Goal: Task Accomplishment & Management: Manage account settings

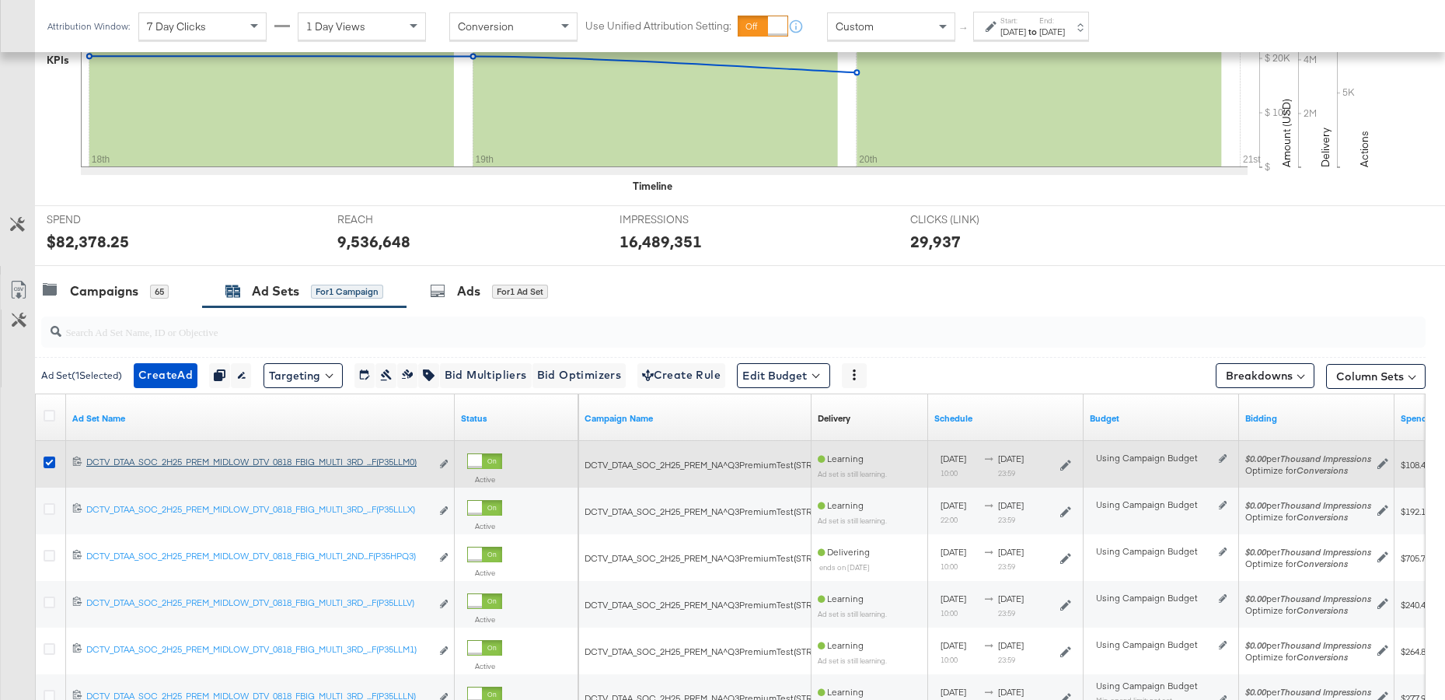
scroll to position [438, 0]
click at [50, 459] on icon at bounding box center [50, 462] width 12 height 12
click at [0, 0] on input "checkbox" at bounding box center [0, 0] width 0 height 0
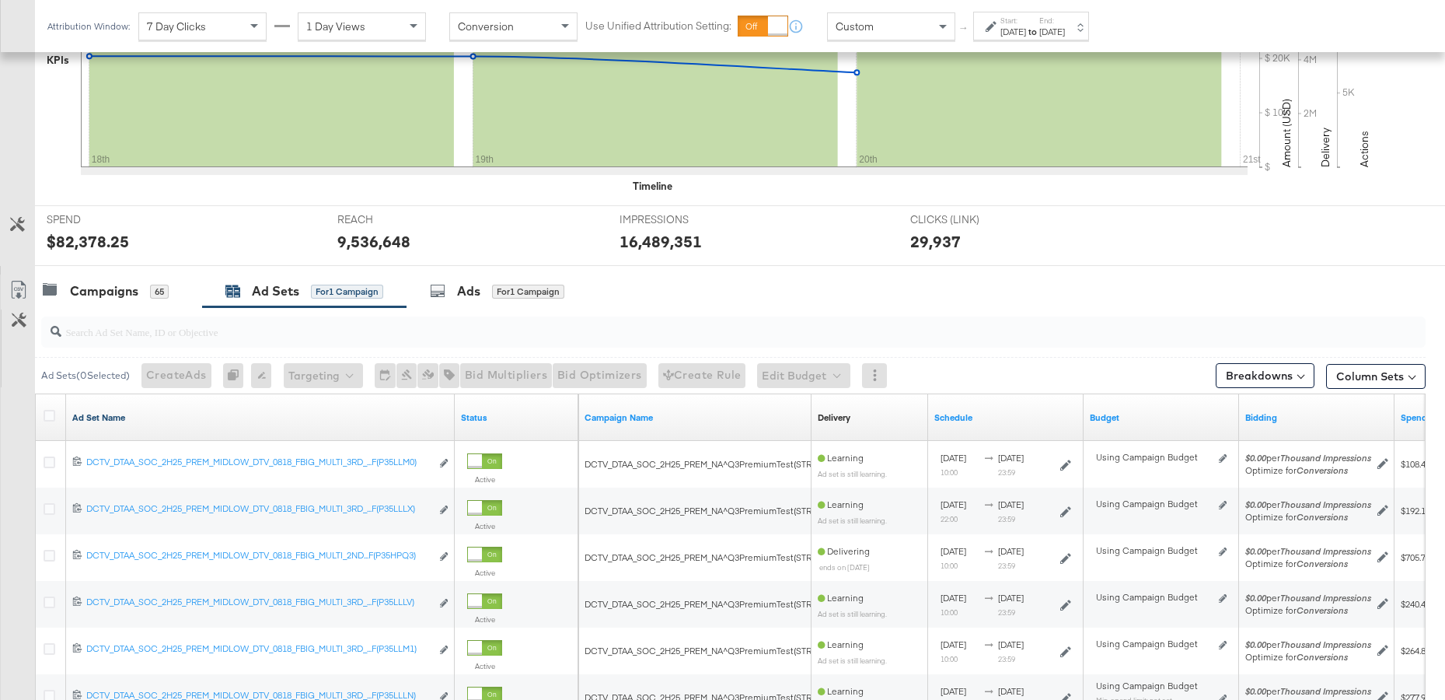
click at [274, 417] on link "Ad Set Name" at bounding box center [260, 417] width 376 height 12
drag, startPoint x: 451, startPoint y: 408, endPoint x: 783, endPoint y: 420, distance: 332.2
click at [36, 394] on div "Ad Set Name ↓ Status Campaign Name Delivery Sorting Unavailable Schedule Budget…" at bounding box center [36, 394] width 0 height 0
drag, startPoint x: 452, startPoint y: 411, endPoint x: 529, endPoint y: 419, distance: 77.4
click at [529, 419] on div "Ad Set Name ↓ Status" at bounding box center [307, 417] width 543 height 47
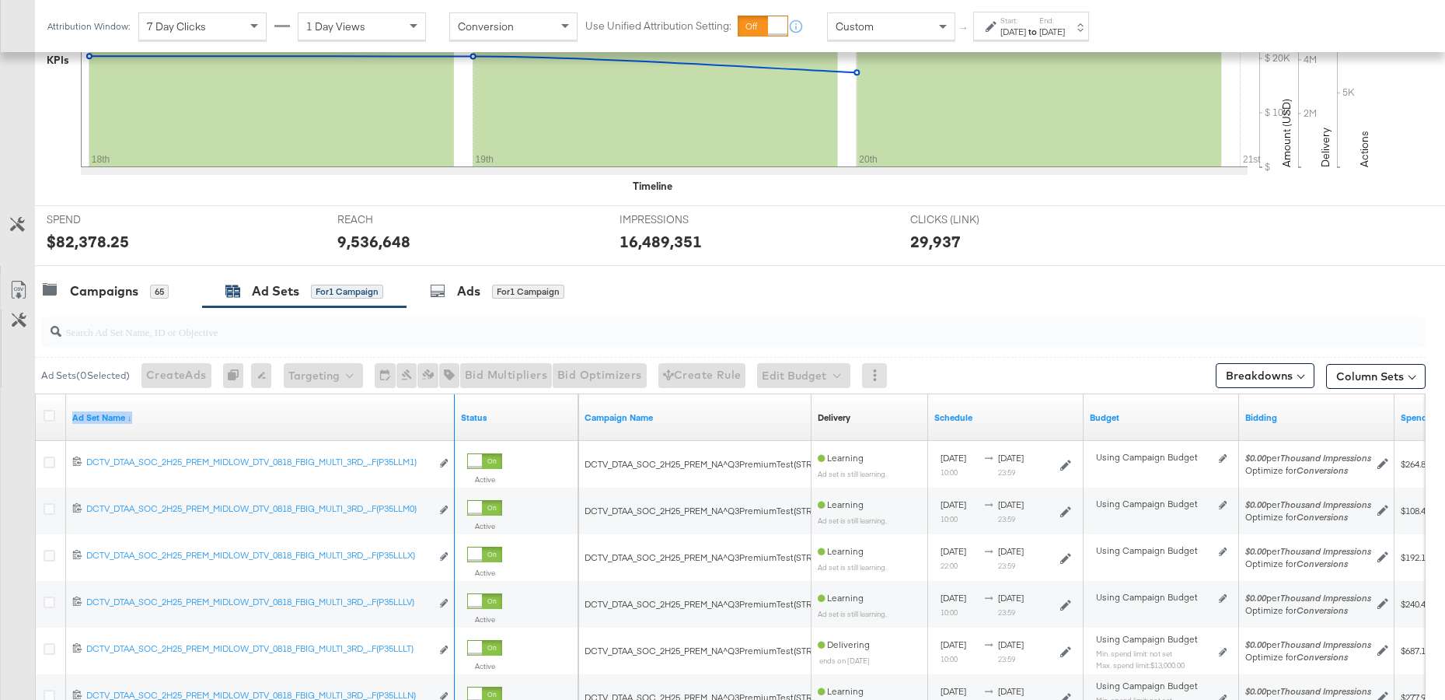
drag, startPoint x: 452, startPoint y: 402, endPoint x: 470, endPoint y: 403, distance: 17.2
click at [470, 403] on div "Ad Set Name ↓ Status" at bounding box center [307, 417] width 543 height 47
click at [306, 413] on link "Ad Set Name ↓" at bounding box center [260, 417] width 376 height 12
click at [323, 401] on div "Ad Set Name ↑" at bounding box center [260, 417] width 389 height 47
click at [324, 428] on div "Ad Set Name ↑" at bounding box center [260, 417] width 389 height 25
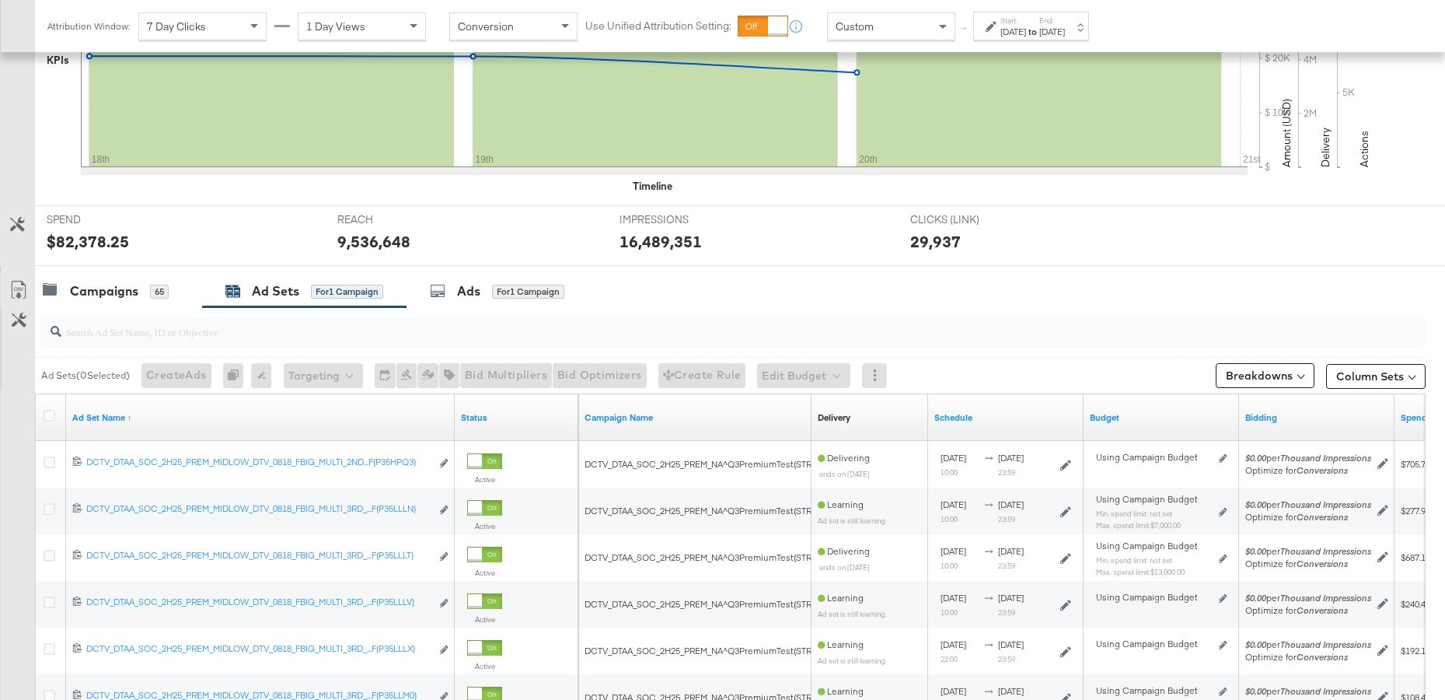
click at [313, 408] on div "Ad Set Name ↑" at bounding box center [260, 417] width 389 height 25
click at [107, 412] on link "Ad Set Name ↑" at bounding box center [260, 417] width 376 height 12
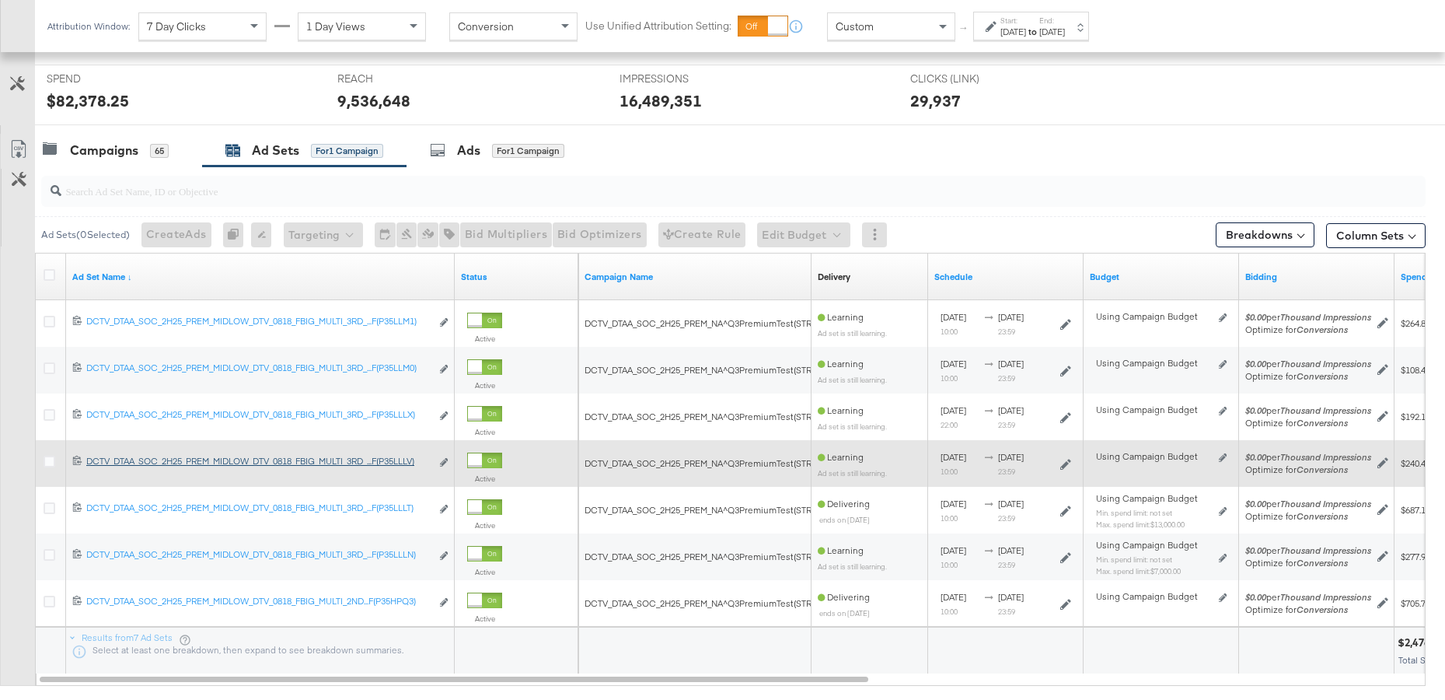
scroll to position [581, 0]
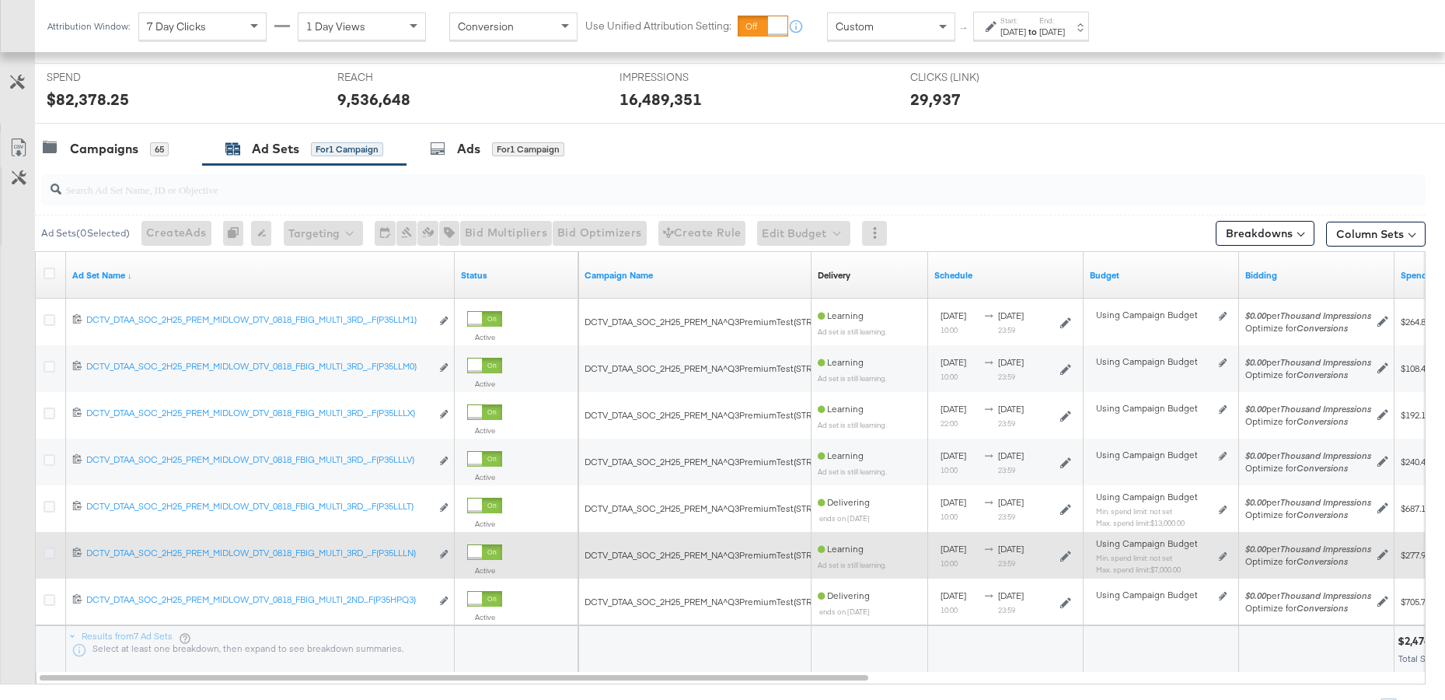
click at [48, 551] on icon at bounding box center [50, 553] width 12 height 12
click at [0, 0] on input "checkbox" at bounding box center [0, 0] width 0 height 0
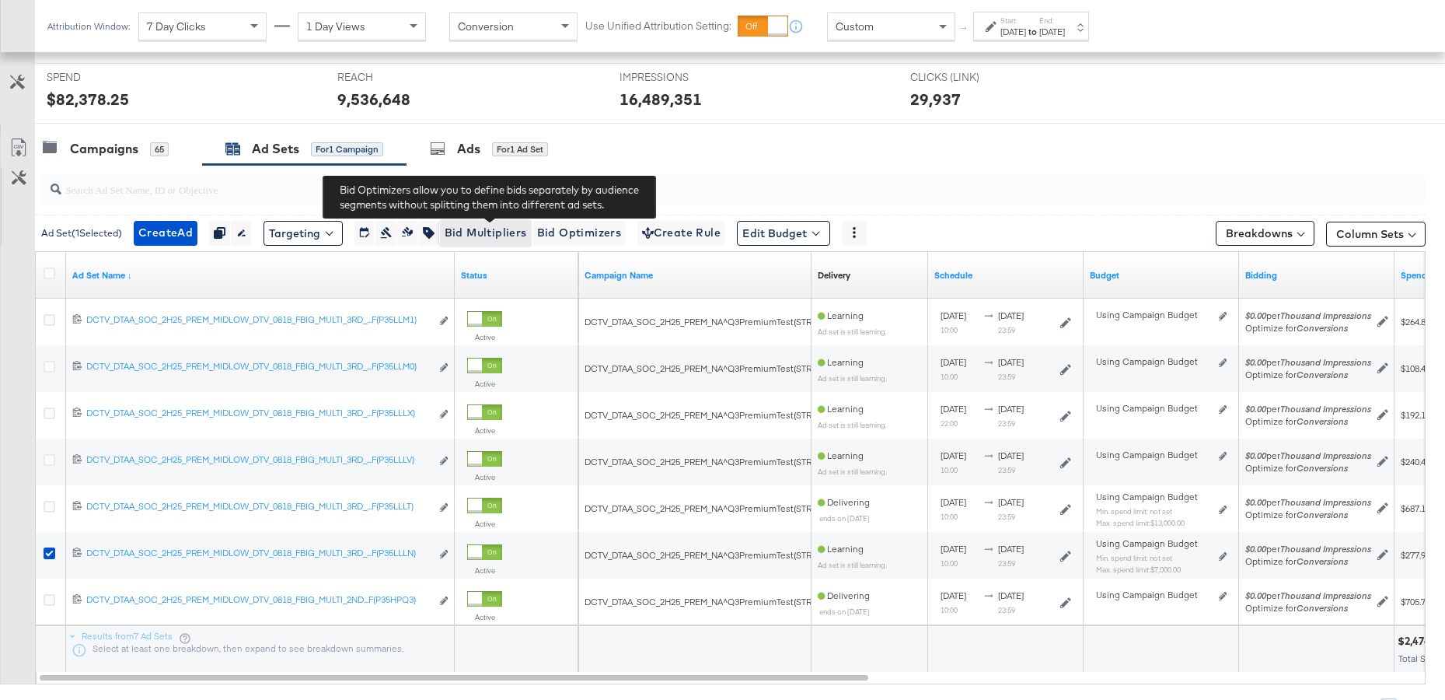
click at [492, 227] on span "Bid Multipliers" at bounding box center [486, 232] width 82 height 19
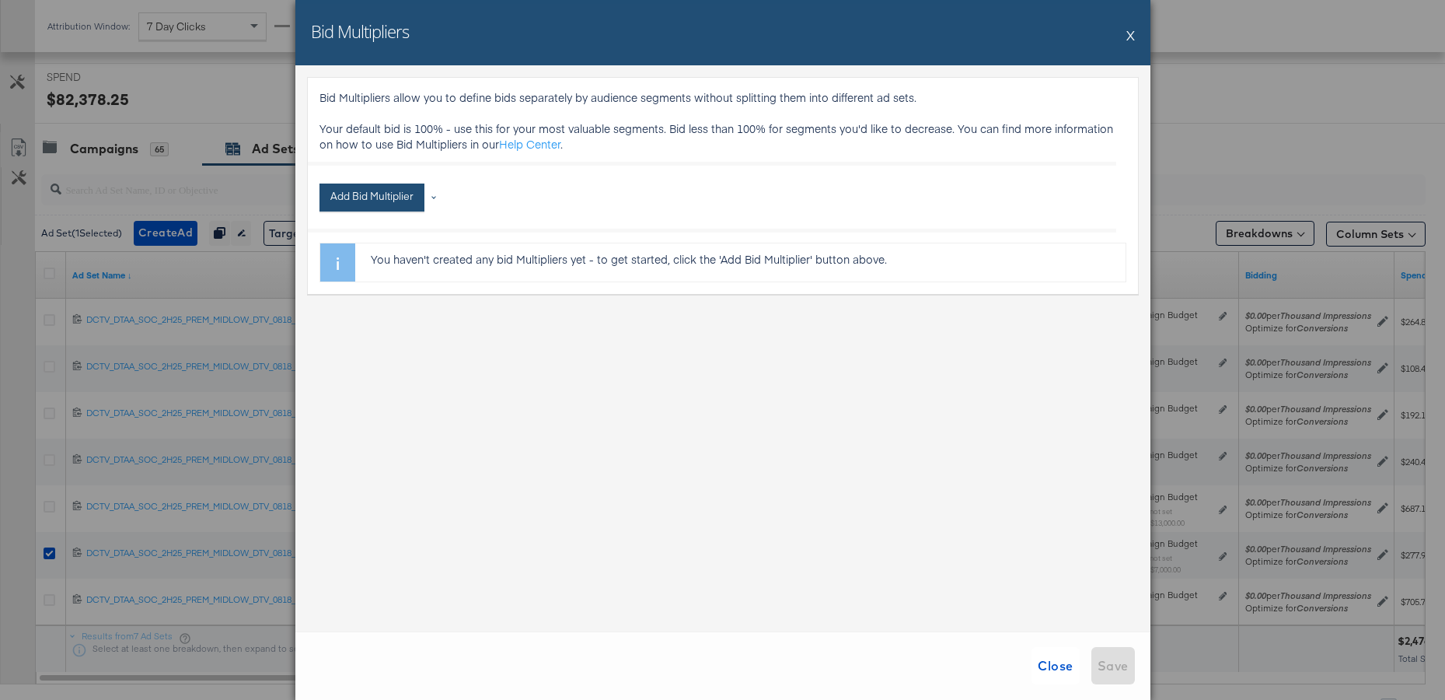
click at [360, 197] on button "Add Bid Multiplier" at bounding box center [372, 197] width 105 height 28
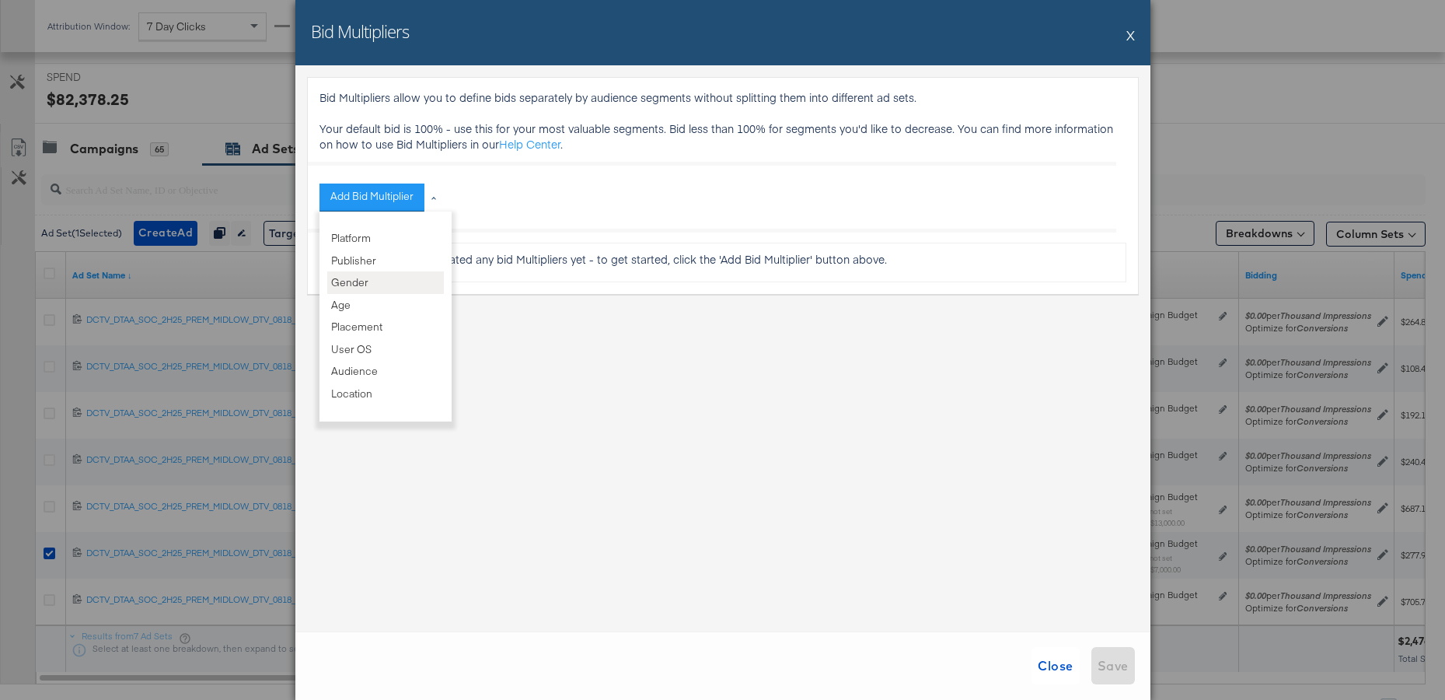
click at [370, 285] on li "Gender" at bounding box center [385, 282] width 117 height 23
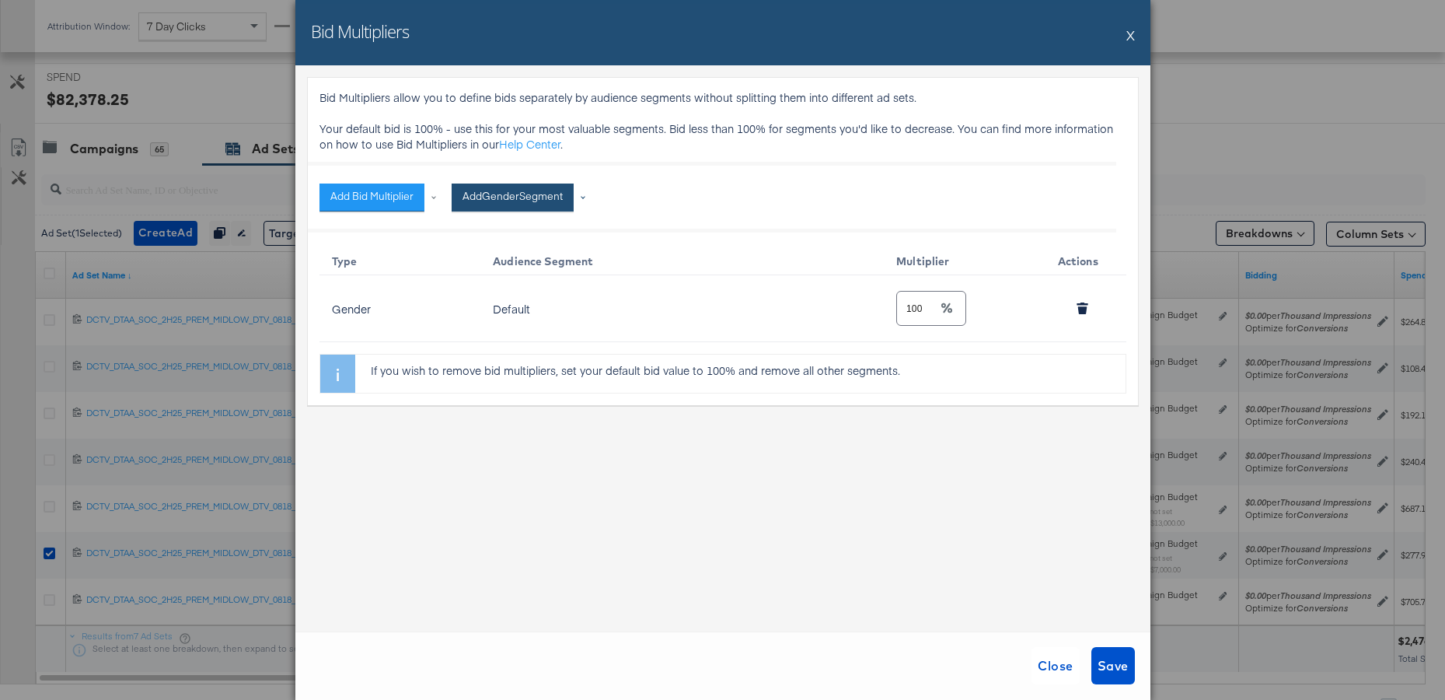
click at [508, 201] on button "Add Gender Segment" at bounding box center [513, 197] width 122 height 28
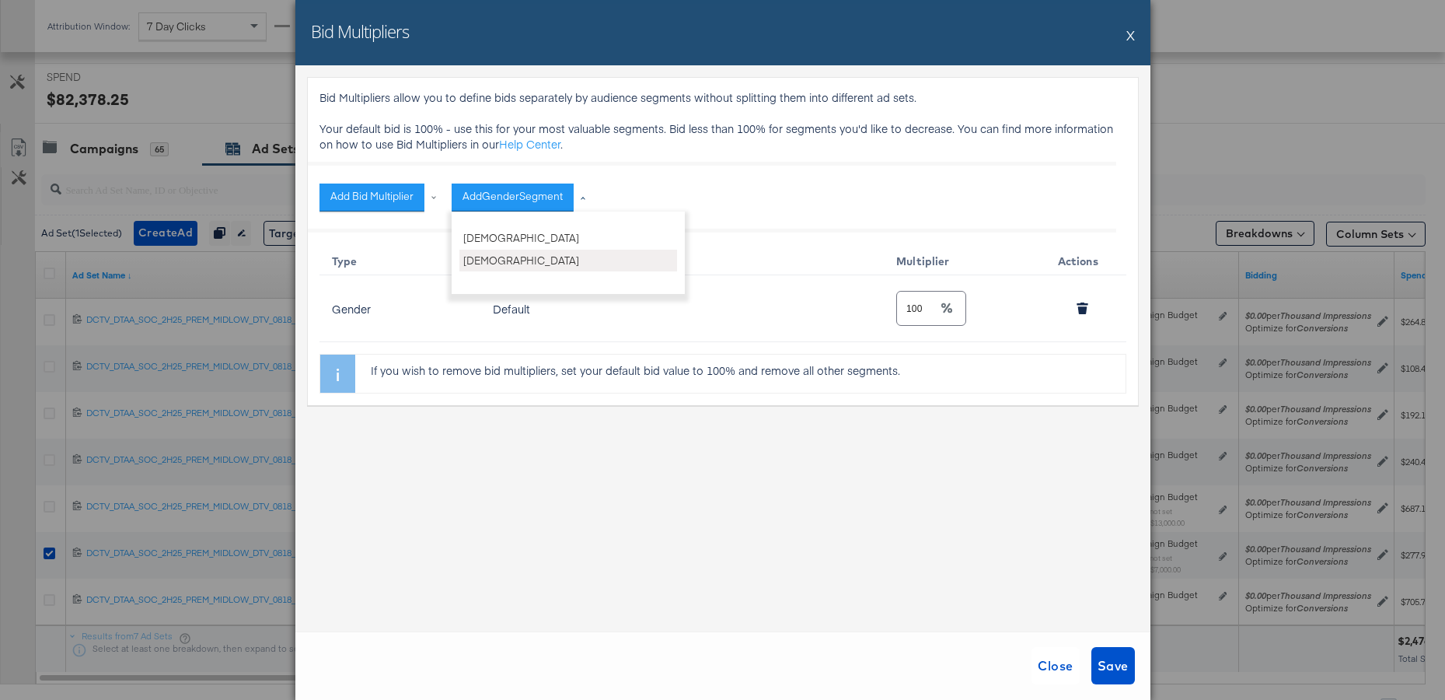
click at [516, 257] on li "[DEMOGRAPHIC_DATA]" at bounding box center [568, 261] width 218 height 23
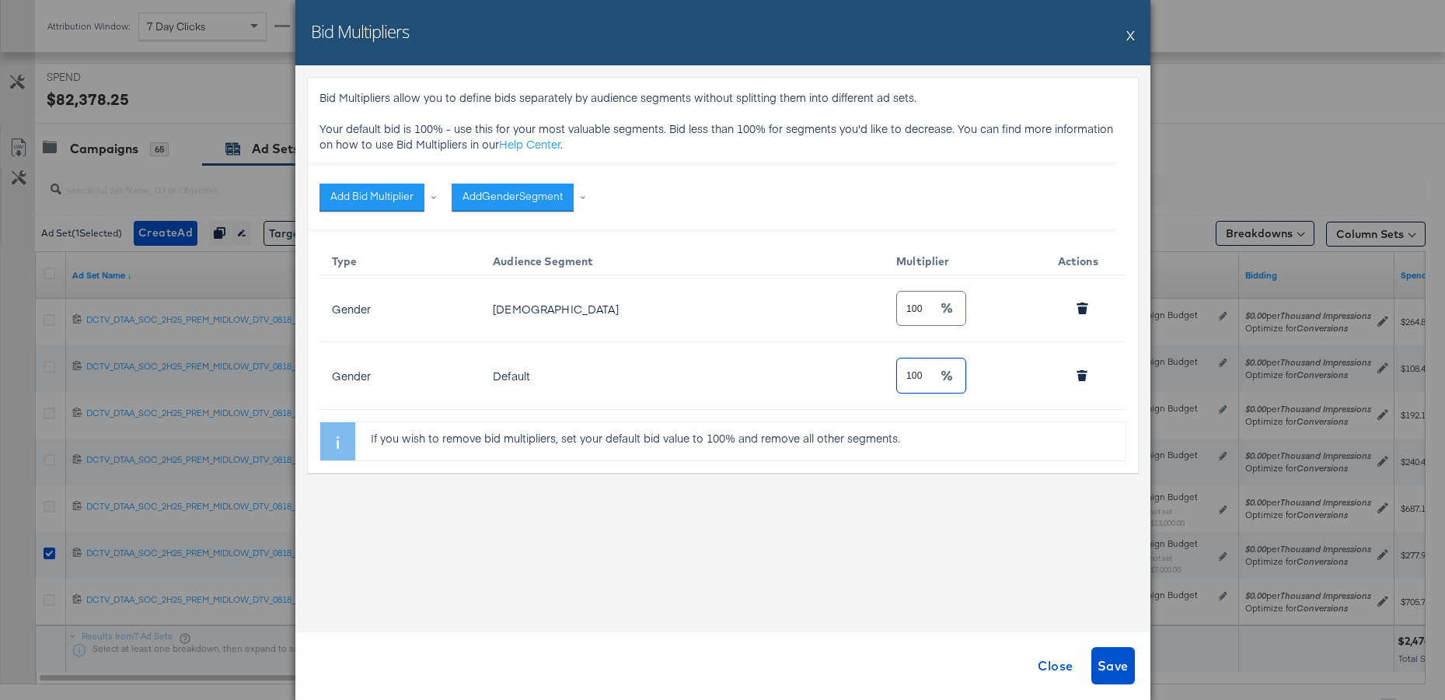
drag, startPoint x: 927, startPoint y: 375, endPoint x: 822, endPoint y: 368, distance: 104.5
click at [822, 368] on tr "Gender Default 100" at bounding box center [723, 375] width 807 height 67
type input "6"
type input "100"
drag, startPoint x: 928, startPoint y: 306, endPoint x: 821, endPoint y: 314, distance: 107.6
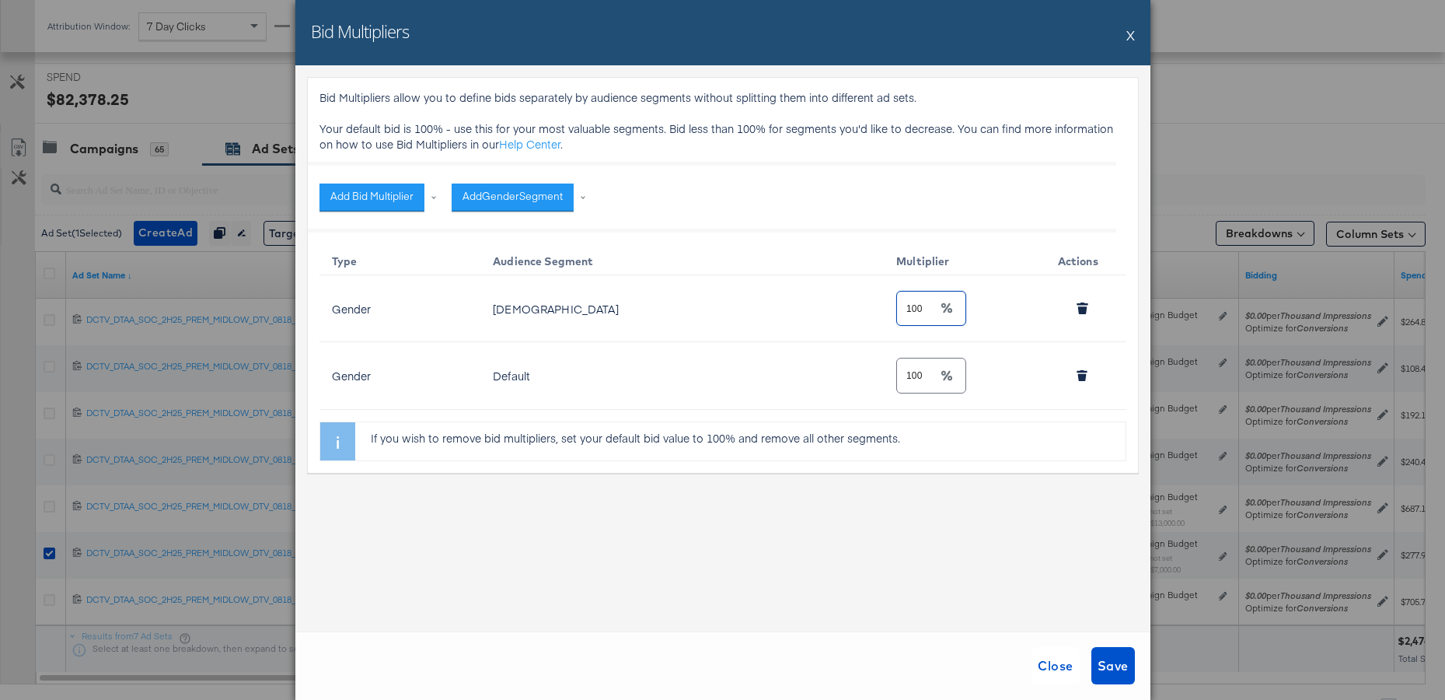
click at [821, 314] on tr "Gender Female 100" at bounding box center [723, 308] width 807 height 67
type input "60"
click at [1061, 668] on span "Close" at bounding box center [1055, 666] width 35 height 22
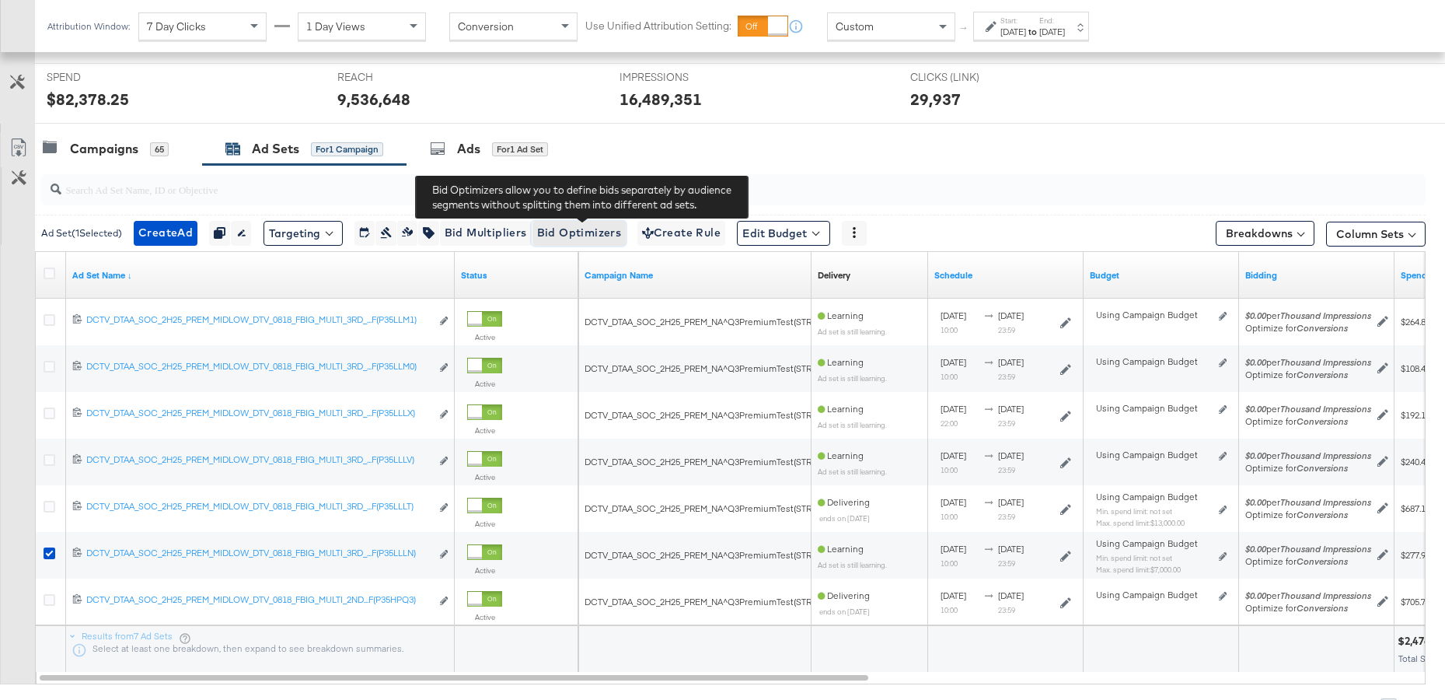
click at [585, 226] on span "Bid Optimizers" at bounding box center [579, 232] width 85 height 19
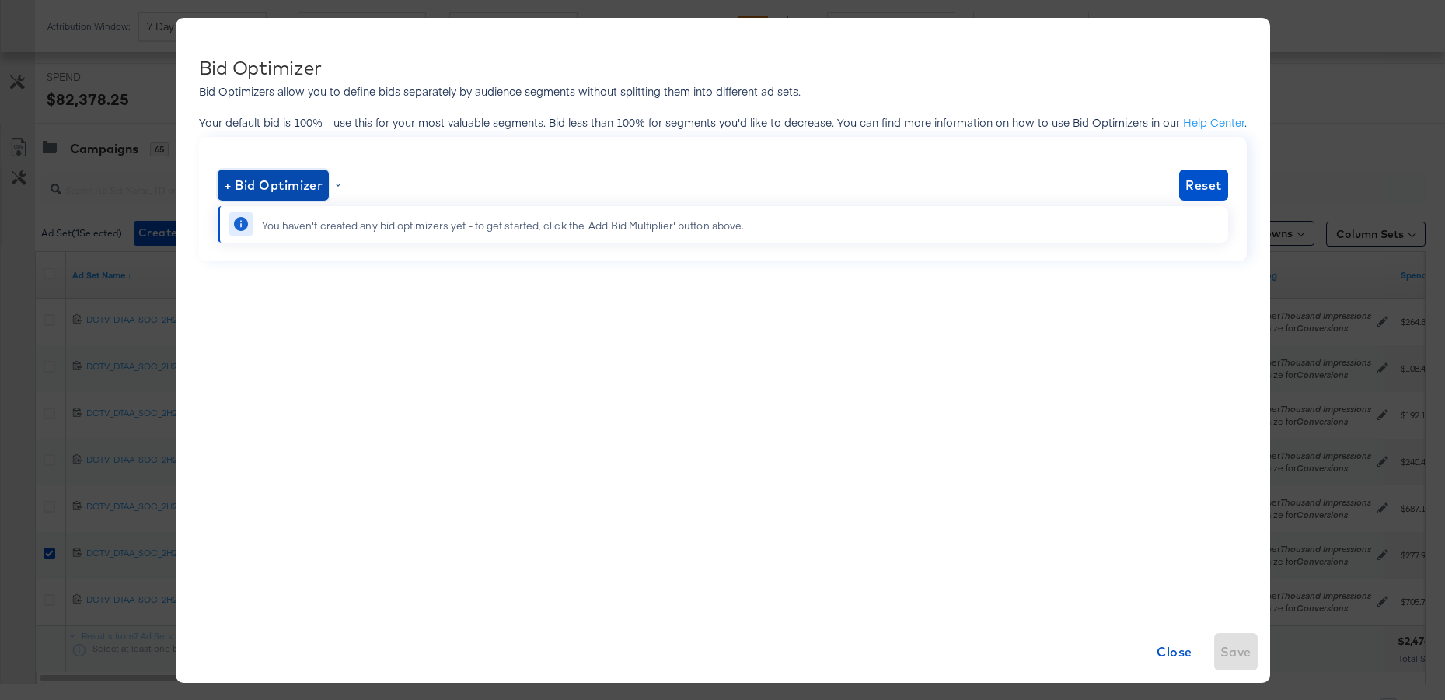
click at [257, 186] on span "+ Bid Optimizer" at bounding box center [274, 185] width 100 height 22
click at [282, 273] on li "Gender" at bounding box center [275, 271] width 101 height 23
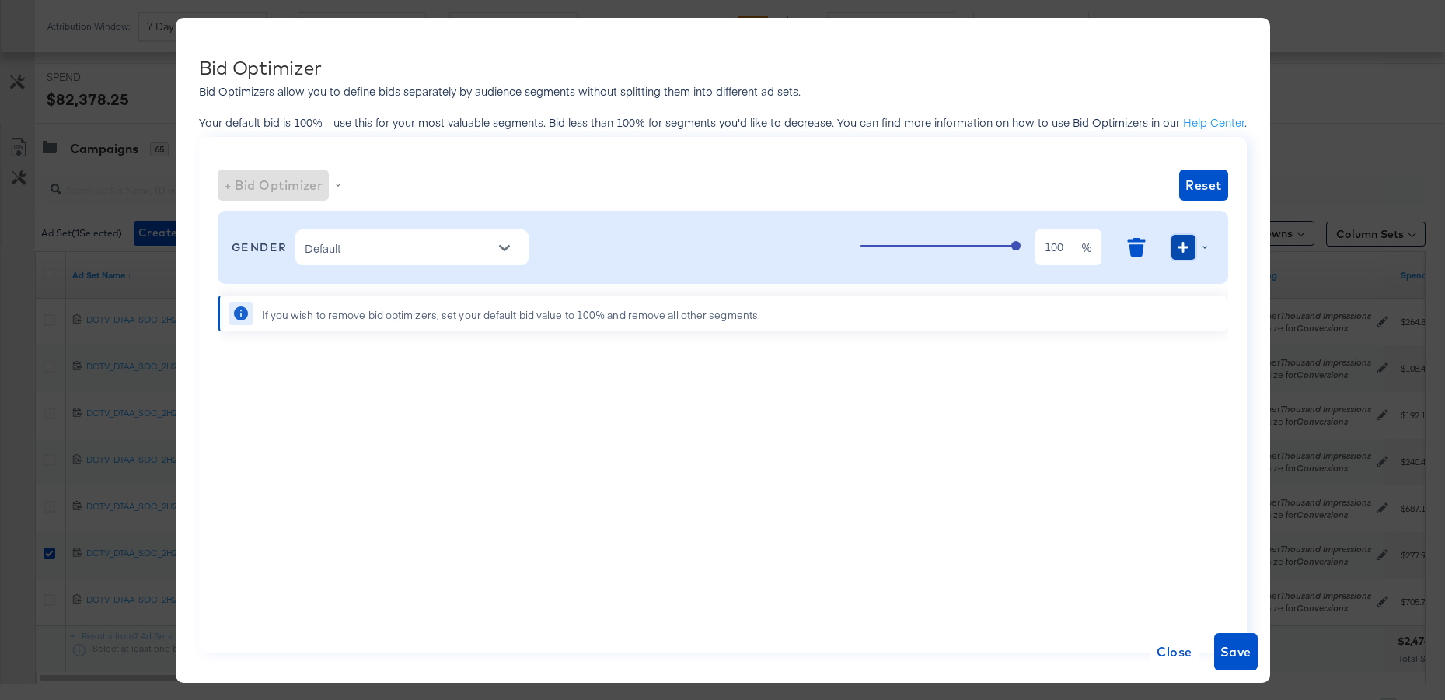
click at [1174, 246] on button "button" at bounding box center [1183, 247] width 23 height 25
click at [645, 242] on div "GENDER Default 100 100 % Platform Publisher Placement User OS" at bounding box center [723, 247] width 983 height 58
click at [478, 253] on input "Default" at bounding box center [400, 248] width 197 height 20
click at [415, 313] on li "[DEMOGRAPHIC_DATA]" at bounding box center [412, 311] width 233 height 25
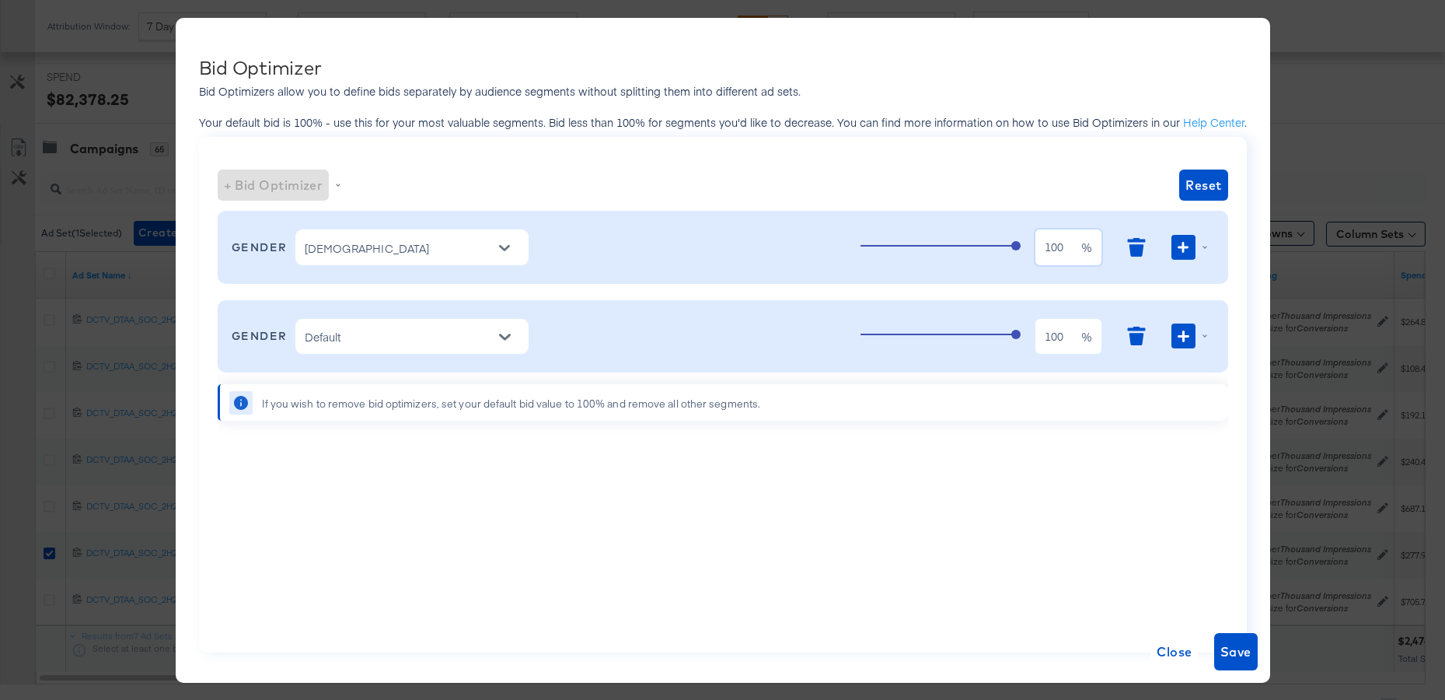
drag, startPoint x: 1070, startPoint y: 248, endPoint x: 993, endPoint y: 242, distance: 77.2
click at [993, 242] on div "100 100 %" at bounding box center [1037, 247] width 353 height 42
type input "60"
click at [1187, 246] on button "button" at bounding box center [1183, 247] width 23 height 25
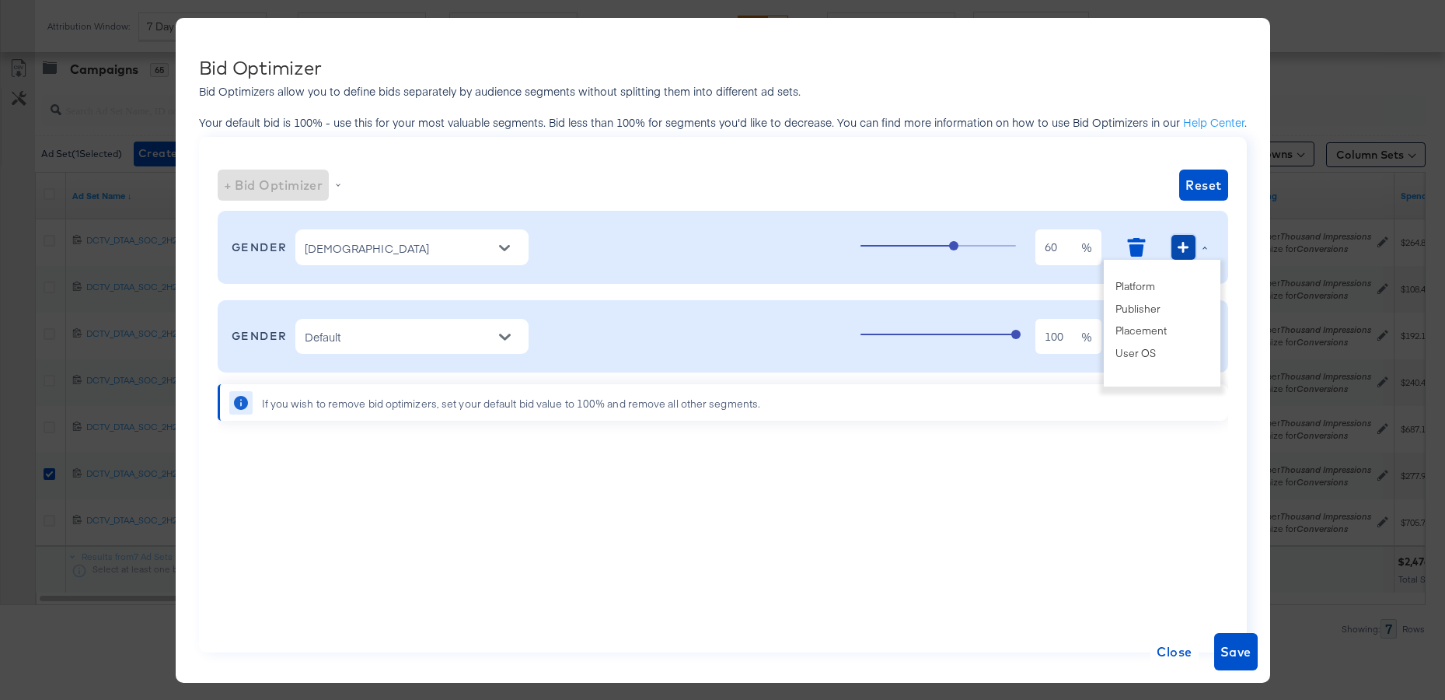
scroll to position [667, 0]
click at [1149, 310] on li "Publisher" at bounding box center [1162, 309] width 101 height 23
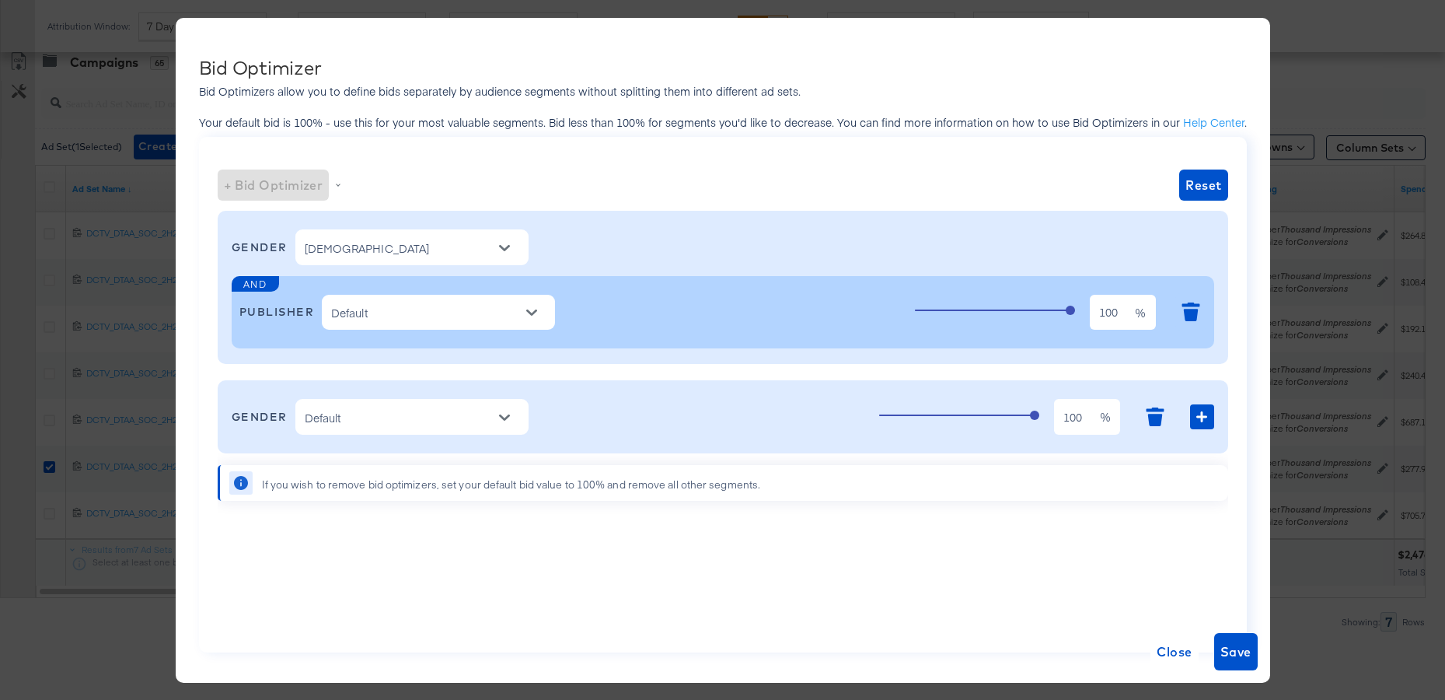
click at [461, 320] on input "Default" at bounding box center [426, 313] width 197 height 20
click at [543, 313] on button "Open" at bounding box center [531, 312] width 23 height 23
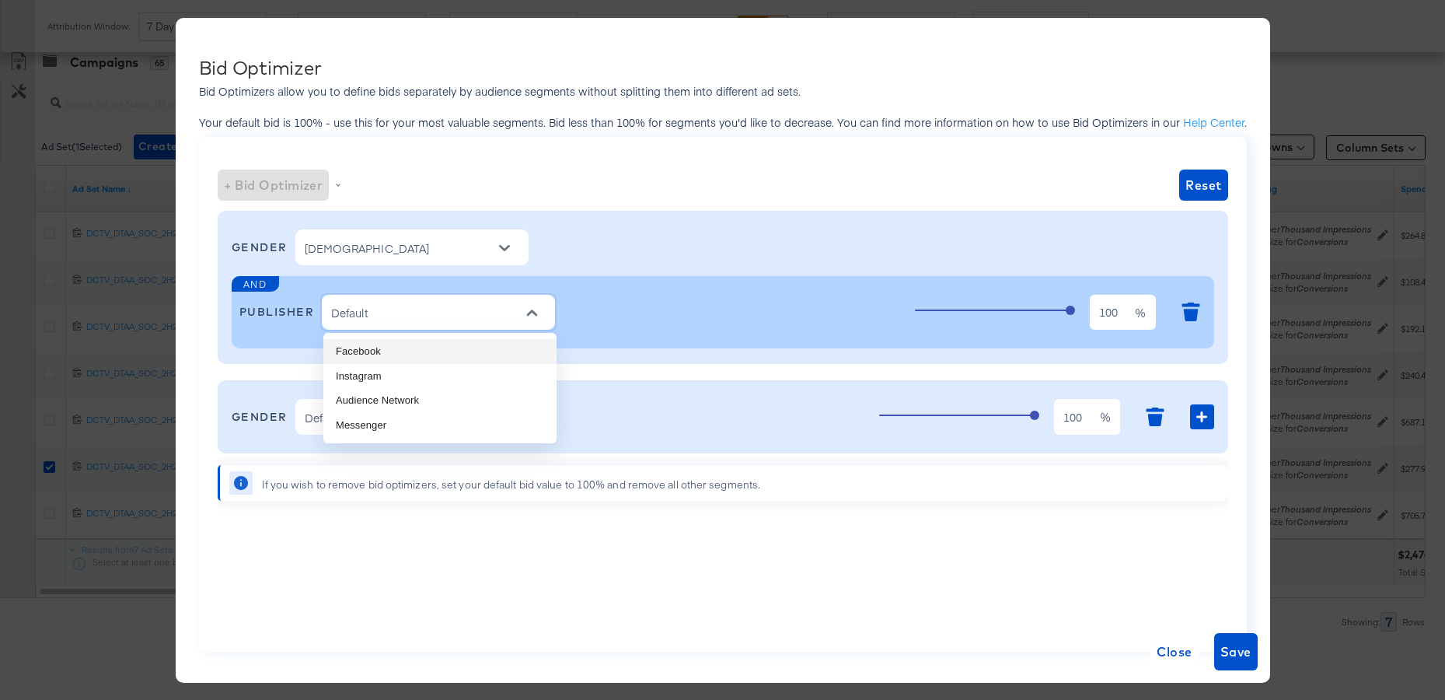
click at [403, 351] on li "Facebook" at bounding box center [439, 351] width 233 height 25
type input "Facebook"
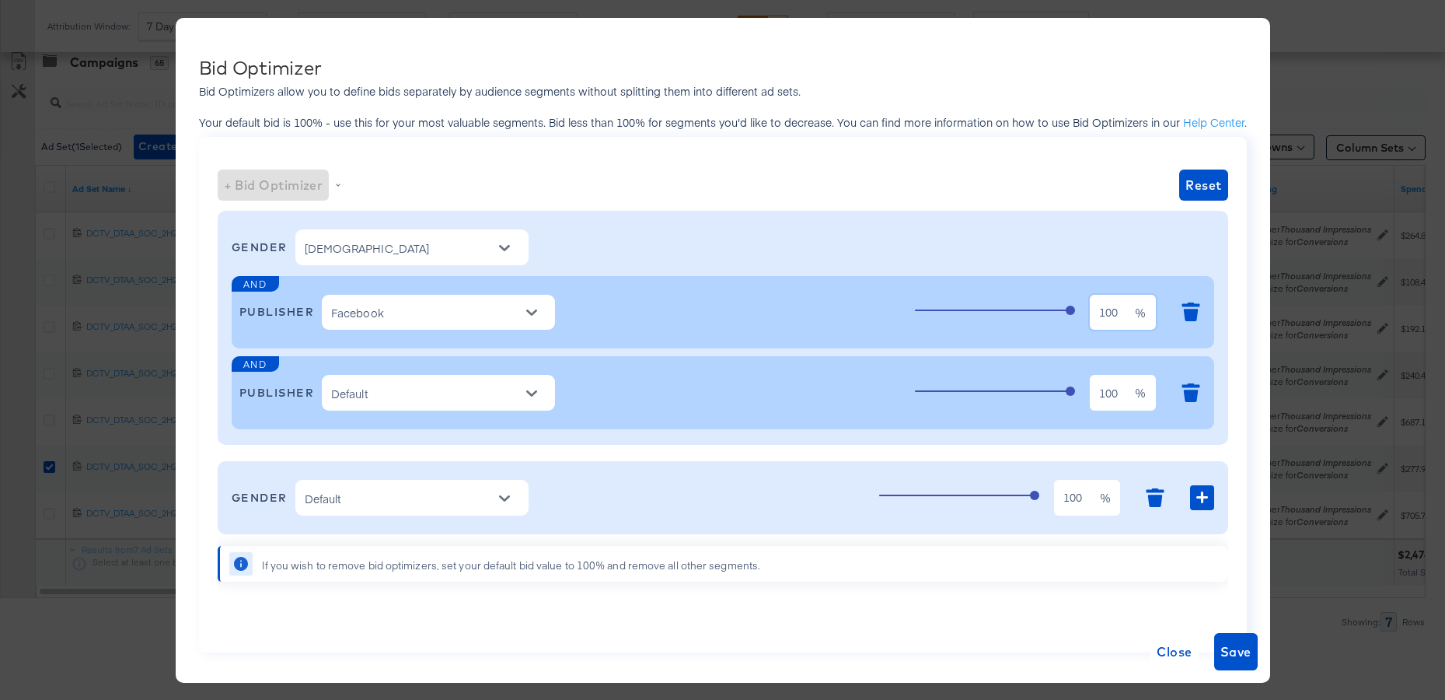
drag, startPoint x: 1123, startPoint y: 312, endPoint x: 1005, endPoint y: 309, distance: 118.2
click at [1005, 309] on div "100 100 %" at bounding box center [1061, 313] width 292 height 42
type input "1"
click at [466, 413] on div "Default" at bounding box center [438, 393] width 233 height 42
type input "50"
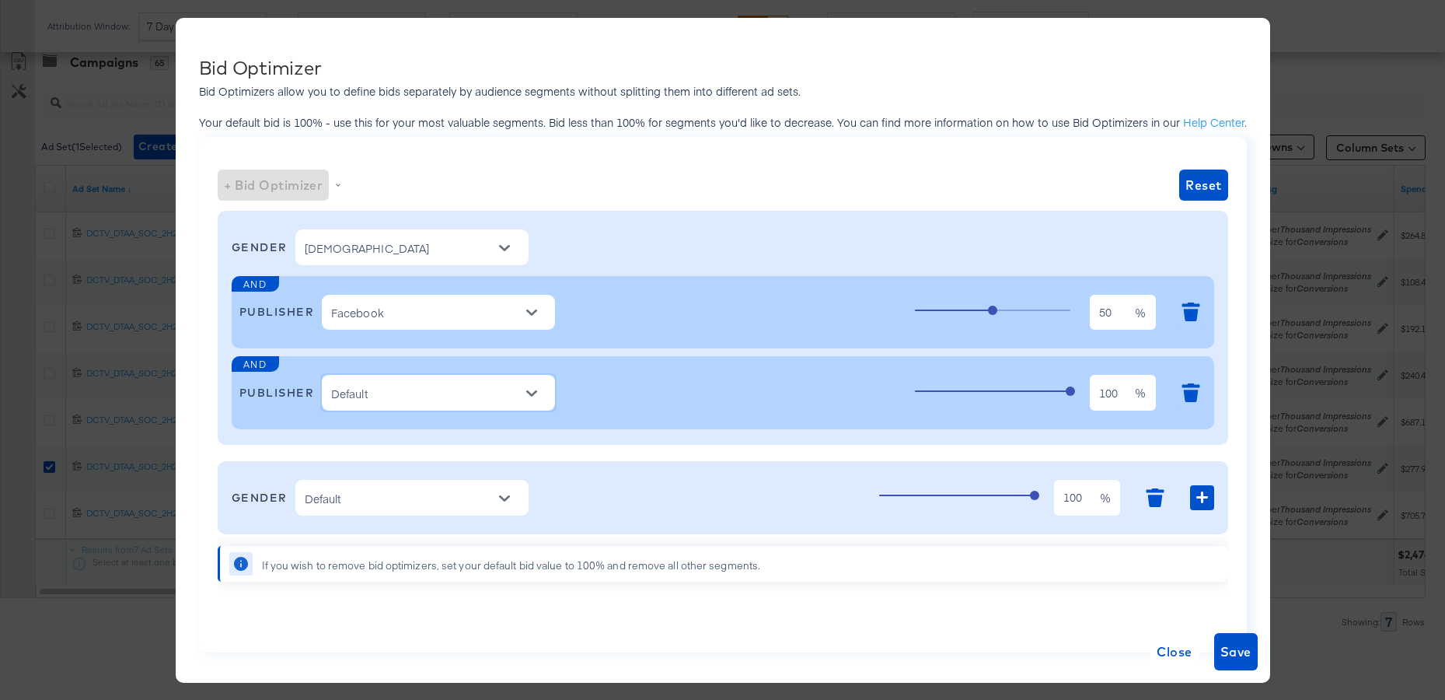
click at [465, 401] on input "Default" at bounding box center [426, 393] width 197 height 20
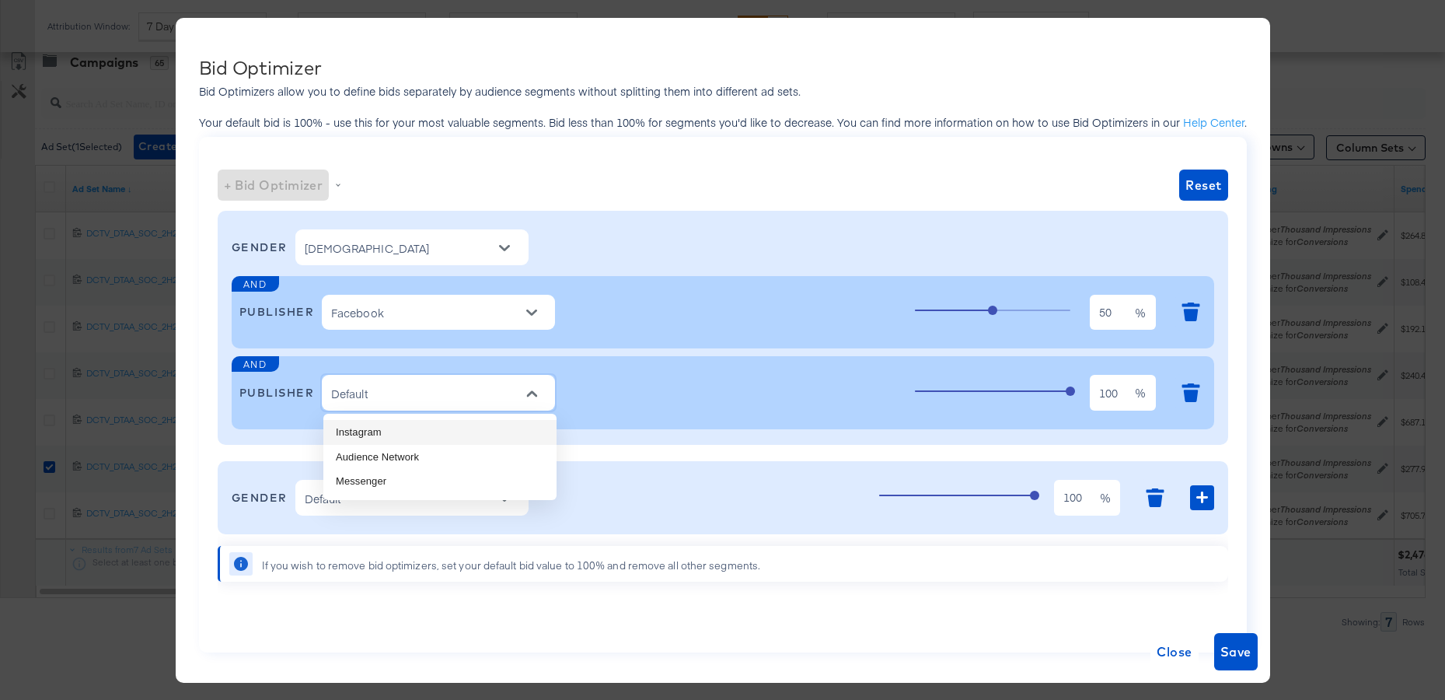
click at [407, 436] on li "Instagram" at bounding box center [439, 432] width 233 height 25
type input "Instagram"
type input "100"
type input "Facebook"
type input "50"
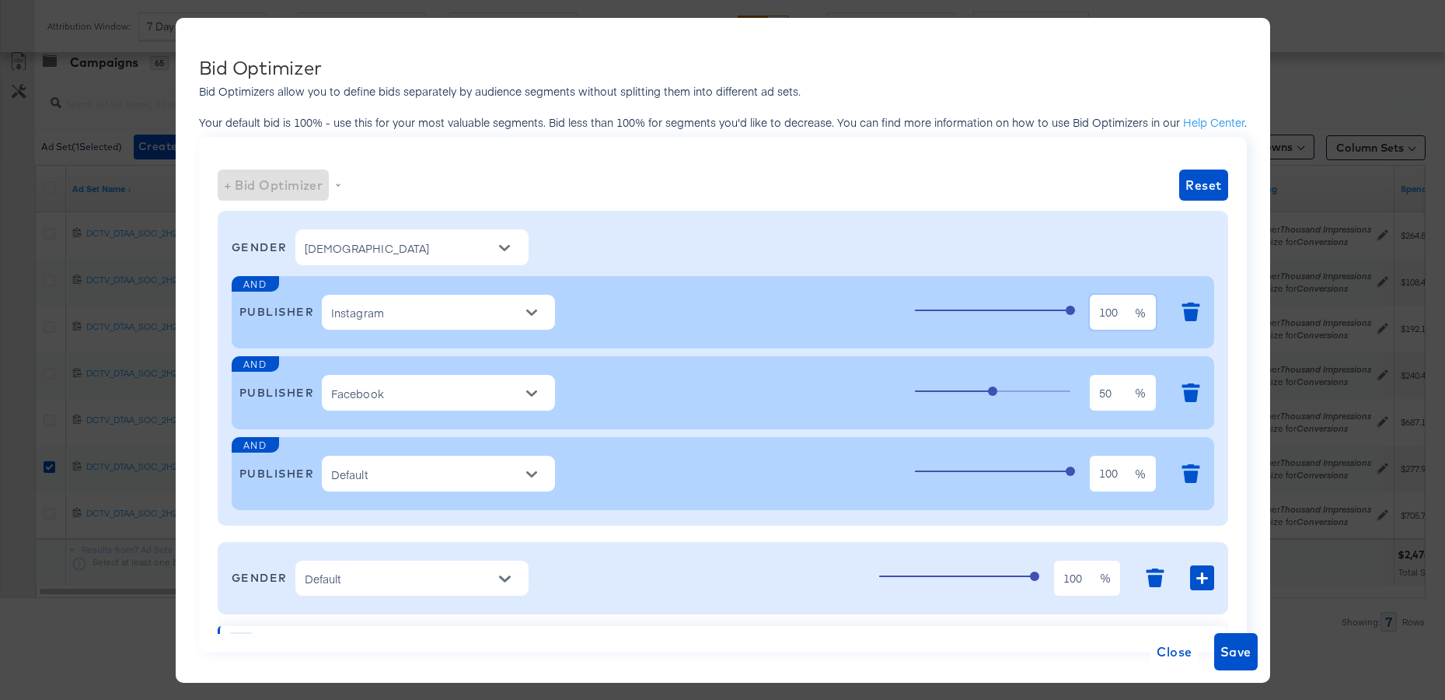
drag, startPoint x: 1117, startPoint y: 312, endPoint x: 945, endPoint y: 299, distance: 173.1
click at [947, 299] on div "100 100 %" at bounding box center [1061, 313] width 292 height 42
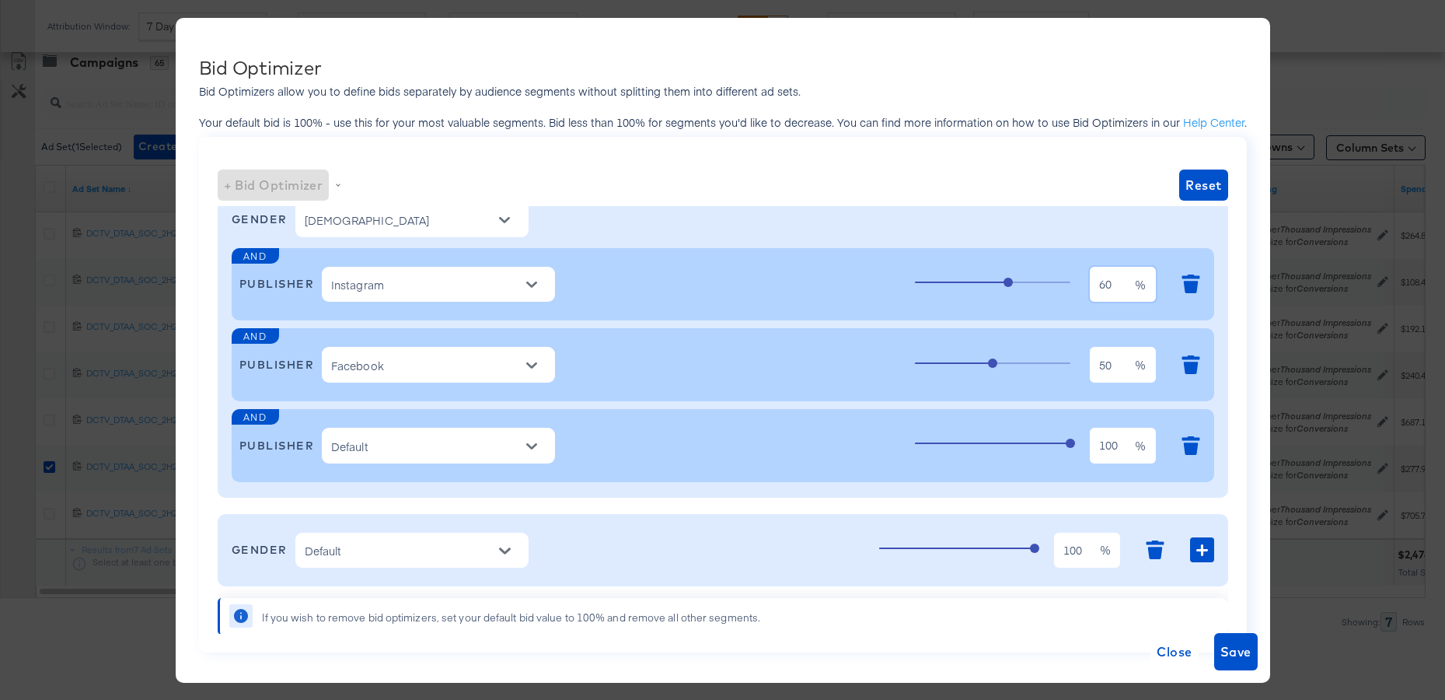
type input "60"
click at [462, 548] on input "Default" at bounding box center [400, 551] width 197 height 20
click at [487, 581] on li "[DEMOGRAPHIC_DATA]" at bounding box center [412, 589] width 233 height 25
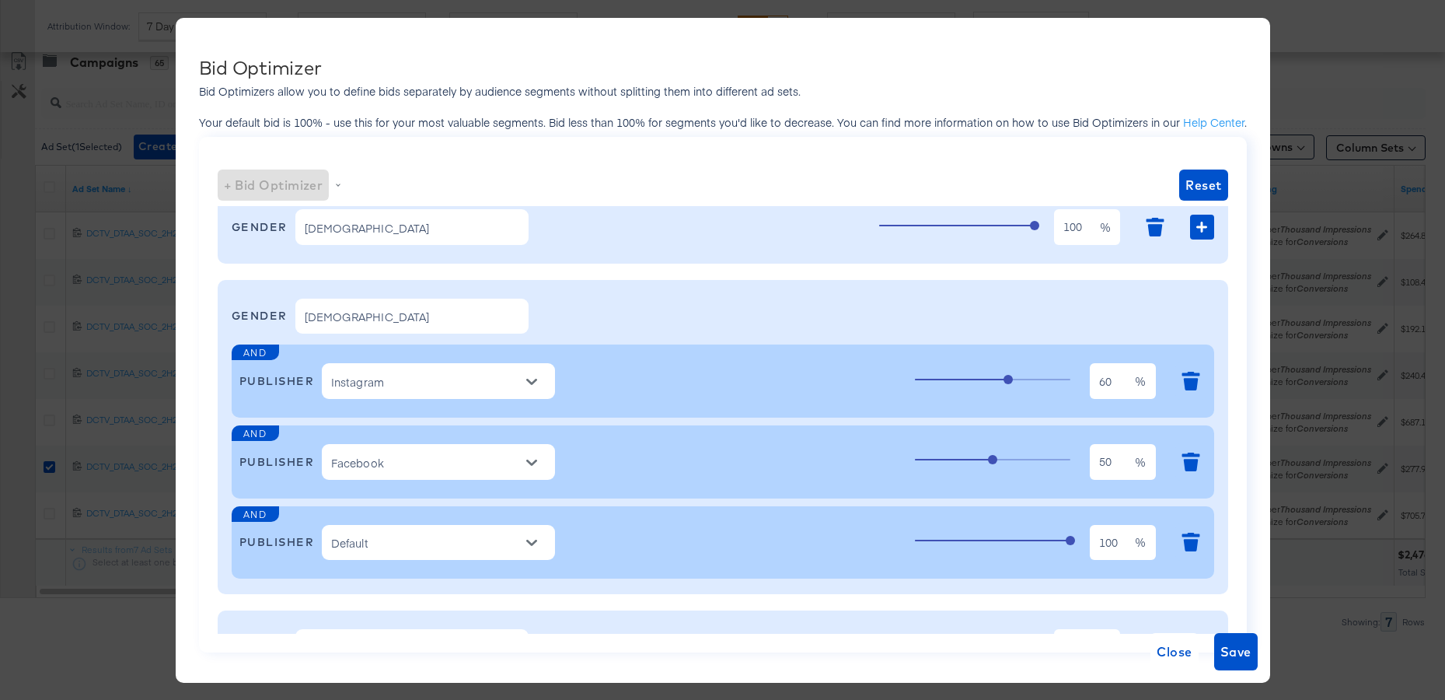
scroll to position [117, 0]
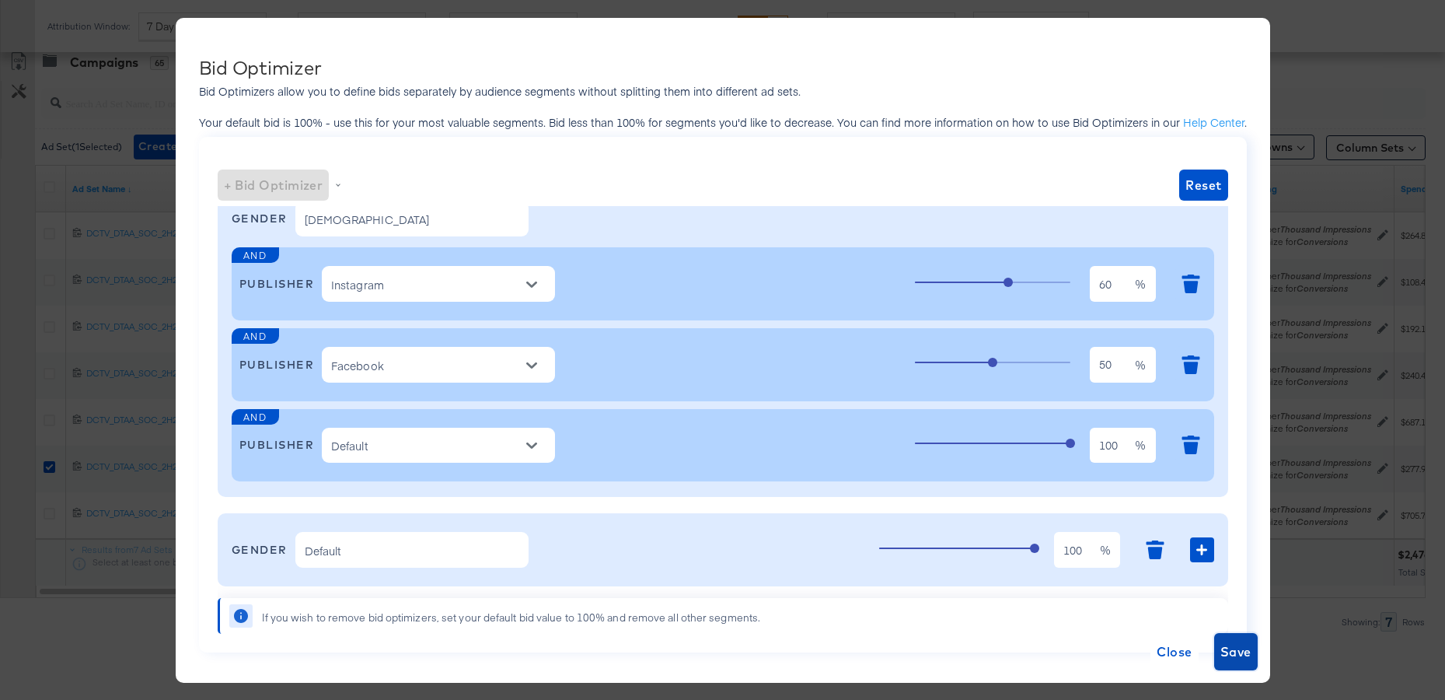
click at [1231, 655] on span "Save" at bounding box center [1236, 652] width 31 height 22
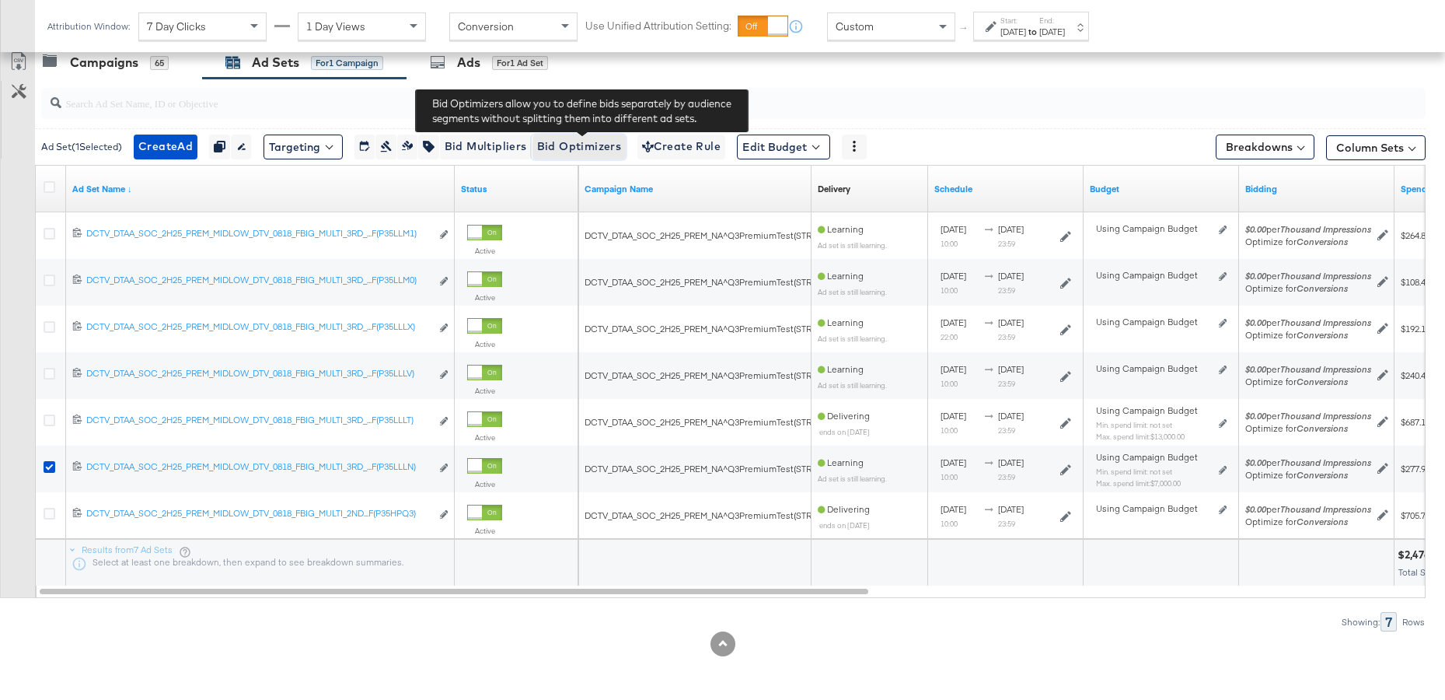
click at [558, 144] on span "Bid Optimizers" at bounding box center [579, 146] width 85 height 19
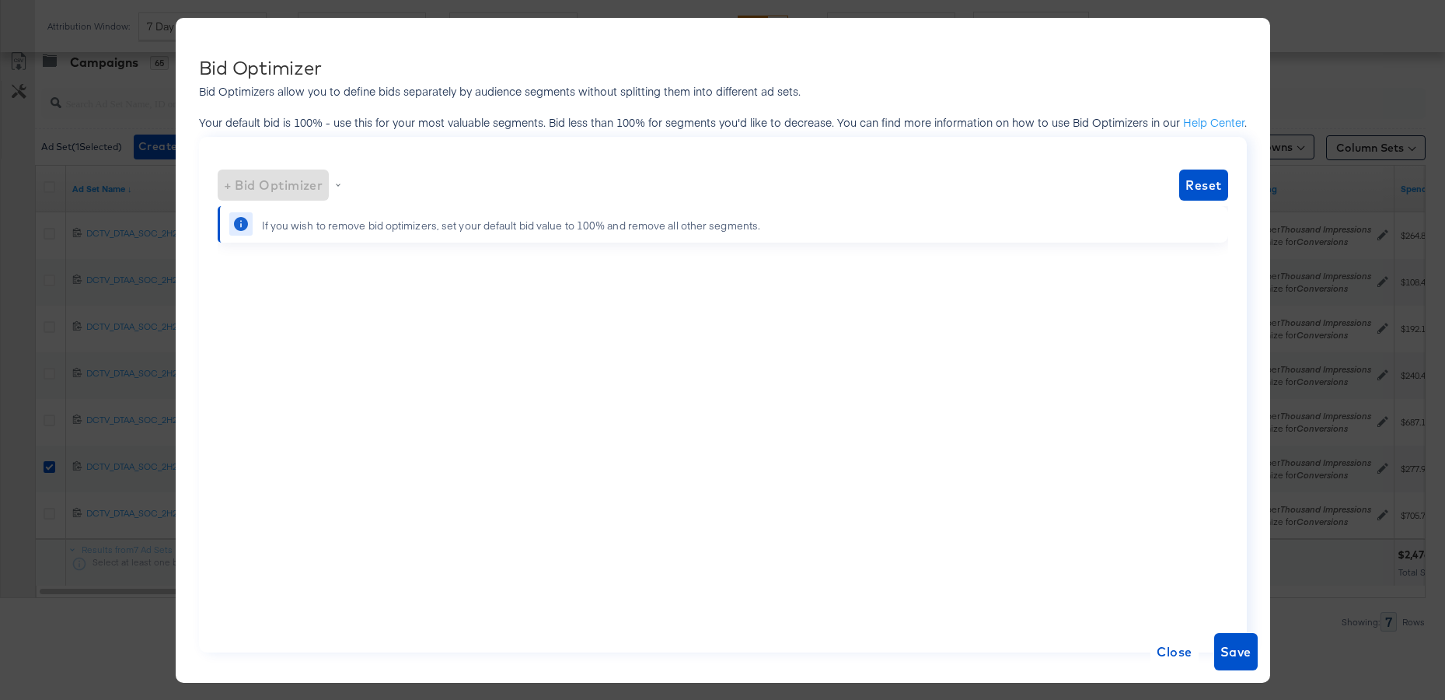
scroll to position [666, 0]
click at [1162, 645] on span "Close" at bounding box center [1174, 652] width 35 height 22
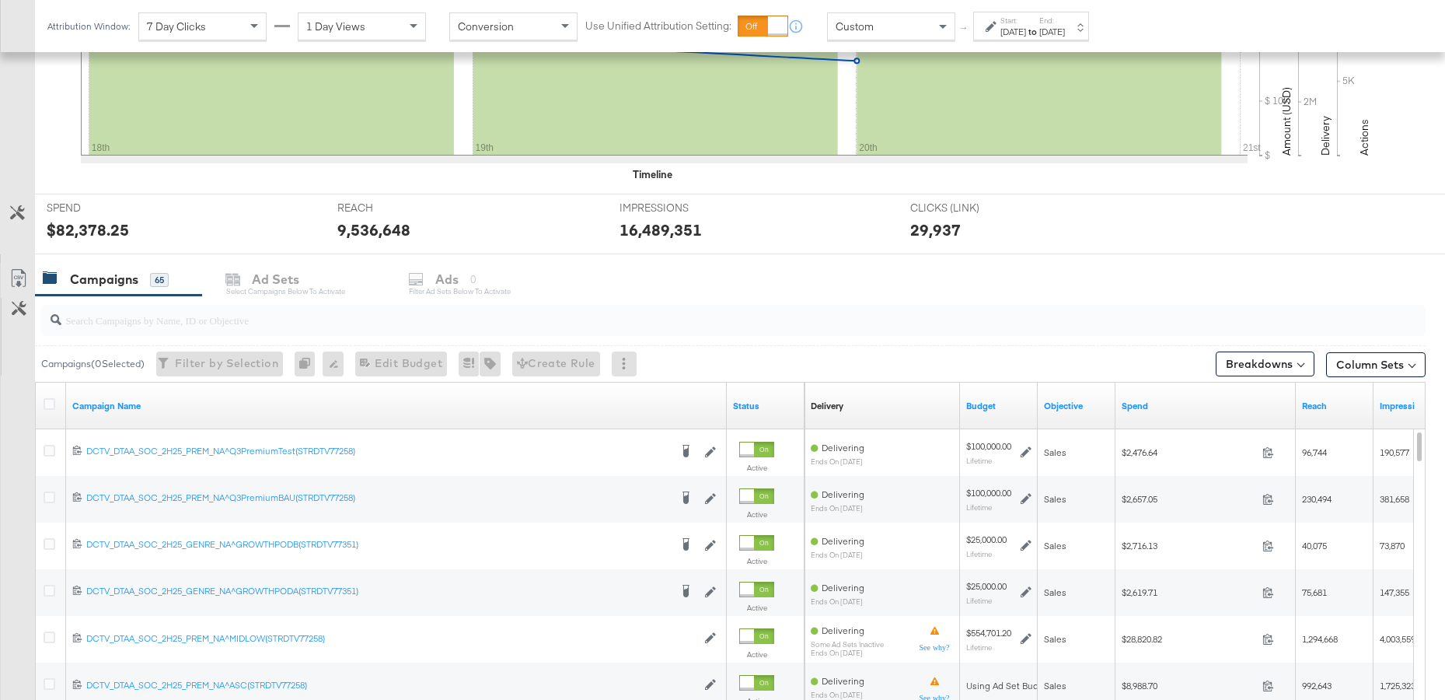
scroll to position [421, 0]
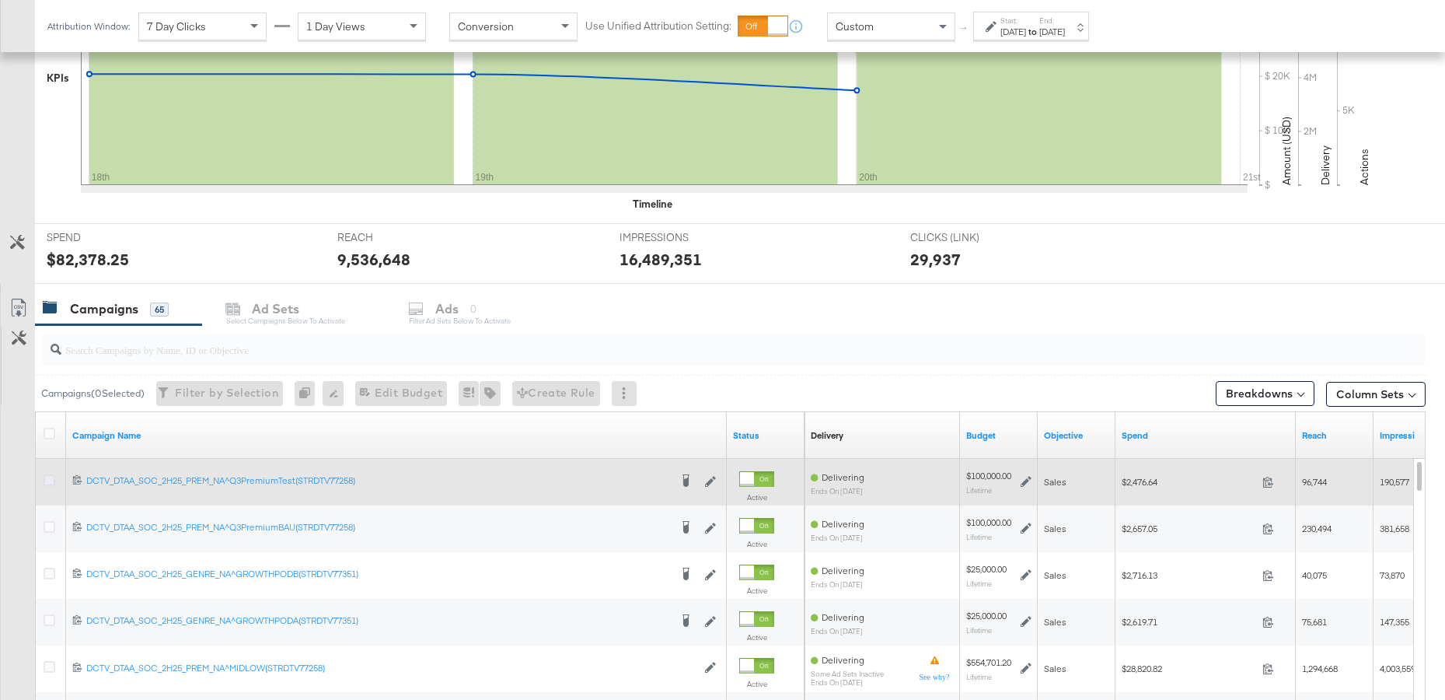
click at [52, 481] on icon at bounding box center [50, 480] width 12 height 12
click at [0, 0] on input "checkbox" at bounding box center [0, 0] width 0 height 0
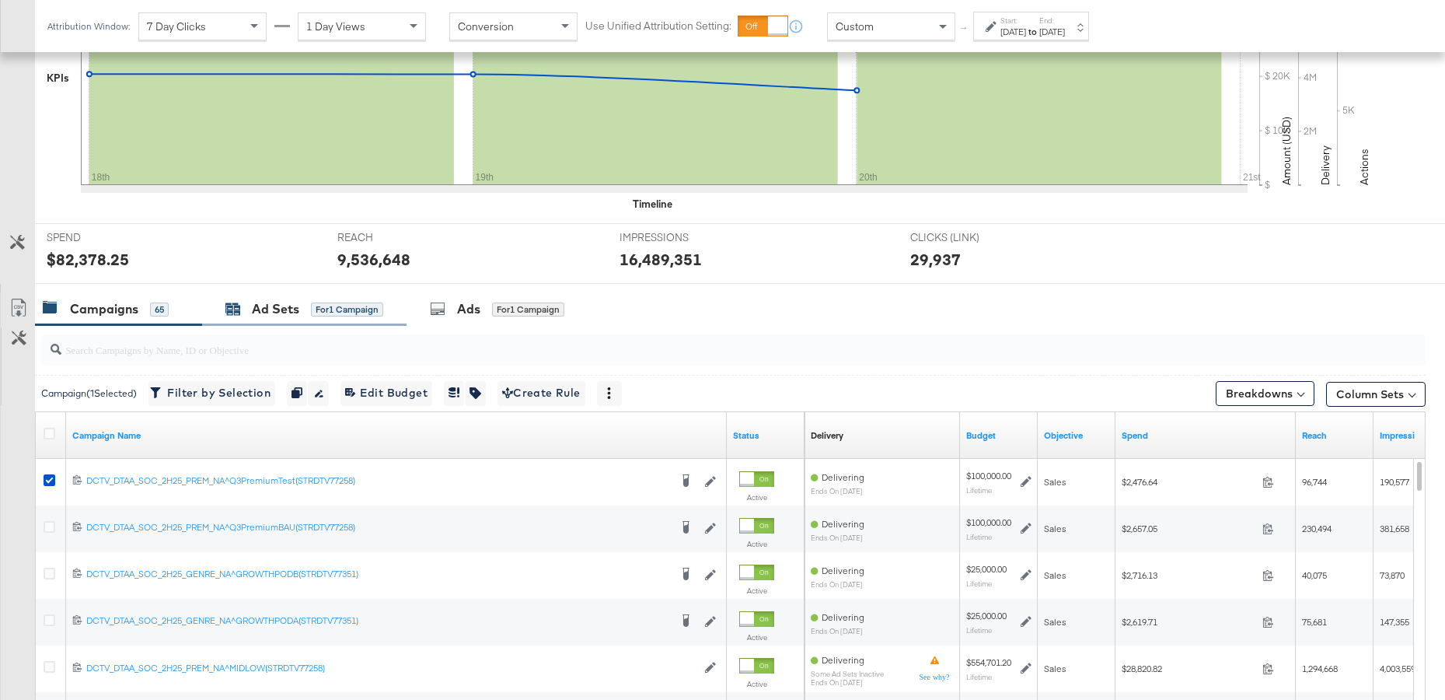
click at [268, 306] on div "Ad Sets" at bounding box center [275, 309] width 47 height 18
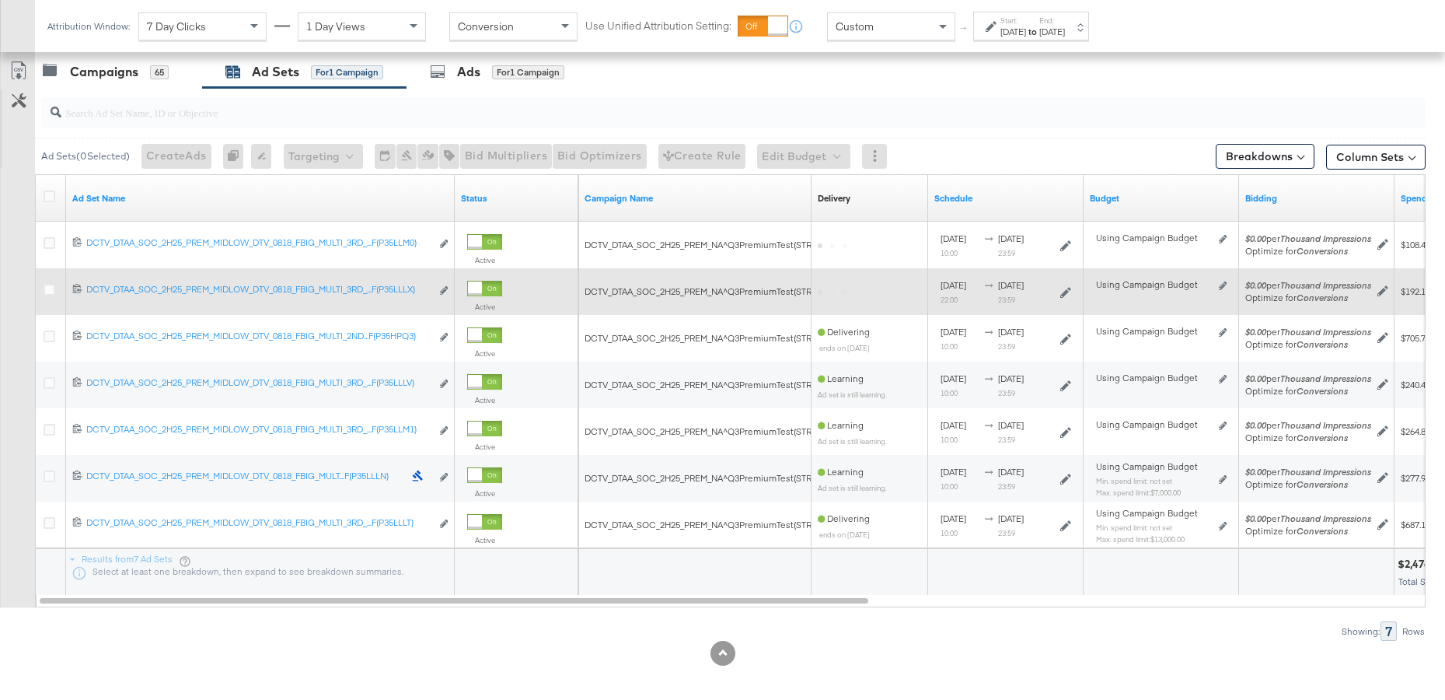
scroll to position [667, 0]
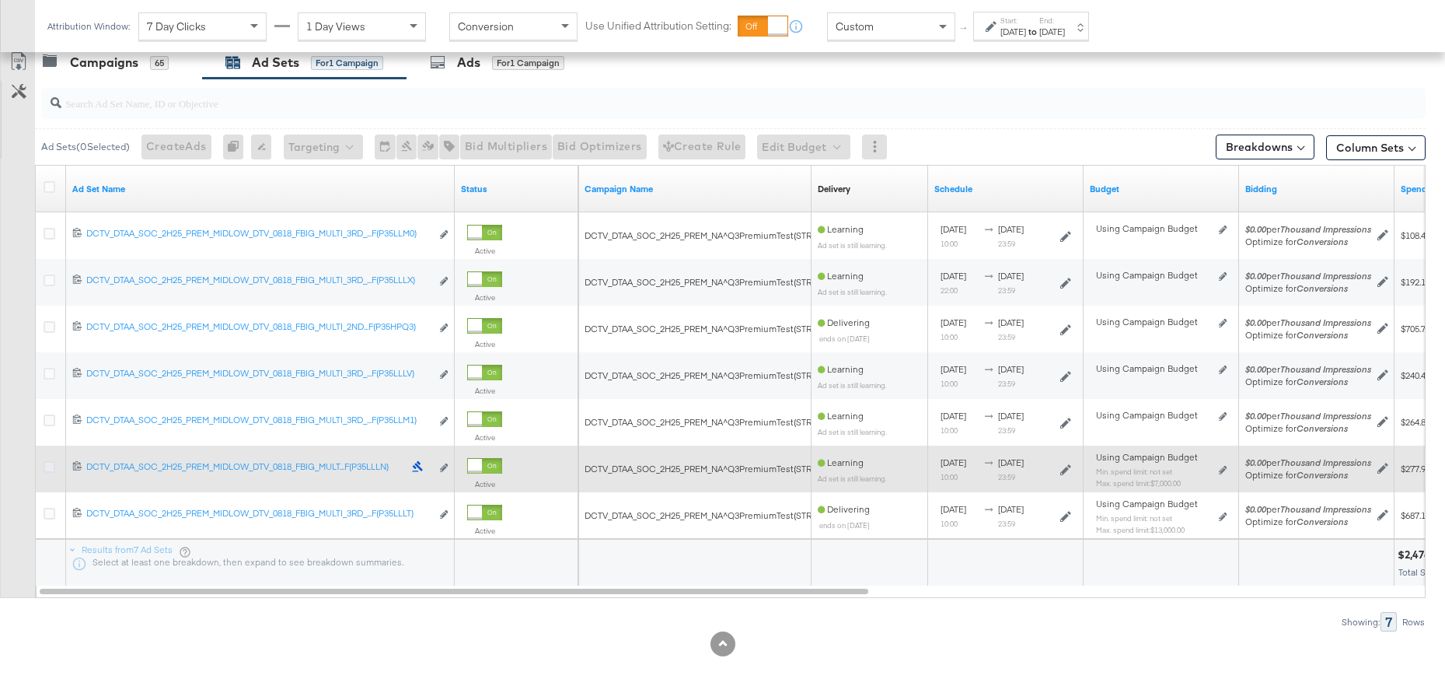
click at [51, 469] on icon at bounding box center [50, 467] width 12 height 12
click at [0, 0] on input "checkbox" at bounding box center [0, 0] width 0 height 0
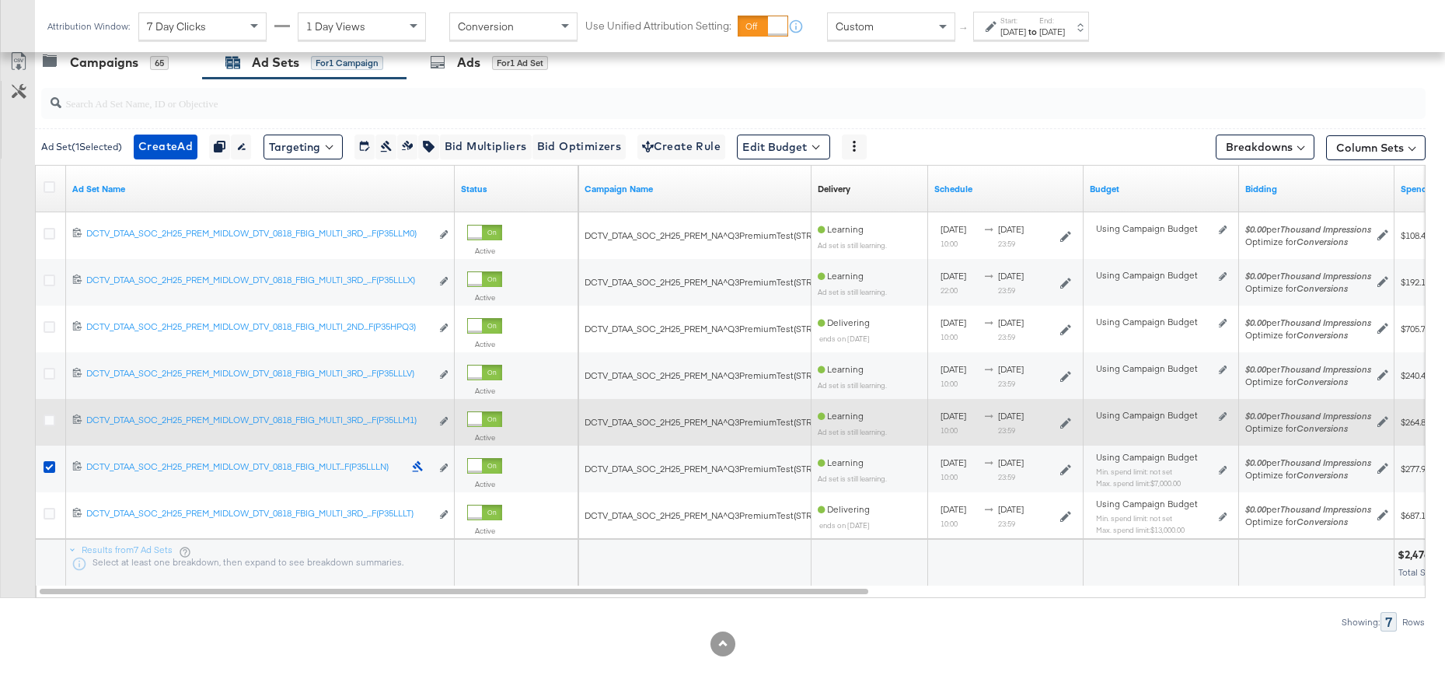
scroll to position [609, 0]
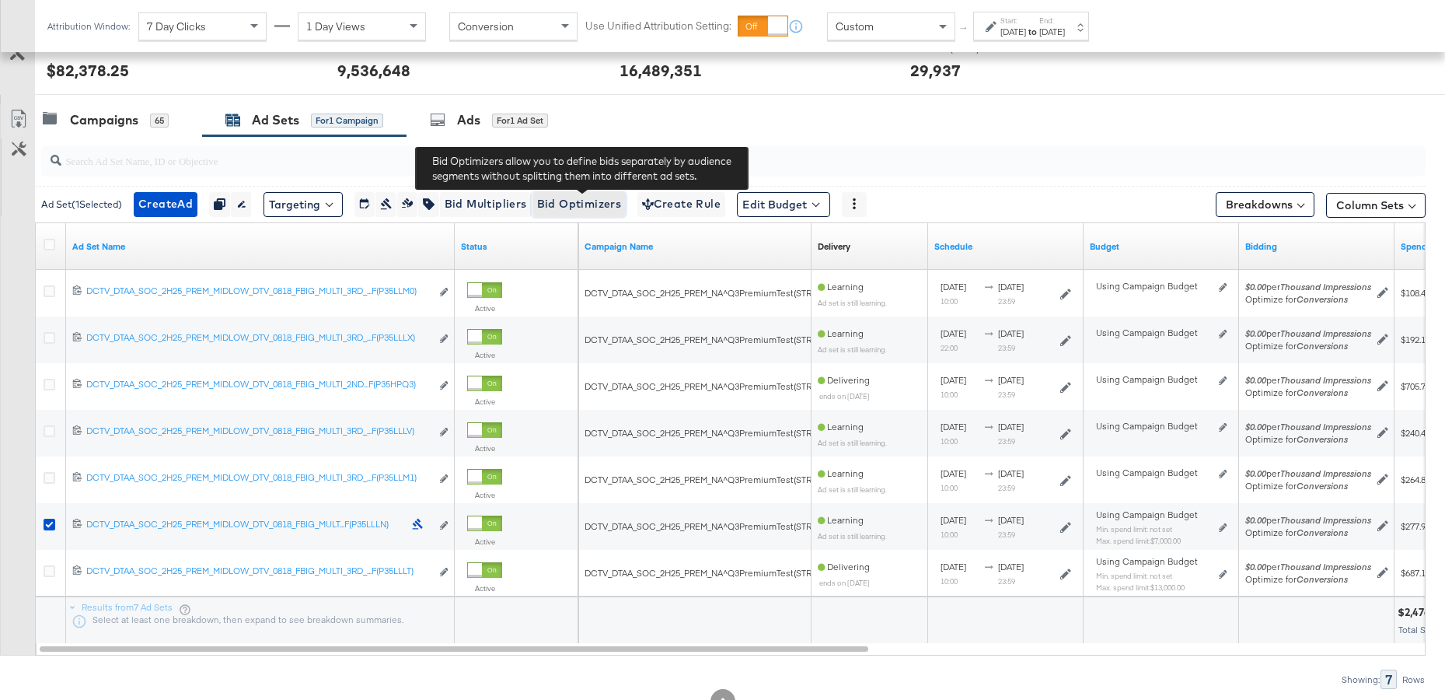
click at [579, 209] on span "Bid Optimizers" at bounding box center [579, 203] width 85 height 19
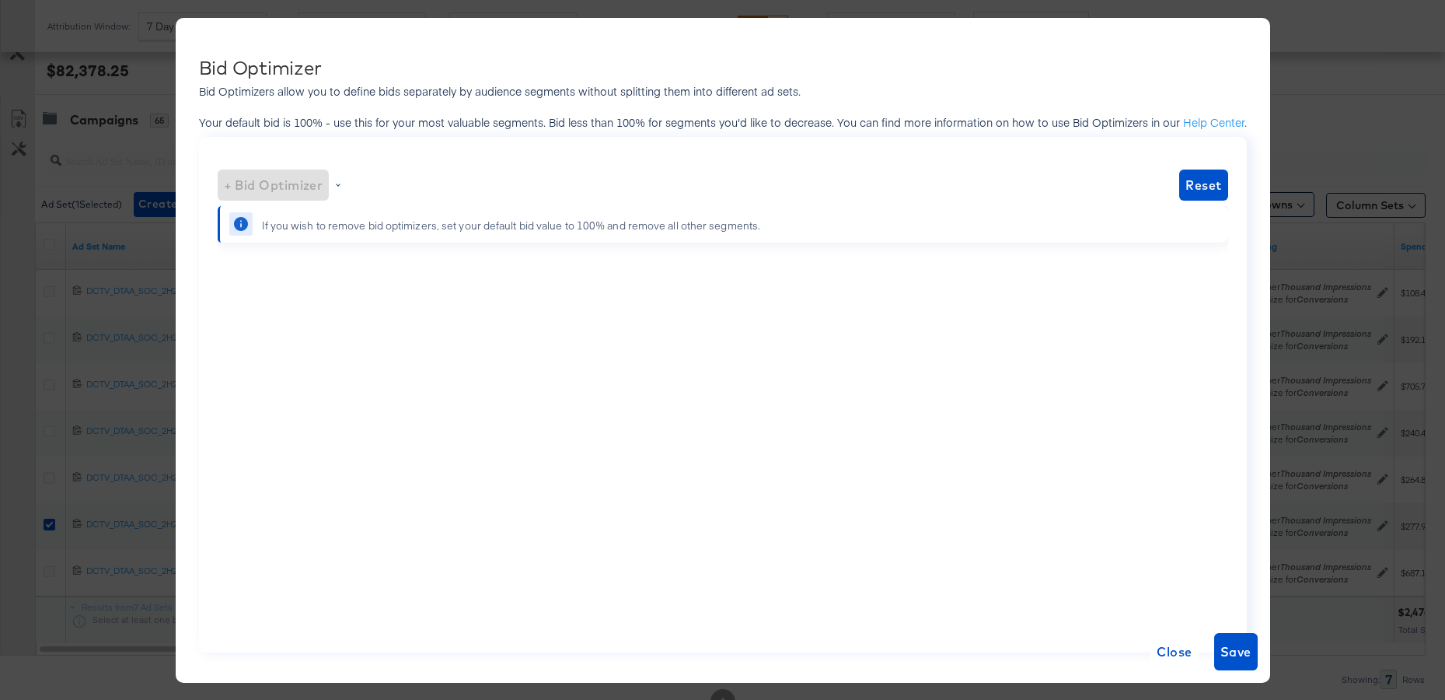
click at [250, 178] on div "+ Bid Optimizer" at bounding box center [274, 184] width 112 height 31
click at [1169, 650] on span "Close" at bounding box center [1174, 652] width 35 height 22
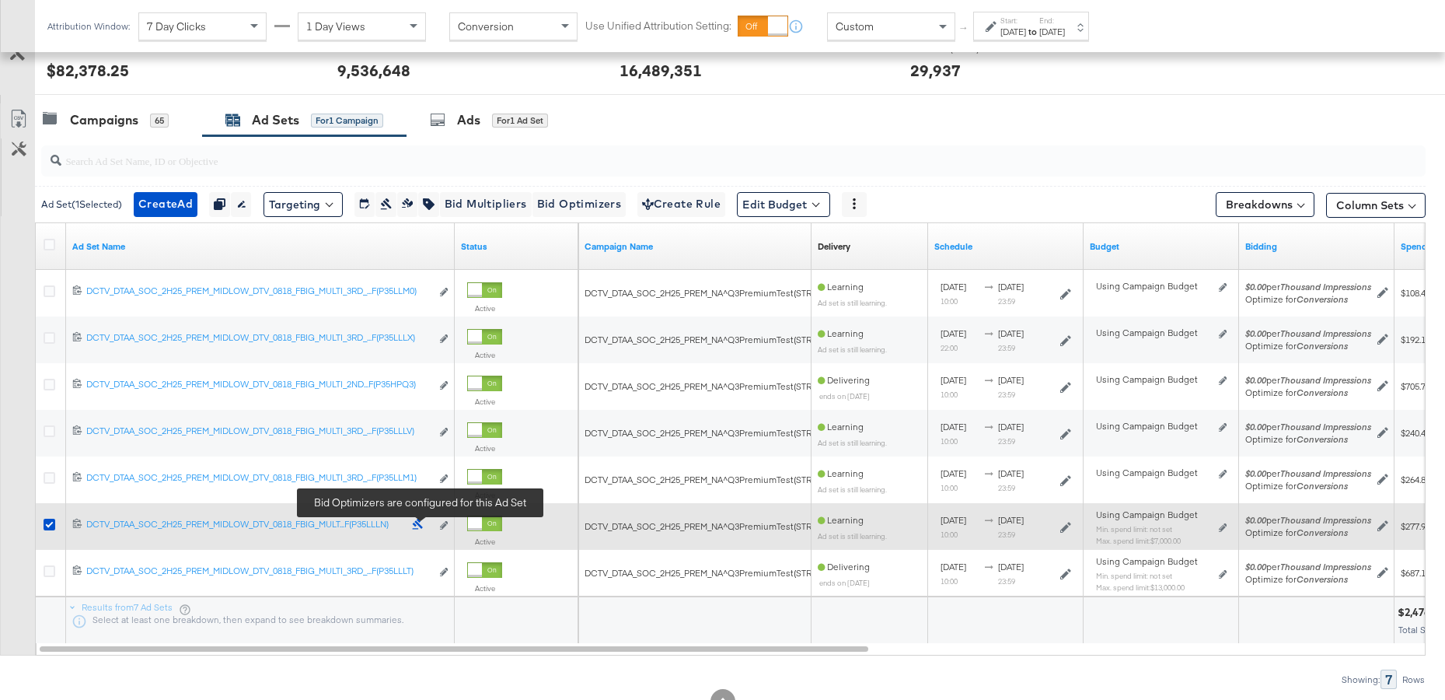
click at [420, 524] on icon at bounding box center [418, 524] width 12 height 12
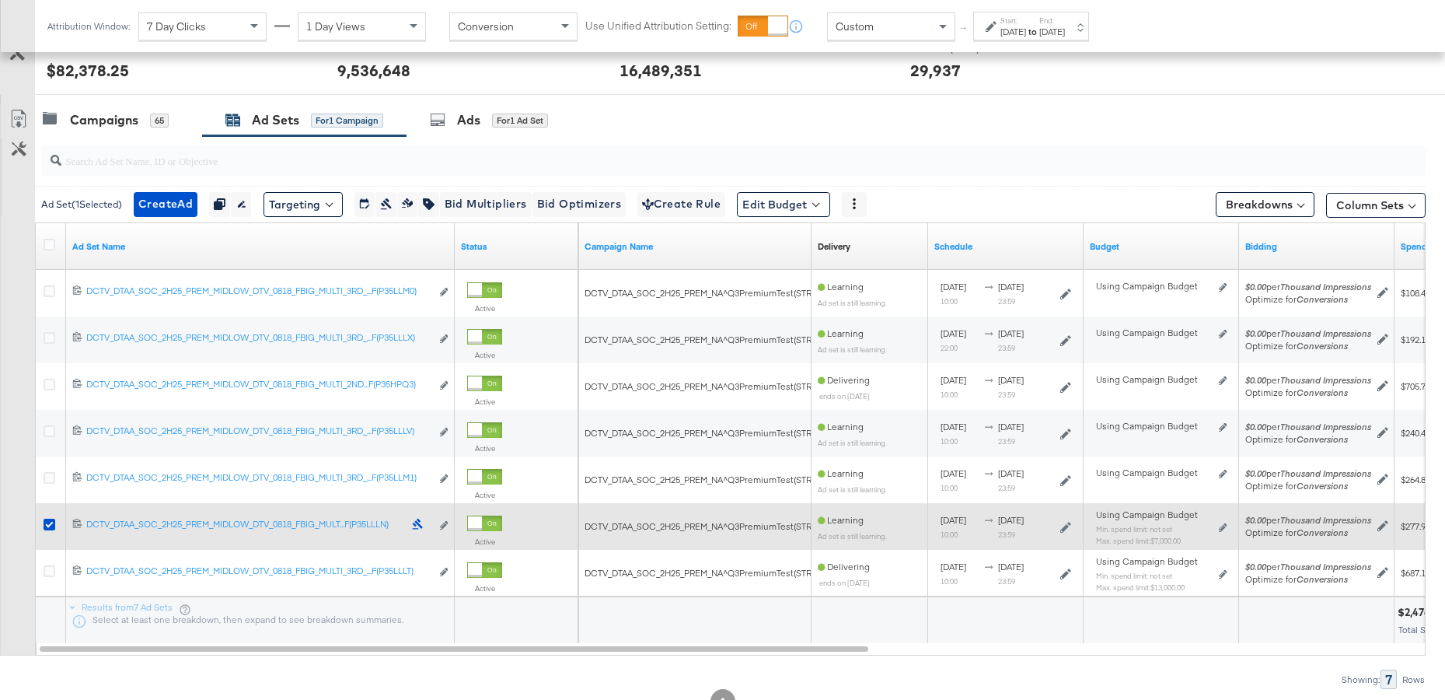
click at [420, 524] on icon at bounding box center [418, 524] width 12 height 12
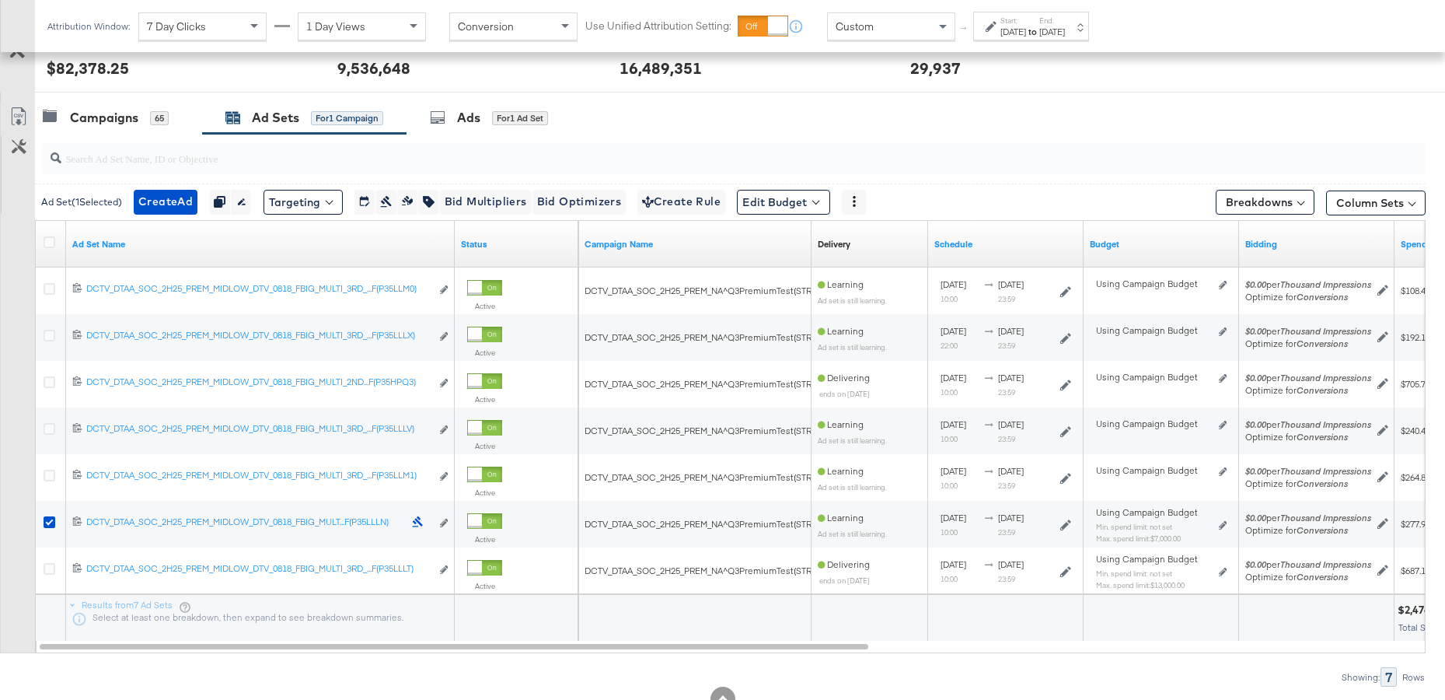
scroll to position [613, 0]
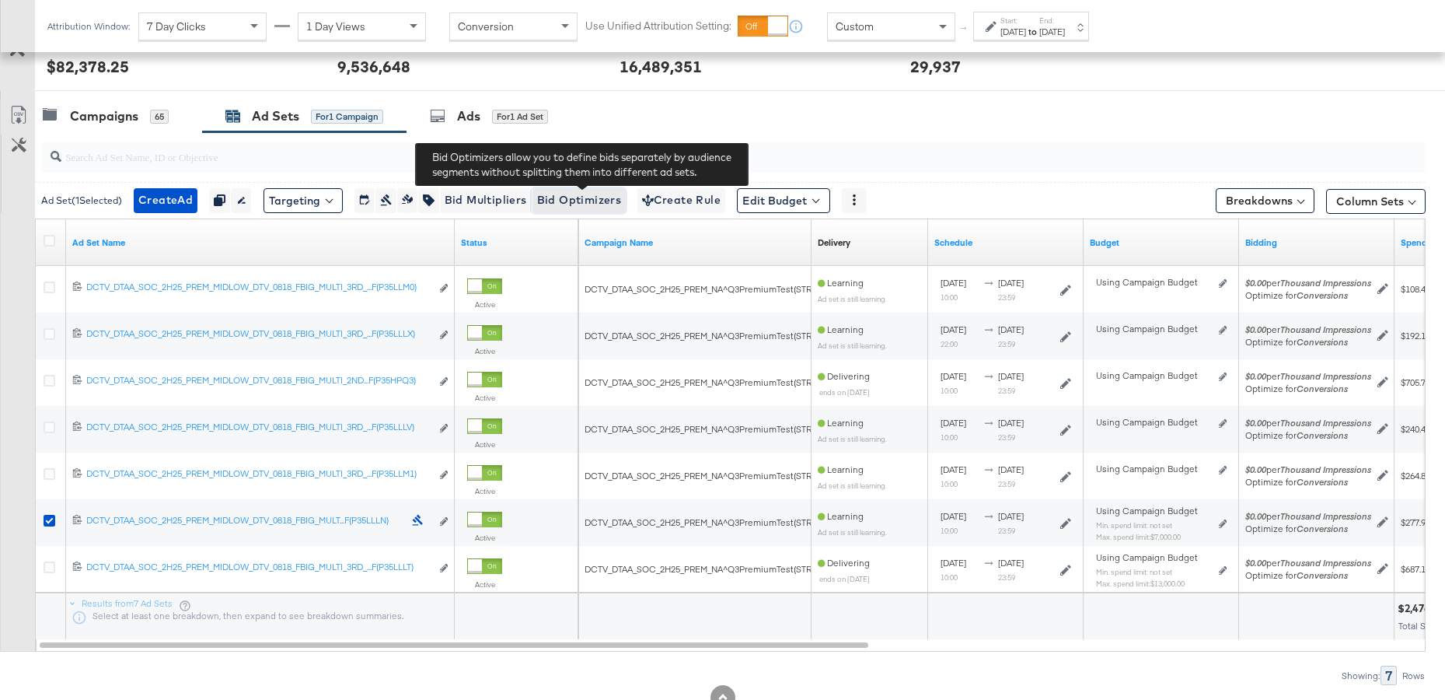
click at [588, 207] on span "Bid Optimizers" at bounding box center [579, 199] width 85 height 19
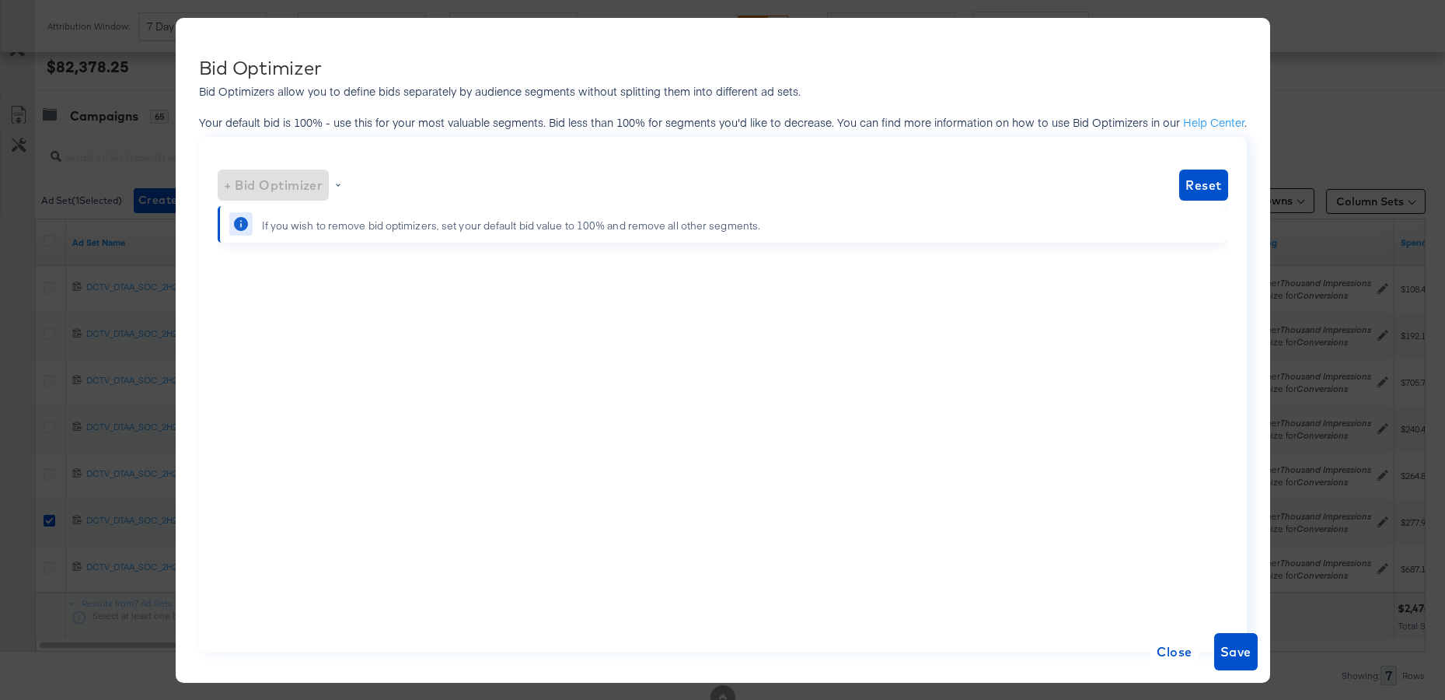
click at [313, 183] on div "+ Bid Optimizer" at bounding box center [274, 184] width 112 height 31
click at [550, 407] on div "If you wish to remove bid optimizers, set your default bid value to 100% and re…" at bounding box center [723, 420] width 1011 height 428
click at [1210, 656] on div "Close Save" at bounding box center [734, 651] width 1071 height 62
click at [1179, 653] on span "Close" at bounding box center [1174, 652] width 35 height 22
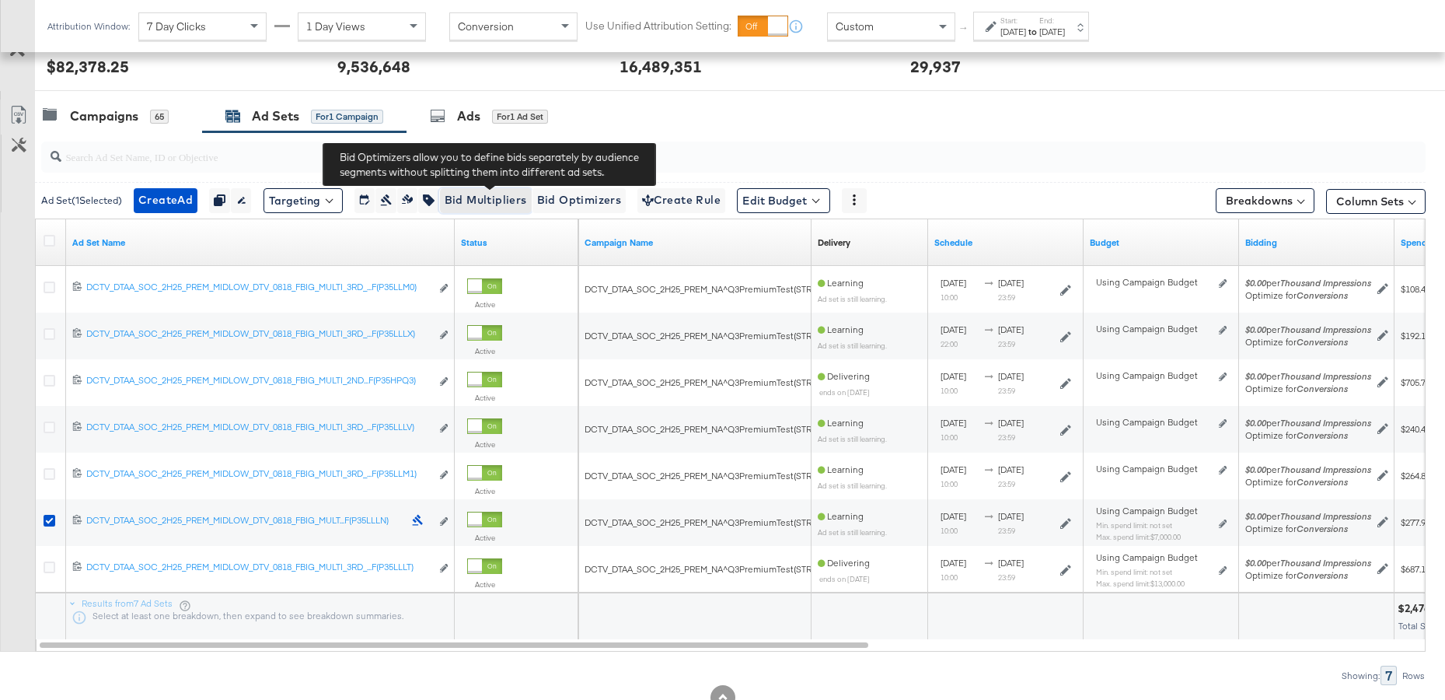
click at [487, 202] on span "Bid Multipliers" at bounding box center [486, 199] width 82 height 19
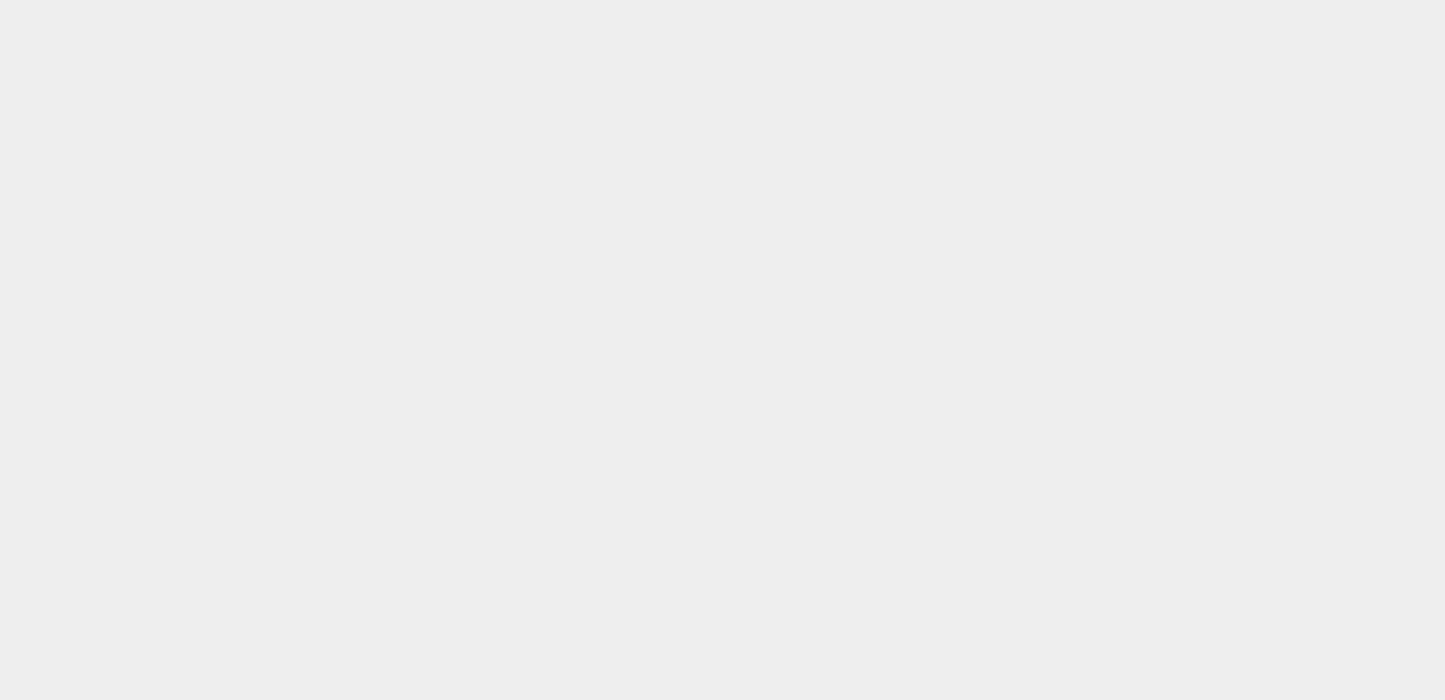
scroll to position [0, 0]
click at [550, 253] on body at bounding box center [722, 331] width 1445 height 662
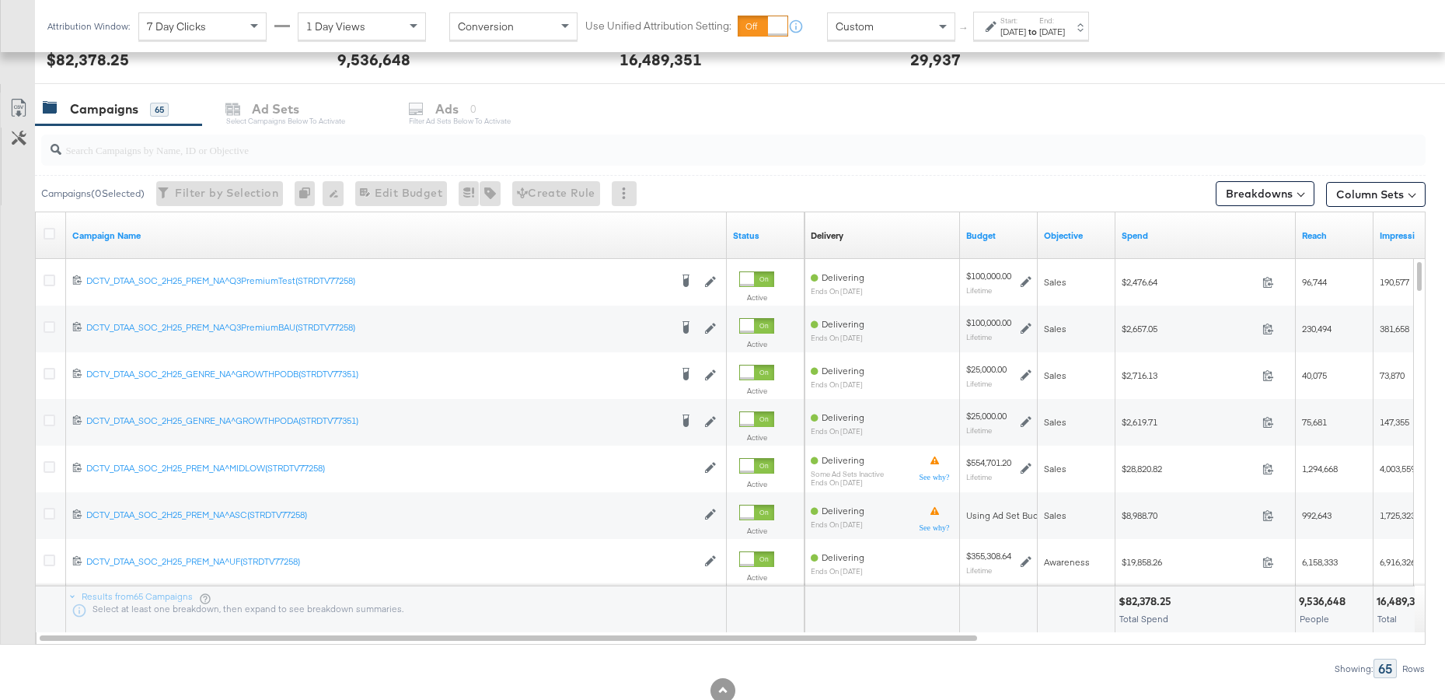
scroll to position [620, 0]
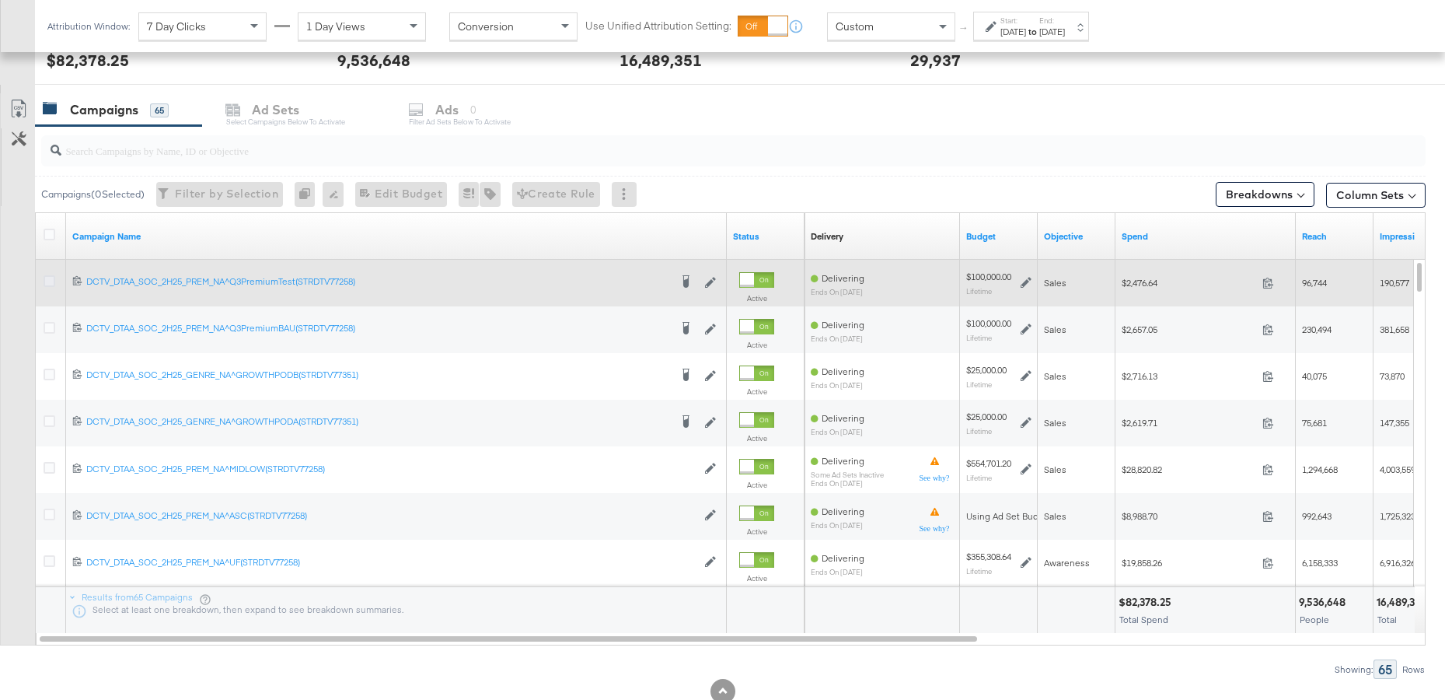
click at [51, 283] on icon at bounding box center [50, 281] width 12 height 12
click at [0, 0] on input "checkbox" at bounding box center [0, 0] width 0 height 0
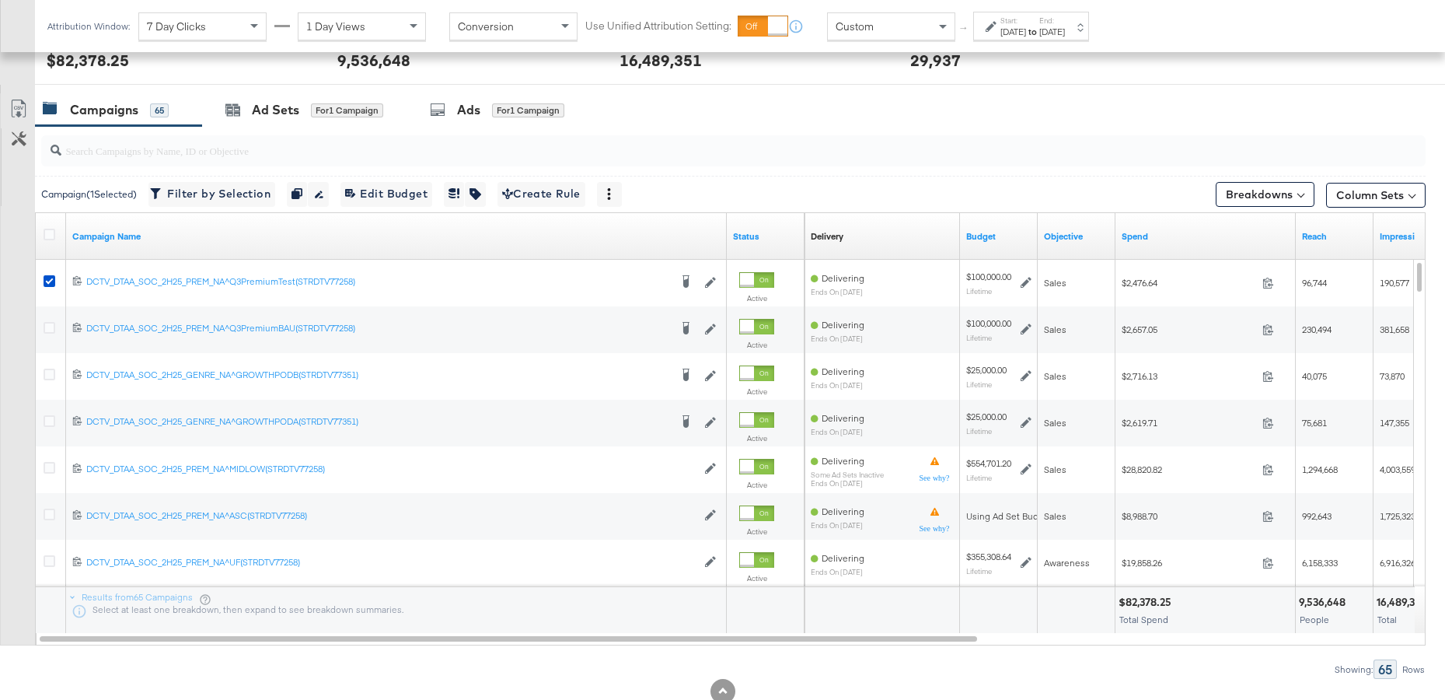
click at [271, 111] on div "Ad Sets" at bounding box center [275, 110] width 47 height 18
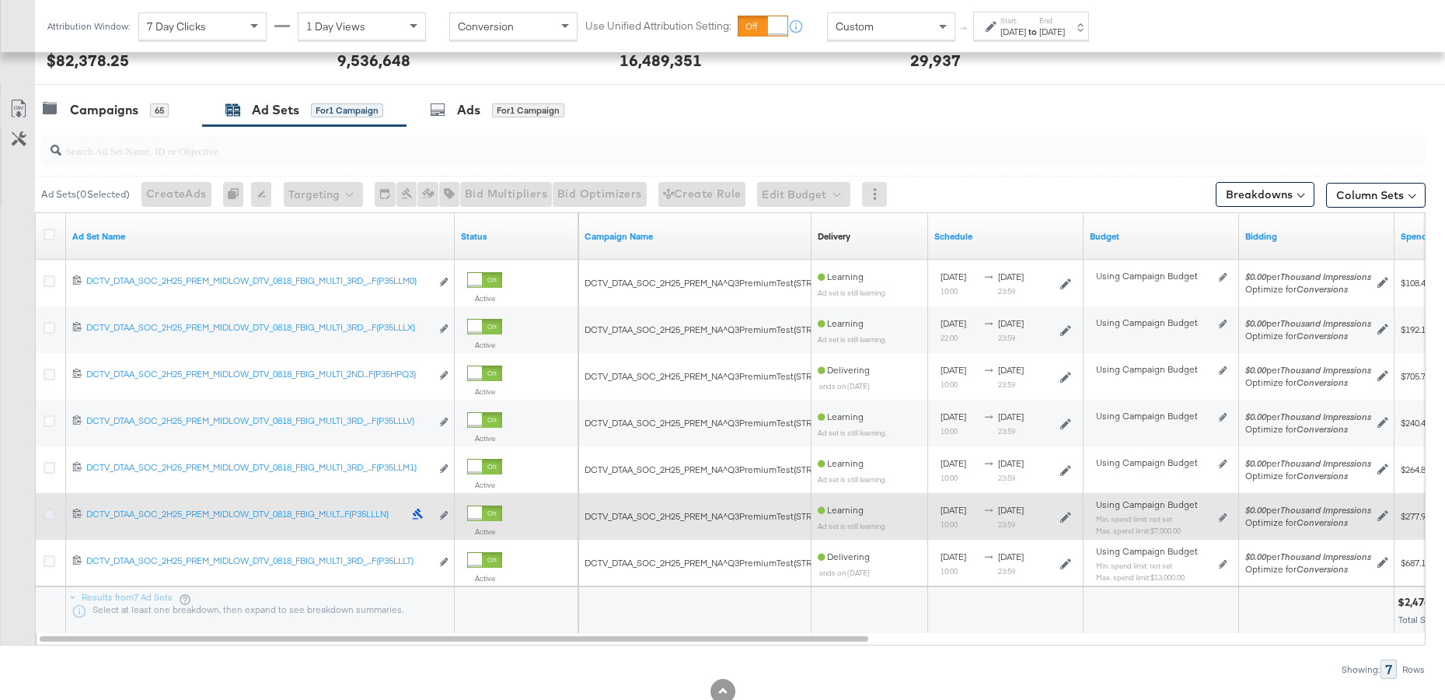
click at [52, 514] on icon at bounding box center [50, 514] width 12 height 12
click at [0, 0] on input "checkbox" at bounding box center [0, 0] width 0 height 0
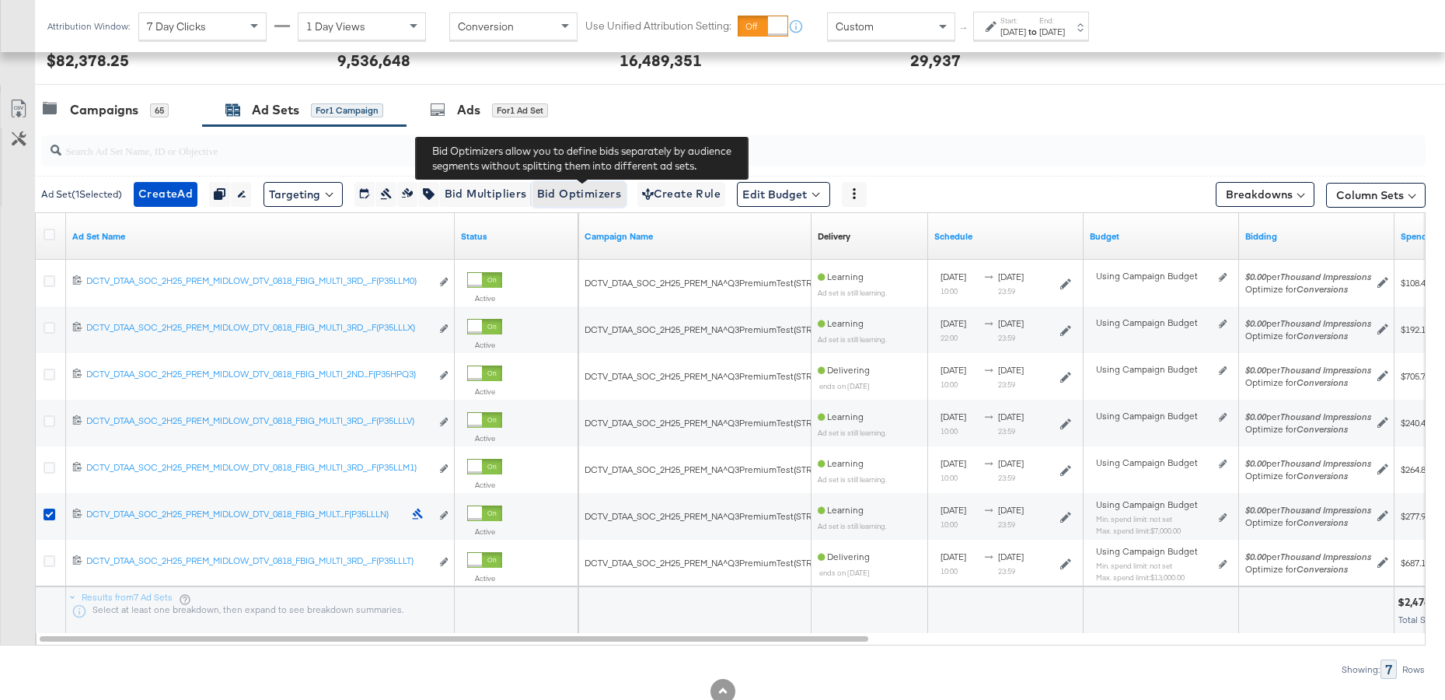
click at [568, 194] on span "Bid Optimizers" at bounding box center [579, 193] width 85 height 19
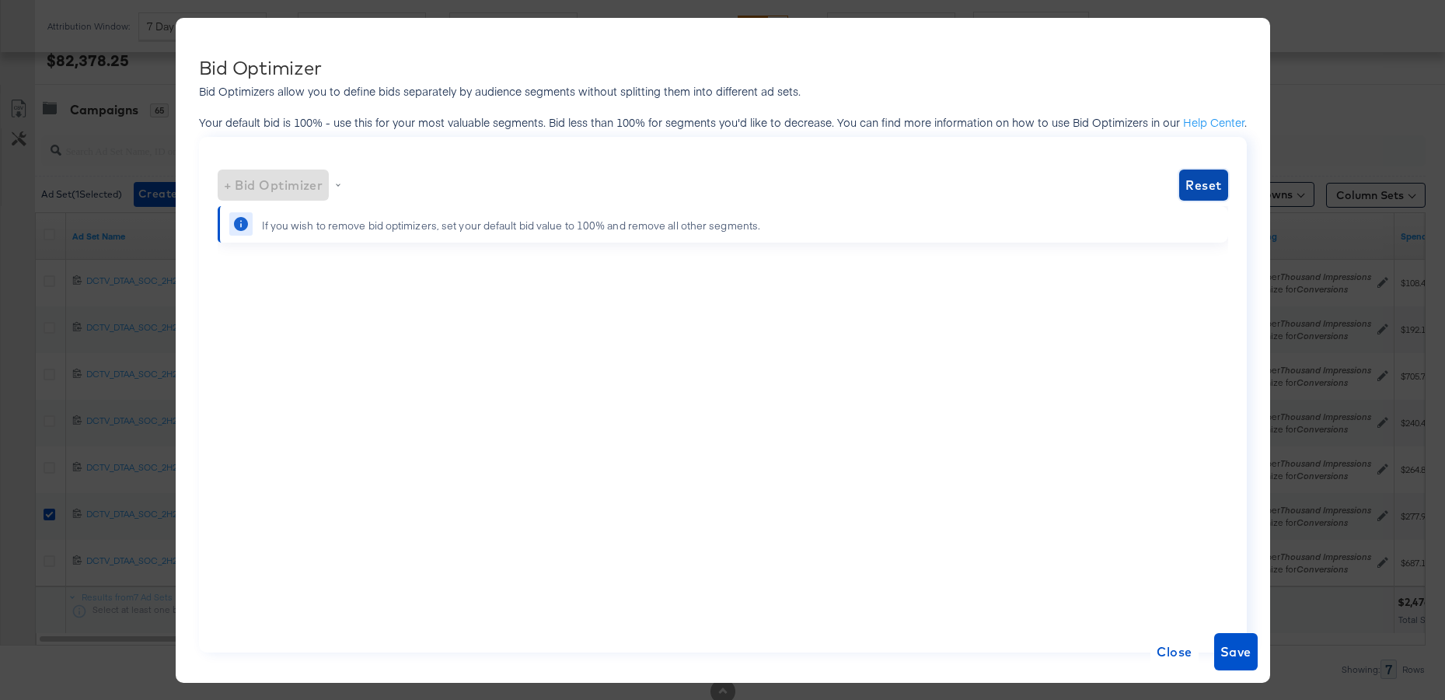
click at [1207, 180] on span "Reset" at bounding box center [1204, 185] width 36 height 22
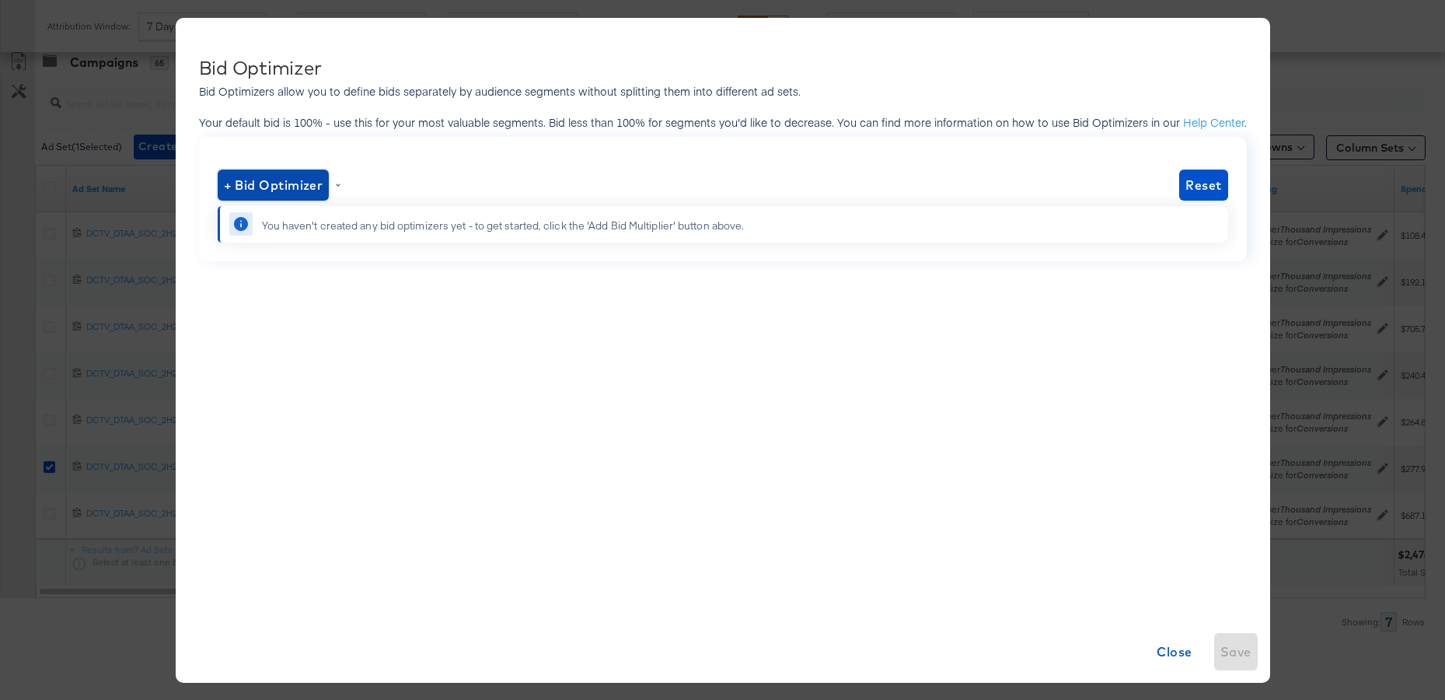
click at [309, 176] on span "+ Bid Optimizer" at bounding box center [274, 185] width 100 height 22
click at [291, 273] on li "Gender" at bounding box center [275, 271] width 101 height 23
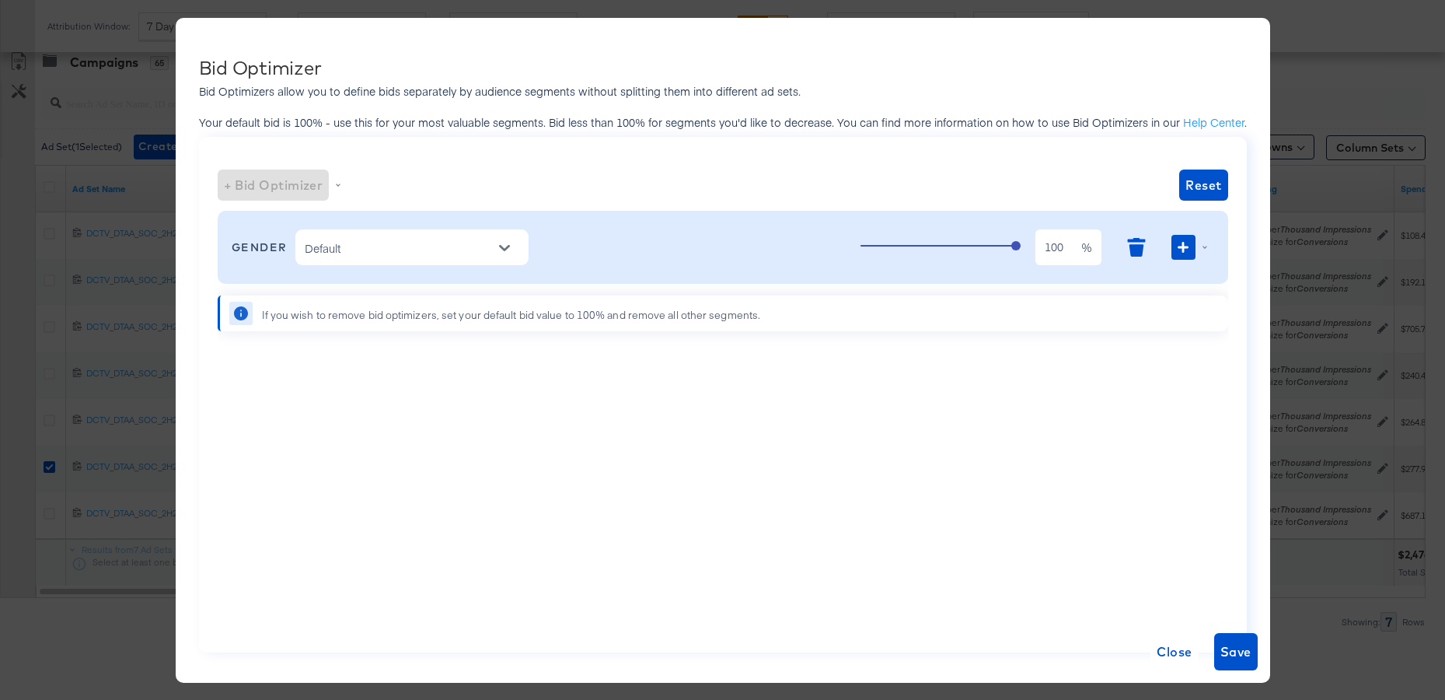
click at [426, 236] on div "Default" at bounding box center [411, 247] width 233 height 36
click at [506, 243] on icon "Open" at bounding box center [504, 248] width 11 height 11
click at [437, 313] on li "[DEMOGRAPHIC_DATA]" at bounding box center [412, 311] width 233 height 25
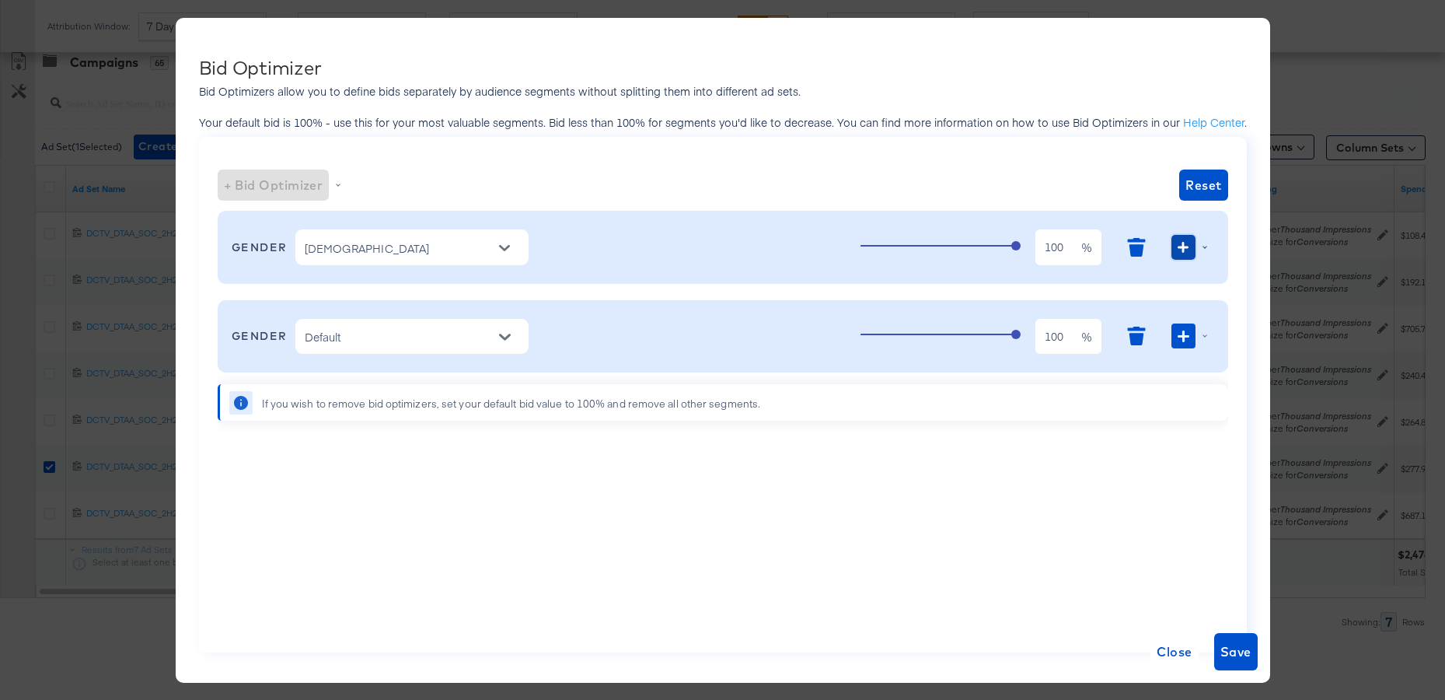
click at [1178, 249] on icon "button" at bounding box center [1183, 247] width 11 height 11
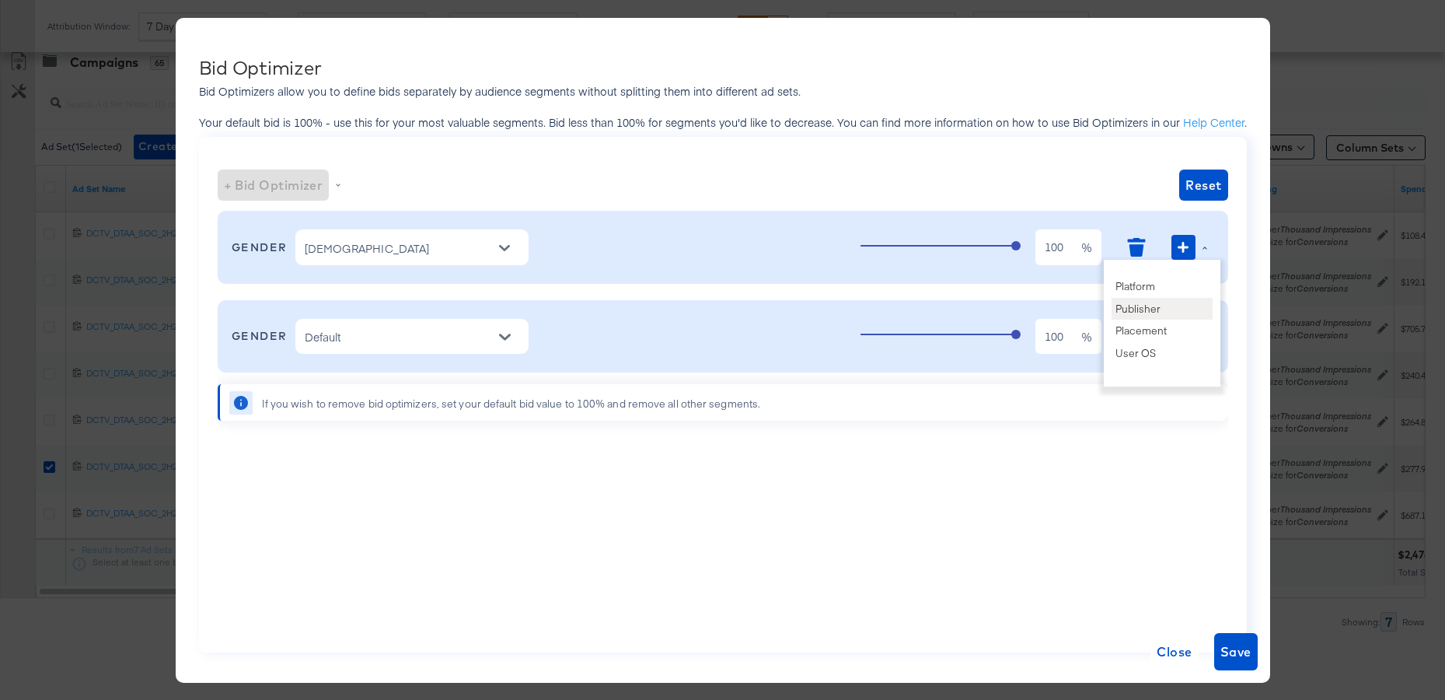
click at [1171, 309] on li "Publisher" at bounding box center [1162, 309] width 101 height 23
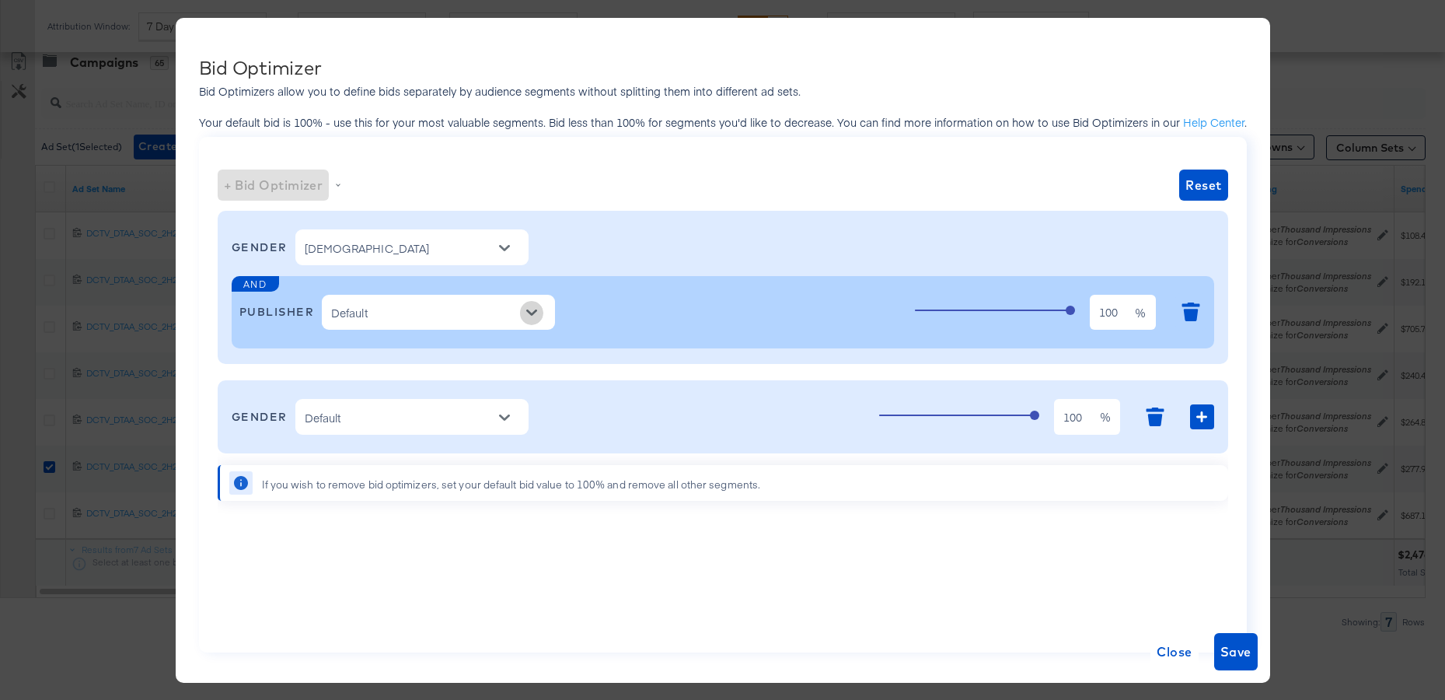
click at [535, 313] on icon "Open" at bounding box center [531, 313] width 11 height 6
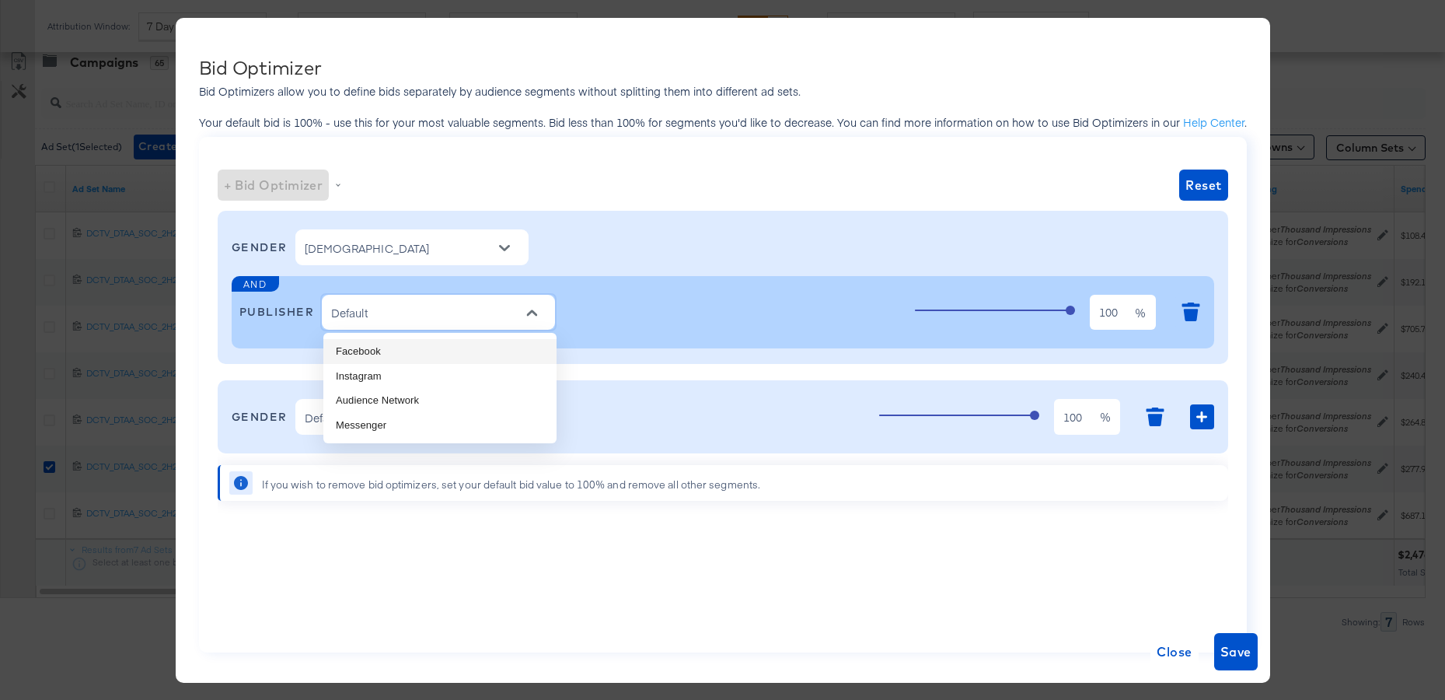
click at [459, 345] on li "Facebook" at bounding box center [439, 351] width 233 height 25
type input "Facebook"
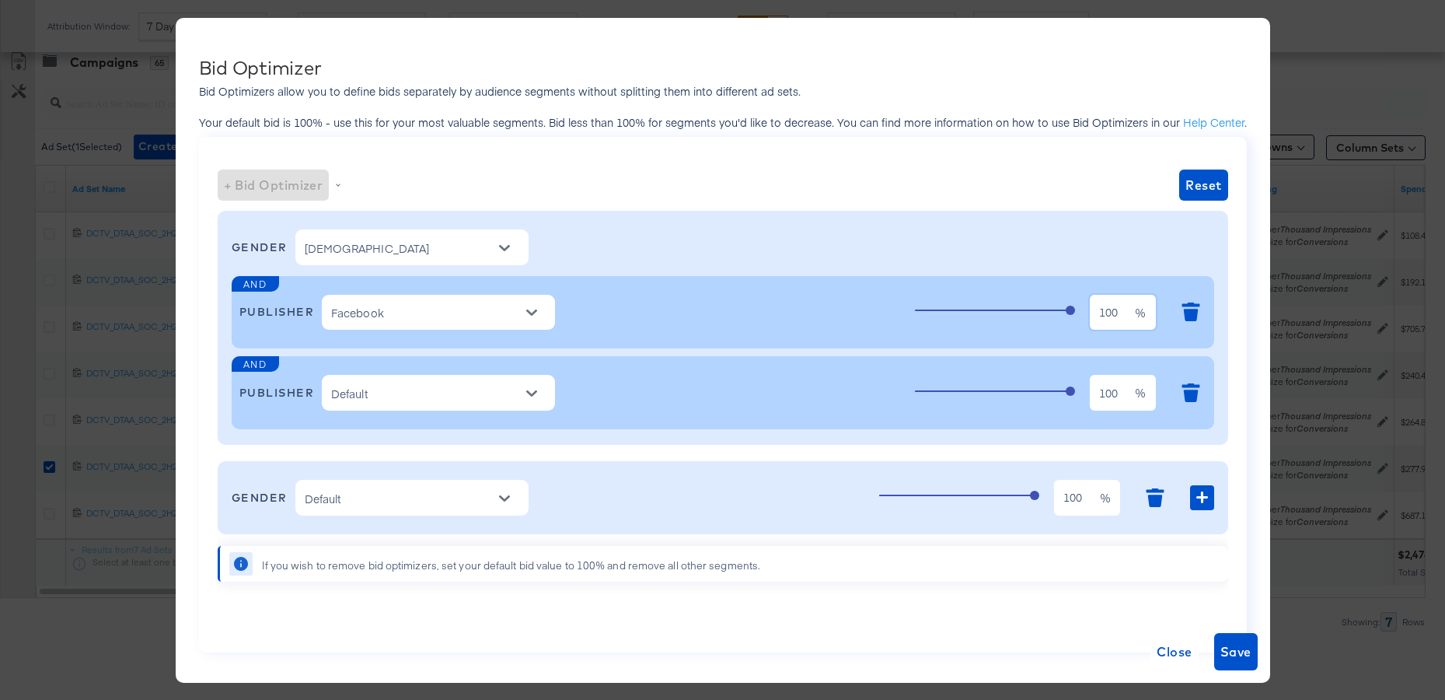
drag, startPoint x: 1119, startPoint y: 313, endPoint x: 1007, endPoint y: 314, distance: 112.7
click at [1007, 314] on div "100 100 %" at bounding box center [1061, 313] width 292 height 42
type input "1"
type input "50"
click at [507, 386] on input "Default" at bounding box center [426, 393] width 197 height 20
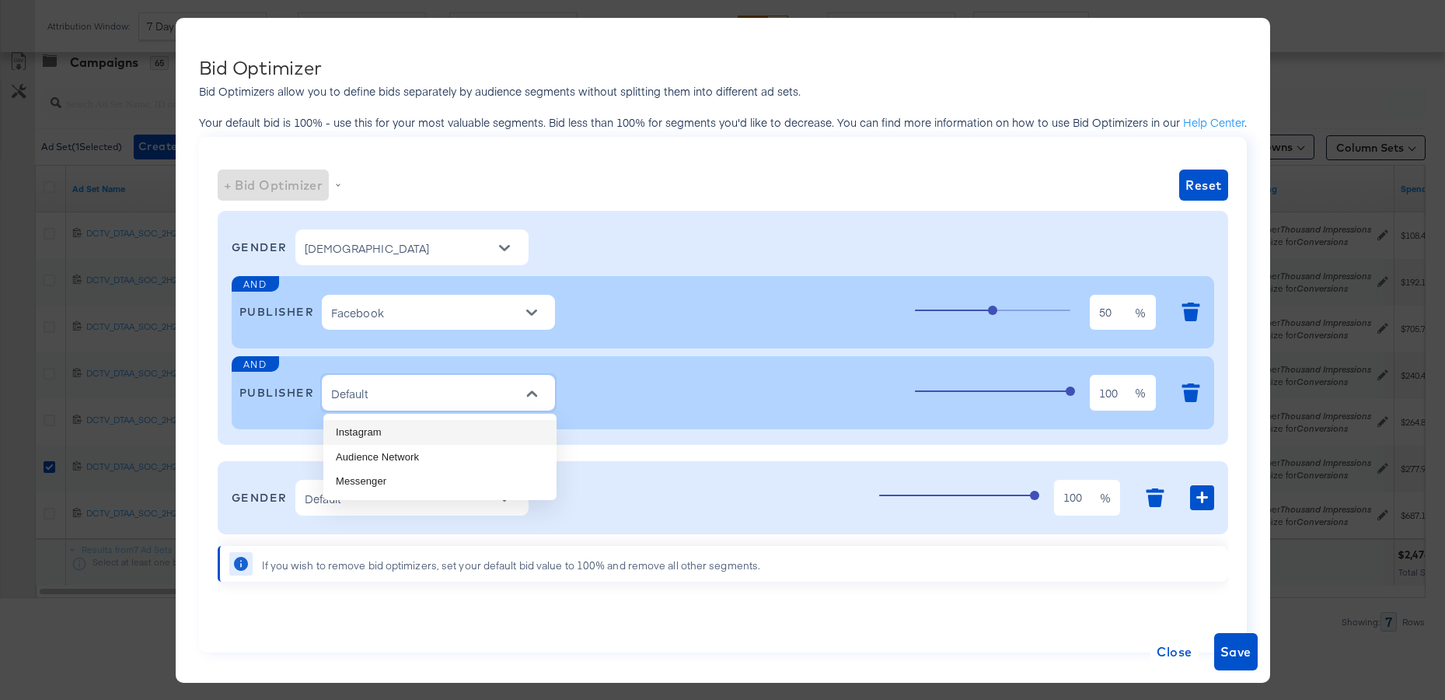
click at [463, 421] on li "Instagram" at bounding box center [439, 432] width 233 height 25
type input "Instagram"
type input "100"
type input "Facebook"
type input "50"
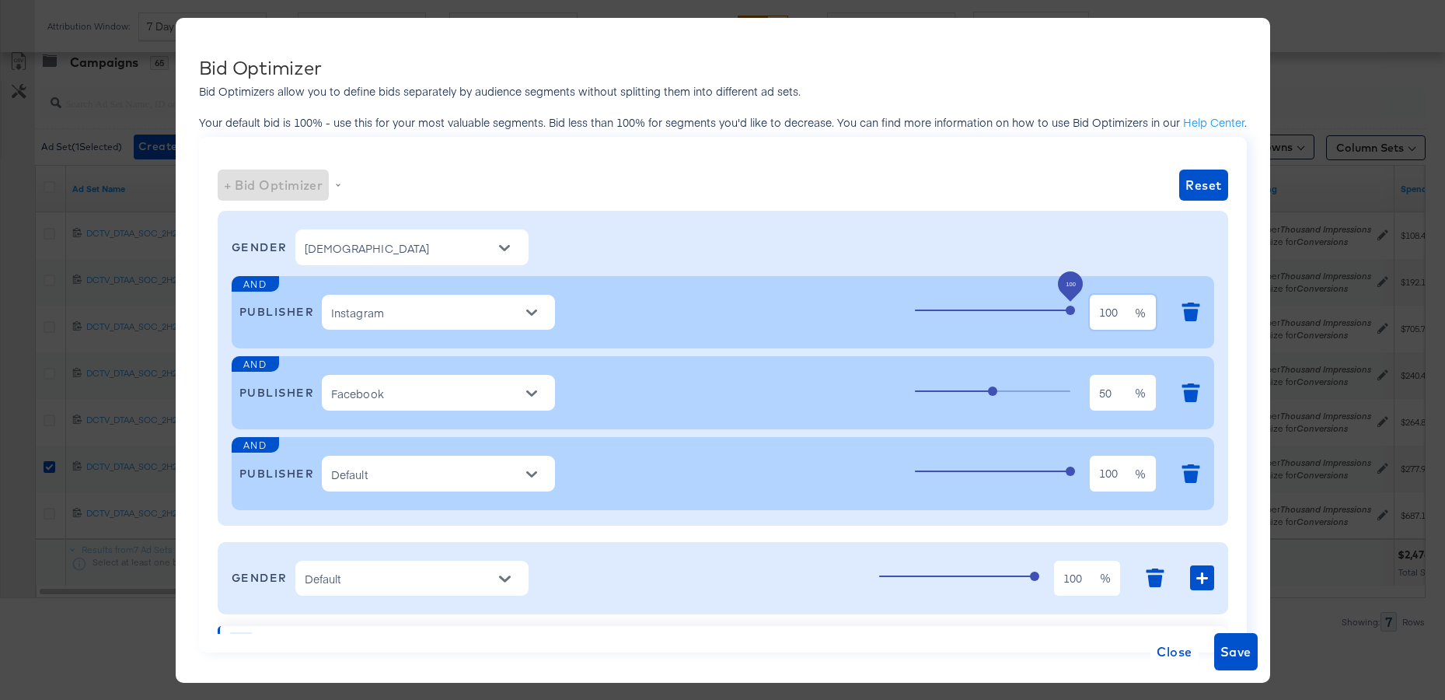
drag, startPoint x: 1126, startPoint y: 313, endPoint x: 1060, endPoint y: 310, distance: 66.1
click at [1060, 310] on div "100 100 %" at bounding box center [1061, 313] width 292 height 42
type input "60"
click at [1237, 651] on span "Save" at bounding box center [1236, 652] width 31 height 22
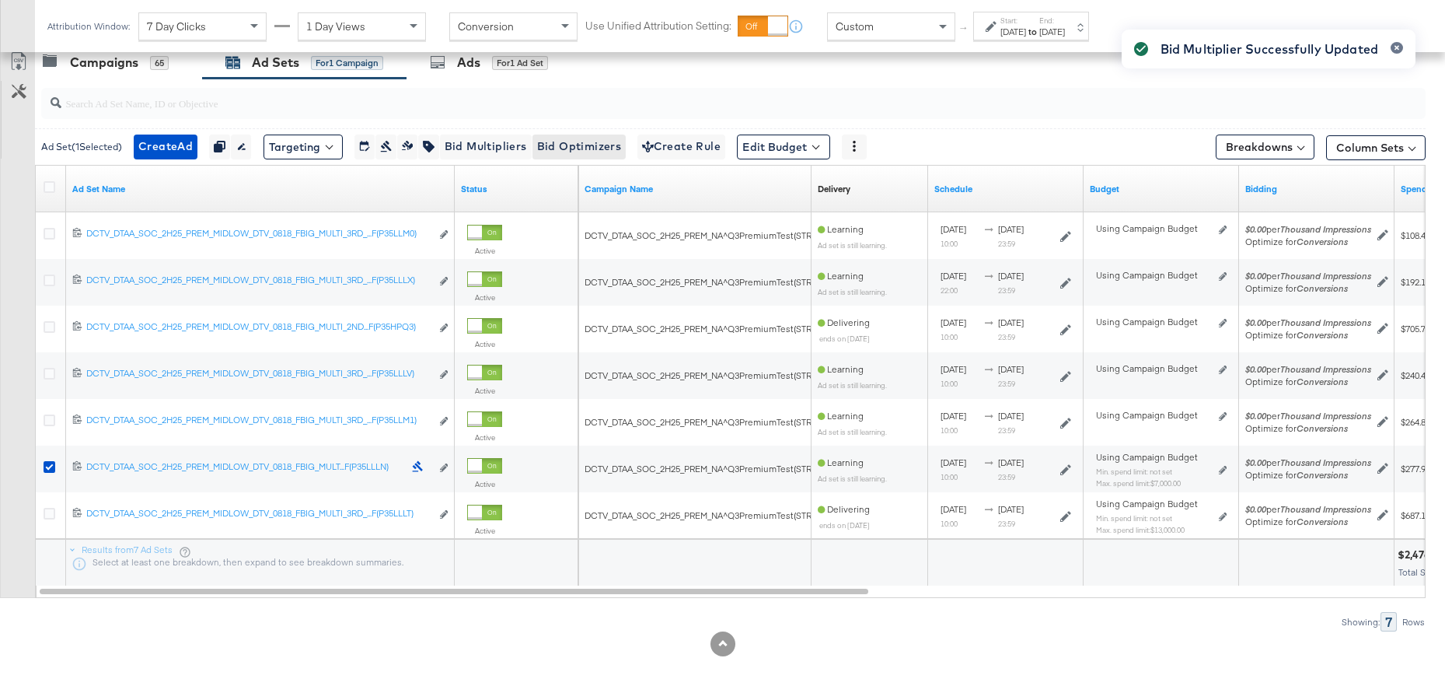
scroll to position [664, 0]
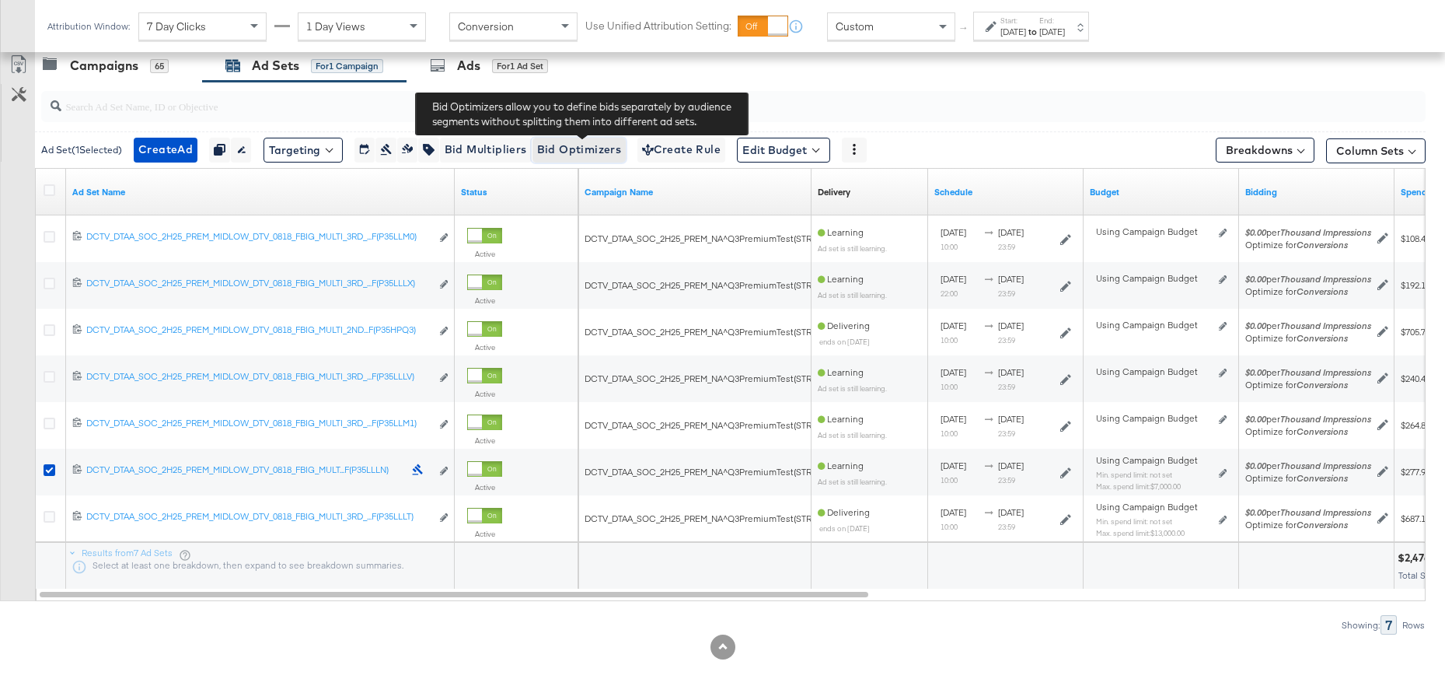
click at [586, 147] on span "Bid Optimizers" at bounding box center [579, 149] width 85 height 19
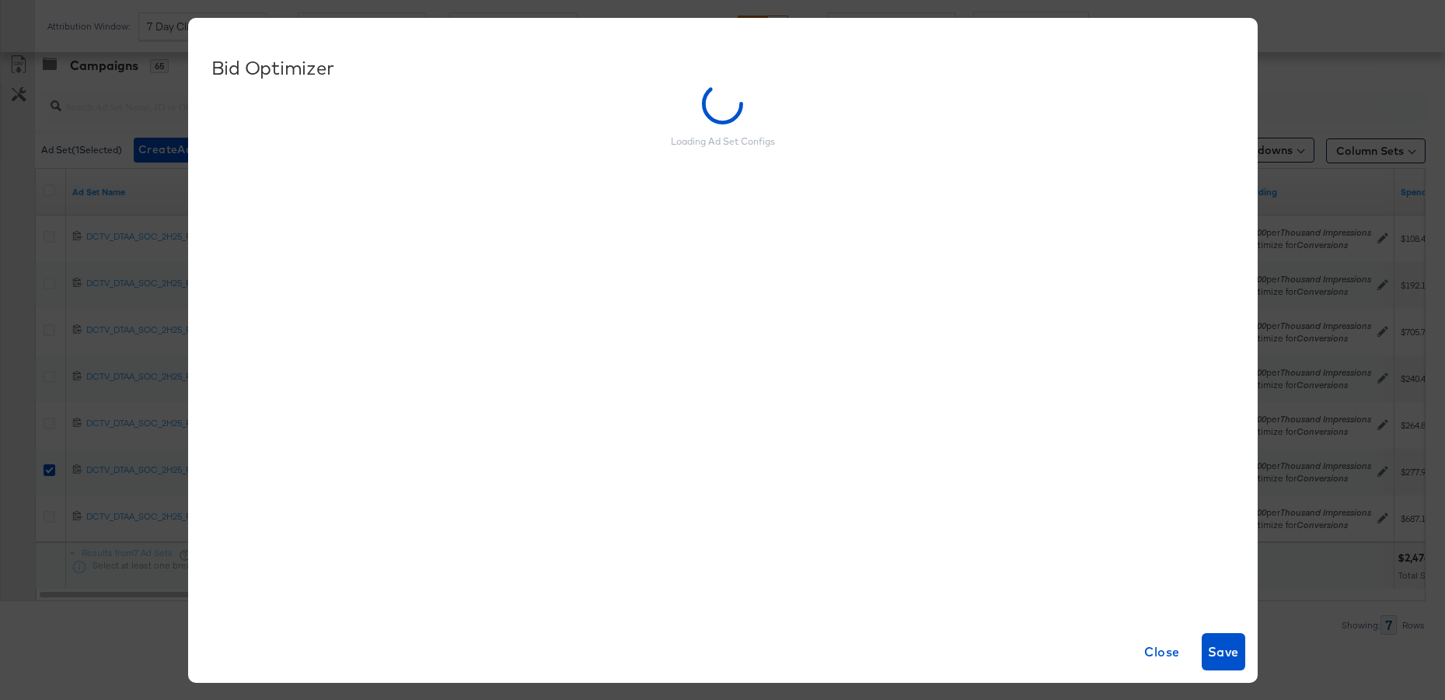
scroll to position [665, 0]
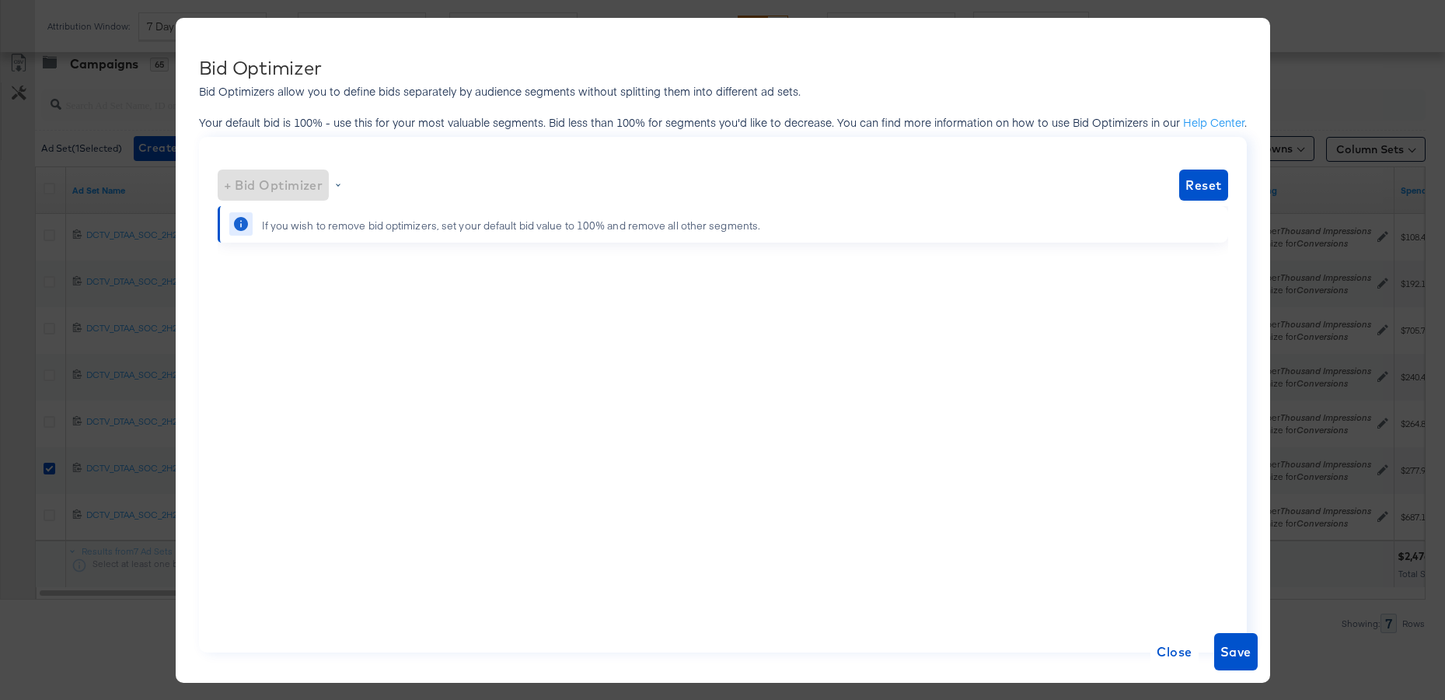
click at [285, 178] on div "+ Bid Optimizer" at bounding box center [274, 184] width 112 height 31
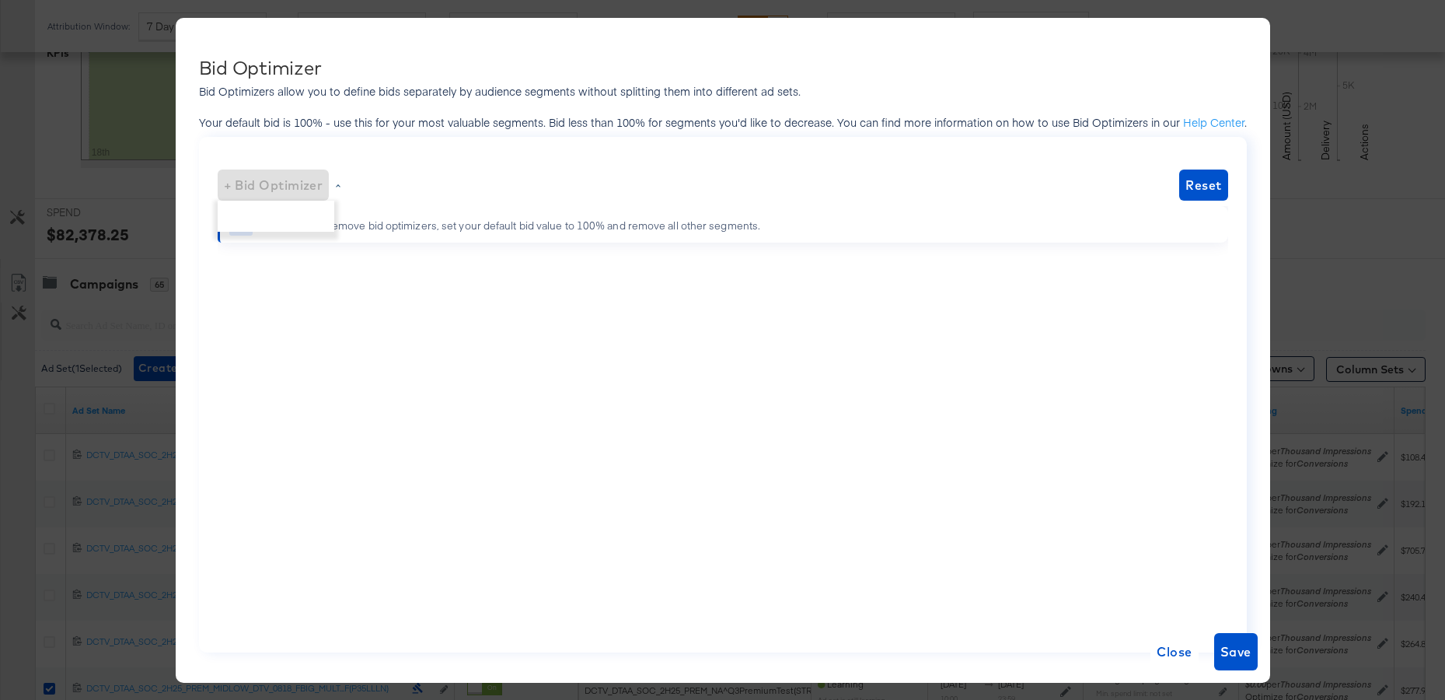
scroll to position [446, 0]
click at [1170, 655] on span "Close" at bounding box center [1174, 652] width 35 height 22
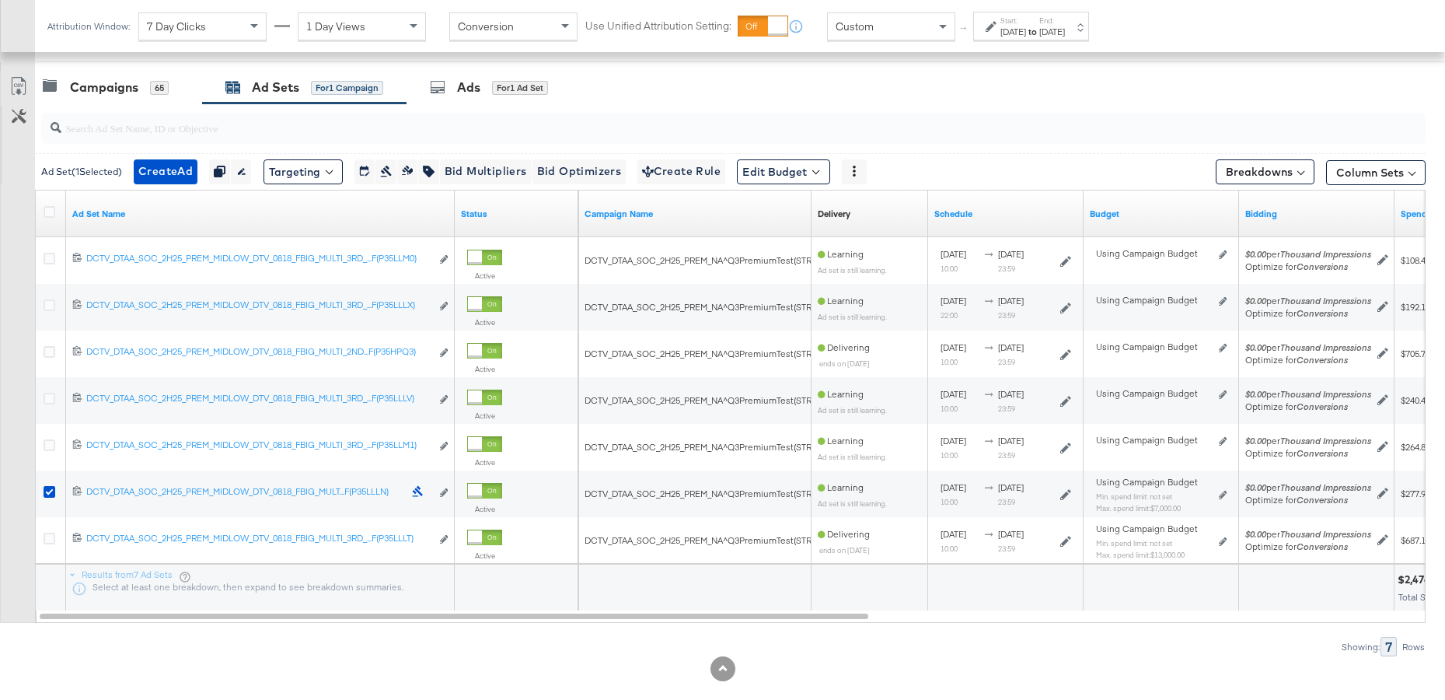
scroll to position [667, 0]
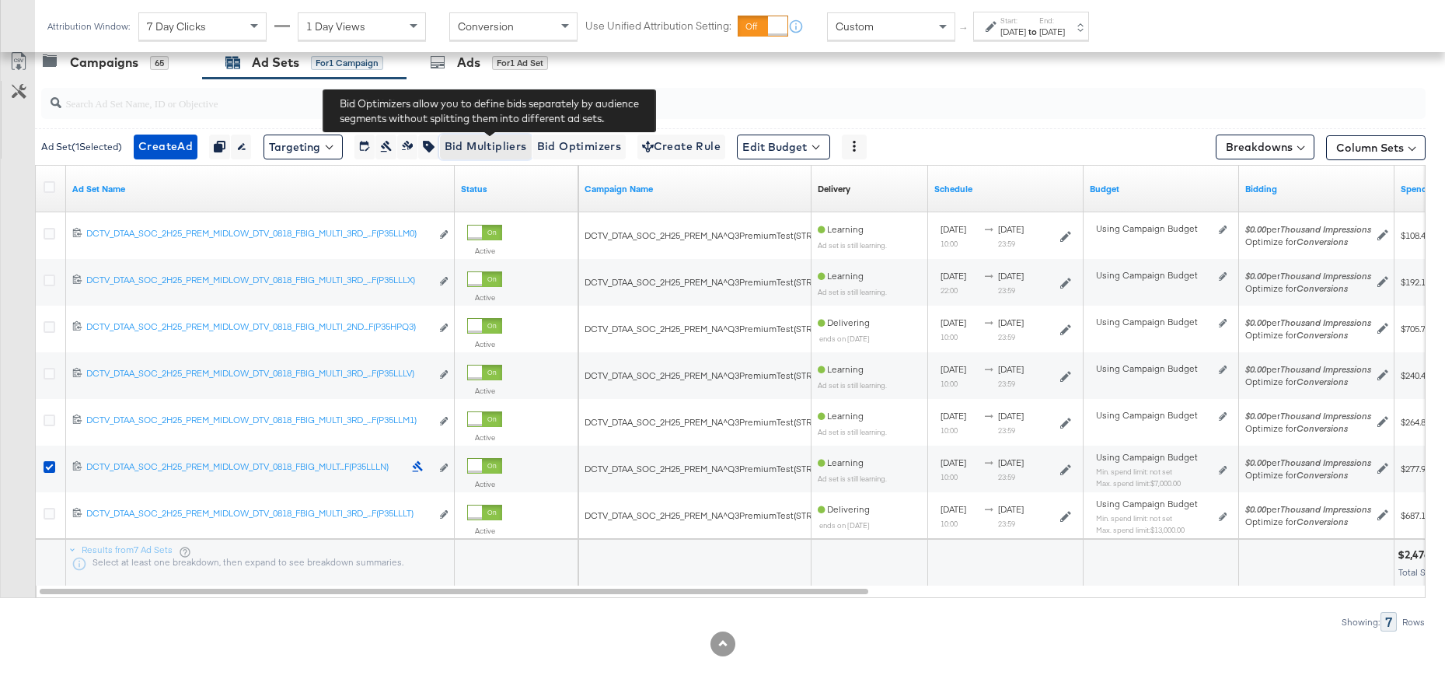
click at [481, 151] on span "Bid Multipliers" at bounding box center [486, 146] width 82 height 19
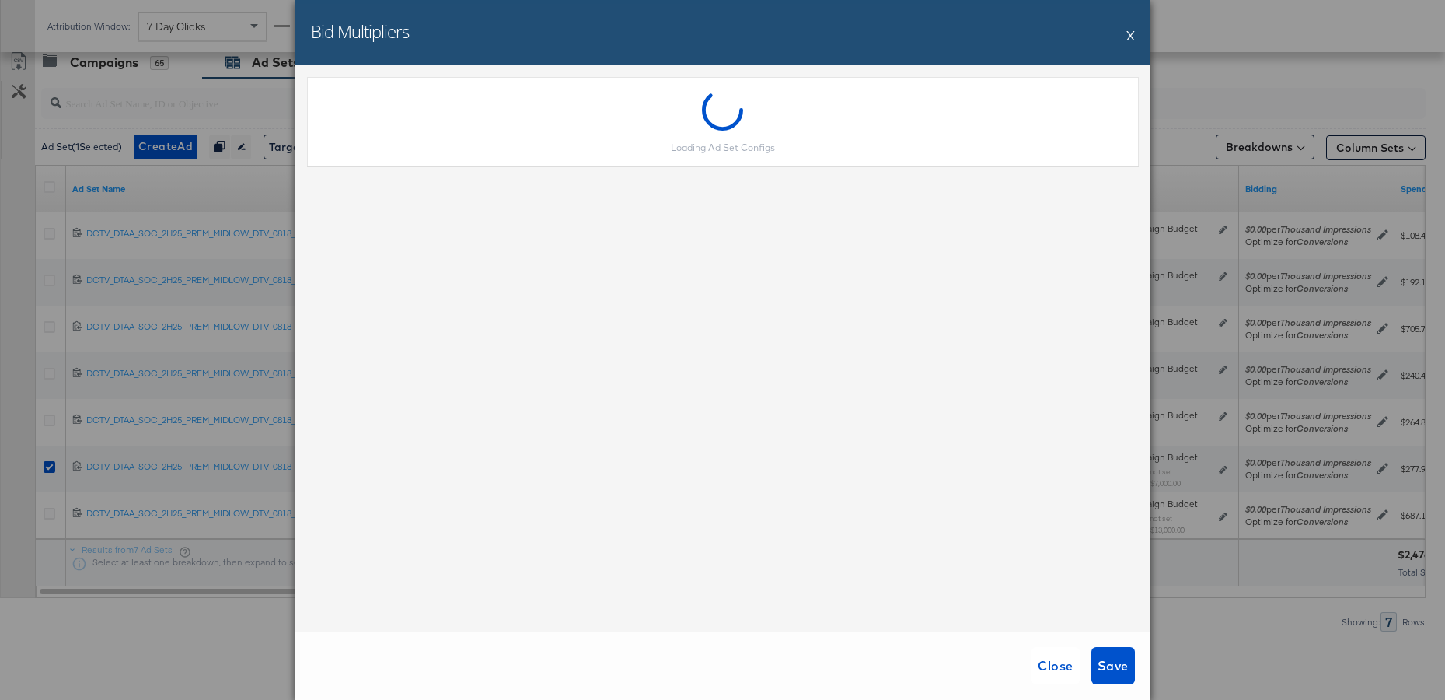
scroll to position [0, 0]
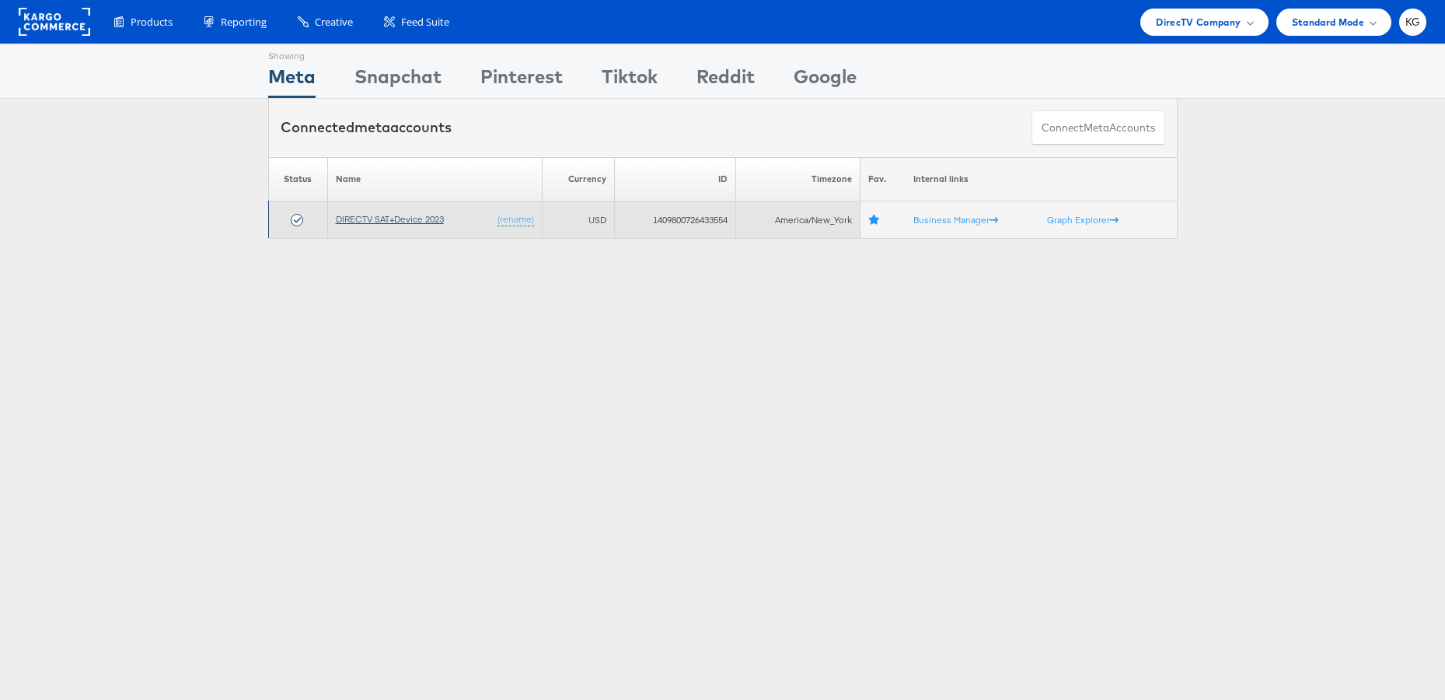
click at [400, 221] on link "DIRECTV SAT+Device 2023" at bounding box center [390, 219] width 108 height 12
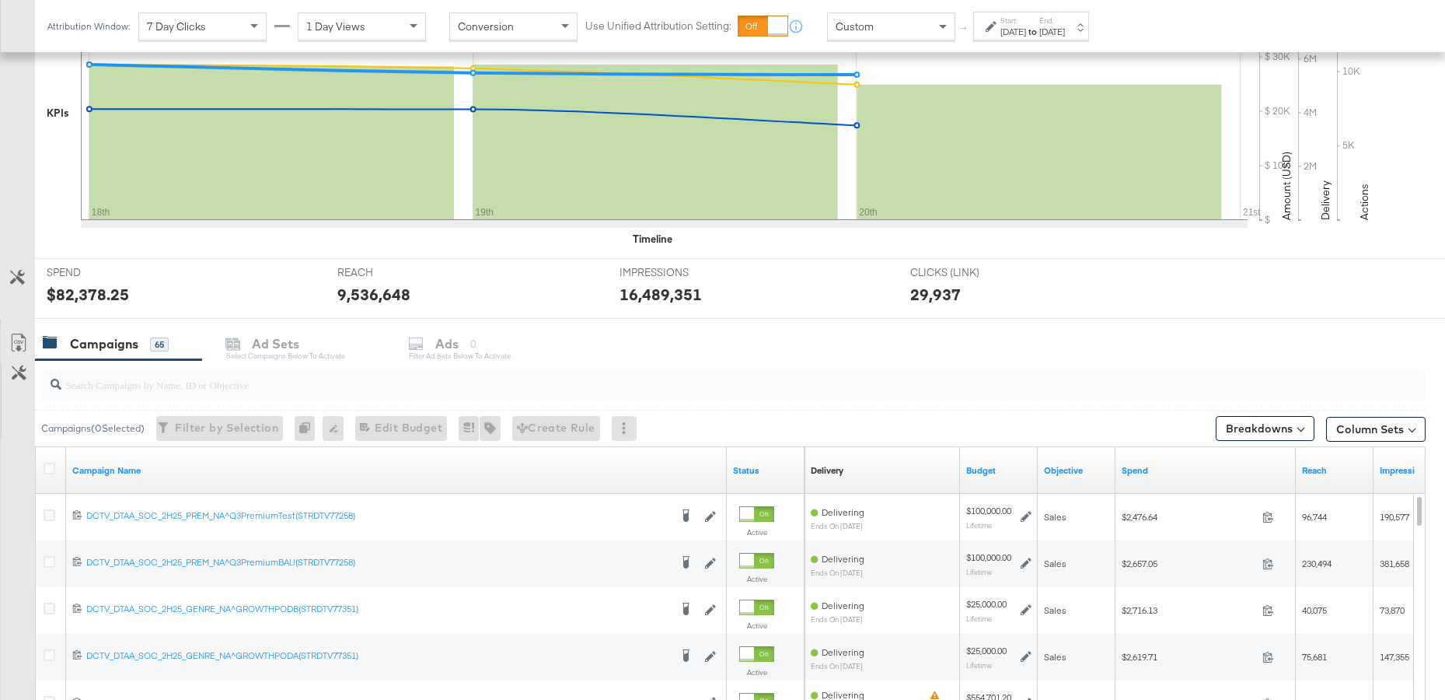
scroll to position [410, 0]
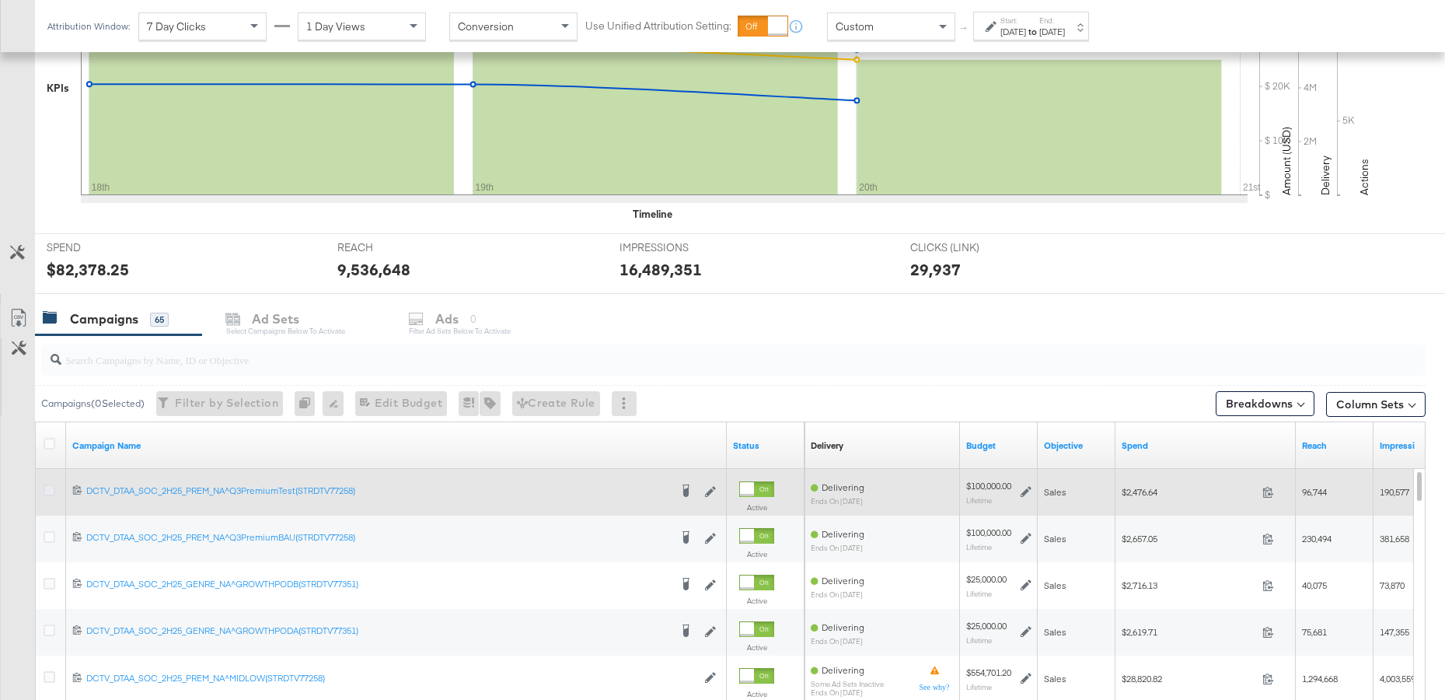
click at [51, 486] on icon at bounding box center [50, 490] width 12 height 12
click at [0, 0] on input "checkbox" at bounding box center [0, 0] width 0 height 0
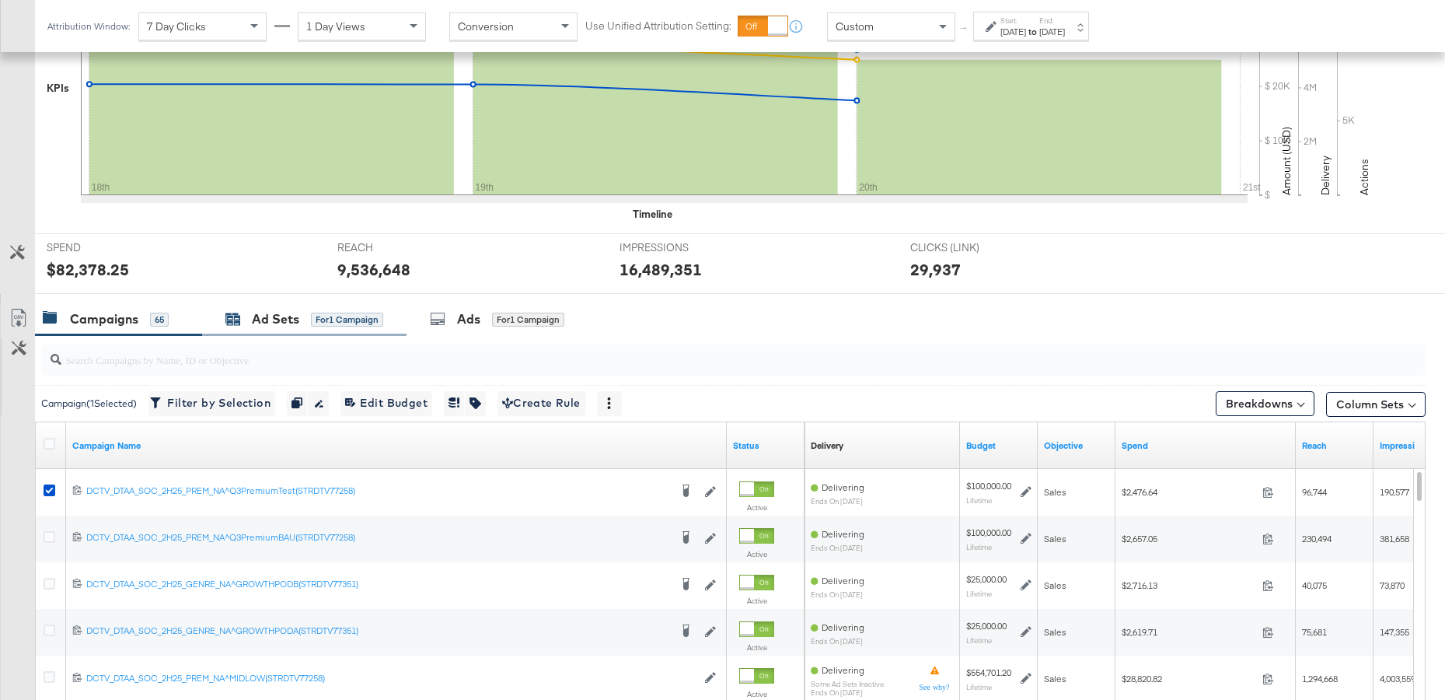
click at [272, 320] on div "Ad Sets" at bounding box center [275, 319] width 47 height 18
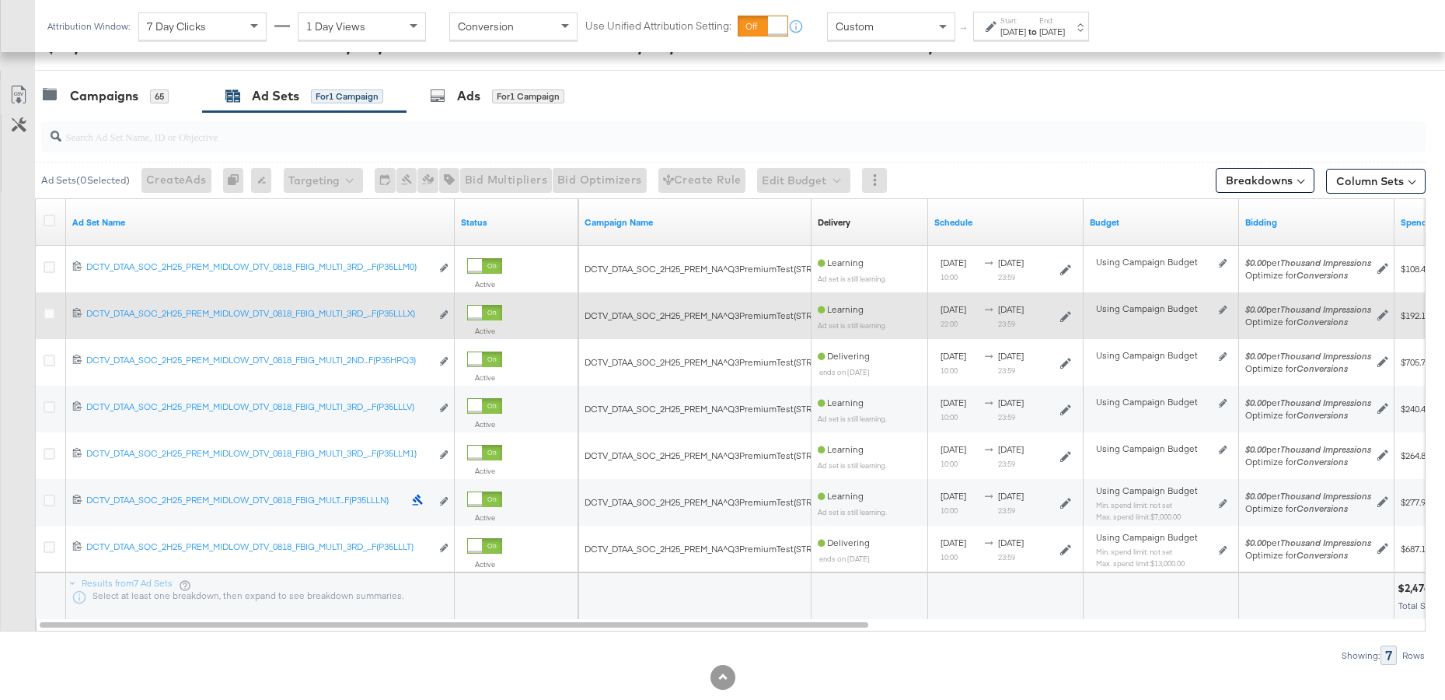
scroll to position [634, 0]
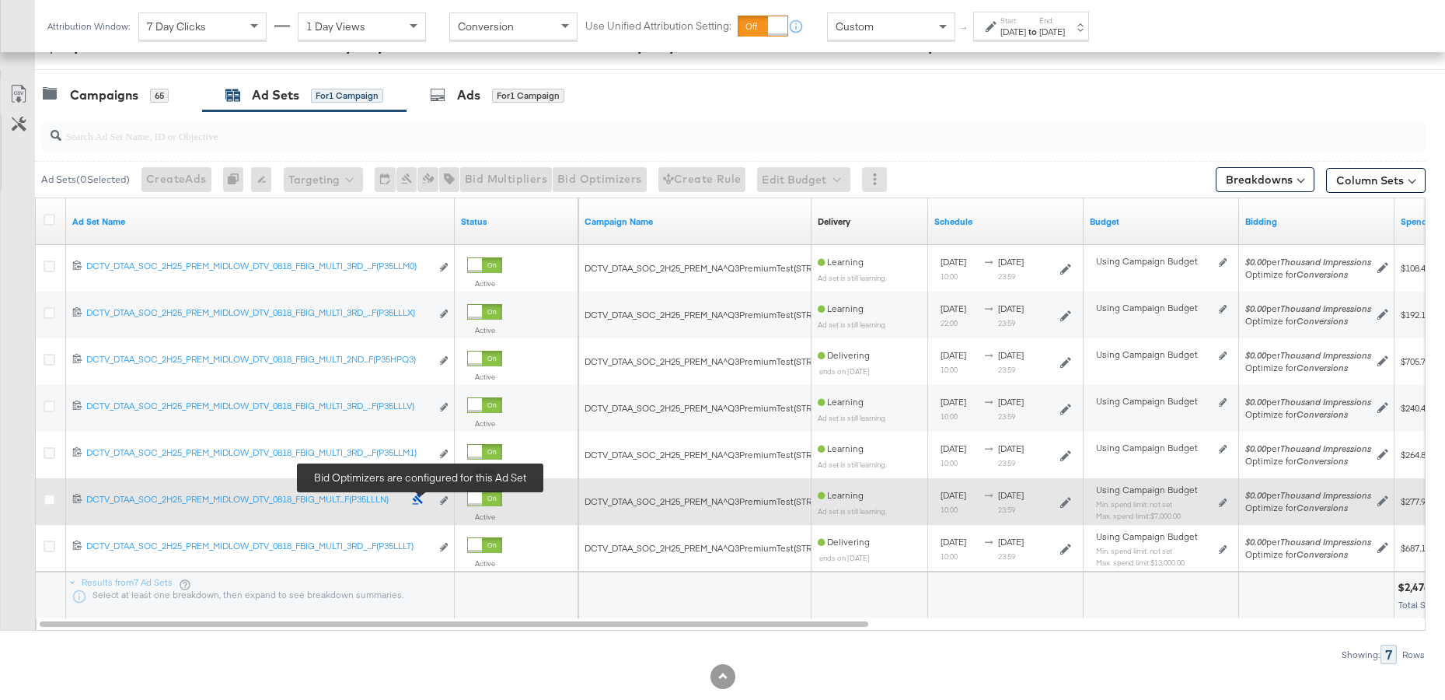
click at [419, 498] on icon at bounding box center [418, 499] width 12 height 12
click at [44, 499] on icon at bounding box center [50, 500] width 12 height 12
click at [0, 0] on input "checkbox" at bounding box center [0, 0] width 0 height 0
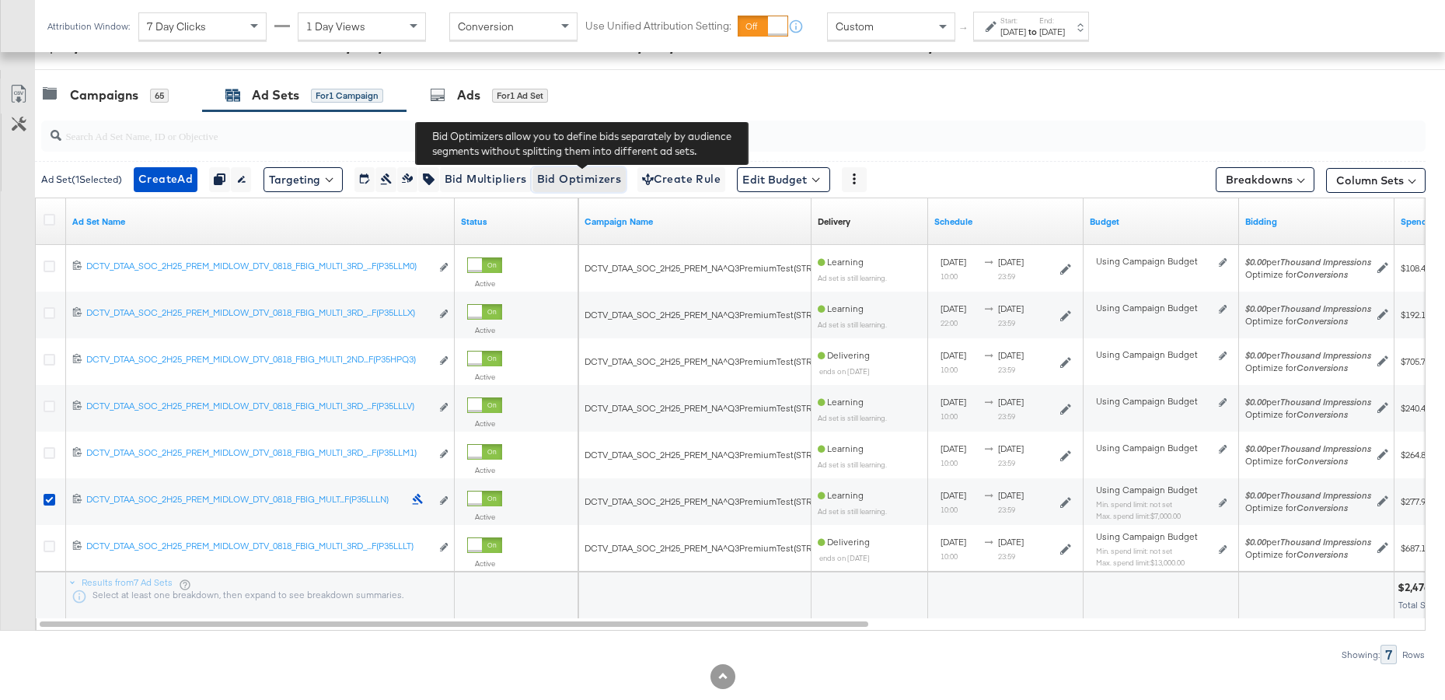
click at [596, 180] on span "Bid Optimizers" at bounding box center [579, 178] width 85 height 19
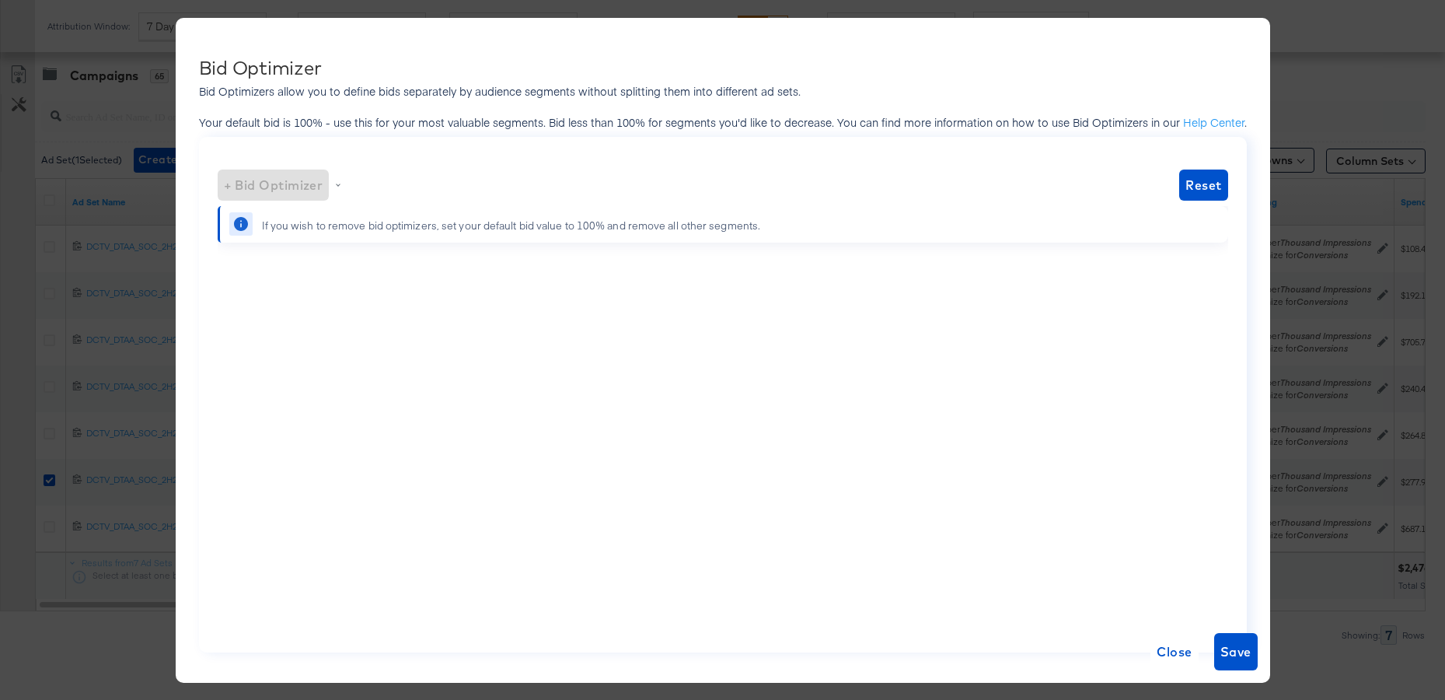
scroll to position [653, 0]
click at [1200, 186] on span "Reset" at bounding box center [1204, 185] width 36 height 22
click at [294, 193] on span "+ Bid Optimizer" at bounding box center [274, 185] width 100 height 22
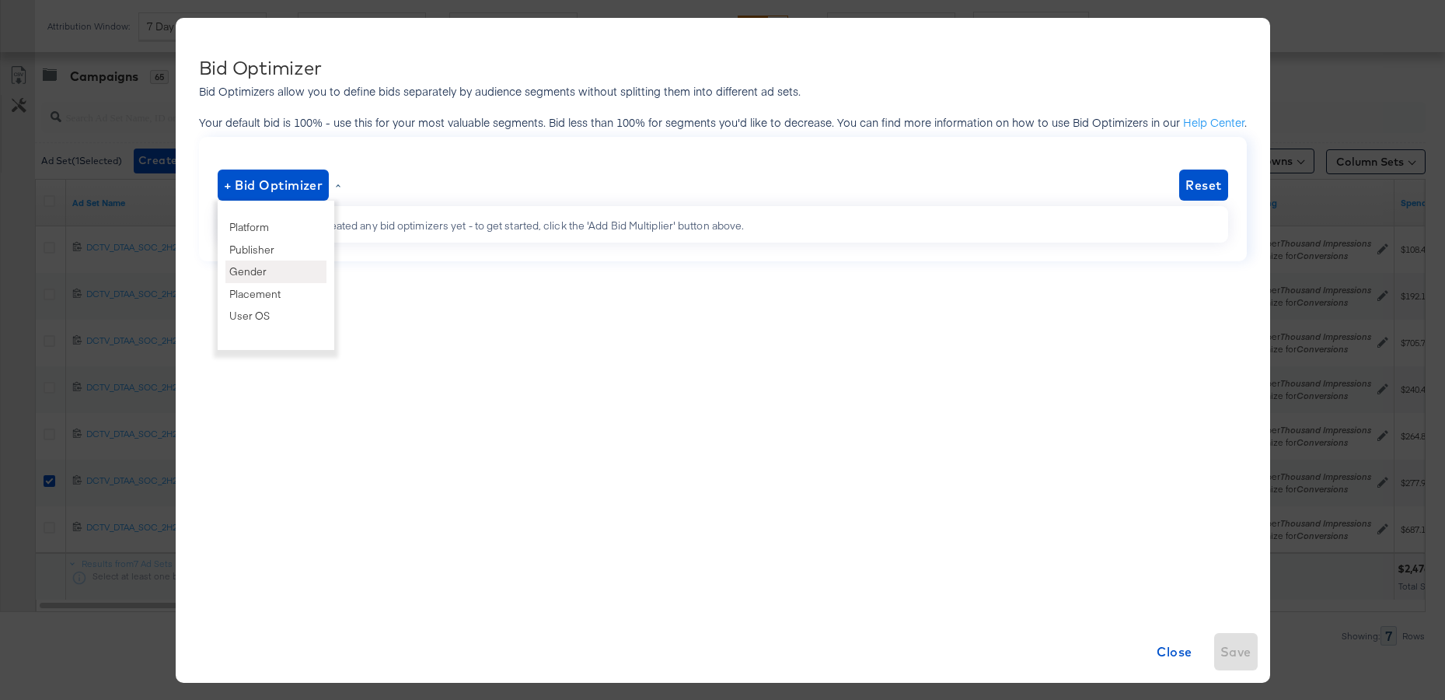
click at [283, 264] on li "Gender" at bounding box center [275, 271] width 101 height 23
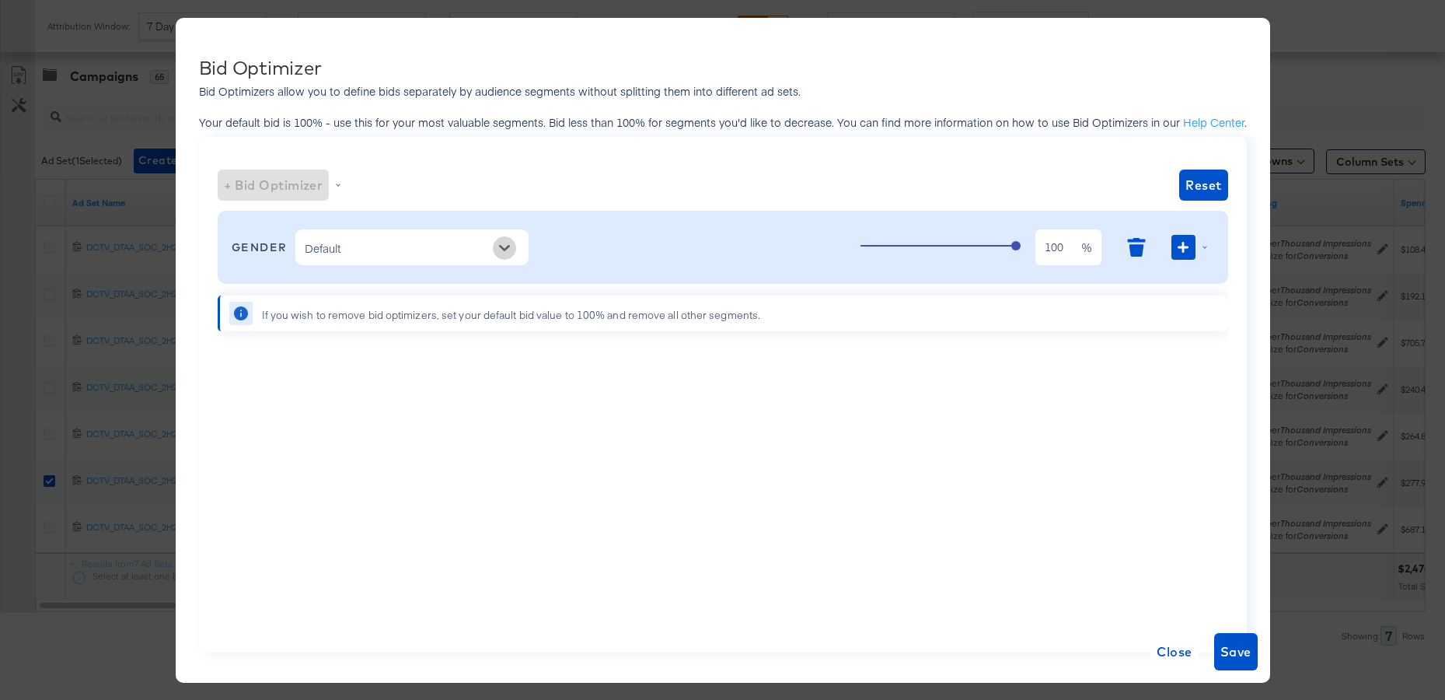
click at [500, 244] on button "Open" at bounding box center [504, 247] width 23 height 23
click at [368, 313] on li "[DEMOGRAPHIC_DATA]" at bounding box center [412, 311] width 233 height 25
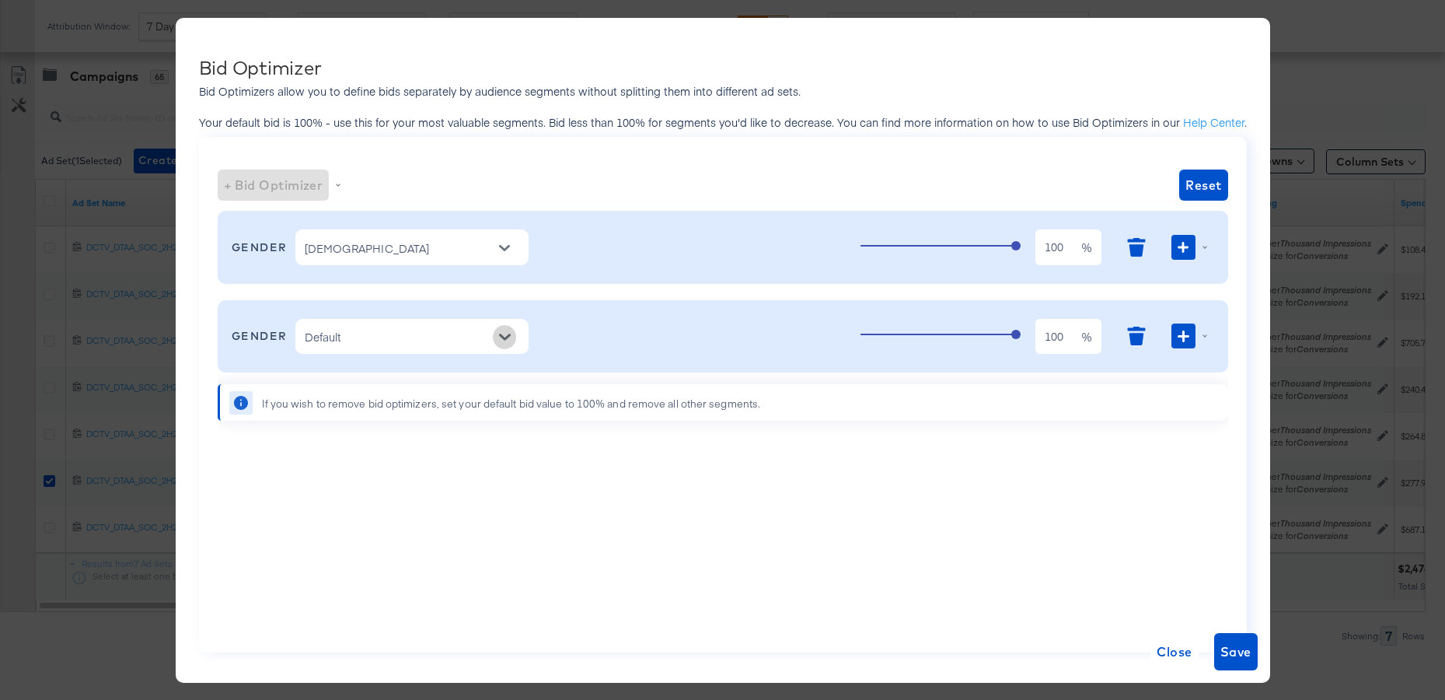
click at [510, 339] on icon "Open" at bounding box center [504, 336] width 11 height 11
click at [427, 379] on li "[DEMOGRAPHIC_DATA]" at bounding box center [412, 375] width 233 height 25
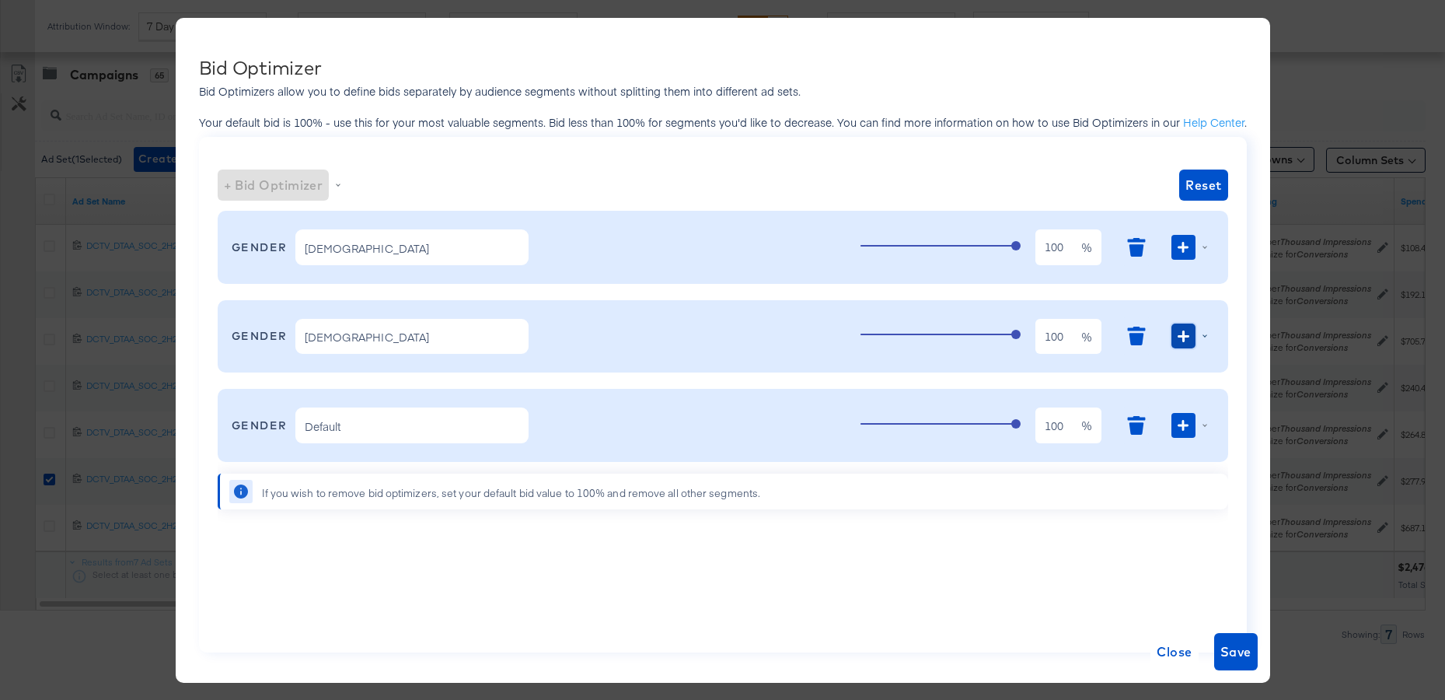
click at [1175, 331] on button "button" at bounding box center [1183, 335] width 23 height 25
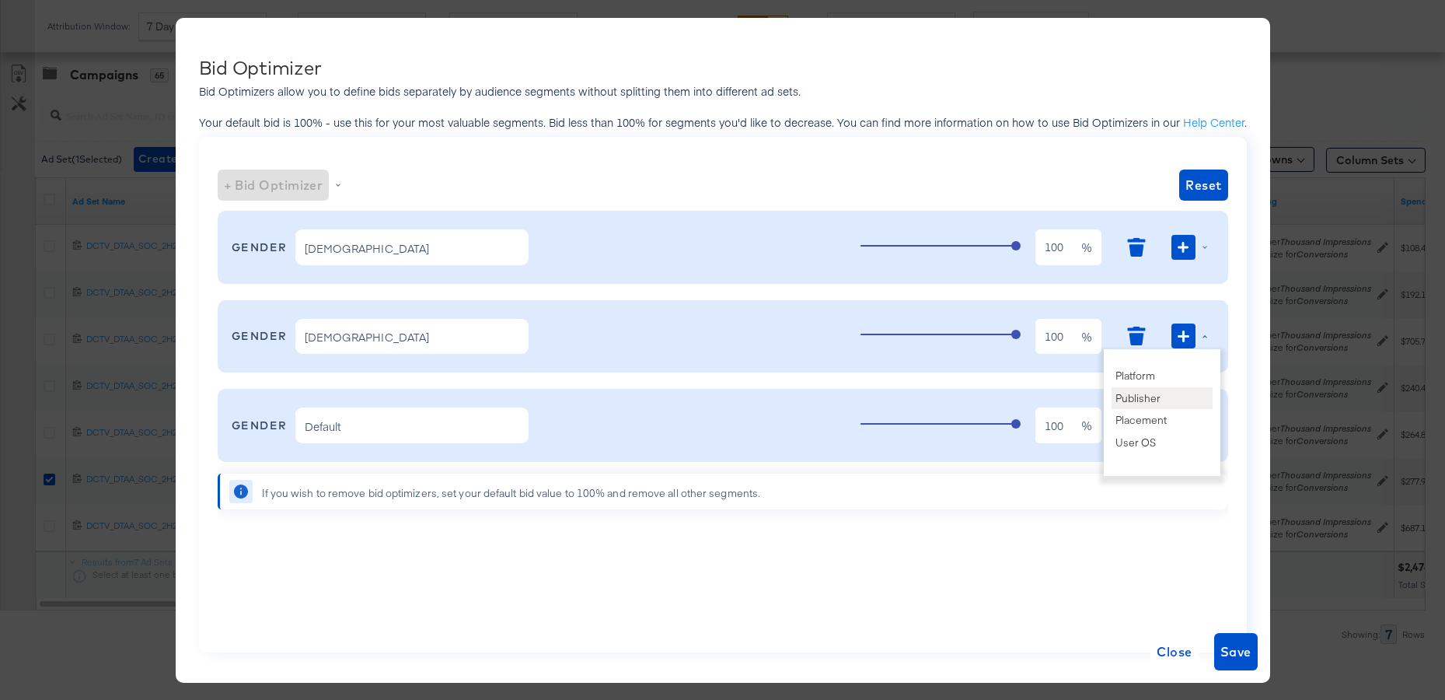
click at [1167, 388] on li "Publisher" at bounding box center [1162, 397] width 101 height 23
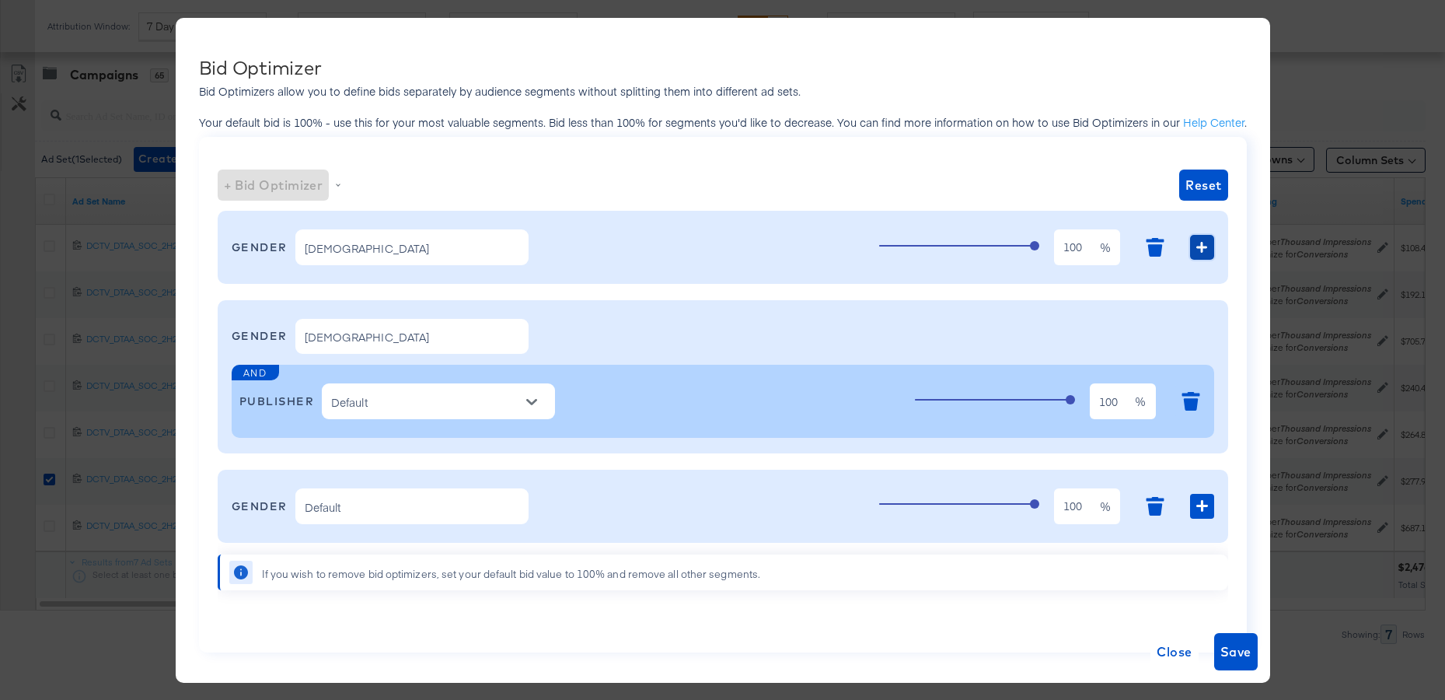
click at [1190, 246] on button "button" at bounding box center [1201, 247] width 23 height 25
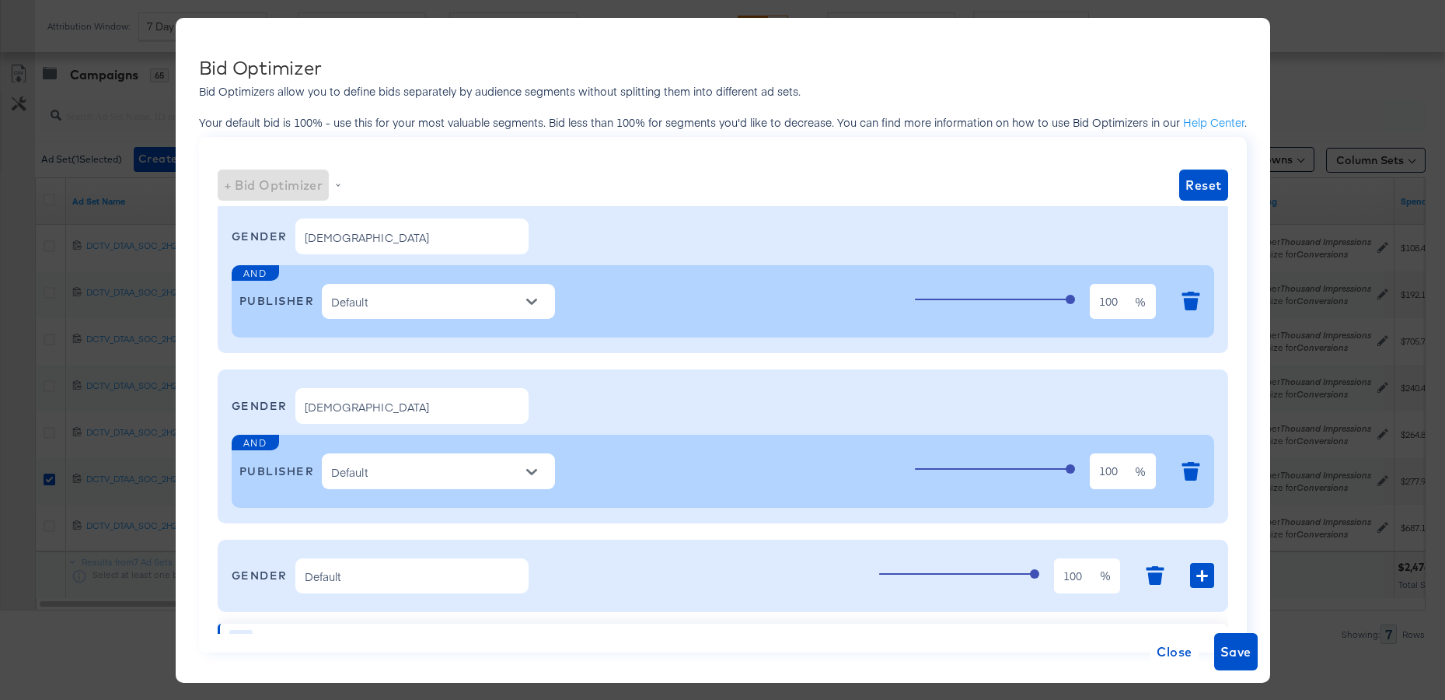
scroll to position [37, 0]
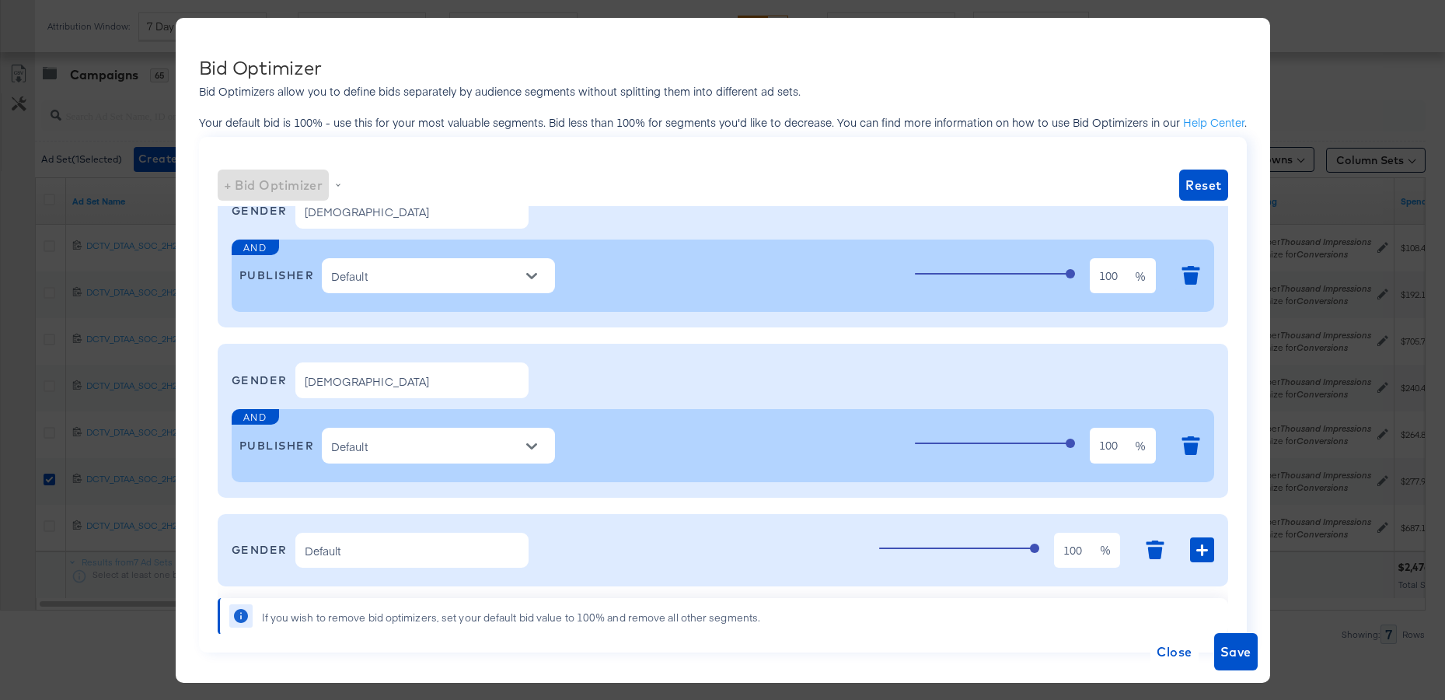
click at [535, 447] on icon "Open" at bounding box center [531, 446] width 11 height 11
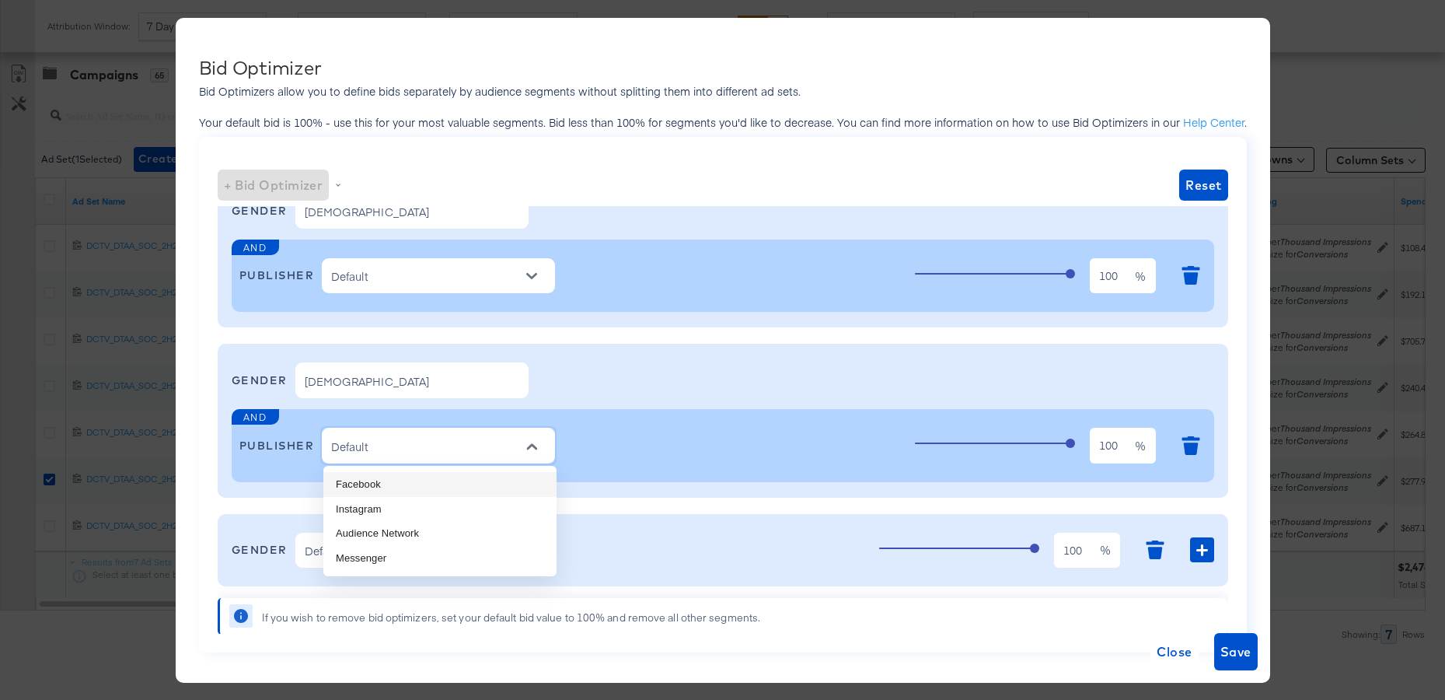
click at [476, 483] on li "Facebook" at bounding box center [439, 484] width 233 height 25
type input "Facebook"
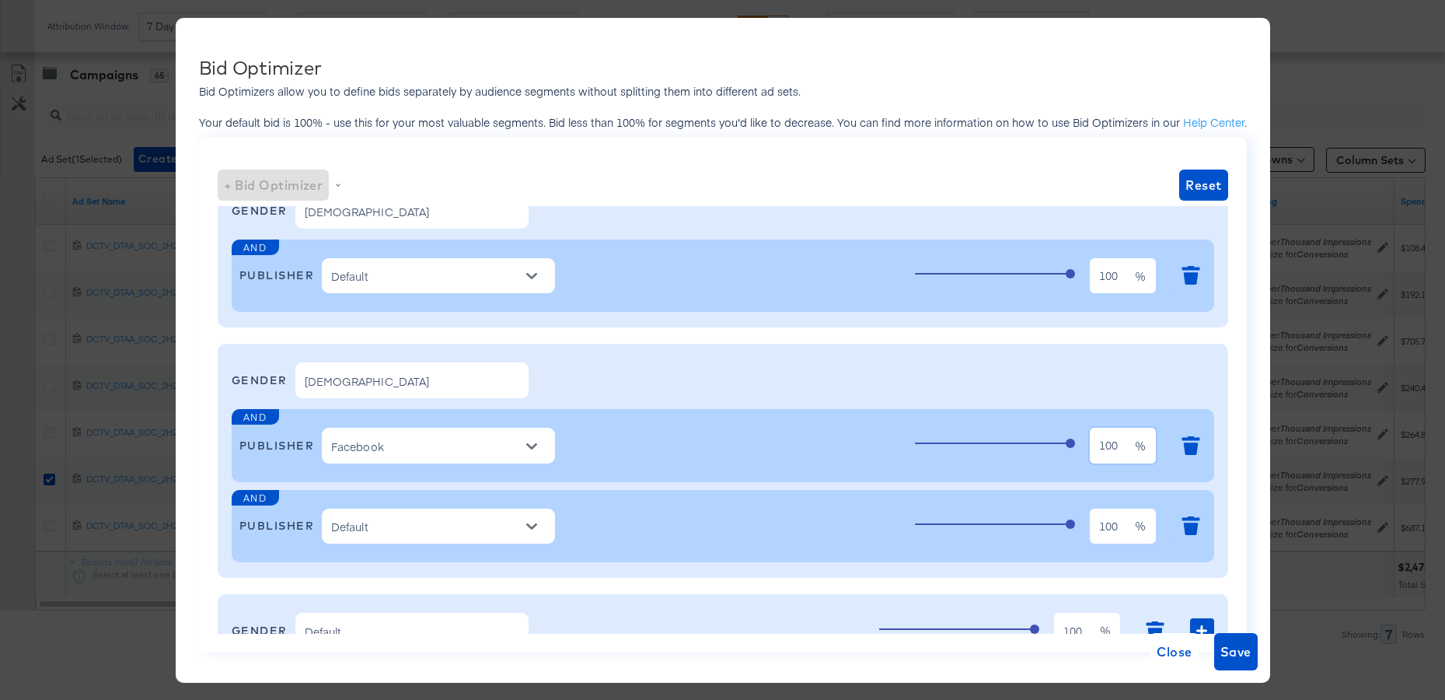
drag, startPoint x: 1123, startPoint y: 449, endPoint x: 1011, endPoint y: 438, distance: 112.4
click at [1011, 438] on div "100 100 %" at bounding box center [1061, 445] width 292 height 42
type input "1"
click at [531, 529] on icon "Open" at bounding box center [531, 526] width 11 height 11
type input "50"
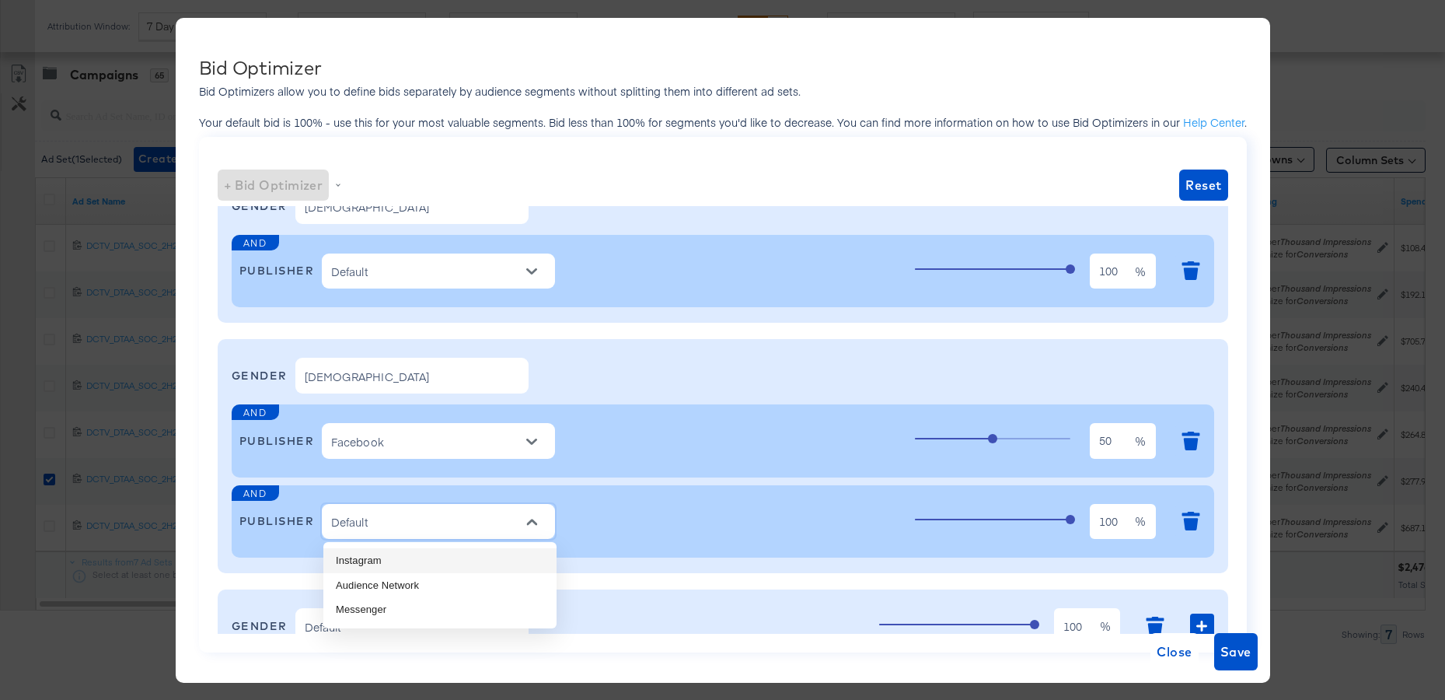
click at [450, 558] on li "Instagram" at bounding box center [439, 560] width 233 height 25
type input "Instagram"
type input "100"
type input "Facebook"
type input "50"
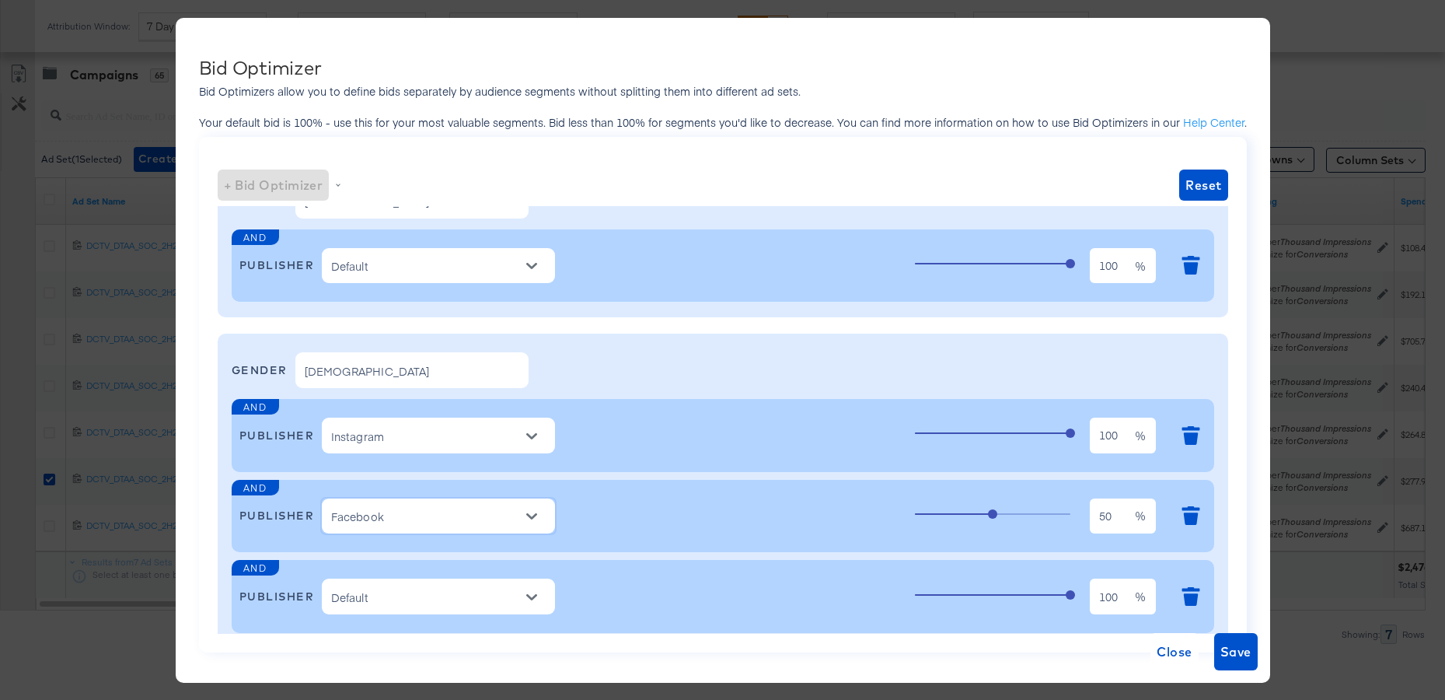
scroll to position [78, 0]
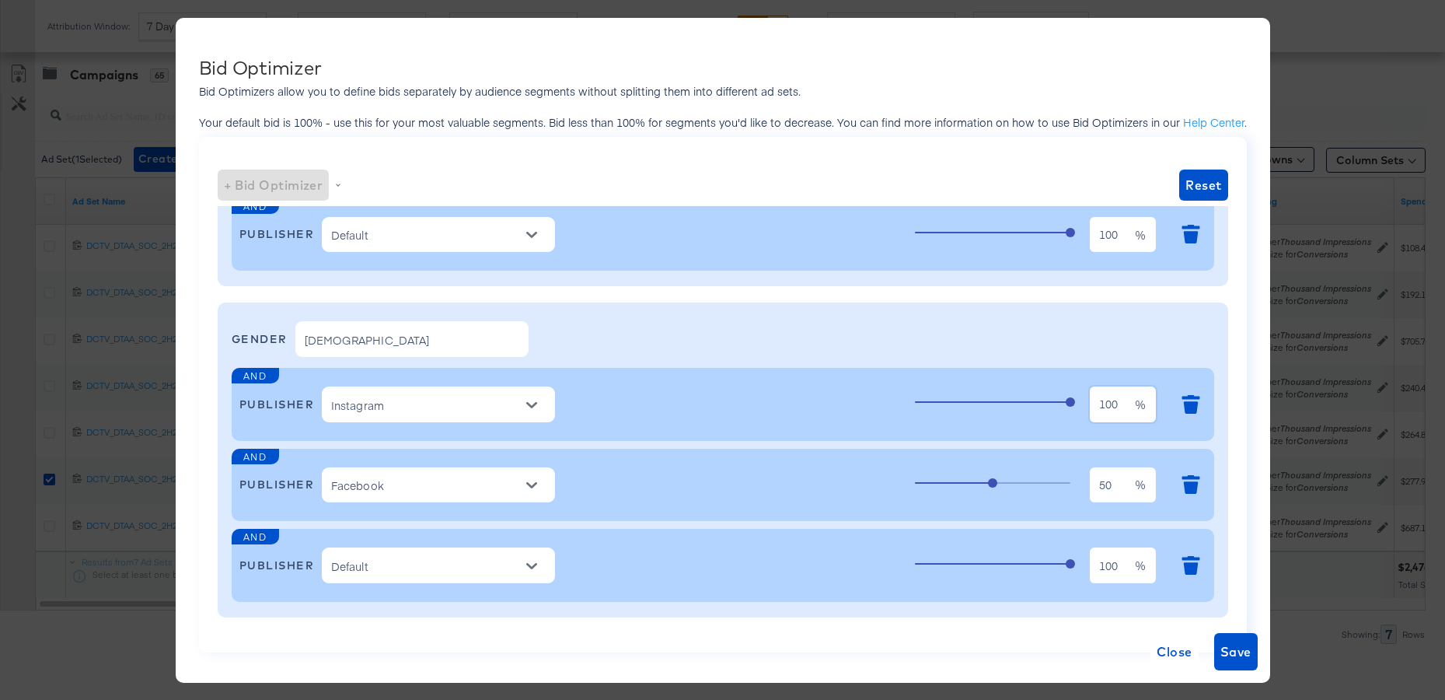
drag, startPoint x: 1123, startPoint y: 400, endPoint x: 1051, endPoint y: 400, distance: 71.5
click at [1051, 400] on div "100 100 %" at bounding box center [1061, 404] width 292 height 42
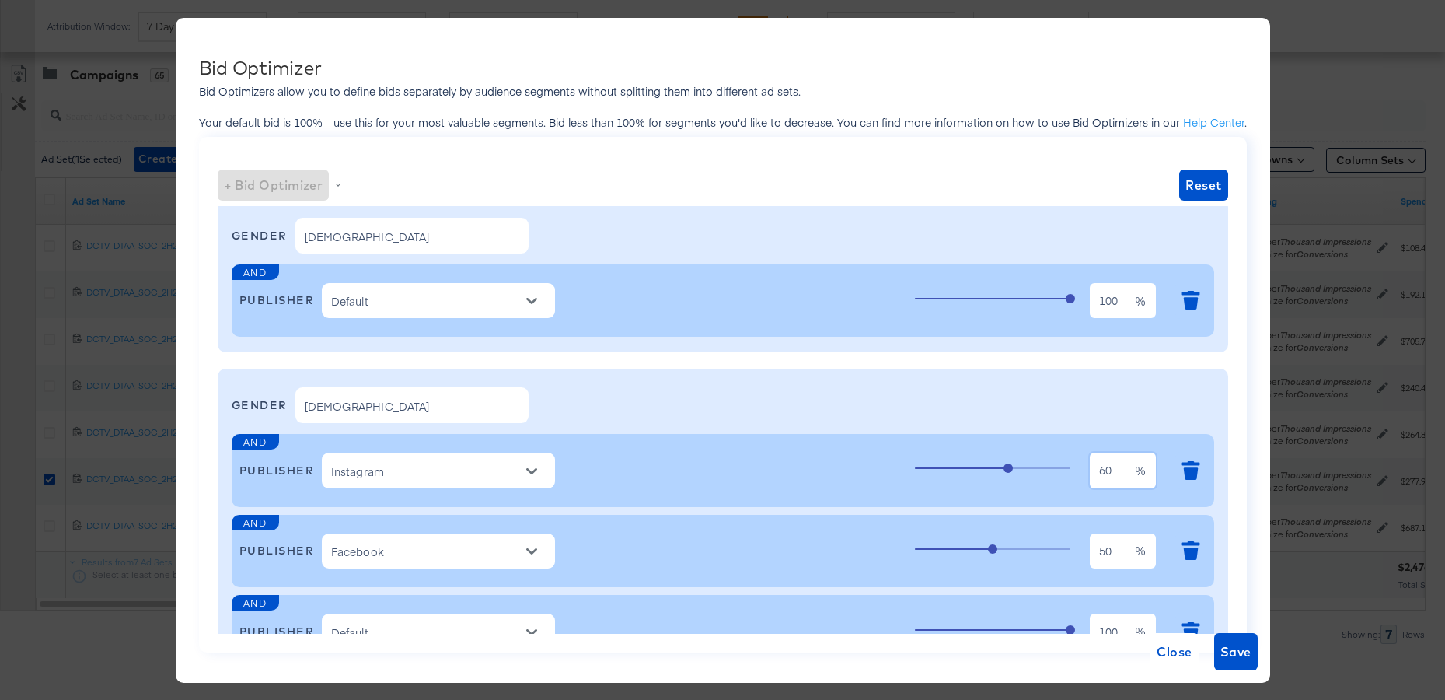
scroll to position [0, 0]
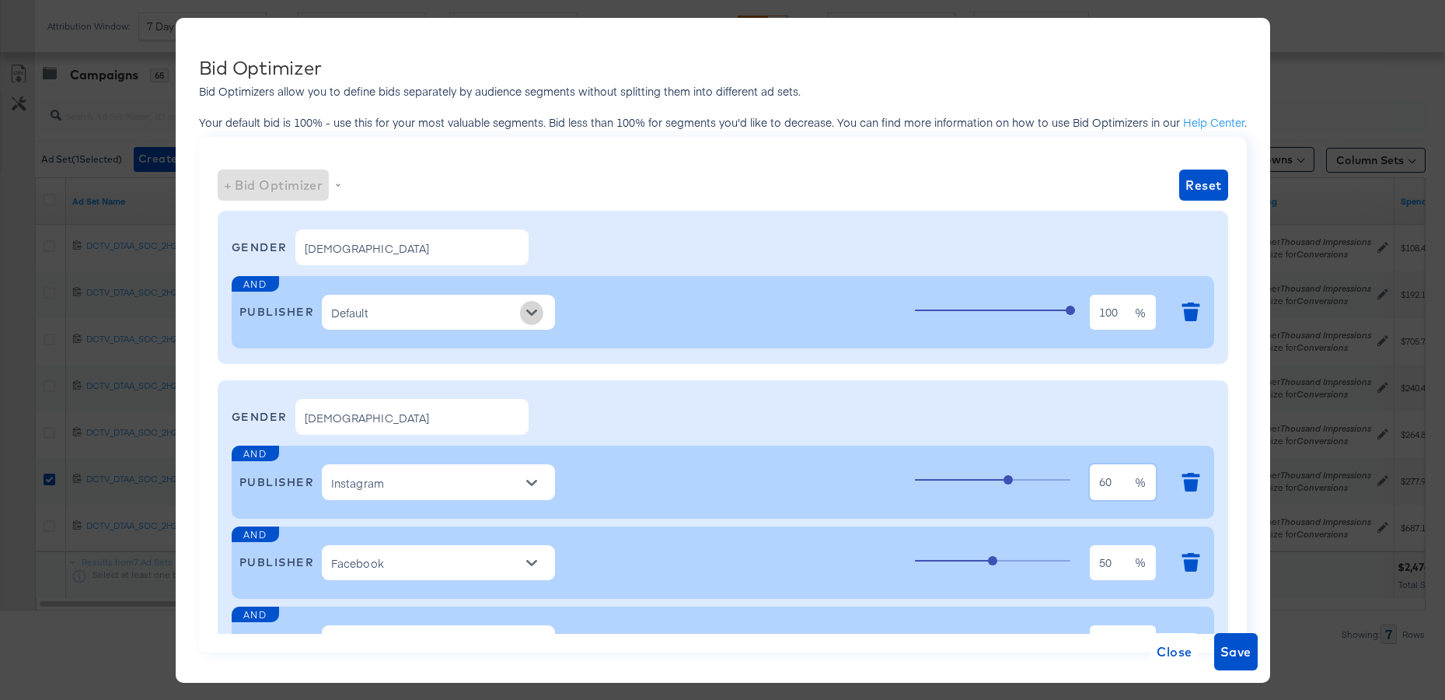
click at [536, 318] on button "Open" at bounding box center [531, 312] width 23 height 23
type input "60"
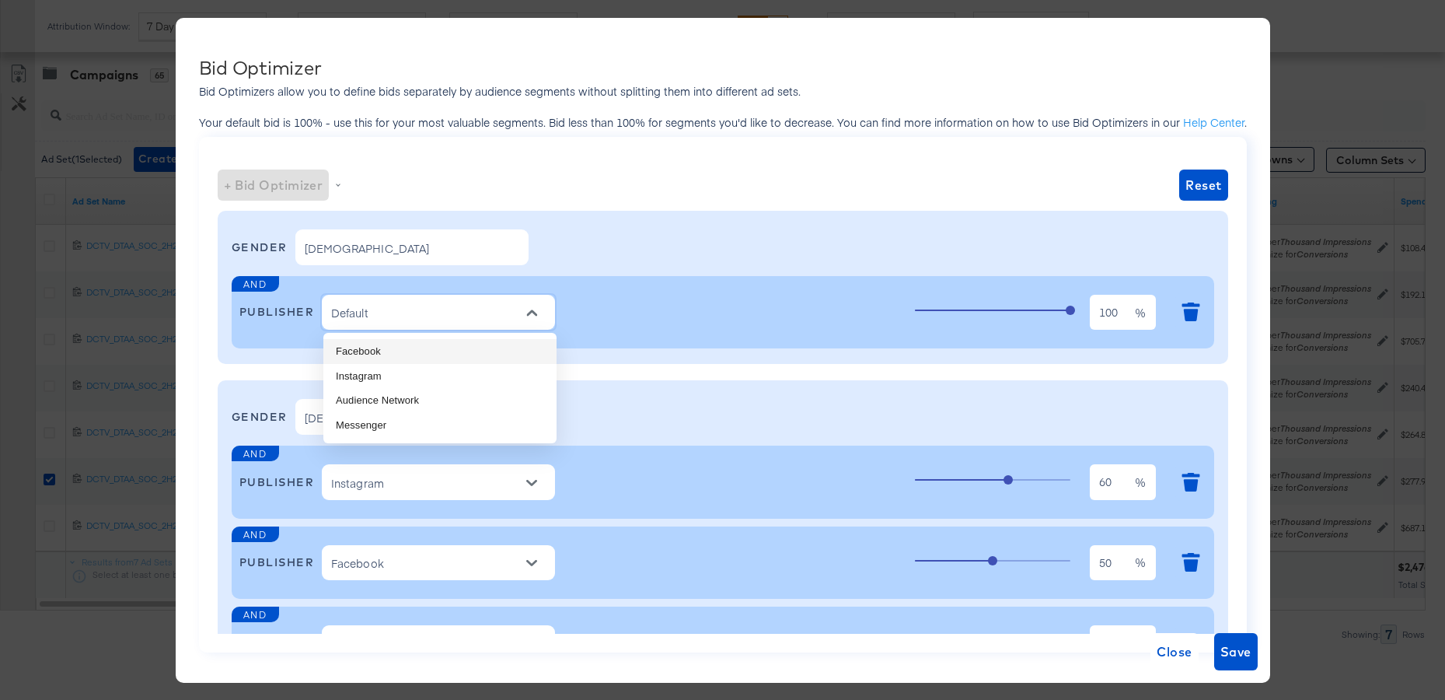
click at [444, 353] on li "Facebook" at bounding box center [439, 351] width 233 height 25
type input "Facebook"
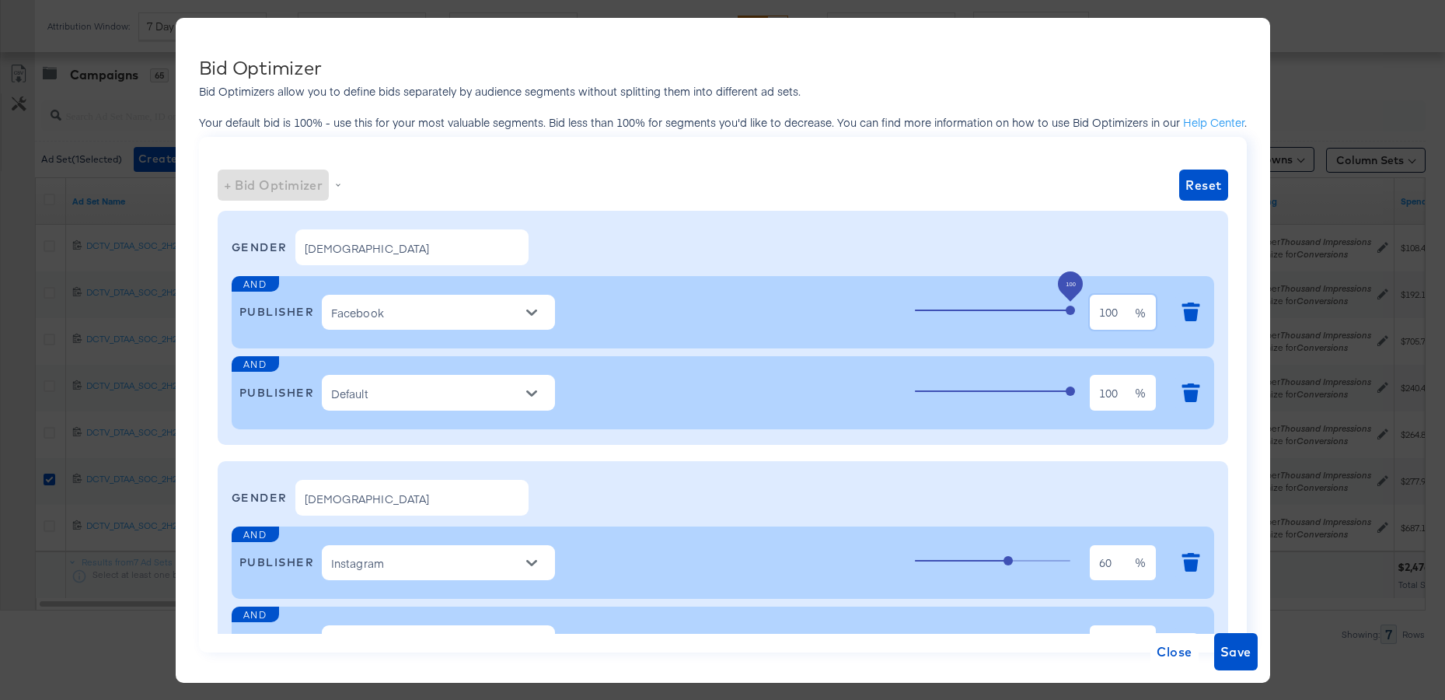
drag, startPoint x: 1118, startPoint y: 311, endPoint x: 970, endPoint y: 307, distance: 147.8
click at [970, 307] on div "100 100 %" at bounding box center [1061, 313] width 292 height 42
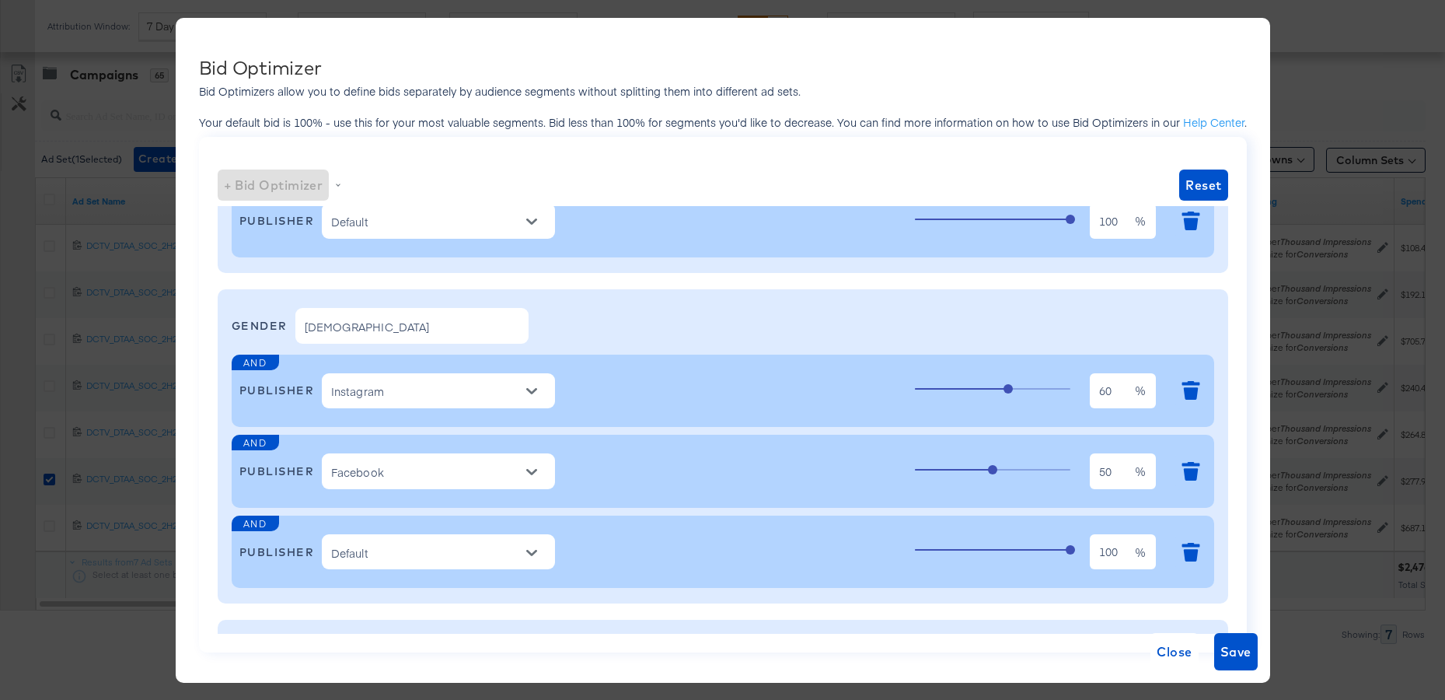
scroll to position [173, 0]
type input "80"
click at [1114, 468] on input "50" at bounding box center [1113, 463] width 46 height 36
type input "5"
type input "48"
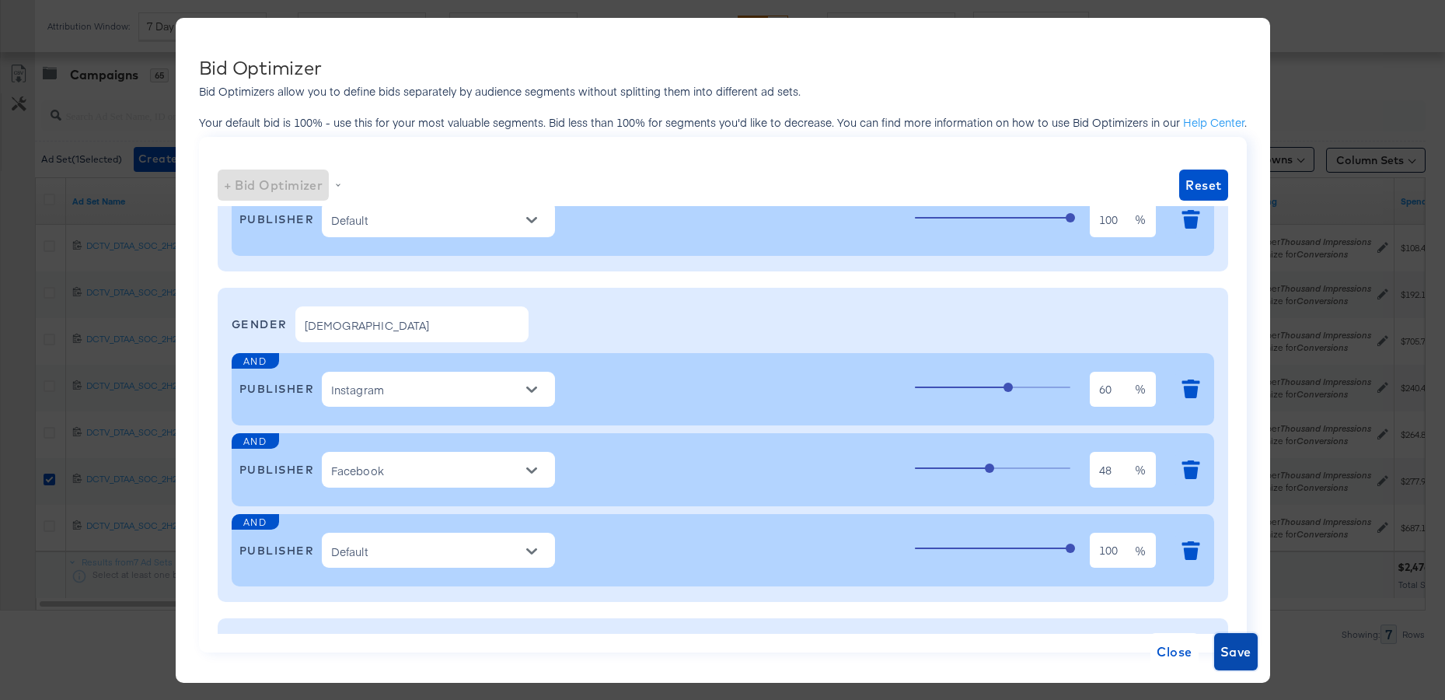
click at [1240, 652] on span "Save" at bounding box center [1236, 652] width 31 height 22
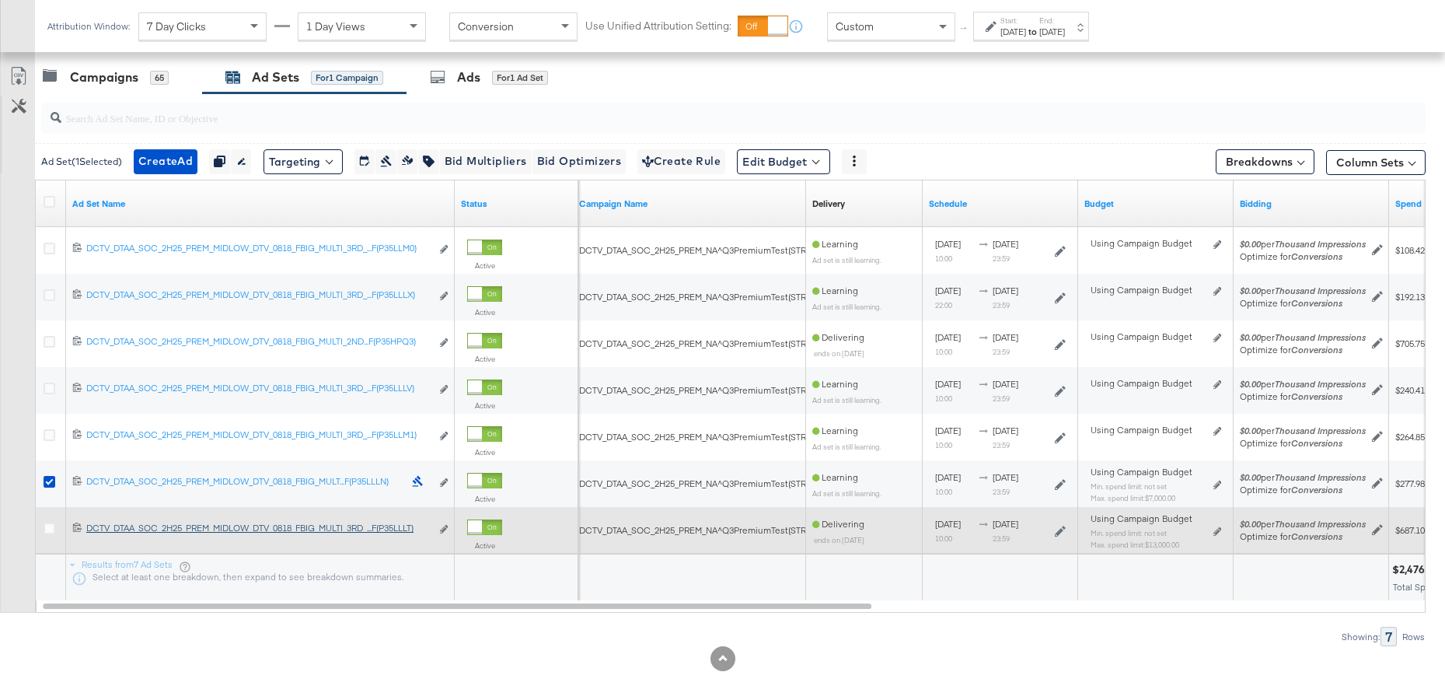
scroll to position [655, 0]
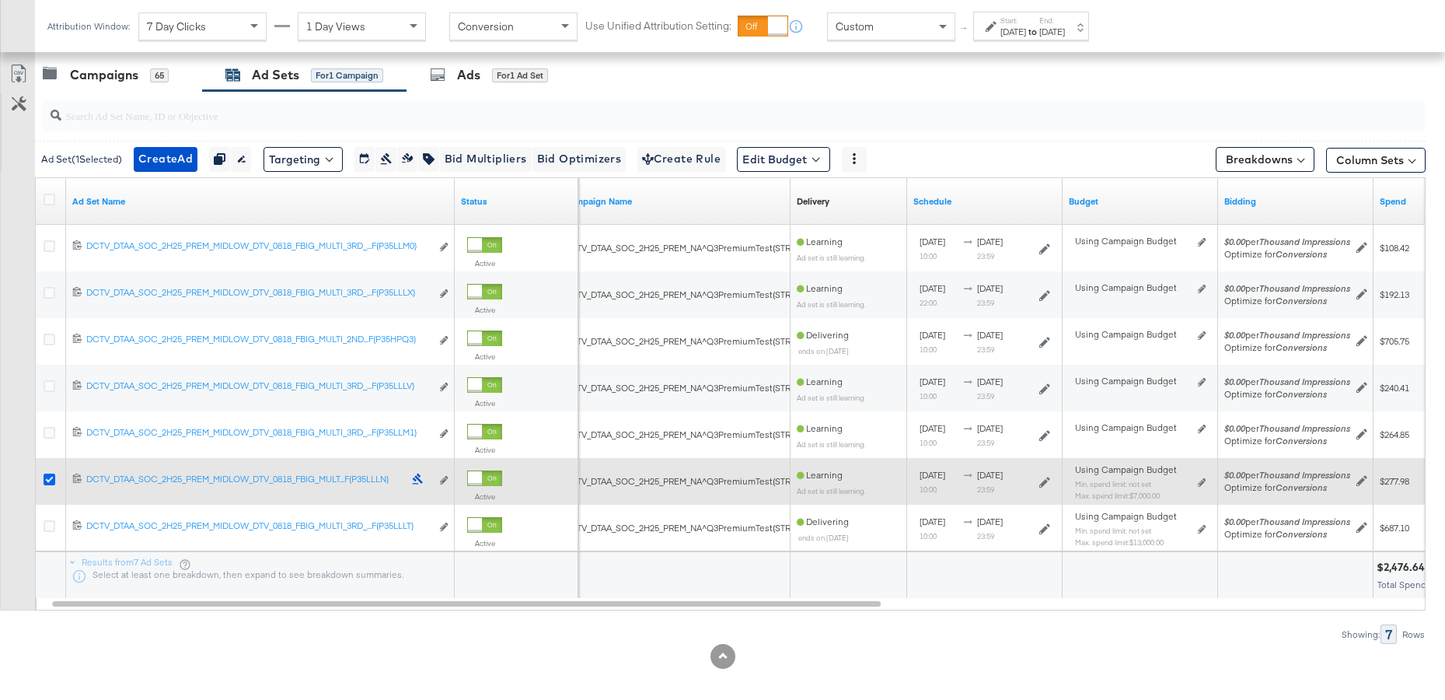
click at [49, 481] on icon at bounding box center [50, 479] width 12 height 12
click at [0, 0] on input "checkbox" at bounding box center [0, 0] width 0 height 0
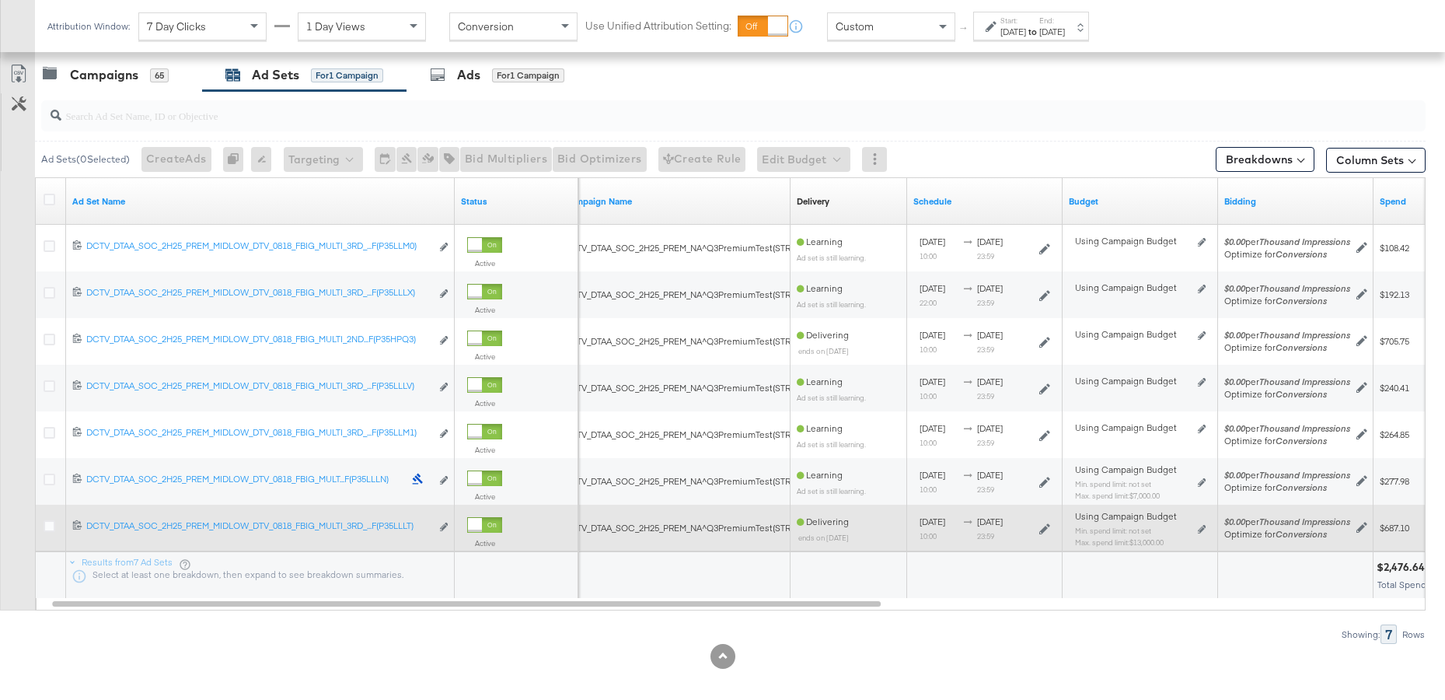
click at [47, 531] on div at bounding box center [52, 528] width 16 height 16
click at [49, 528] on icon at bounding box center [50, 526] width 12 height 12
click at [0, 0] on input "checkbox" at bounding box center [0, 0] width 0 height 0
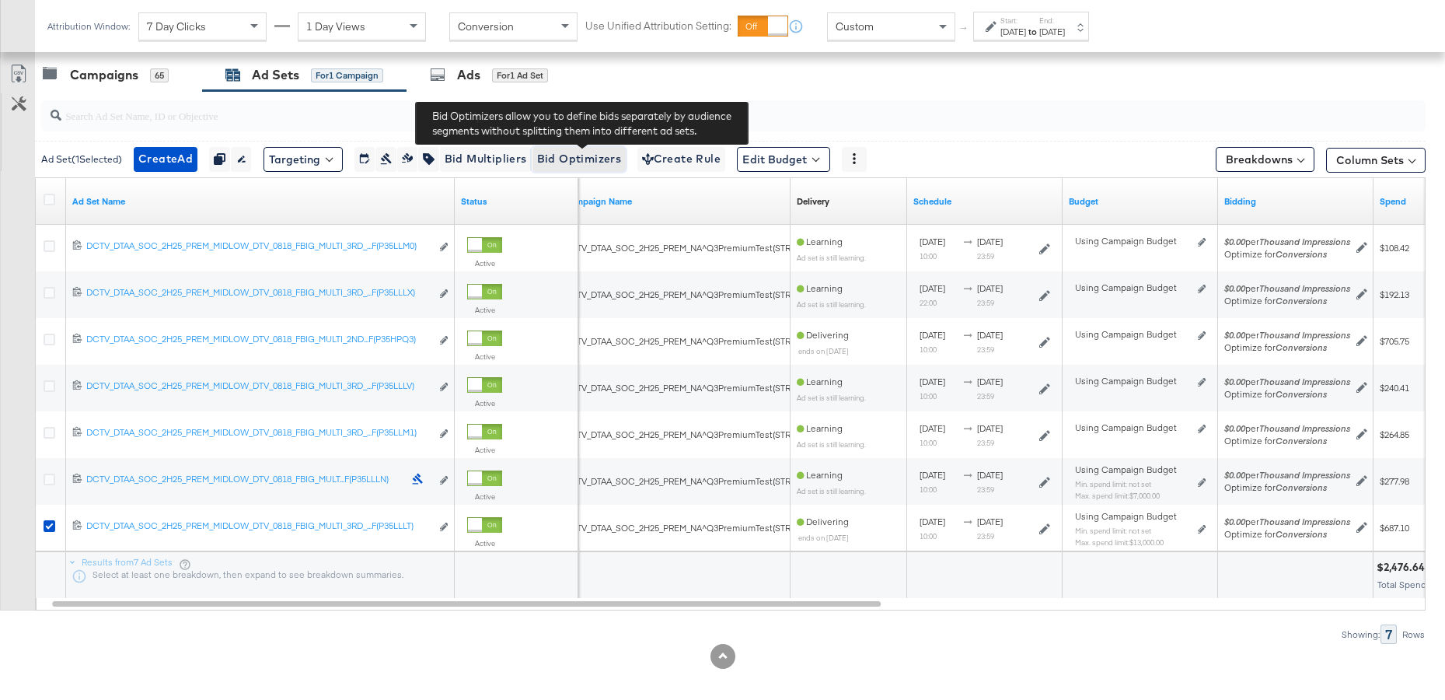
click at [587, 160] on span "Bid Optimizers" at bounding box center [579, 158] width 85 height 19
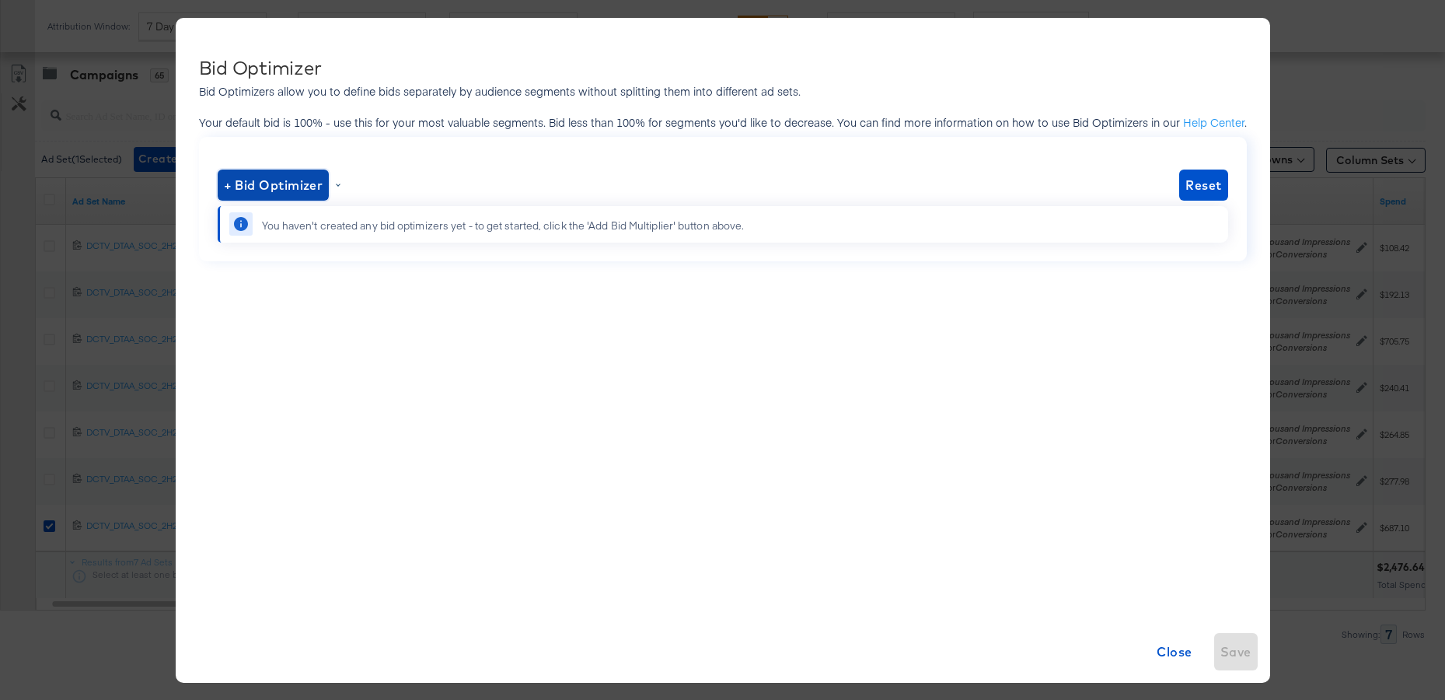
click at [279, 192] on span "+ Bid Optimizer" at bounding box center [274, 185] width 100 height 22
click at [270, 250] on li "Publisher" at bounding box center [275, 249] width 101 height 23
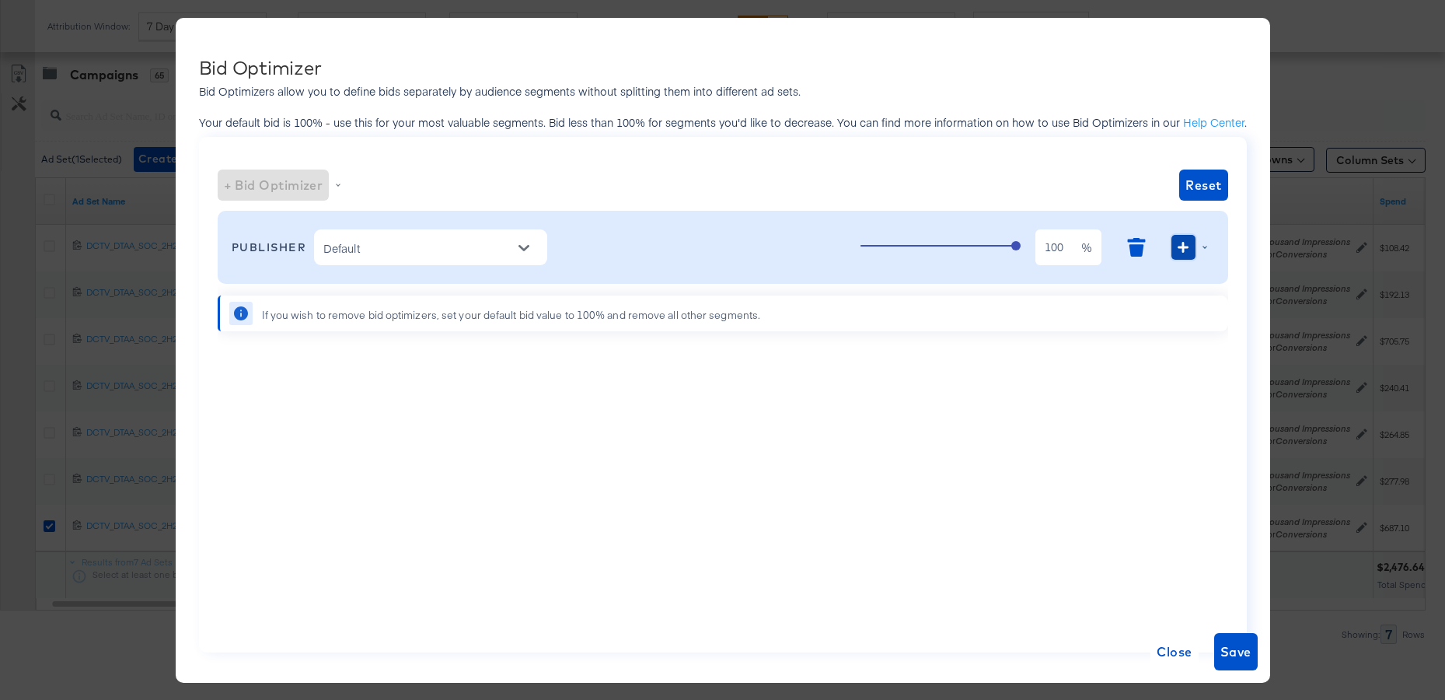
click at [1184, 253] on button "button" at bounding box center [1183, 247] width 23 height 25
click at [623, 228] on div "PUBLISHER Default 100 100 % Platform Gender Placement User OS" at bounding box center [723, 247] width 983 height 58
click at [1203, 178] on span "Reset" at bounding box center [1204, 185] width 36 height 22
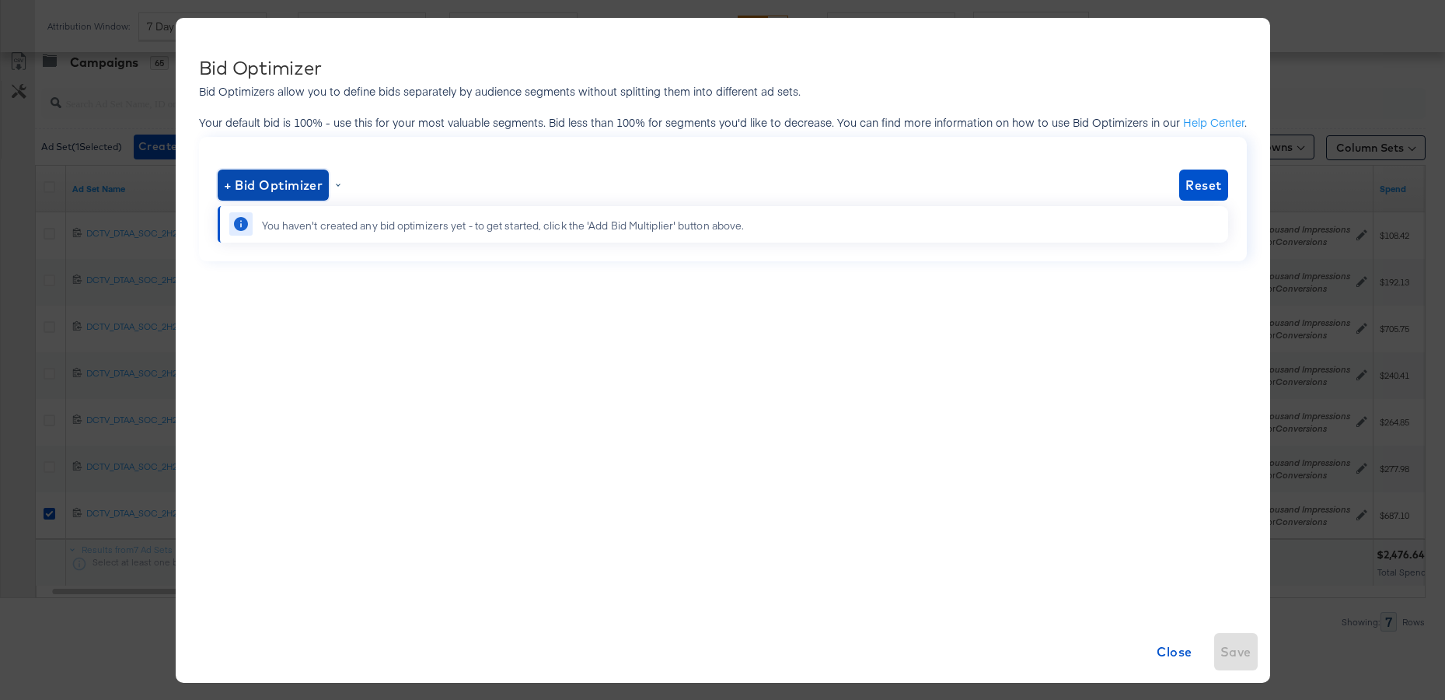
click at [253, 177] on span "+ Bid Optimizer" at bounding box center [274, 185] width 100 height 22
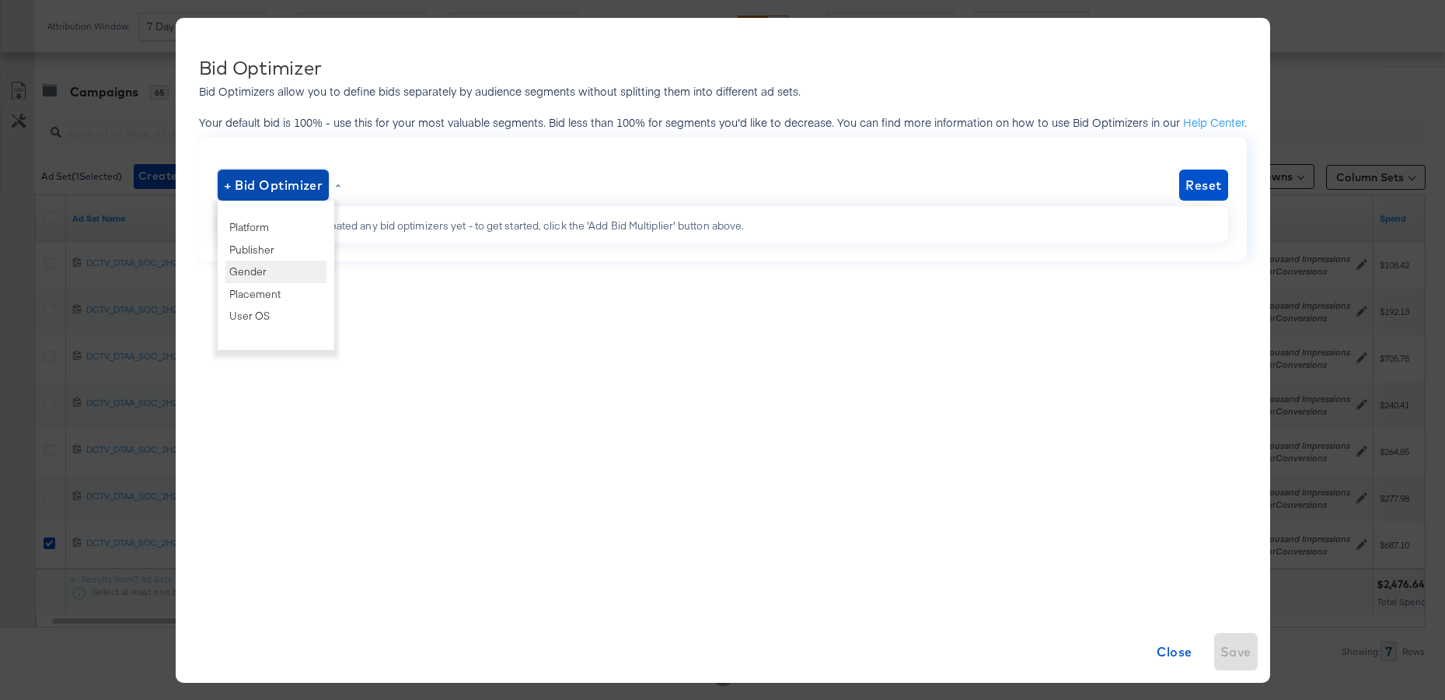
scroll to position [640, 0]
click at [1165, 657] on span "Close" at bounding box center [1174, 652] width 35 height 22
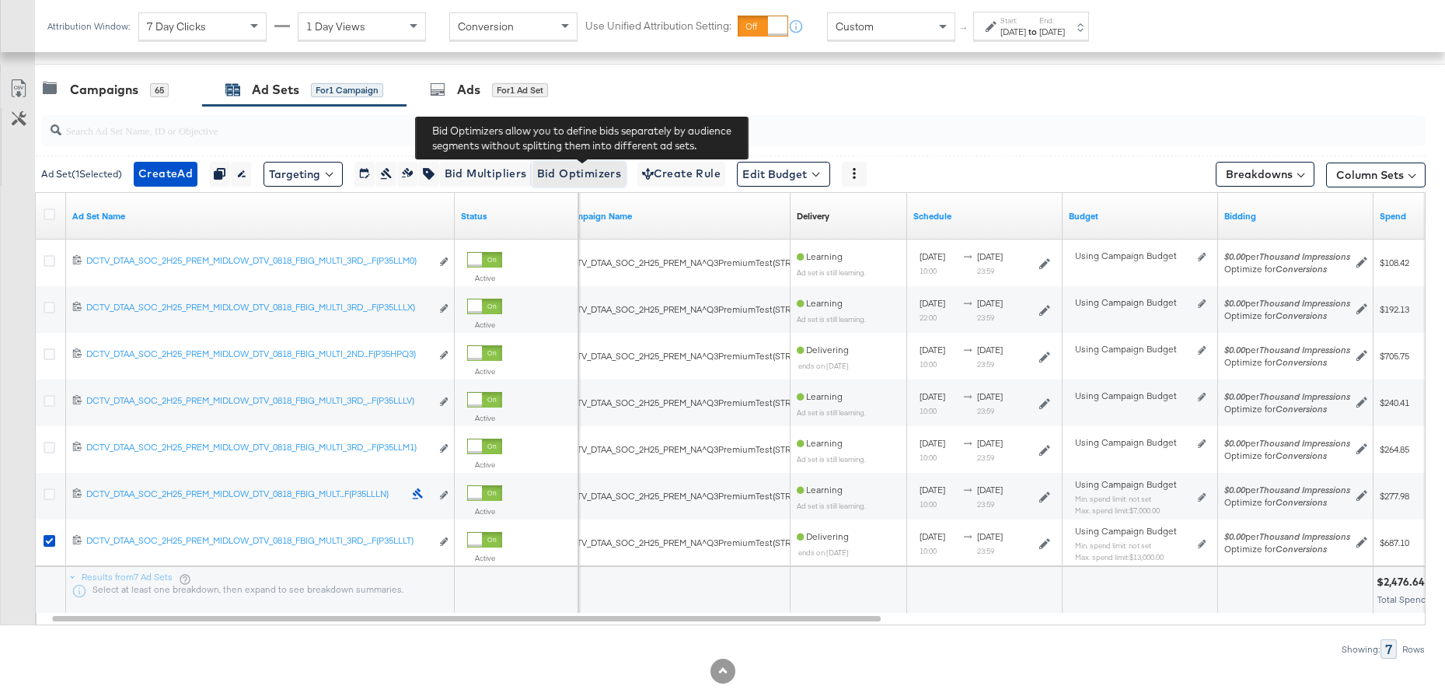
click at [594, 177] on span "Bid Optimizers" at bounding box center [579, 173] width 85 height 19
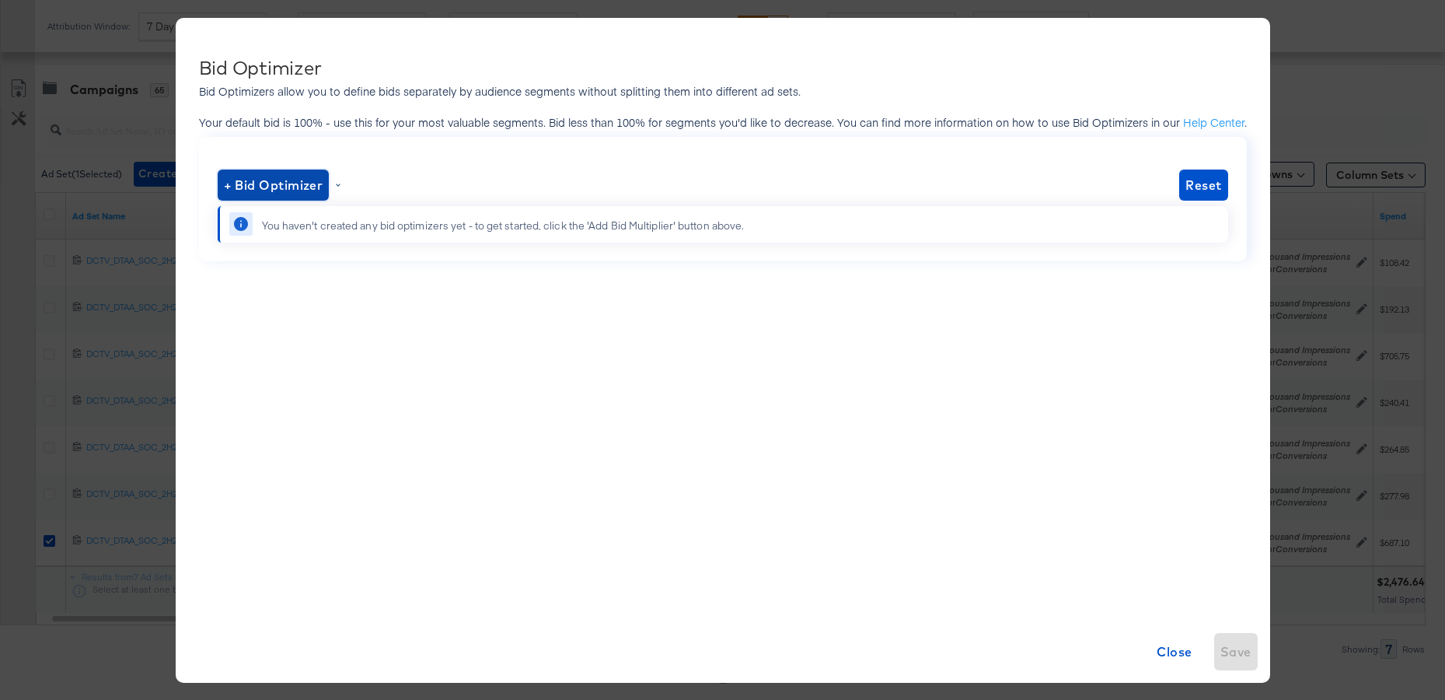
click at [295, 193] on span "+ Bid Optimizer" at bounding box center [274, 185] width 100 height 22
click at [286, 273] on li "Gender" at bounding box center [275, 271] width 101 height 23
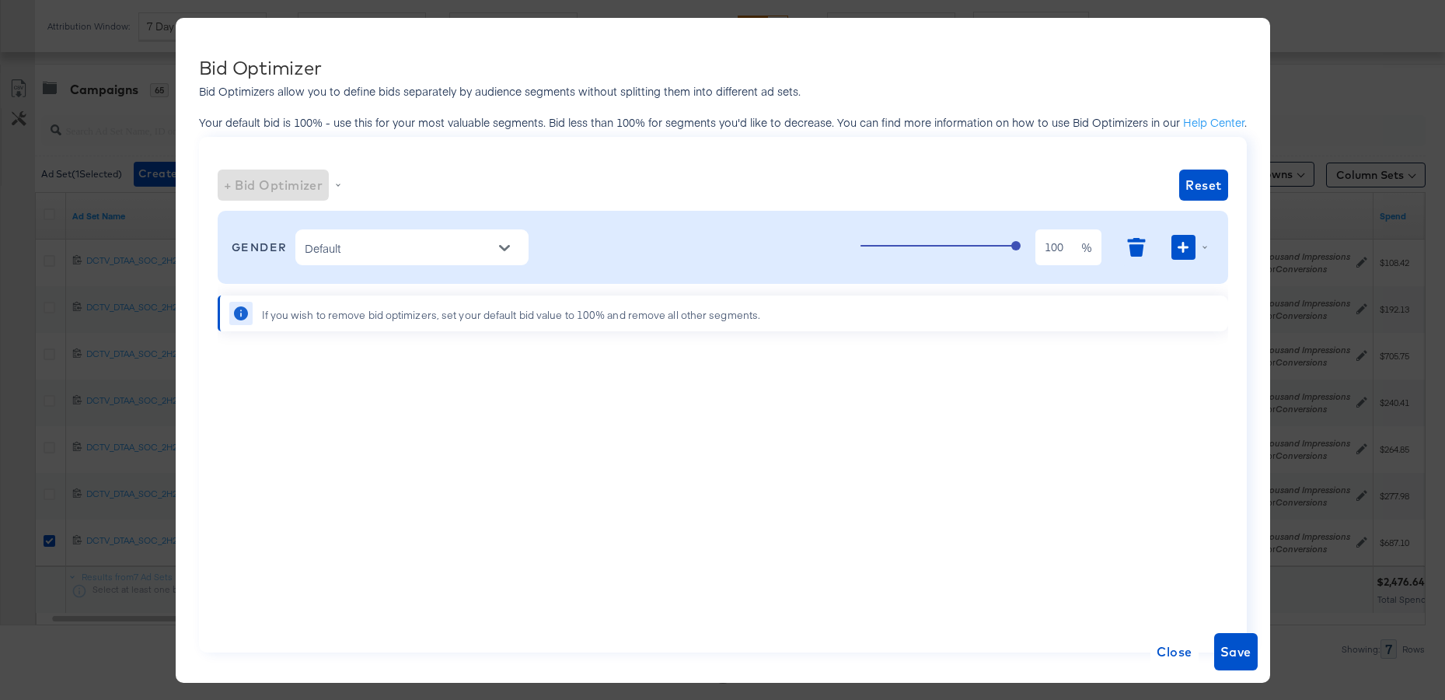
click at [442, 258] on div "Default" at bounding box center [411, 247] width 233 height 36
click at [505, 244] on icon "Open" at bounding box center [504, 248] width 11 height 11
click at [435, 290] on li "[DEMOGRAPHIC_DATA]" at bounding box center [412, 286] width 233 height 25
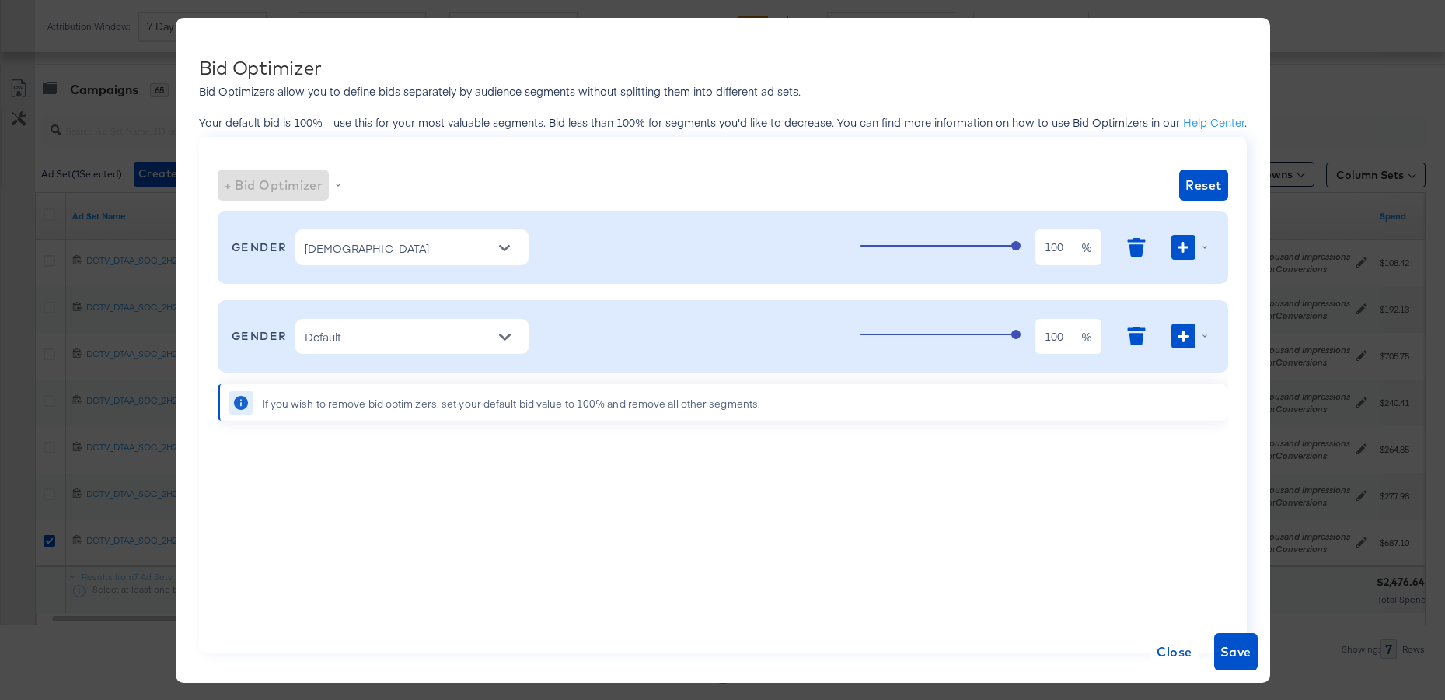
click at [501, 246] on icon "Open" at bounding box center [504, 248] width 11 height 6
click at [389, 290] on li "[DEMOGRAPHIC_DATA]" at bounding box center [412, 286] width 233 height 25
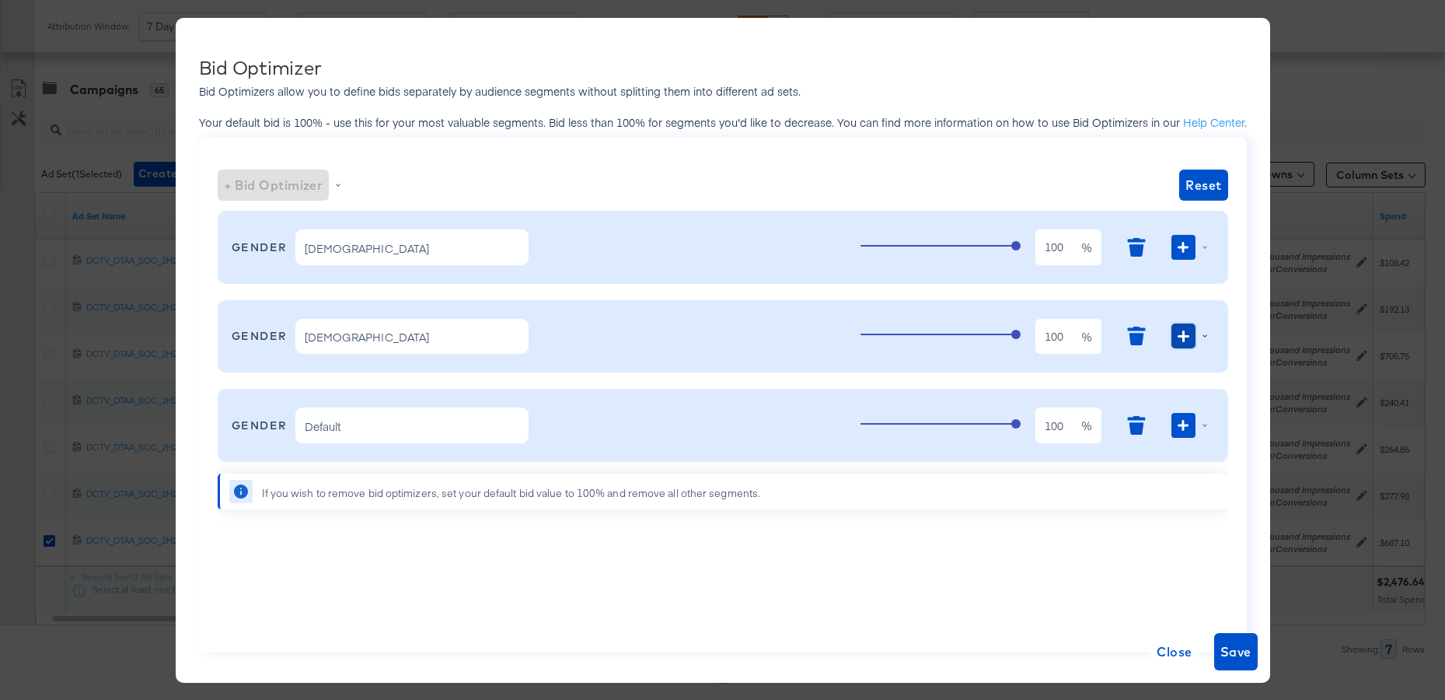
click at [1186, 339] on icon "button" at bounding box center [1183, 335] width 11 height 11
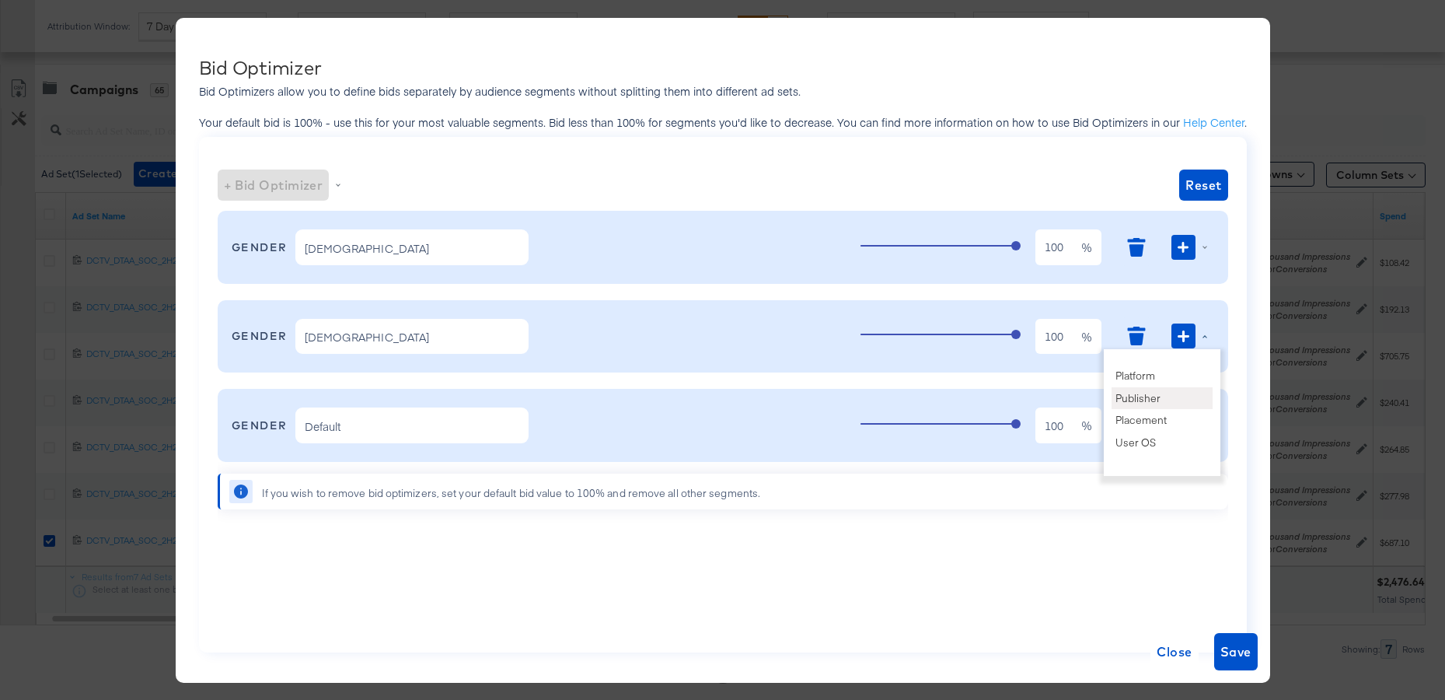
click at [1161, 396] on li "Publisher" at bounding box center [1162, 397] width 101 height 23
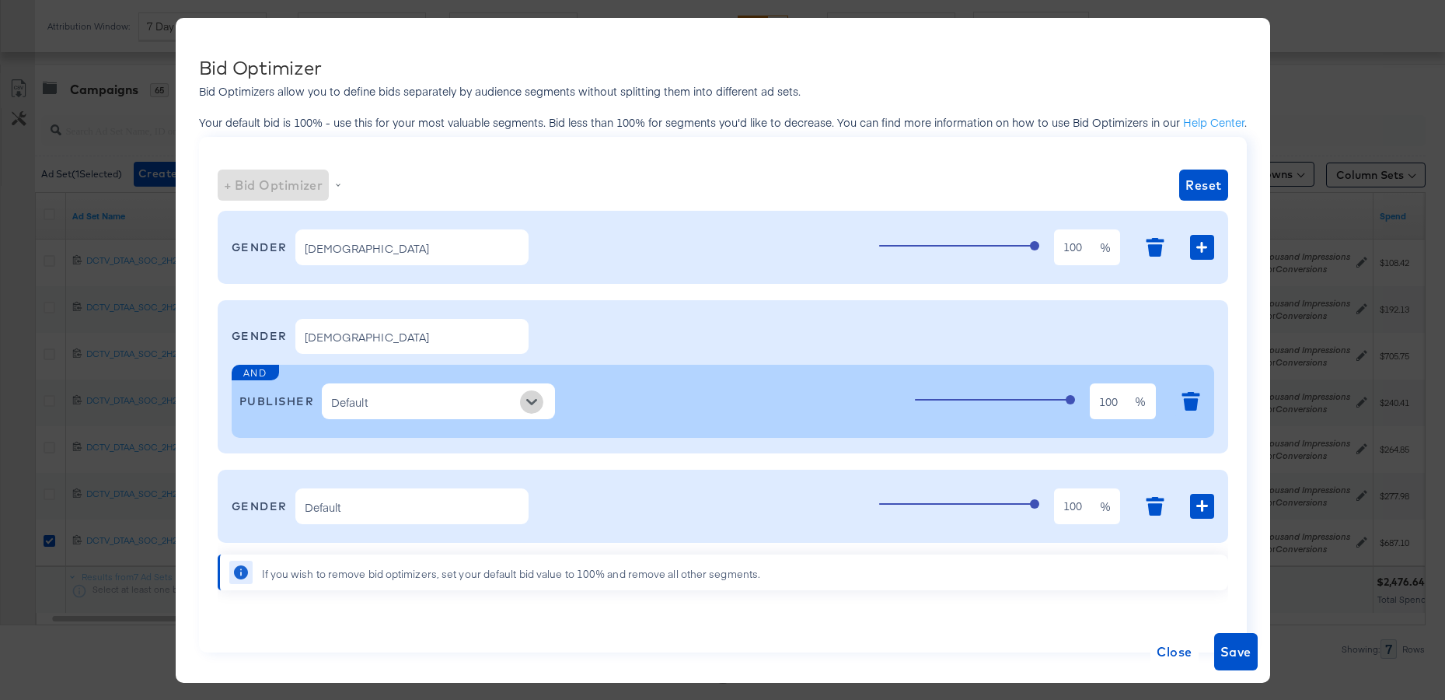
click at [537, 400] on icon "Open" at bounding box center [531, 401] width 11 height 11
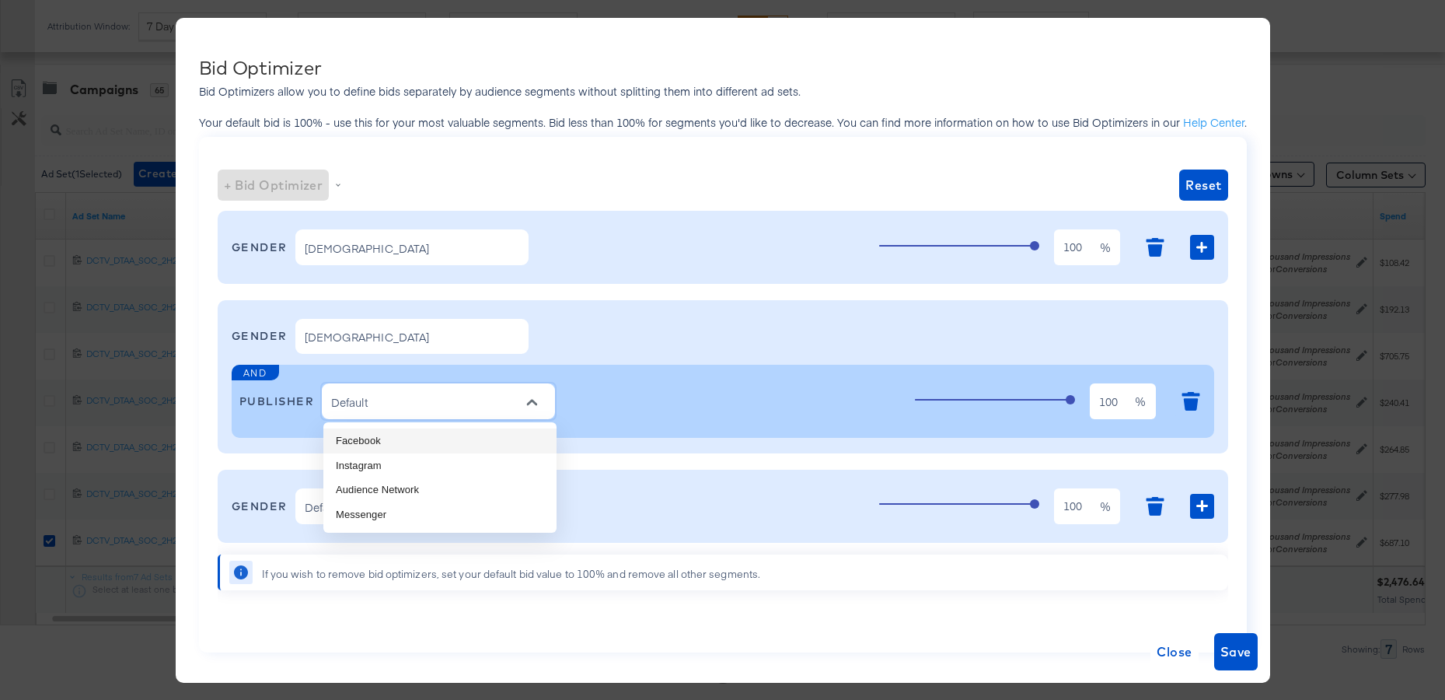
click at [454, 438] on li "Facebook" at bounding box center [439, 440] width 233 height 25
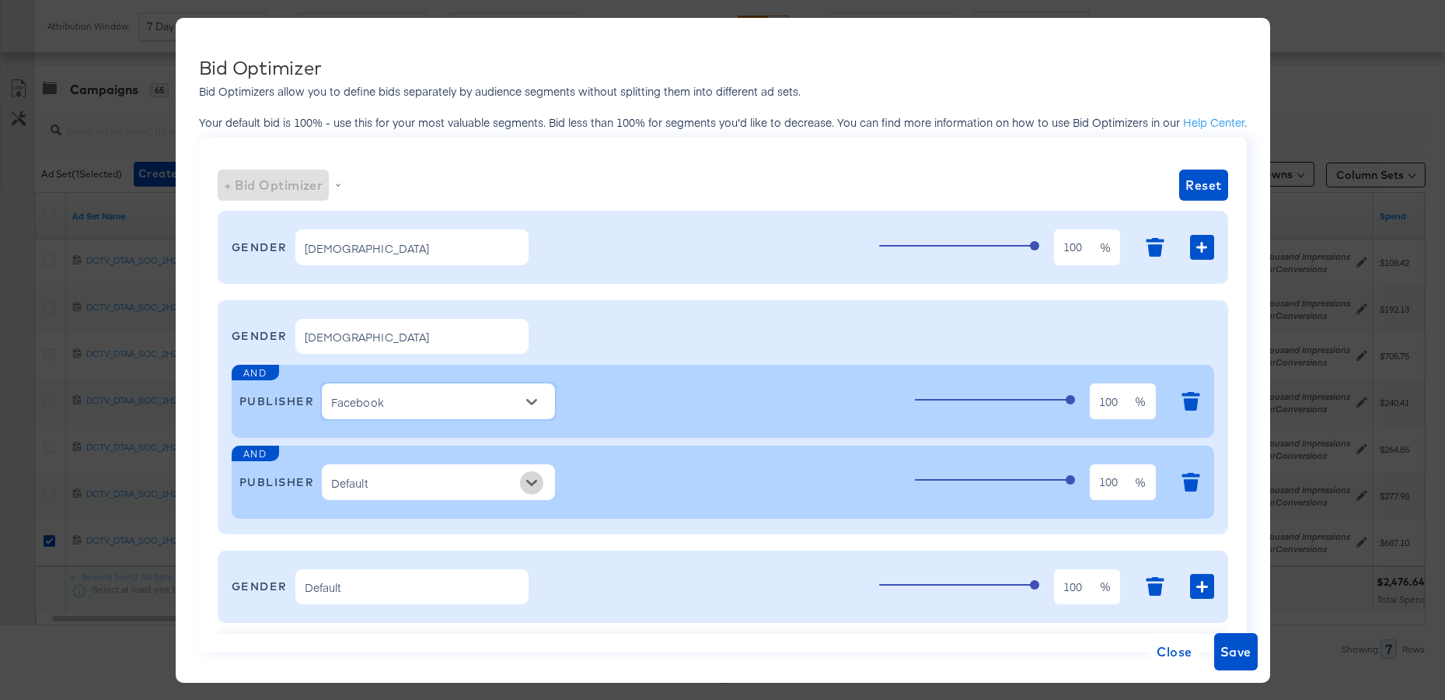
click at [529, 481] on icon "Open" at bounding box center [531, 483] width 11 height 6
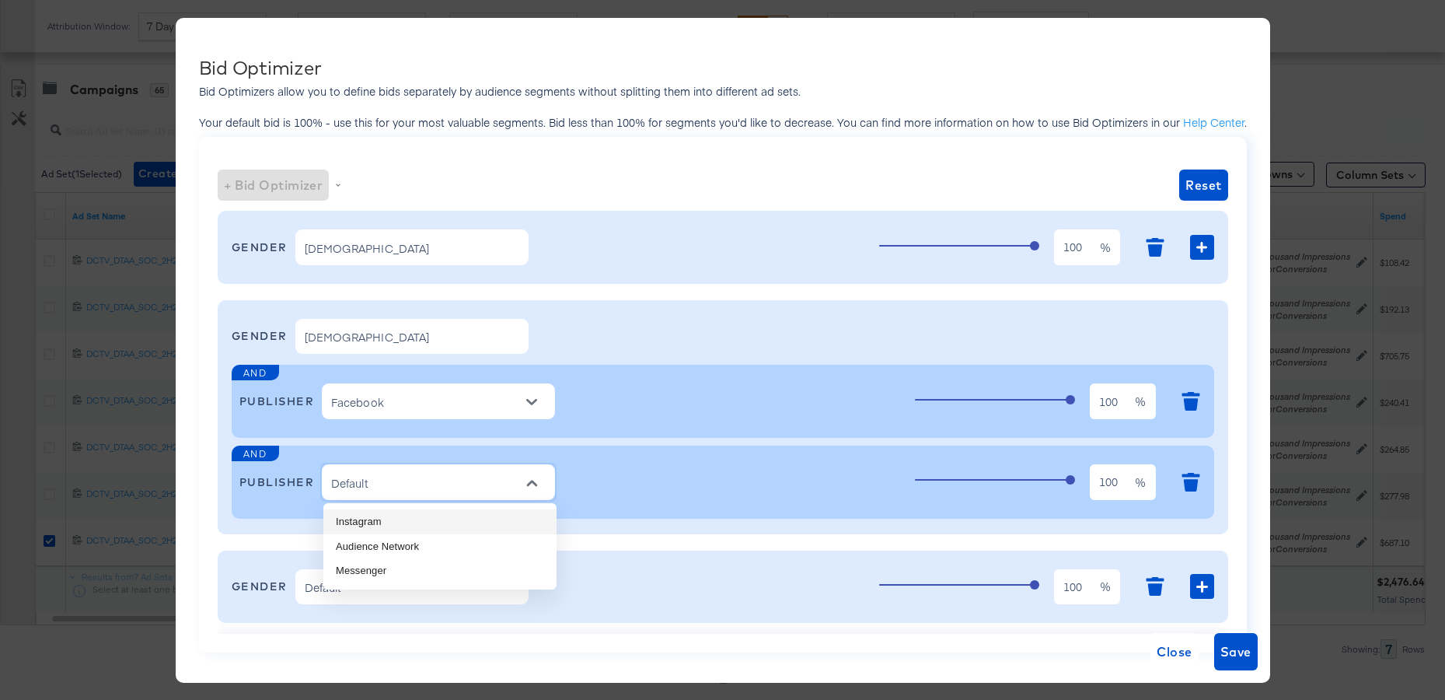
click at [421, 518] on li "Instagram" at bounding box center [439, 521] width 233 height 25
type input "Instagram"
type input "Facebook"
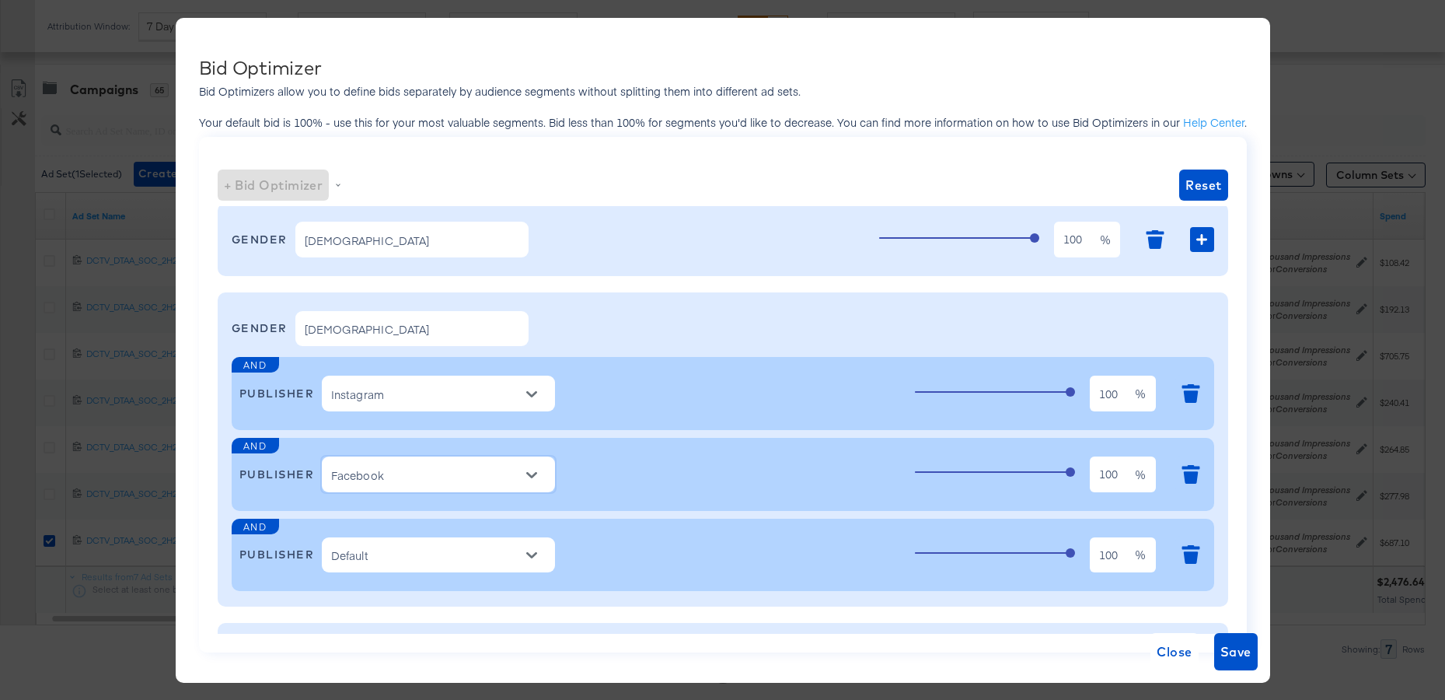
scroll to position [5, 0]
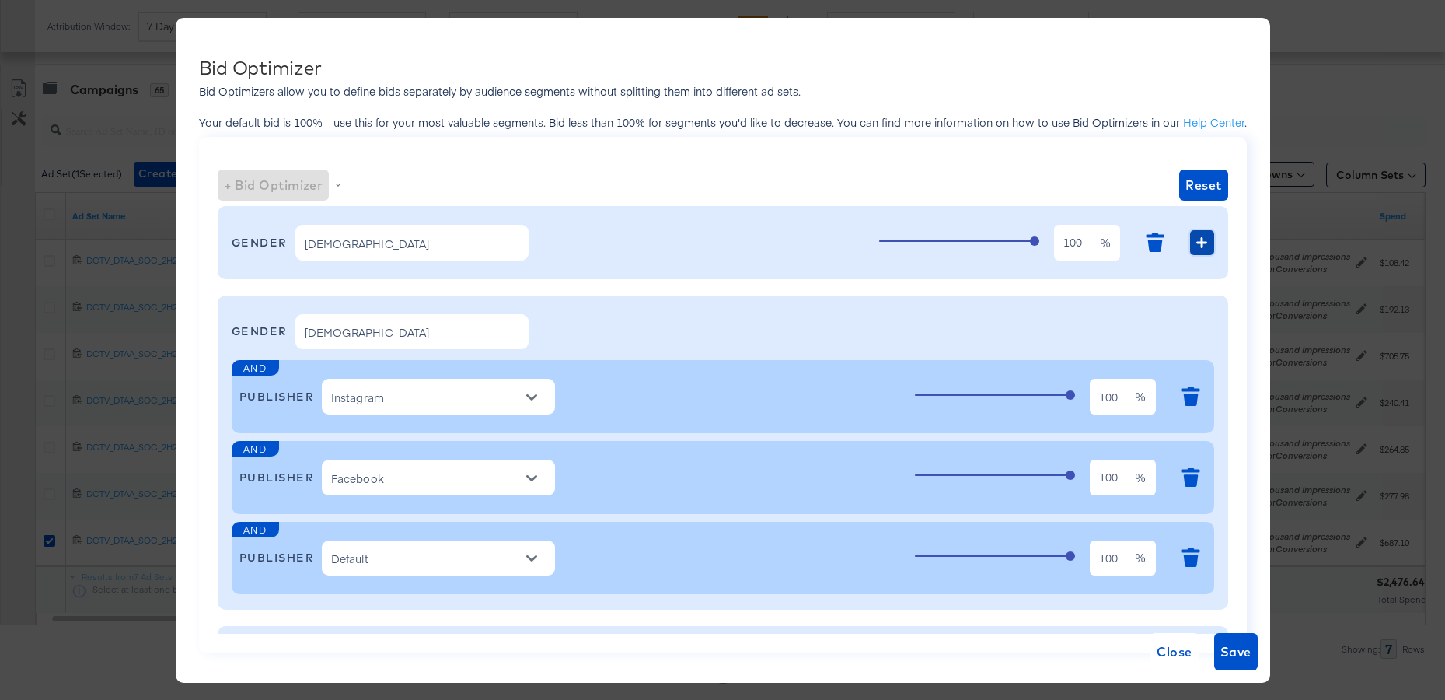
click at [1199, 247] on icon "button" at bounding box center [1201, 242] width 11 height 11
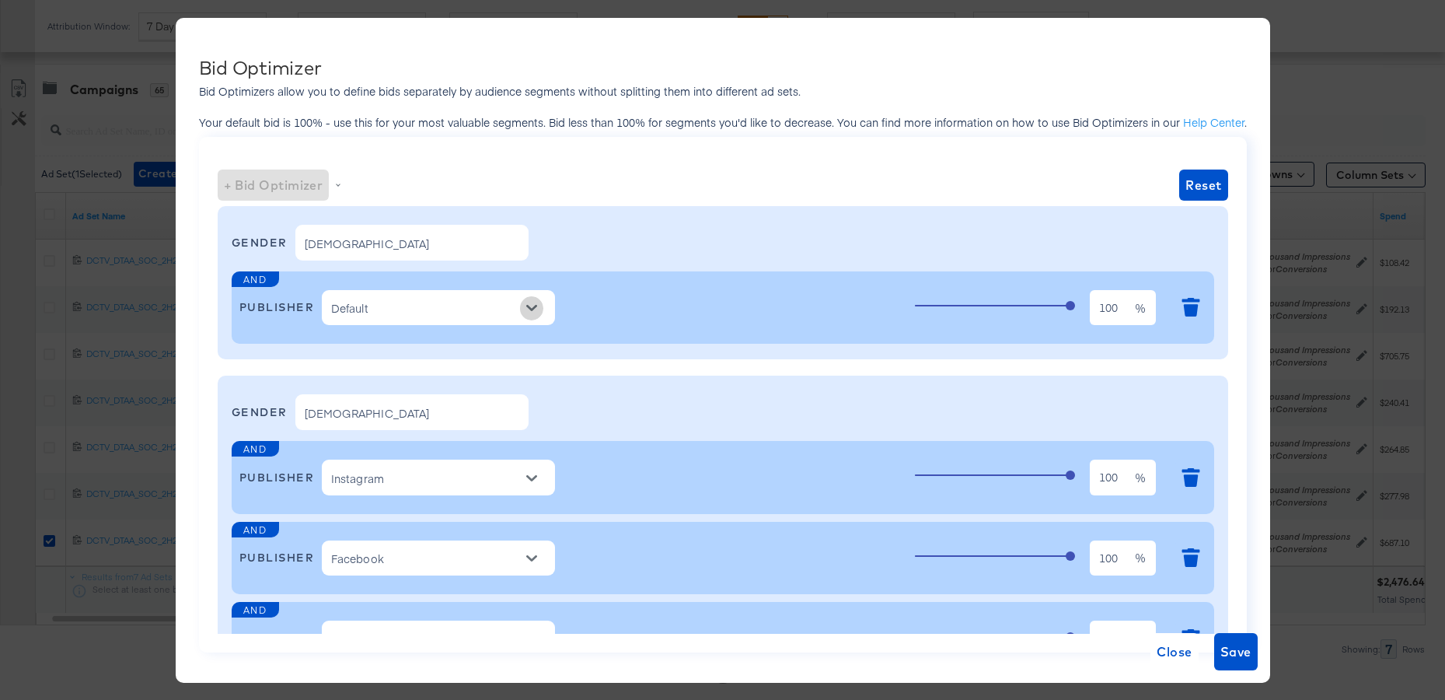
click at [532, 306] on icon "Open" at bounding box center [531, 307] width 11 height 11
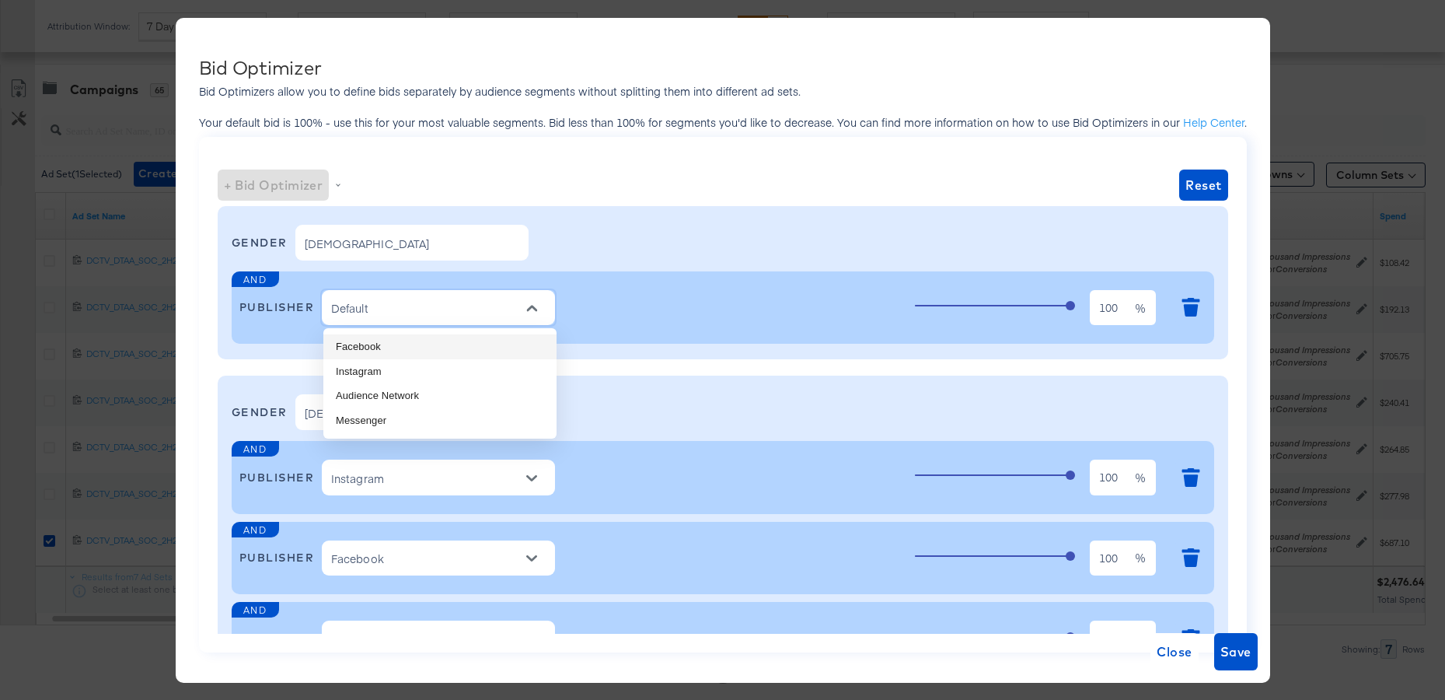
click at [429, 352] on li "Facebook" at bounding box center [439, 346] width 233 height 25
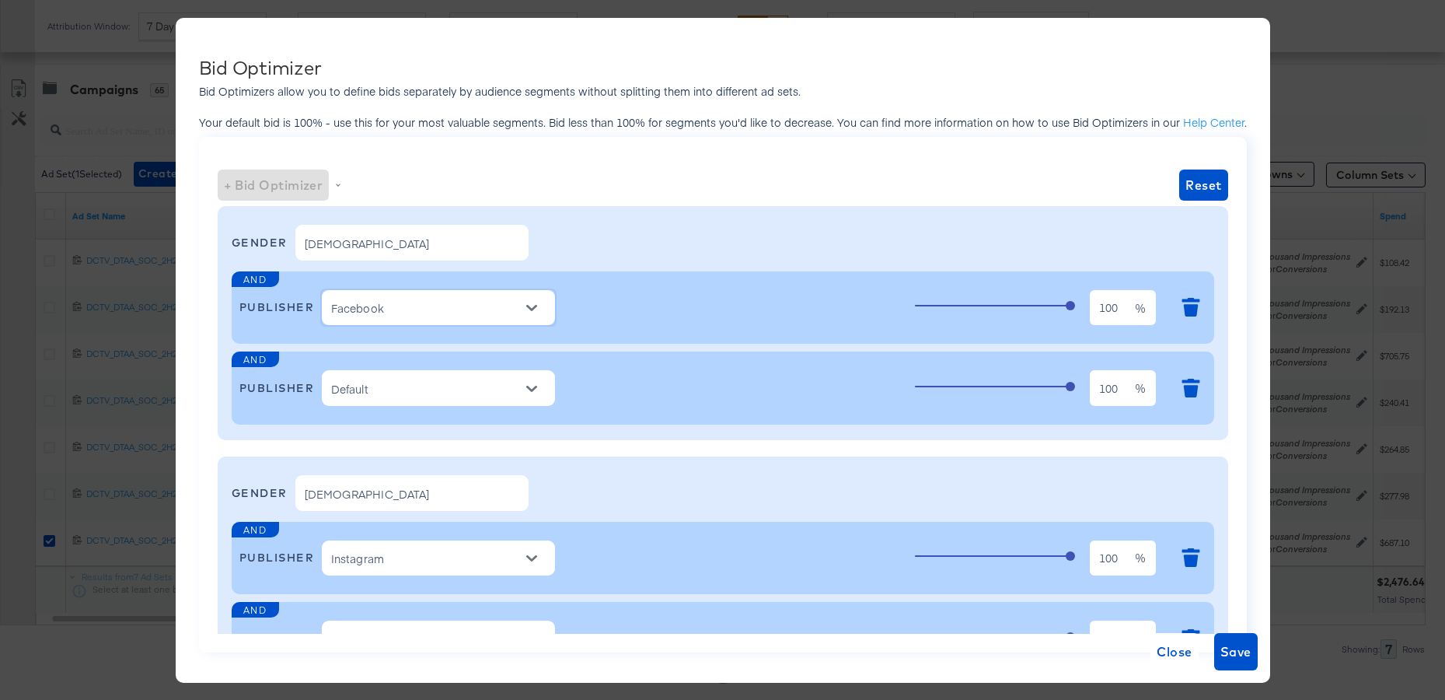
click at [536, 389] on icon "Open" at bounding box center [531, 388] width 11 height 11
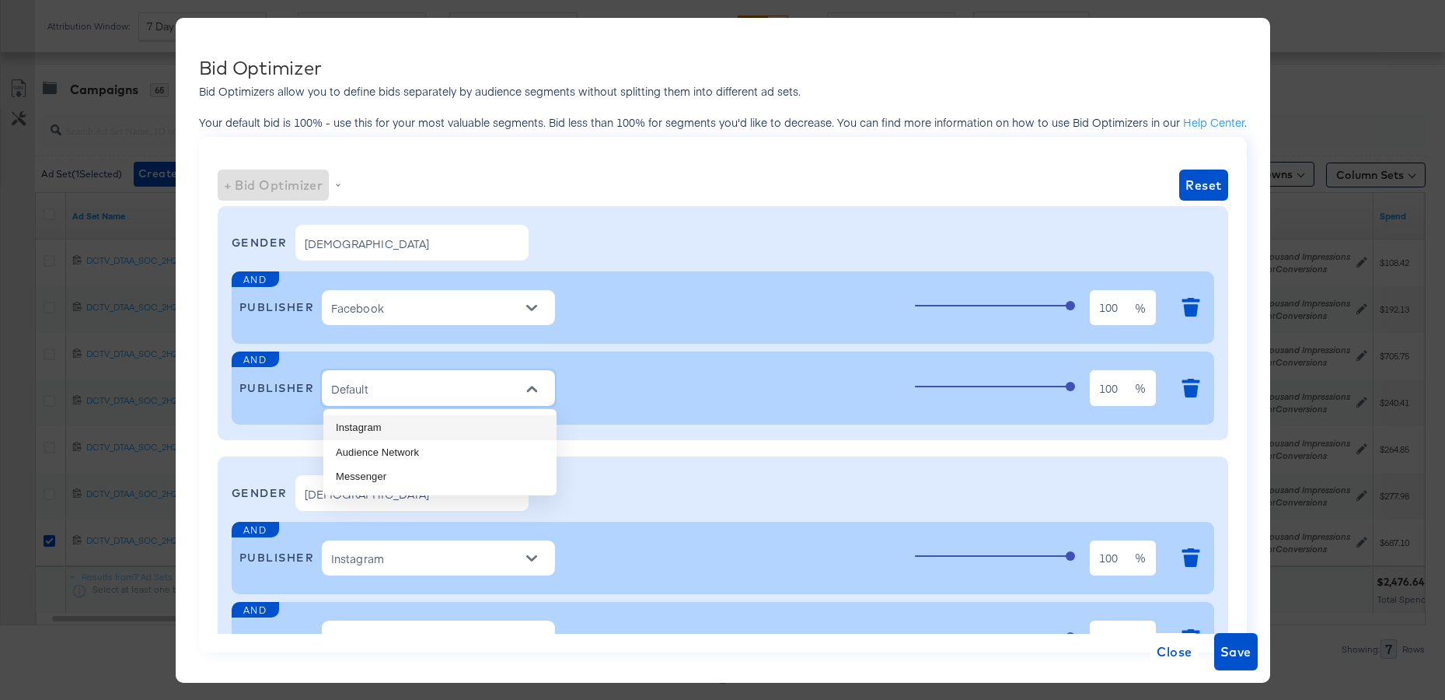
click at [481, 431] on li "Instagram" at bounding box center [439, 427] width 233 height 25
type input "Instagram"
type input "Facebook"
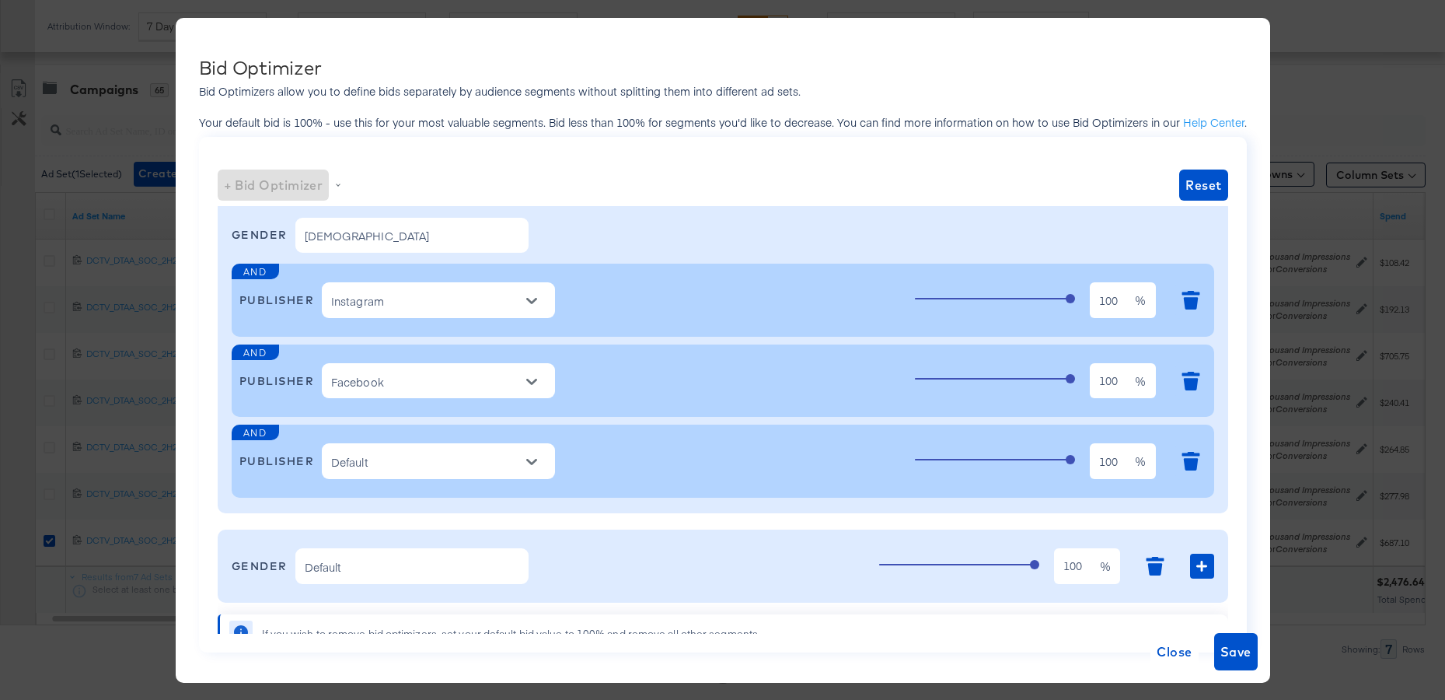
scroll to position [0, 0]
drag, startPoint x: 1065, startPoint y: 302, endPoint x: 1041, endPoint y: 303, distance: 24.1
click at [1041, 303] on div "100 100 %" at bounding box center [1061, 300] width 292 height 42
type input "9"
type input "63"
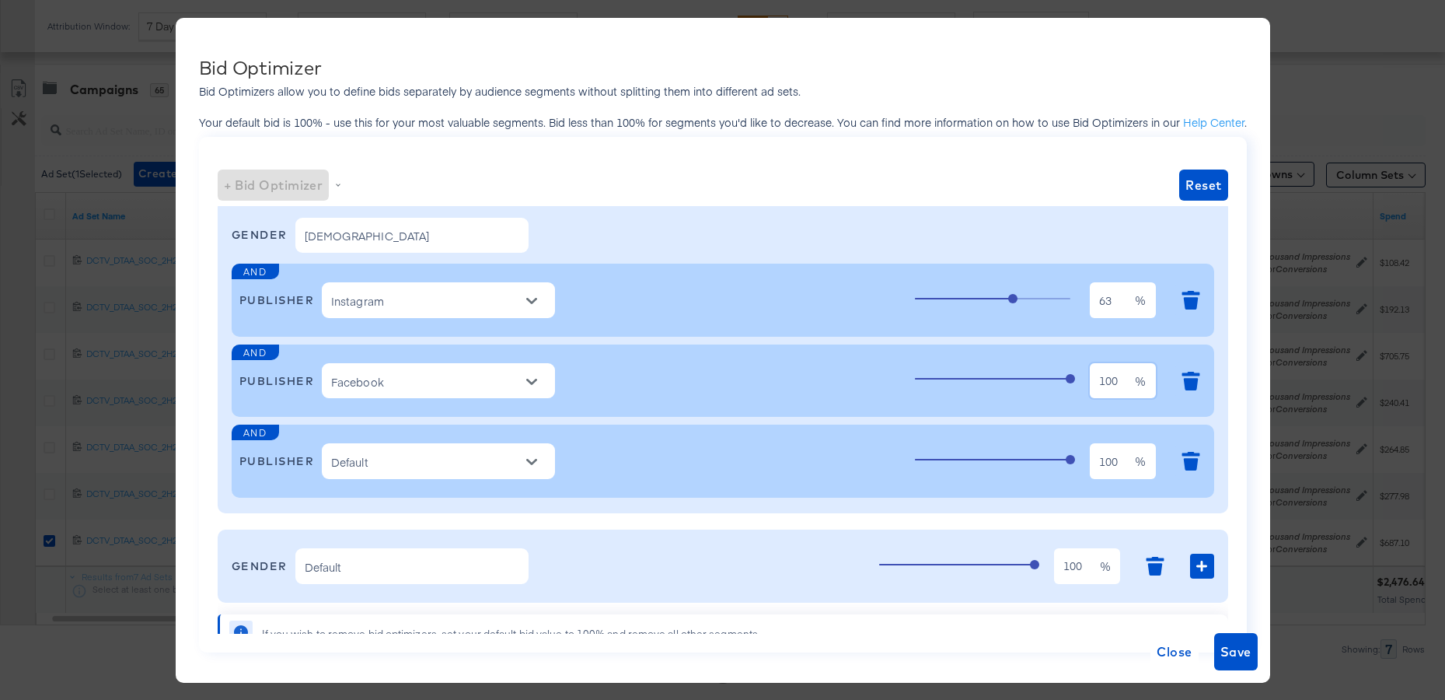
drag, startPoint x: 1087, startPoint y: 383, endPoint x: 997, endPoint y: 379, distance: 90.3
click at [997, 379] on div "100 100 %" at bounding box center [1061, 381] width 292 height 42
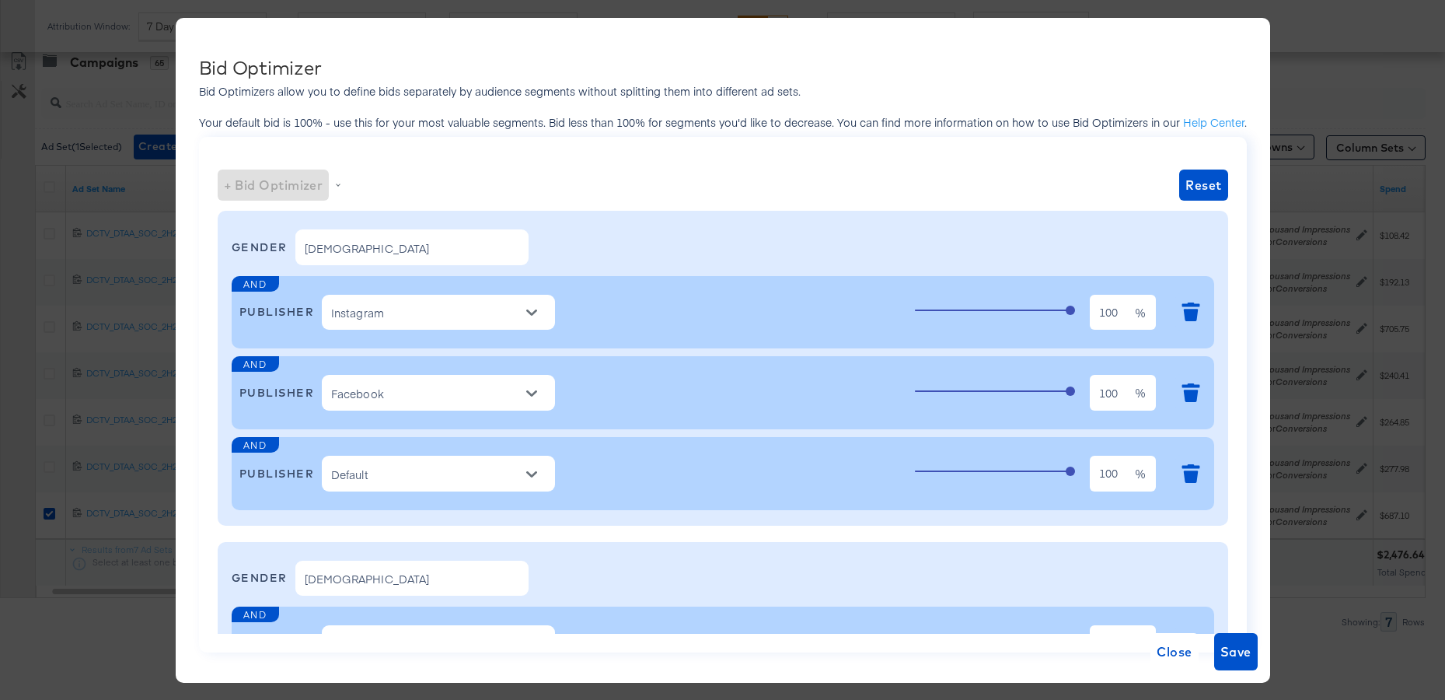
type input "90"
drag, startPoint x: 1119, startPoint y: 316, endPoint x: 1015, endPoint y: 320, distance: 104.3
click at [1015, 320] on div "100 100 %" at bounding box center [1061, 313] width 292 height 42
type input "70"
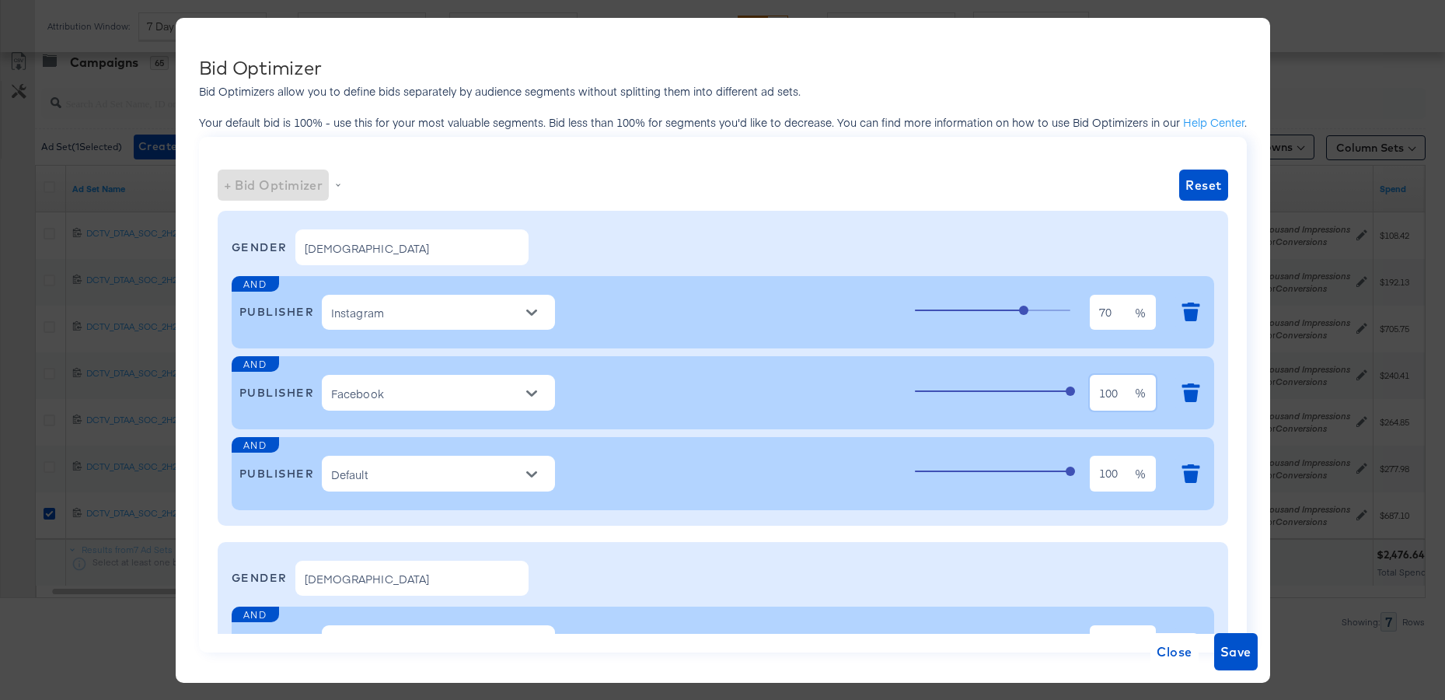
scroll to position [0, 0]
drag, startPoint x: 1116, startPoint y: 398, endPoint x: 1020, endPoint y: 396, distance: 95.6
click at [1020, 396] on div "100 100 %" at bounding box center [1061, 393] width 292 height 42
type input "49"
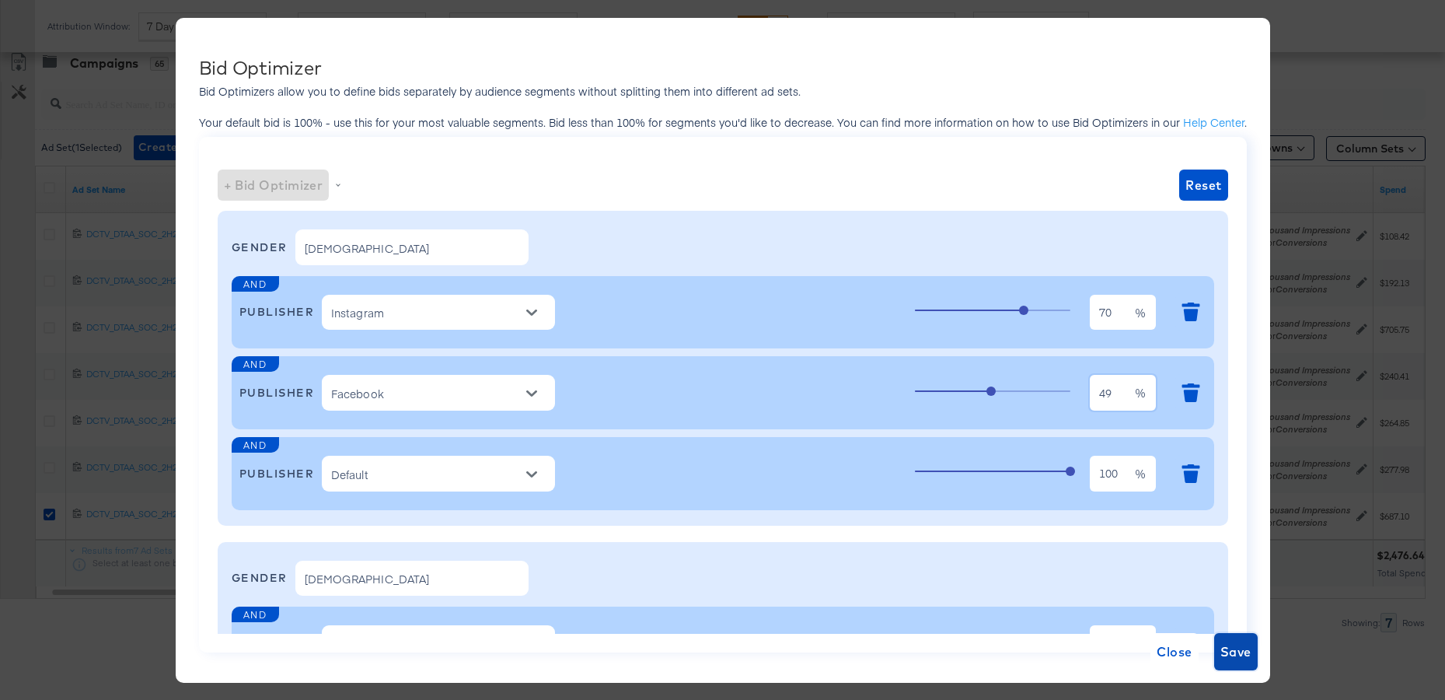
click at [1241, 654] on span "Save" at bounding box center [1236, 652] width 31 height 22
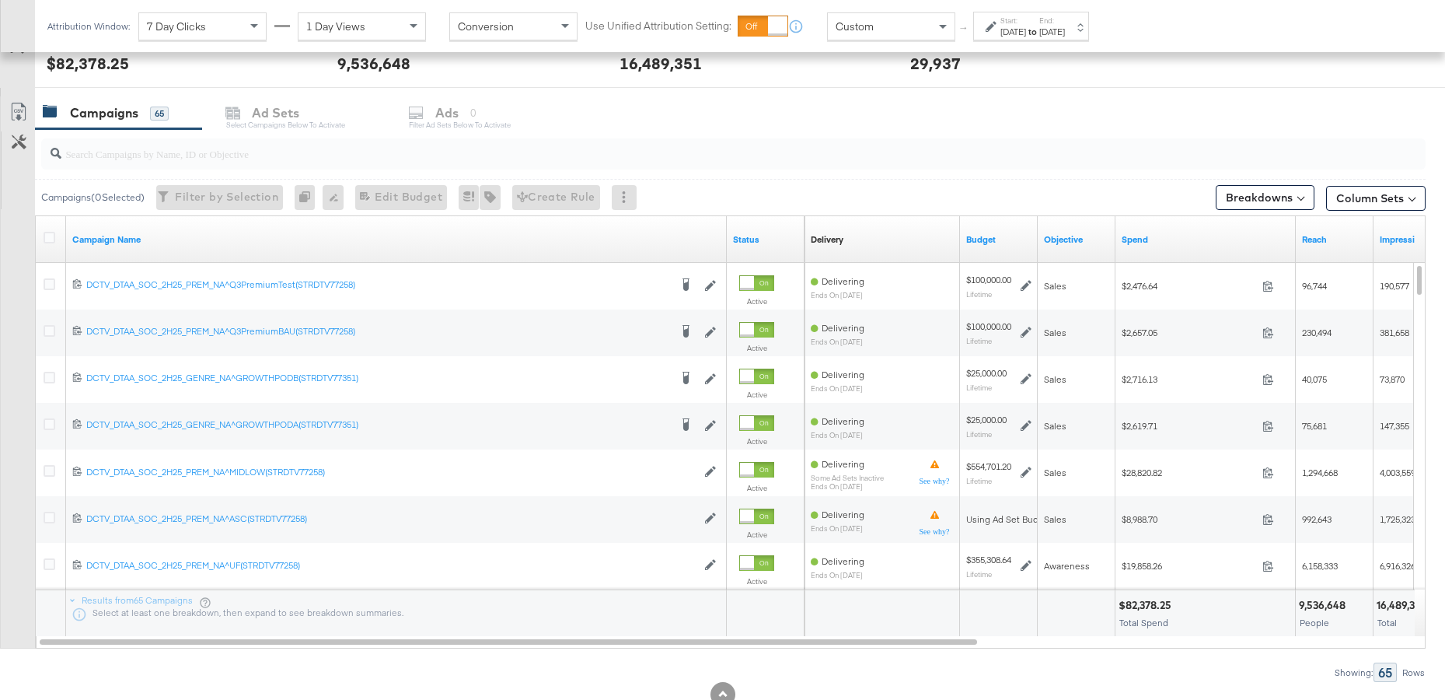
scroll to position [619, 0]
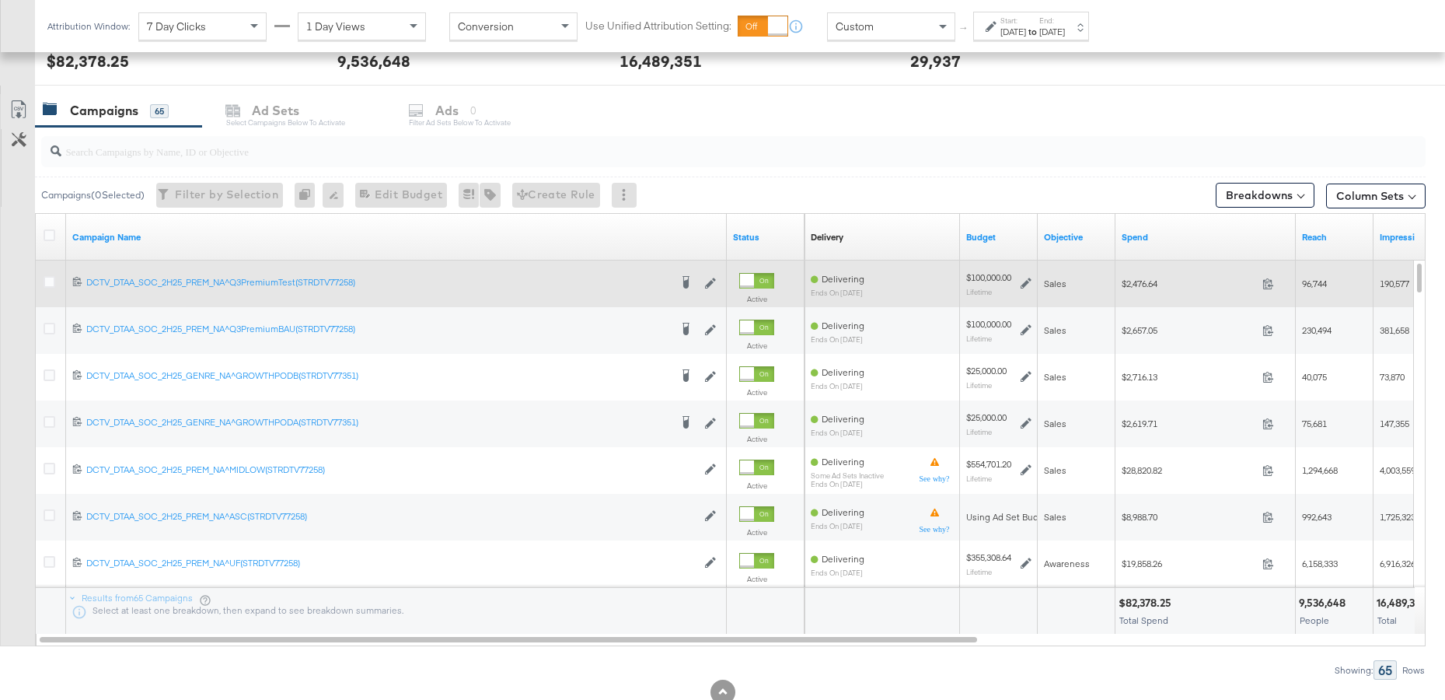
click at [55, 281] on div at bounding box center [52, 284] width 16 height 16
click at [51, 282] on icon at bounding box center [50, 282] width 12 height 12
click at [0, 0] on input "checkbox" at bounding box center [0, 0] width 0 height 0
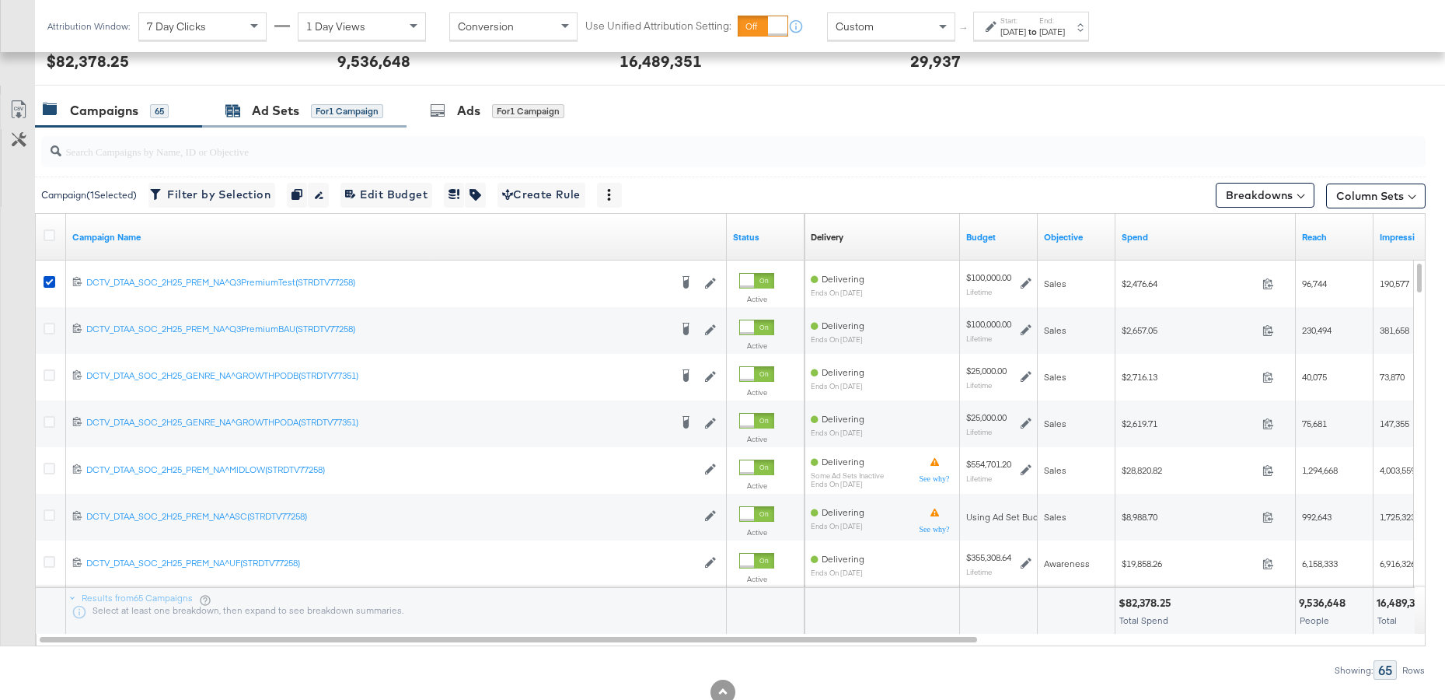
click at [281, 113] on div "Ad Sets" at bounding box center [275, 111] width 47 height 18
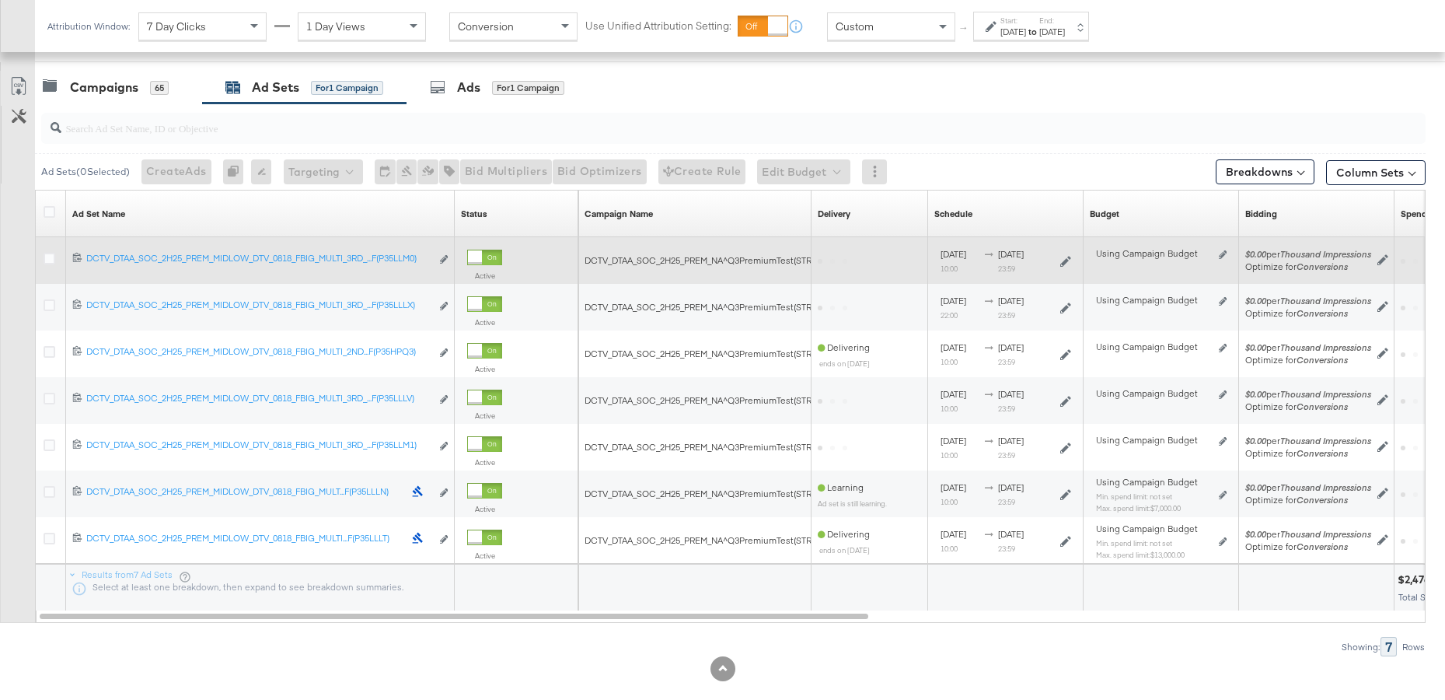
scroll to position [646, 0]
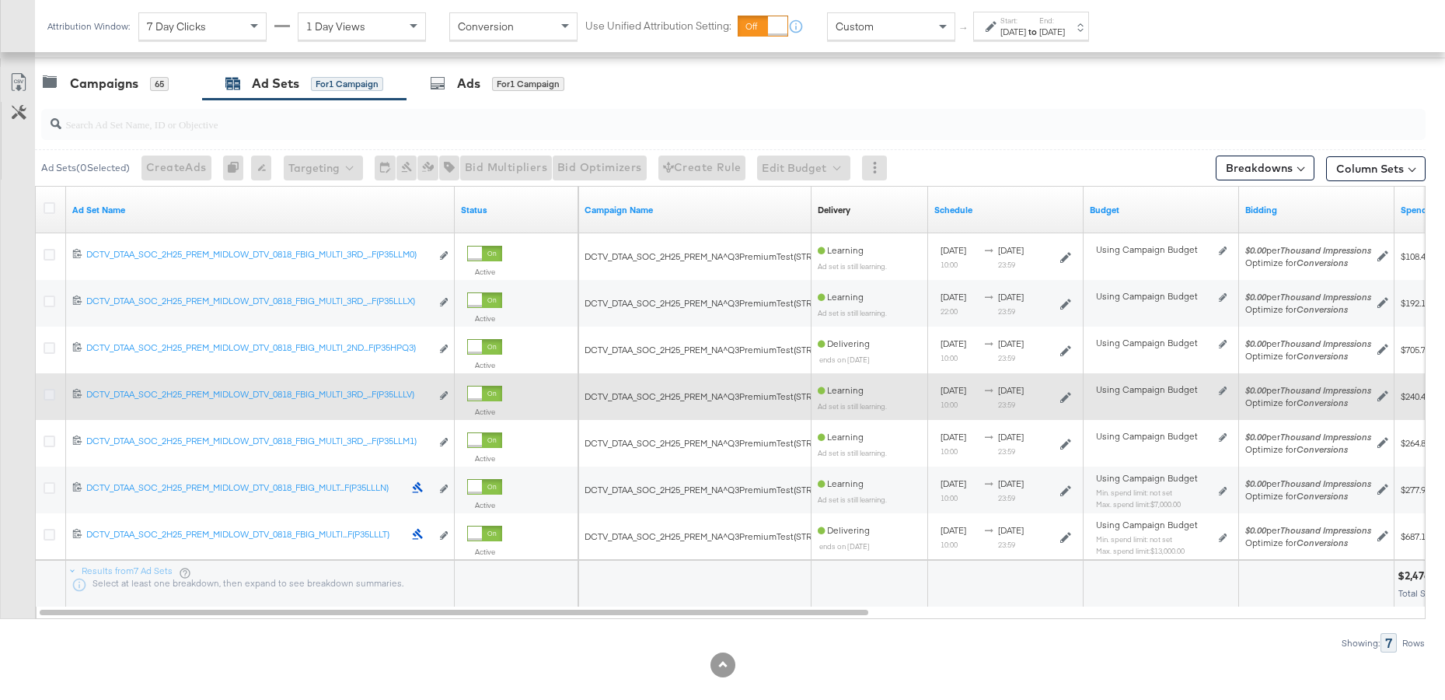
click at [49, 395] on icon at bounding box center [50, 395] width 12 height 12
click at [0, 0] on input "checkbox" at bounding box center [0, 0] width 0 height 0
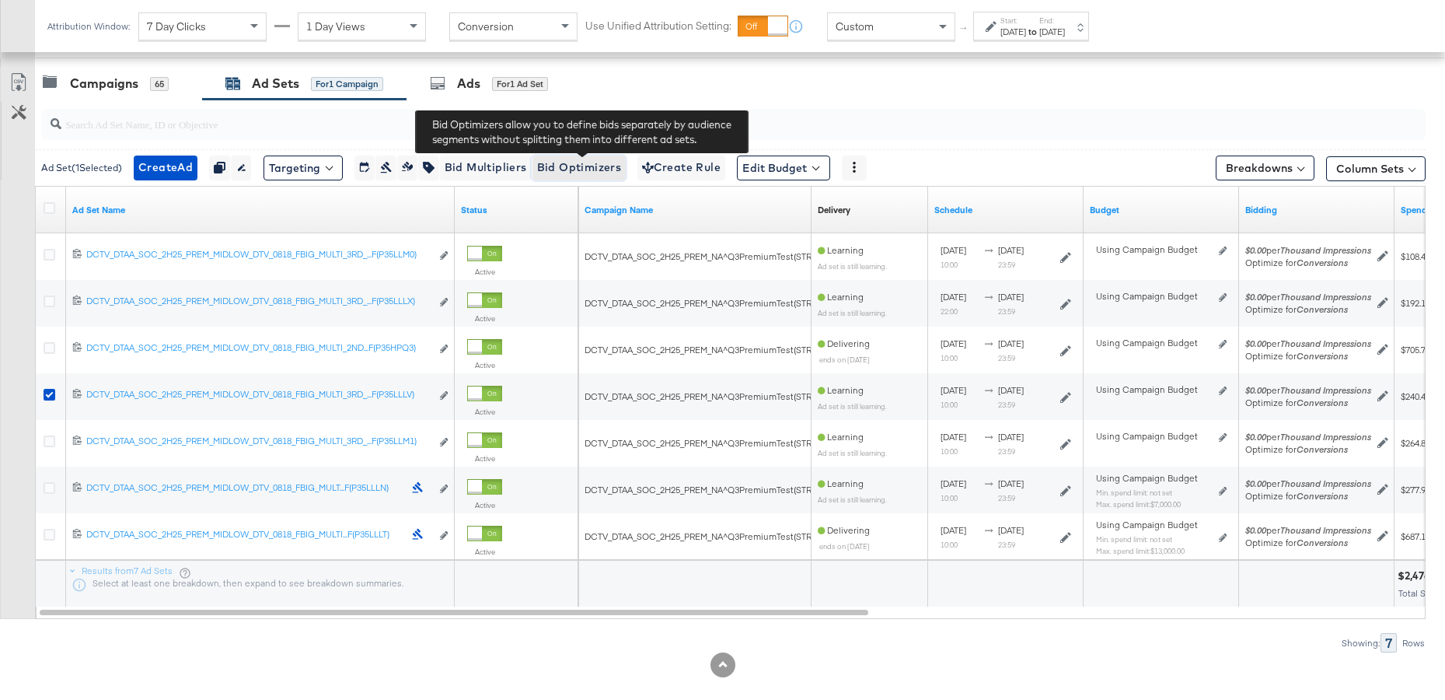
click at [612, 167] on span "Bid Optimizers" at bounding box center [579, 167] width 85 height 19
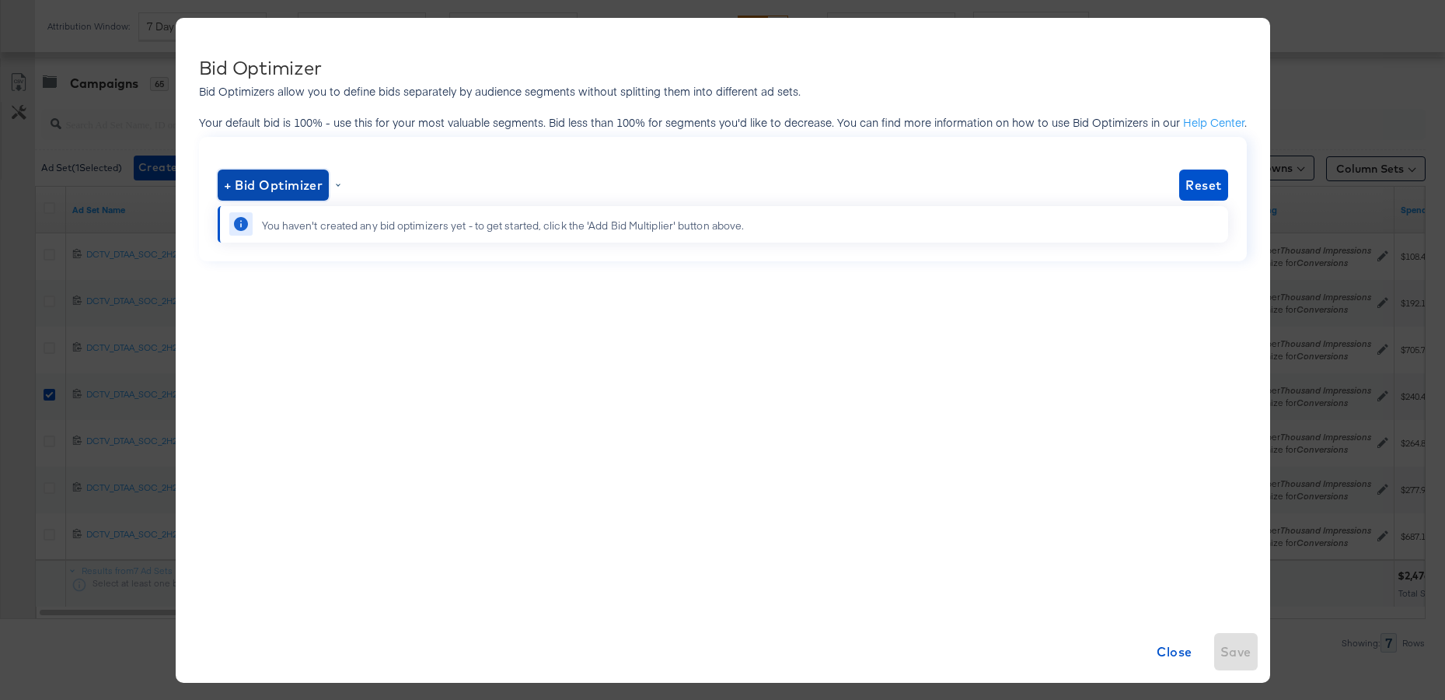
click at [312, 190] on span "+ Bid Optimizer" at bounding box center [274, 185] width 100 height 22
click at [272, 276] on li "Gender" at bounding box center [275, 271] width 101 height 23
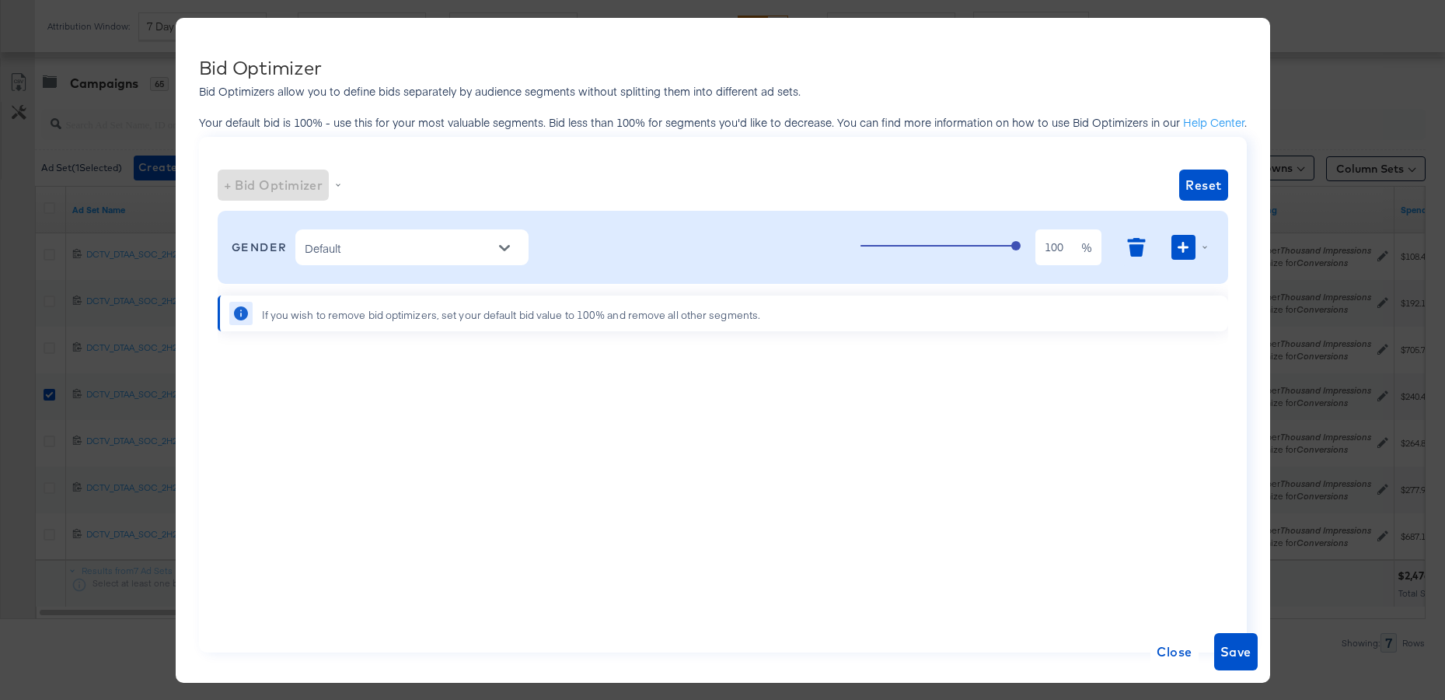
click at [400, 248] on input "Default" at bounding box center [400, 248] width 197 height 20
click at [390, 282] on li "[DEMOGRAPHIC_DATA]" at bounding box center [412, 286] width 233 height 25
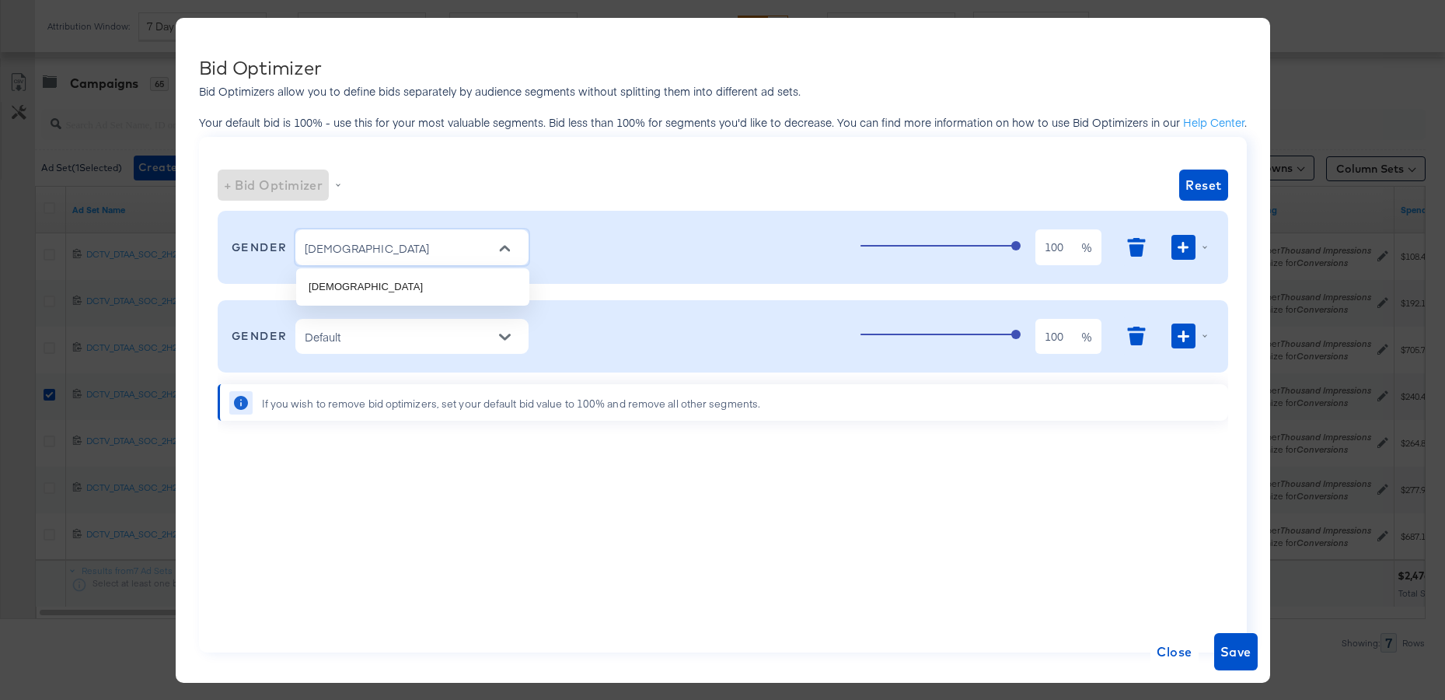
click at [393, 256] on input "[DEMOGRAPHIC_DATA]" at bounding box center [400, 248] width 197 height 20
click at [389, 290] on li "[DEMOGRAPHIC_DATA]" at bounding box center [412, 286] width 233 height 25
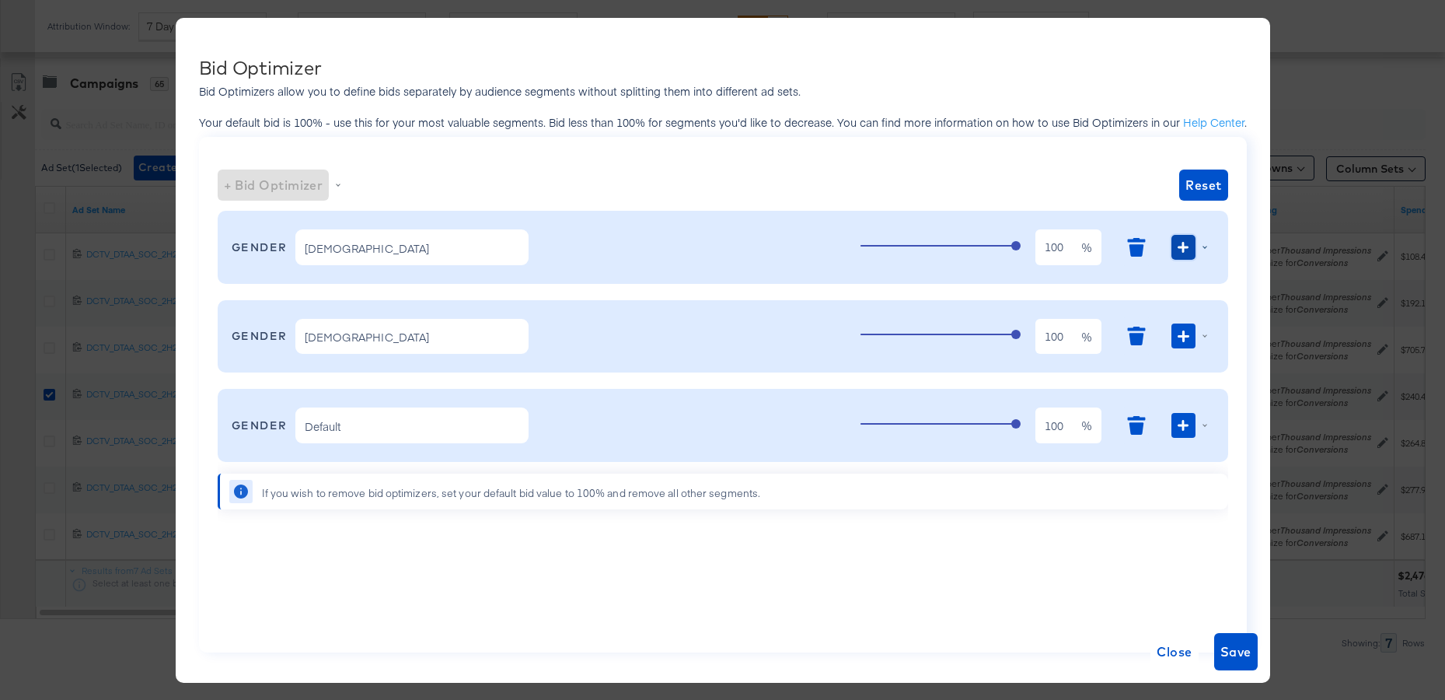
click at [1179, 246] on icon "button" at bounding box center [1183, 247] width 11 height 11
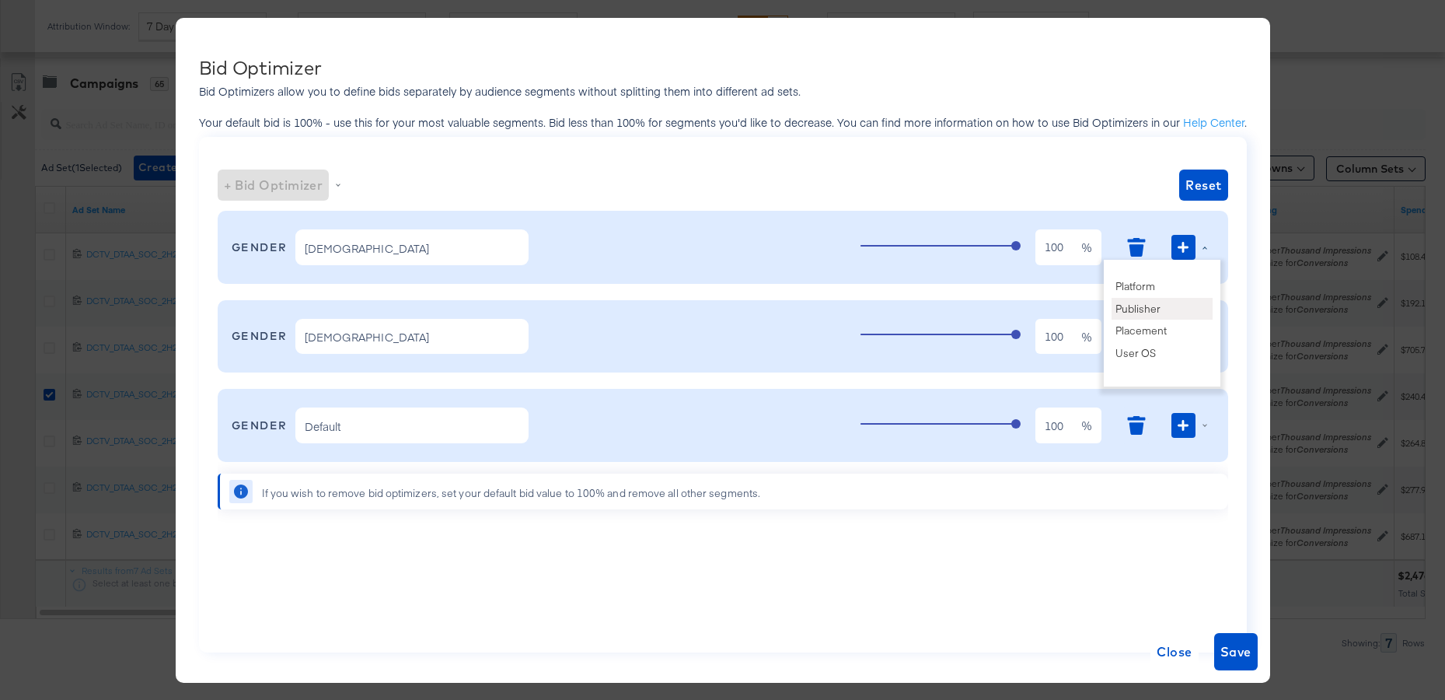
click at [1149, 300] on li "Publisher" at bounding box center [1162, 309] width 101 height 23
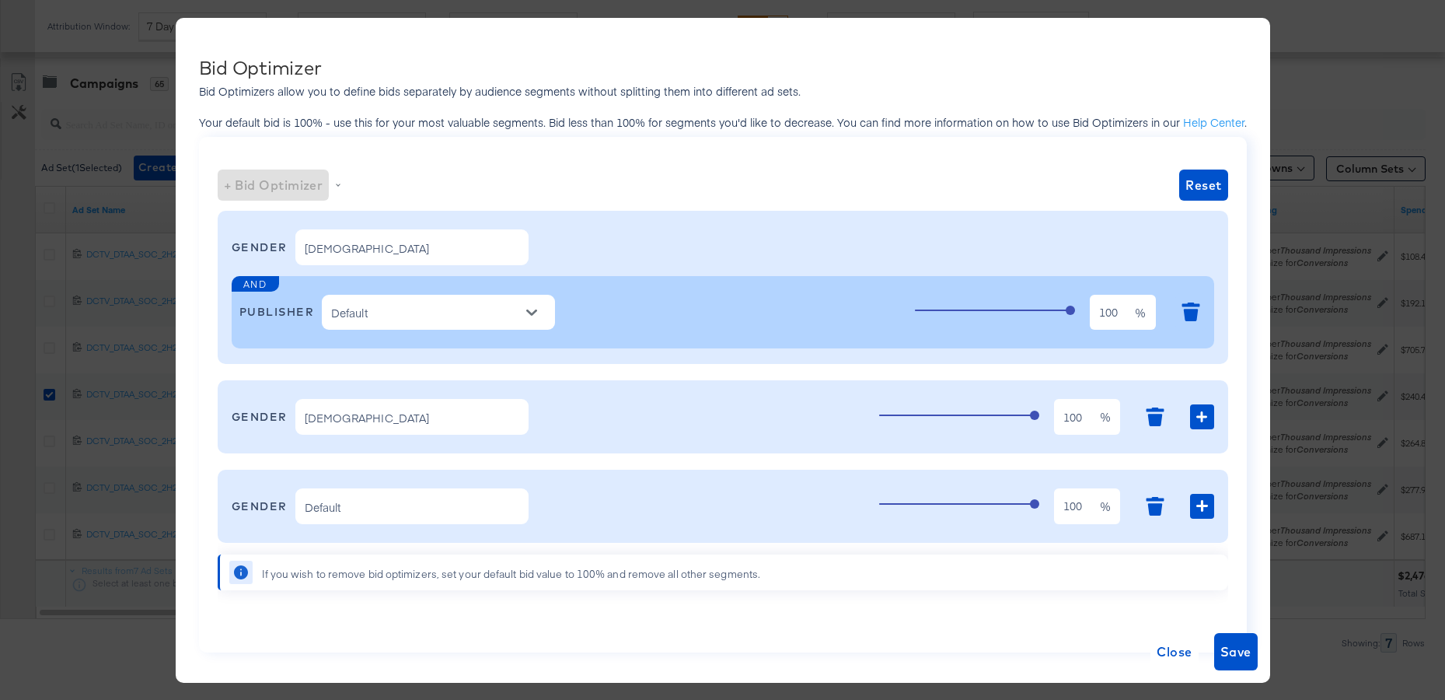
click at [437, 308] on input "Default" at bounding box center [426, 313] width 197 height 20
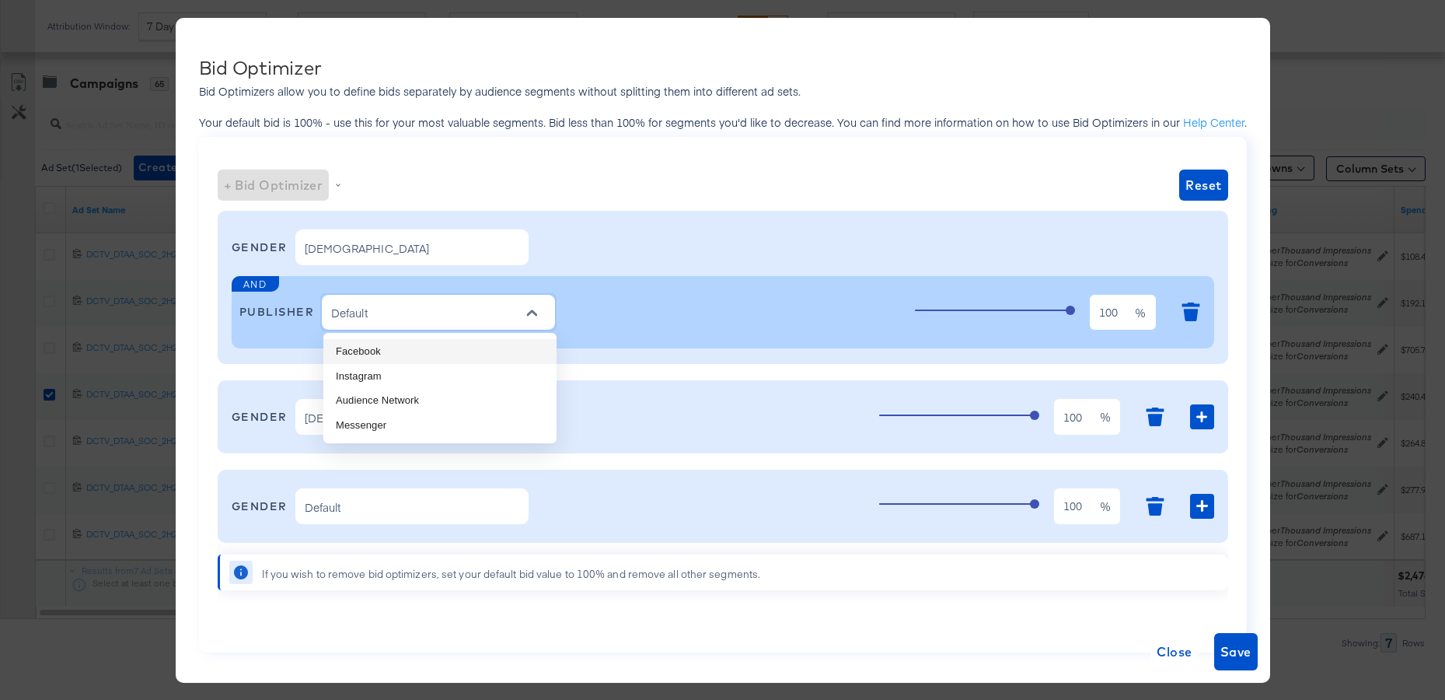
click at [422, 346] on li "Facebook" at bounding box center [439, 351] width 233 height 25
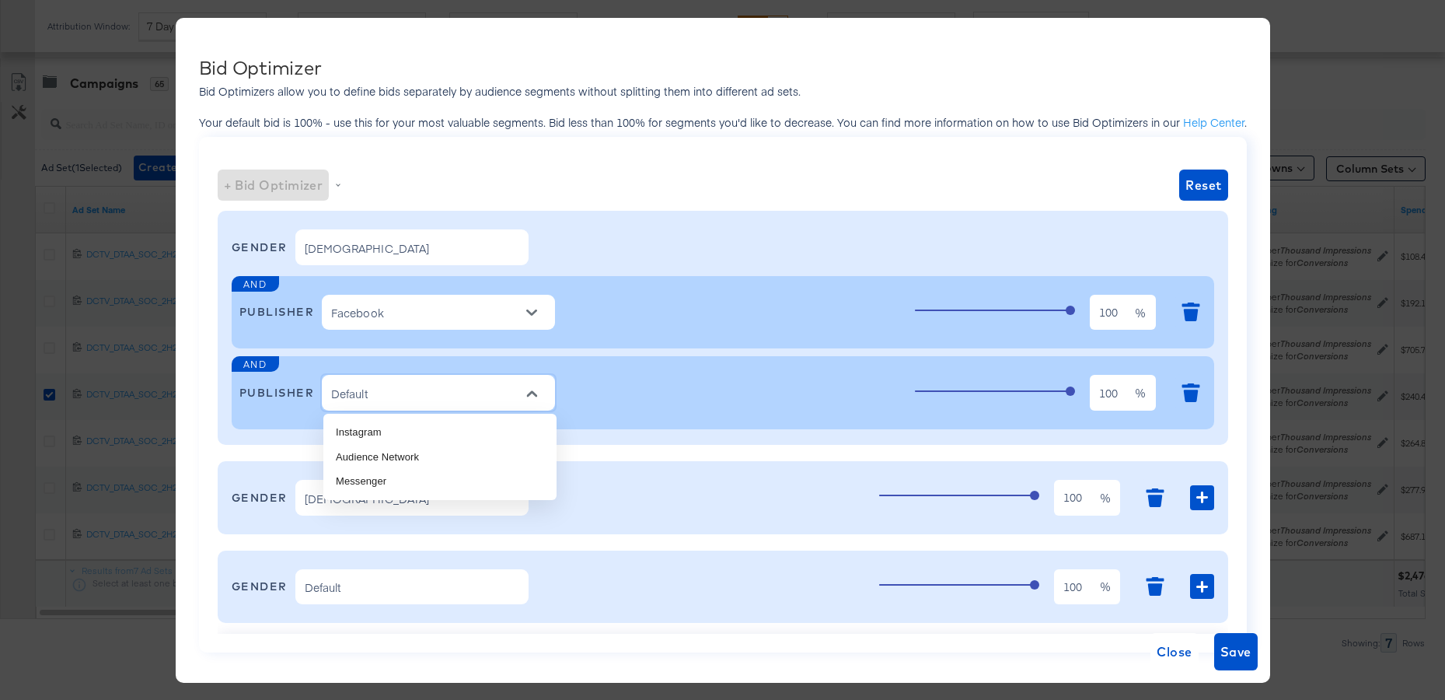
click at [483, 388] on input "Default" at bounding box center [426, 393] width 197 height 20
click at [442, 432] on li "Instagram" at bounding box center [439, 432] width 233 height 25
type input "Instagram"
type input "Facebook"
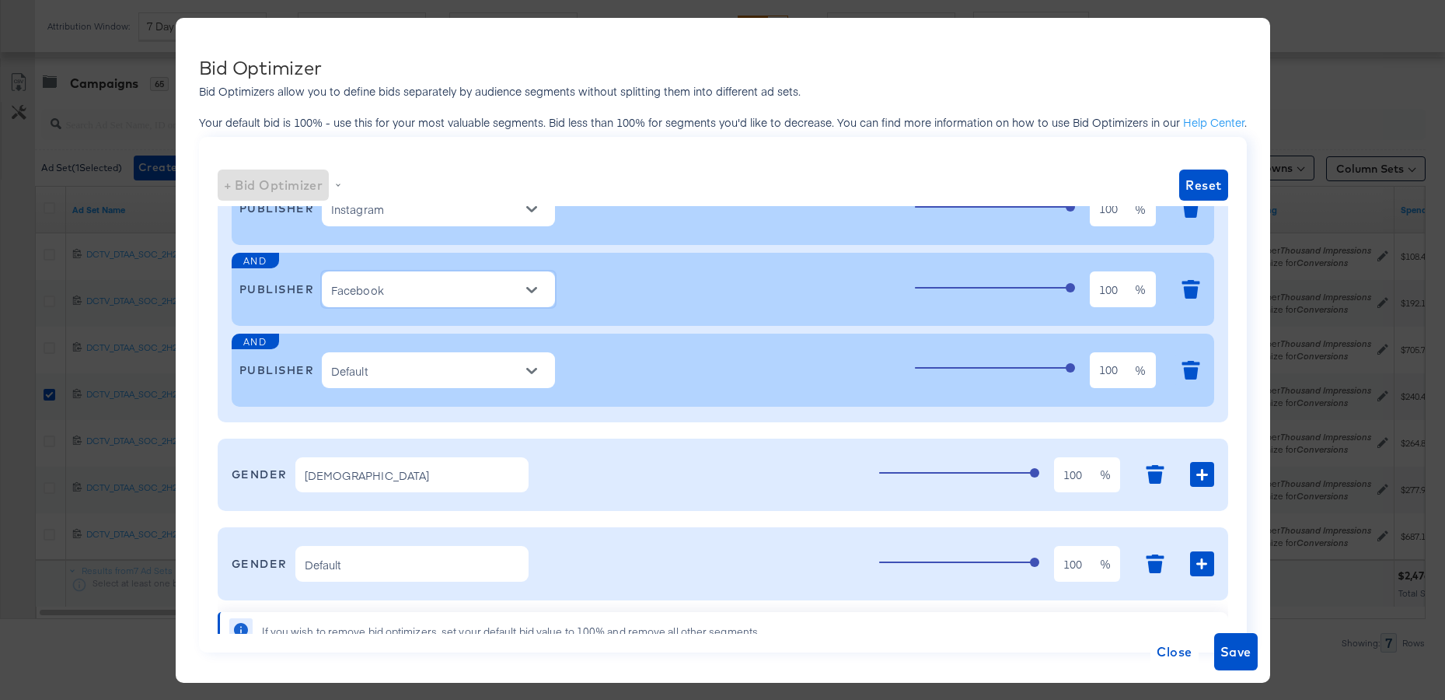
scroll to position [117, 0]
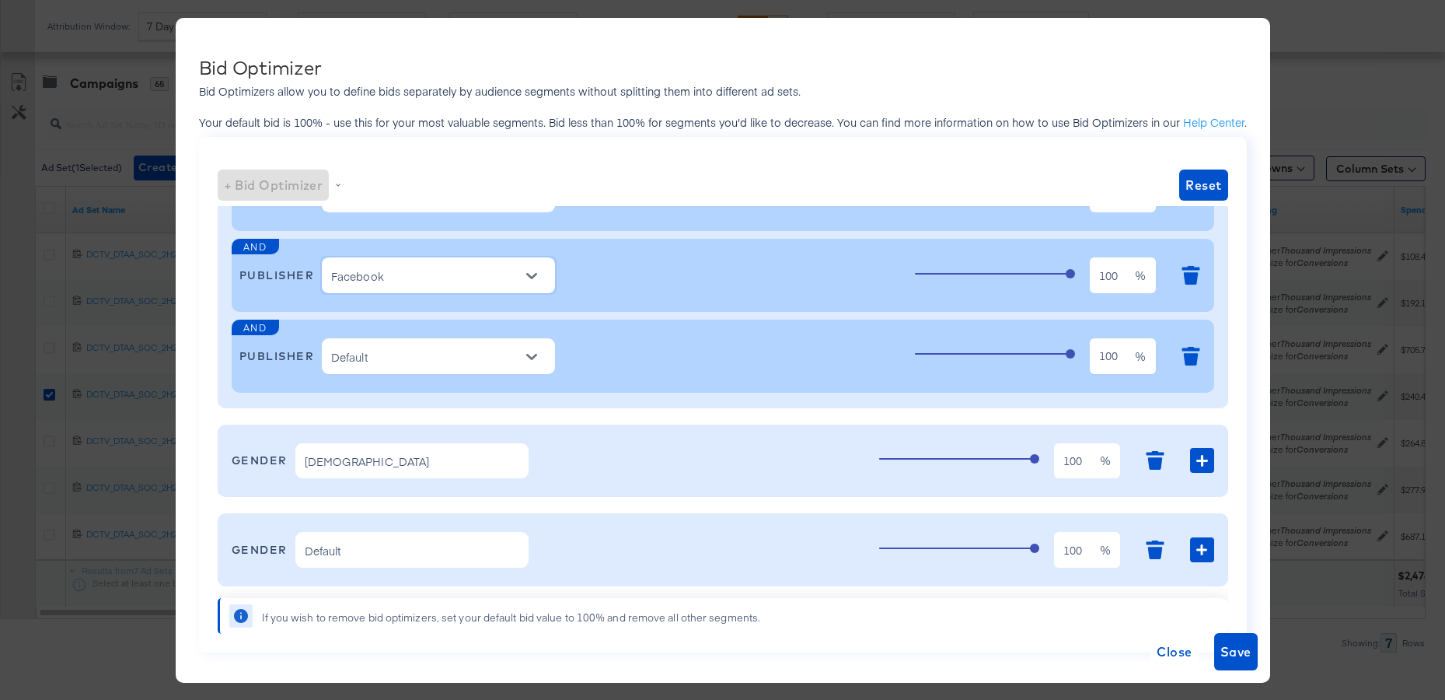
click at [421, 457] on input "[DEMOGRAPHIC_DATA]" at bounding box center [400, 462] width 197 height 20
click at [635, 472] on div "GENDER Male 100 100 %" at bounding box center [723, 461] width 983 height 58
click at [1202, 464] on icon "button" at bounding box center [1201, 460] width 11 height 11
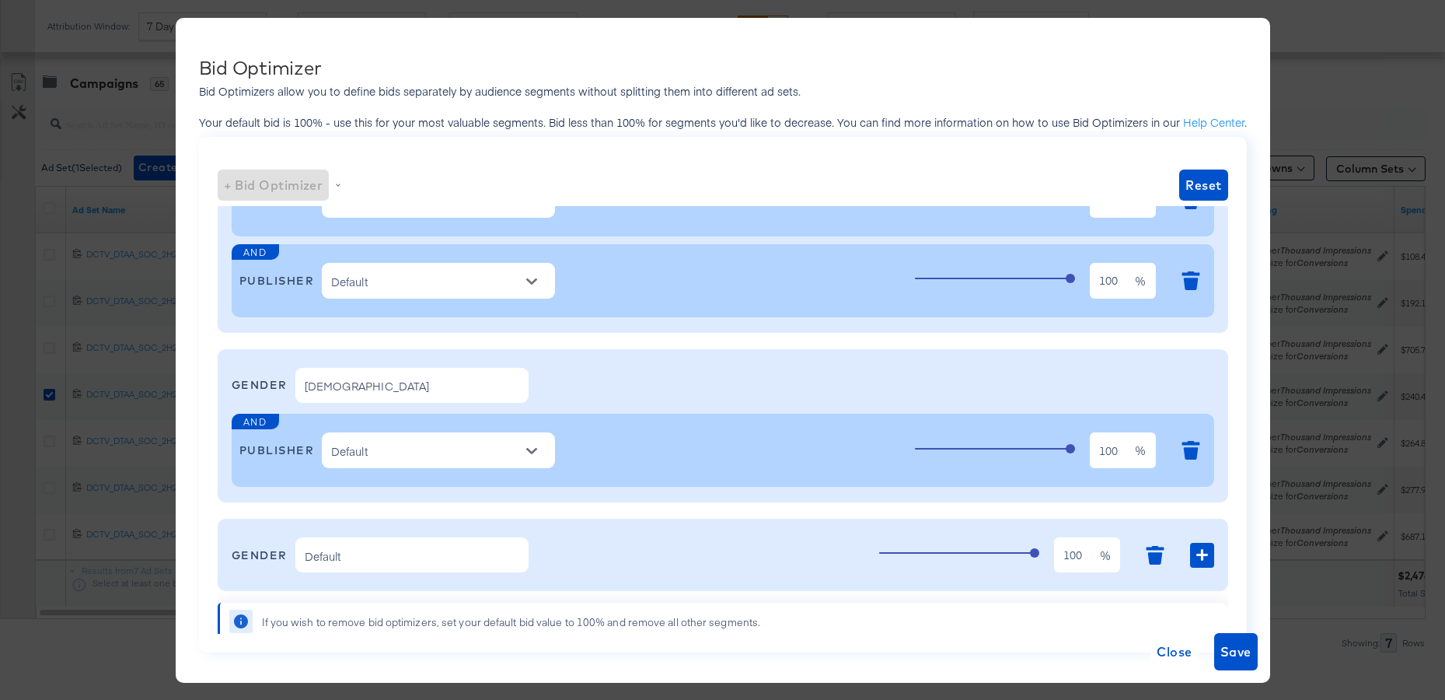
scroll to position [198, 0]
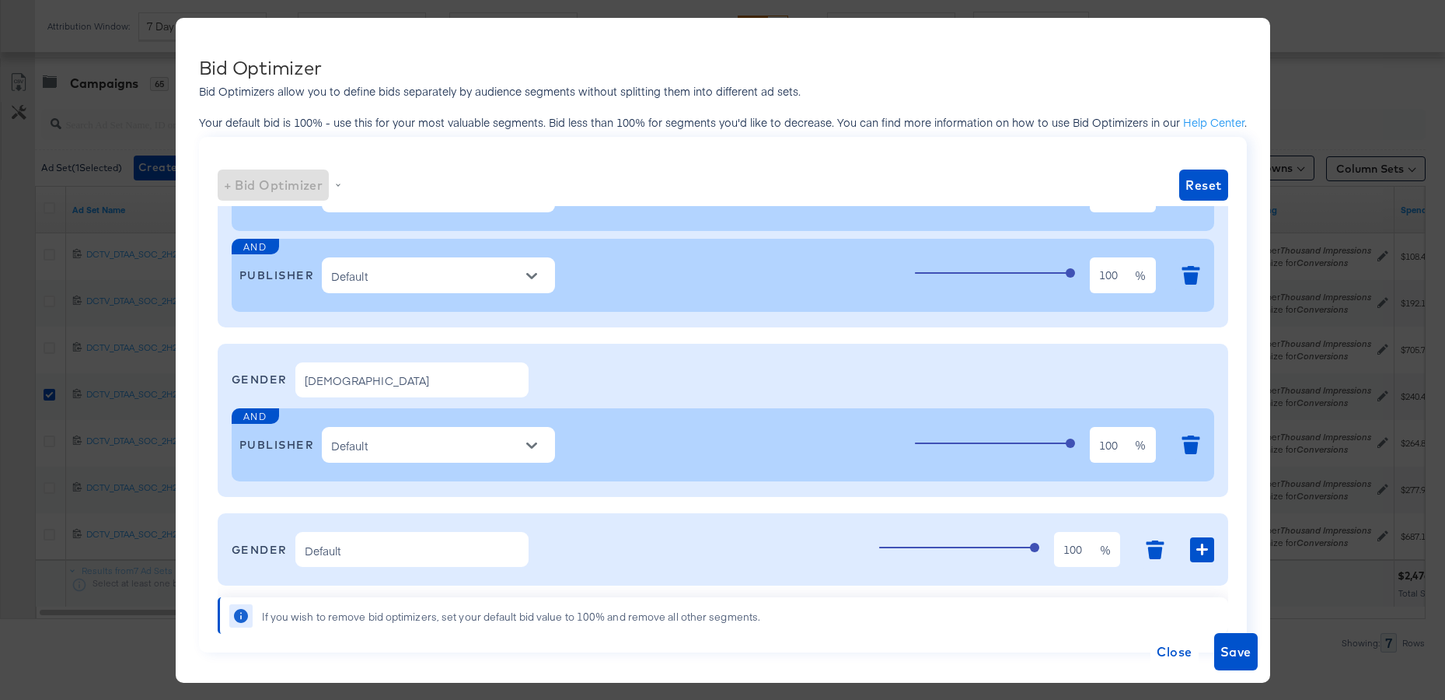
click at [519, 454] on div at bounding box center [531, 445] width 33 height 23
click at [540, 445] on button "Open" at bounding box center [531, 445] width 23 height 23
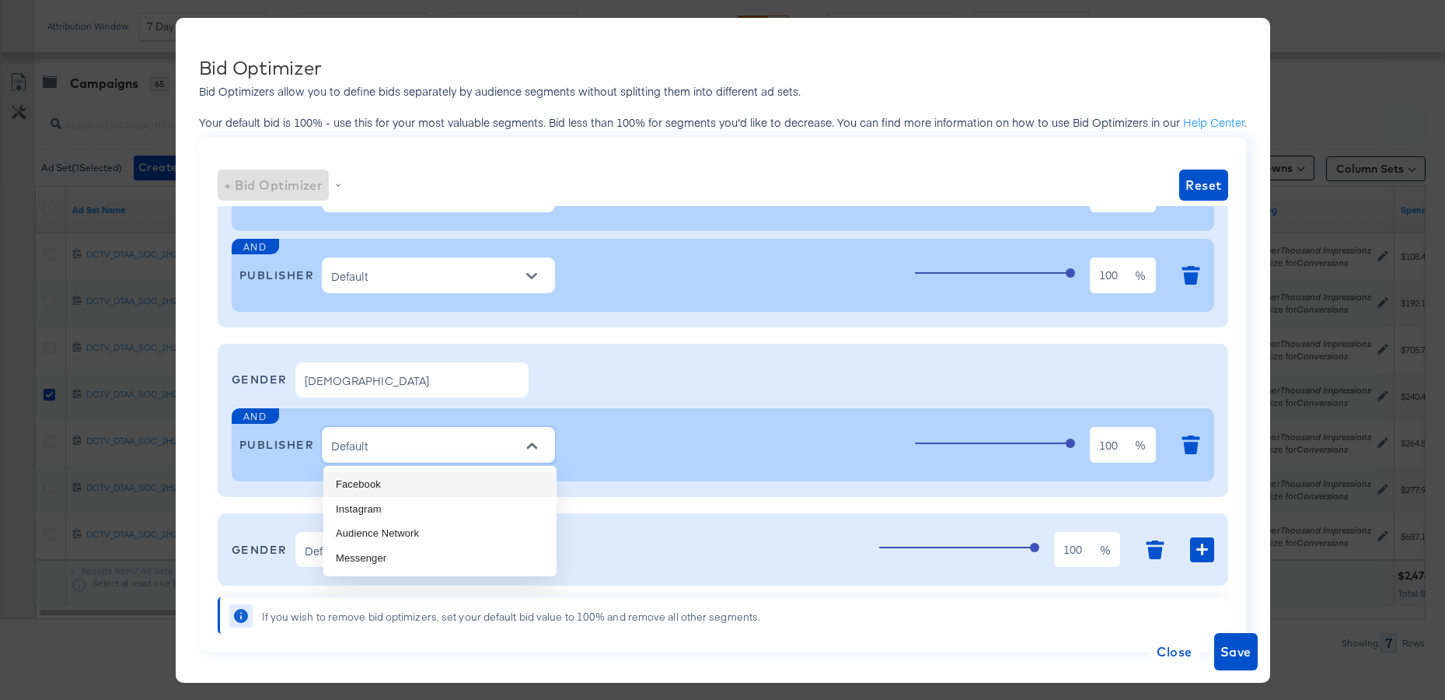
click at [402, 481] on li "Facebook" at bounding box center [439, 484] width 233 height 25
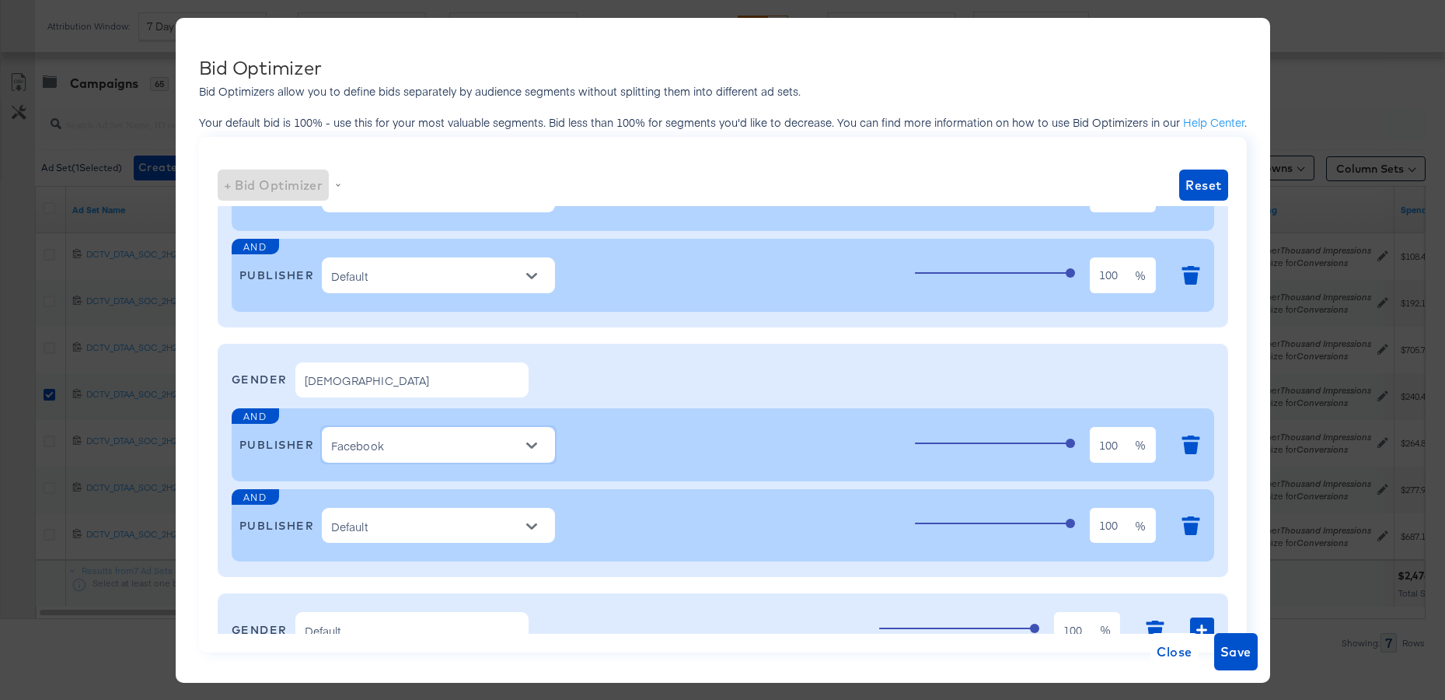
click at [535, 523] on icon "Open" at bounding box center [531, 526] width 11 height 11
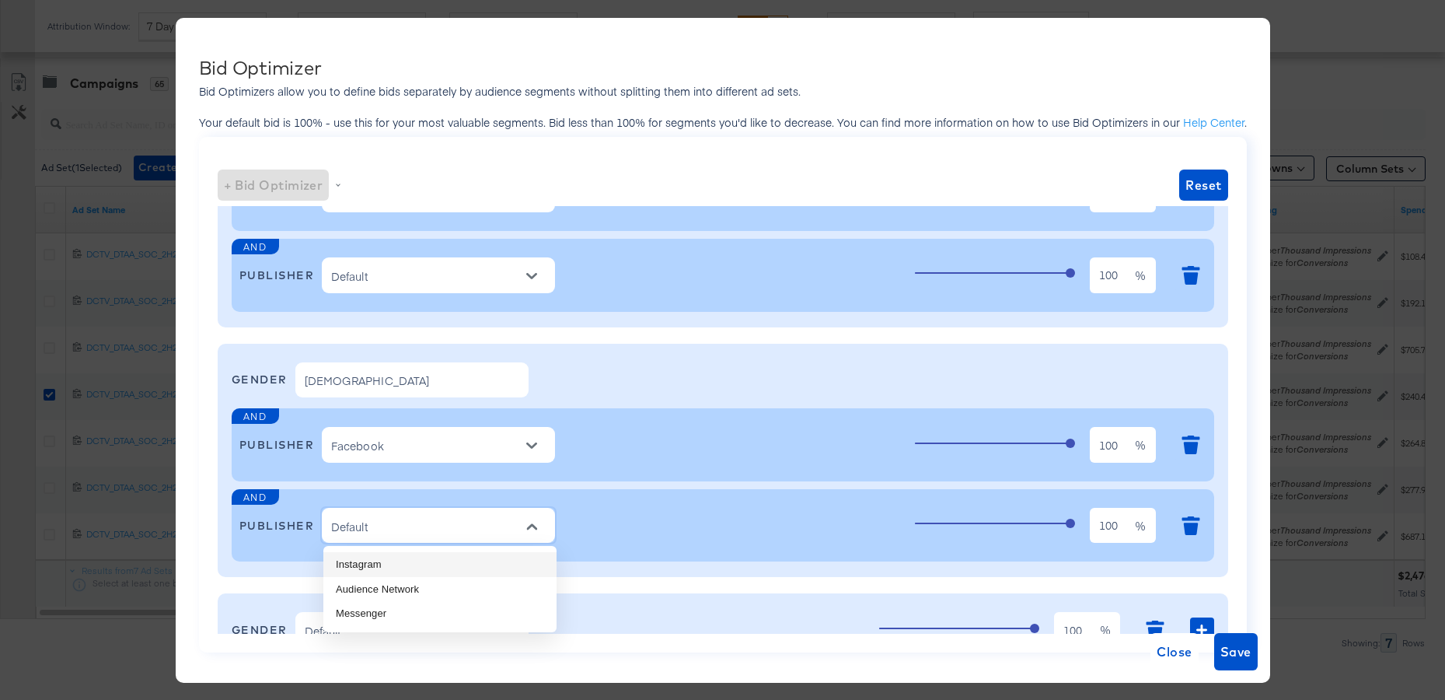
click at [424, 567] on li "Instagram" at bounding box center [439, 564] width 233 height 25
type input "Instagram"
type input "Facebook"
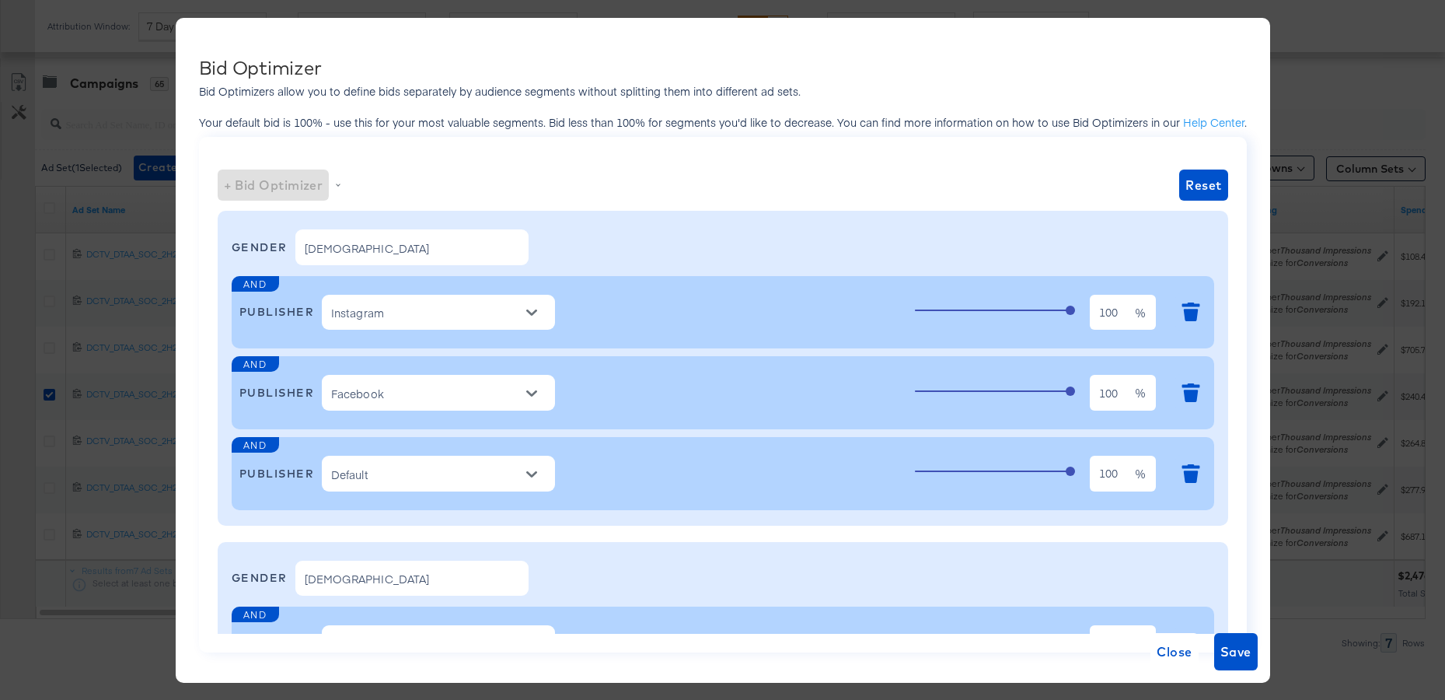
scroll to position [2, 0]
drag, startPoint x: 1122, startPoint y: 316, endPoint x: 966, endPoint y: 301, distance: 157.0
click at [975, 306] on div "100 100 %" at bounding box center [1061, 311] width 292 height 42
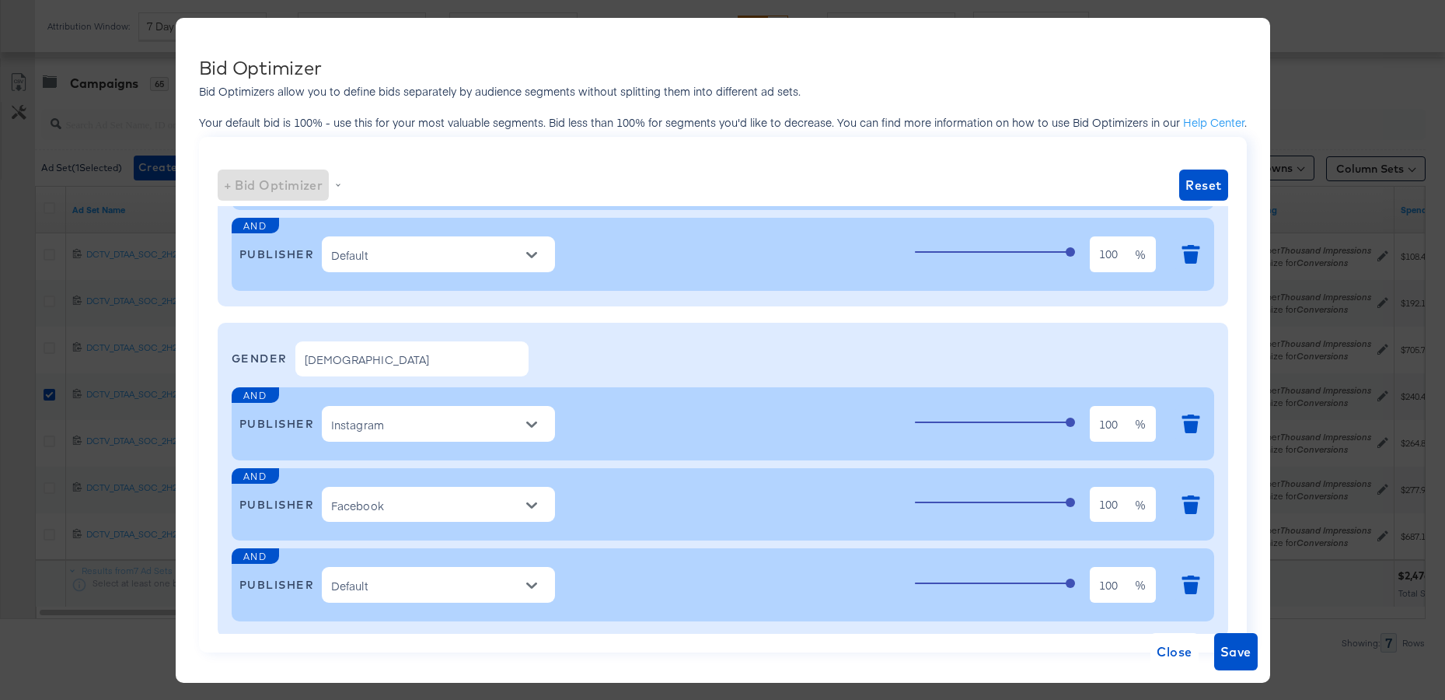
scroll to position [225, 0]
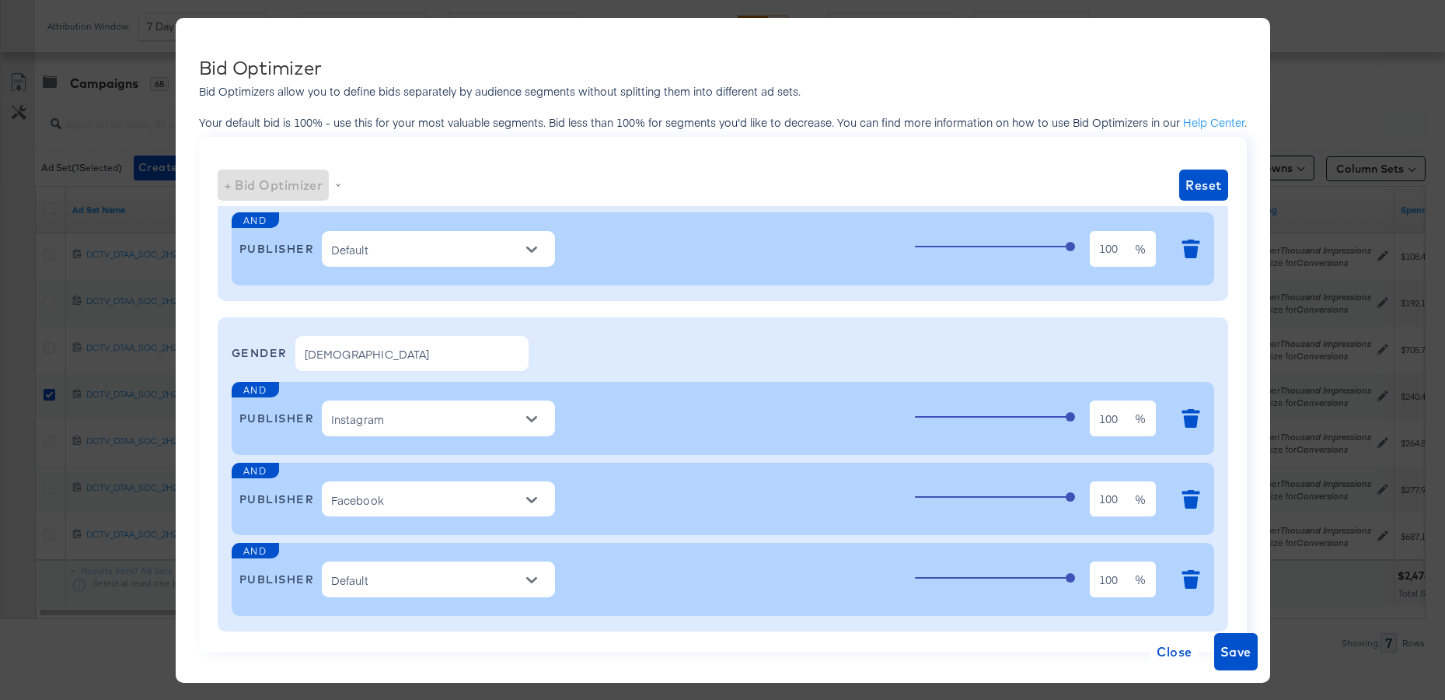
type input "85"
drag, startPoint x: 1118, startPoint y: 419, endPoint x: 959, endPoint y: 406, distance: 159.1
click at [969, 407] on div "100 100 %" at bounding box center [1061, 418] width 292 height 42
type input "85"
click at [1230, 657] on span "Save" at bounding box center [1236, 652] width 31 height 22
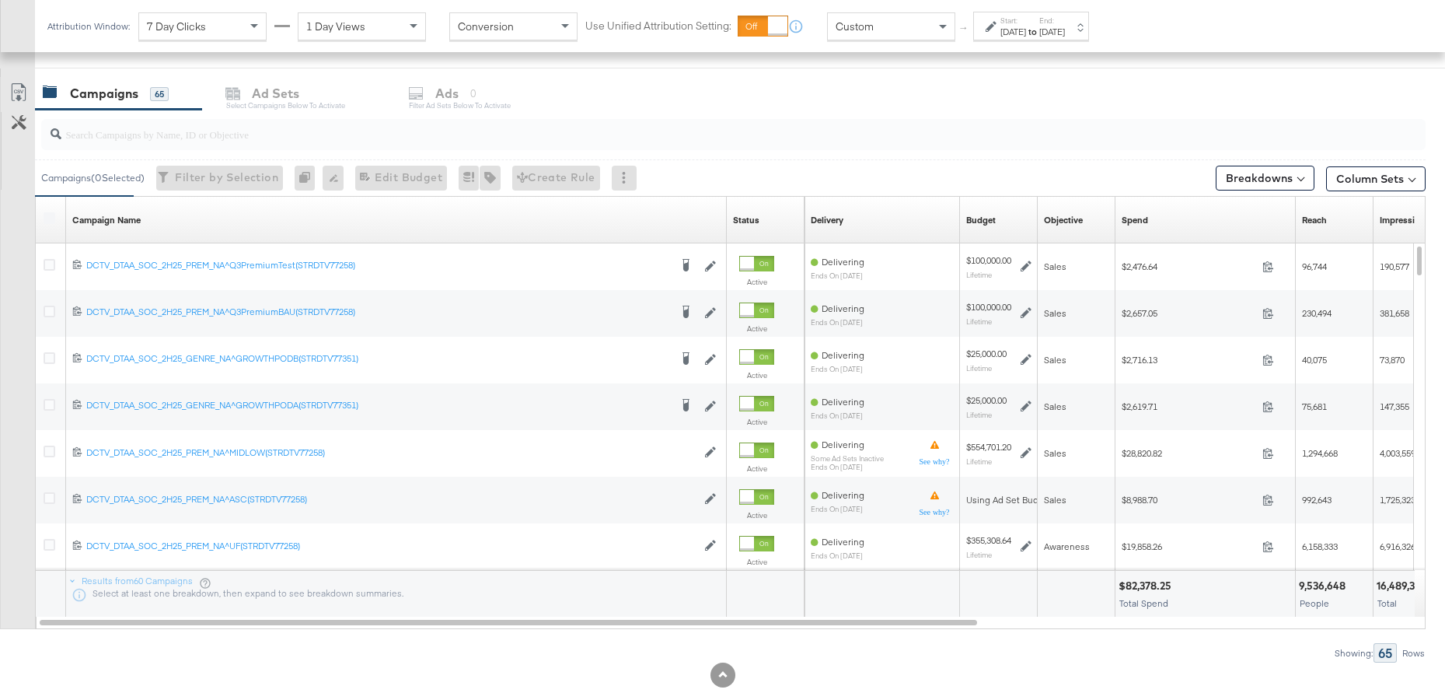
scroll to position [667, 0]
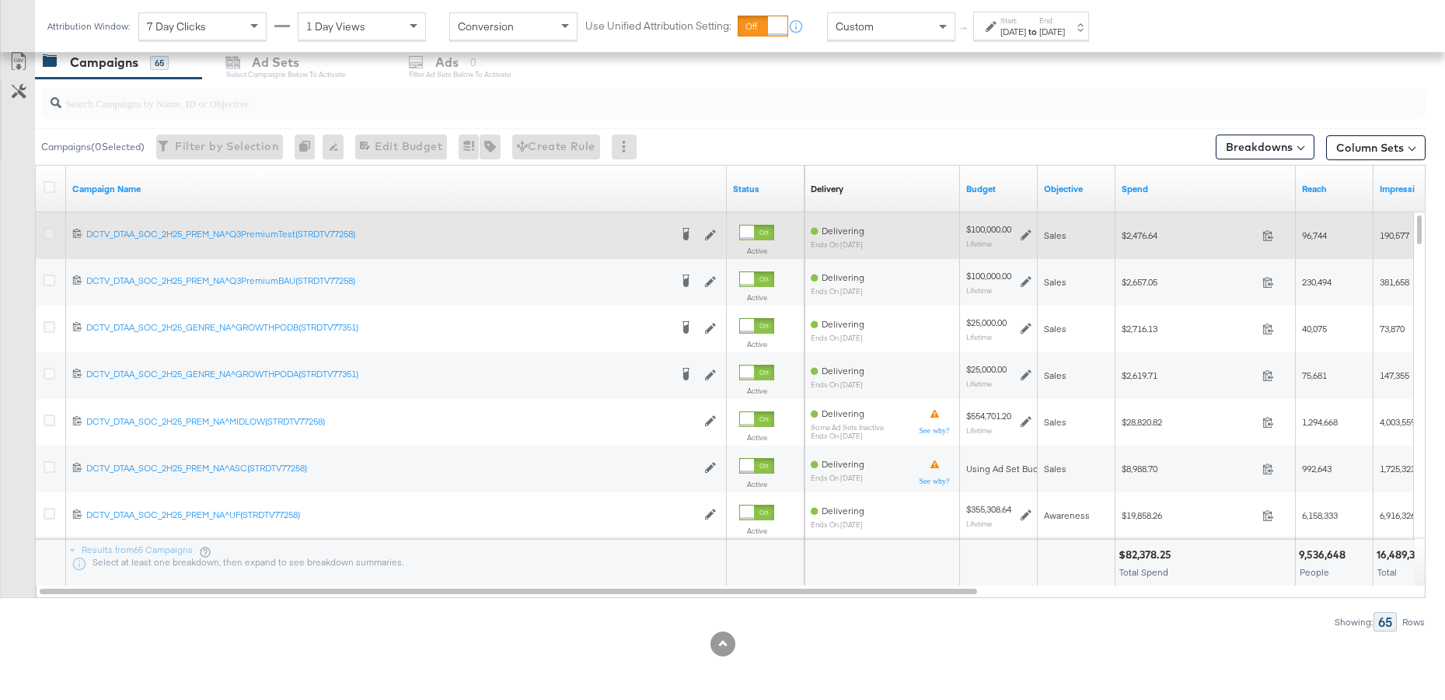
click at [53, 234] on icon at bounding box center [50, 234] width 12 height 12
click at [0, 0] on input "checkbox" at bounding box center [0, 0] width 0 height 0
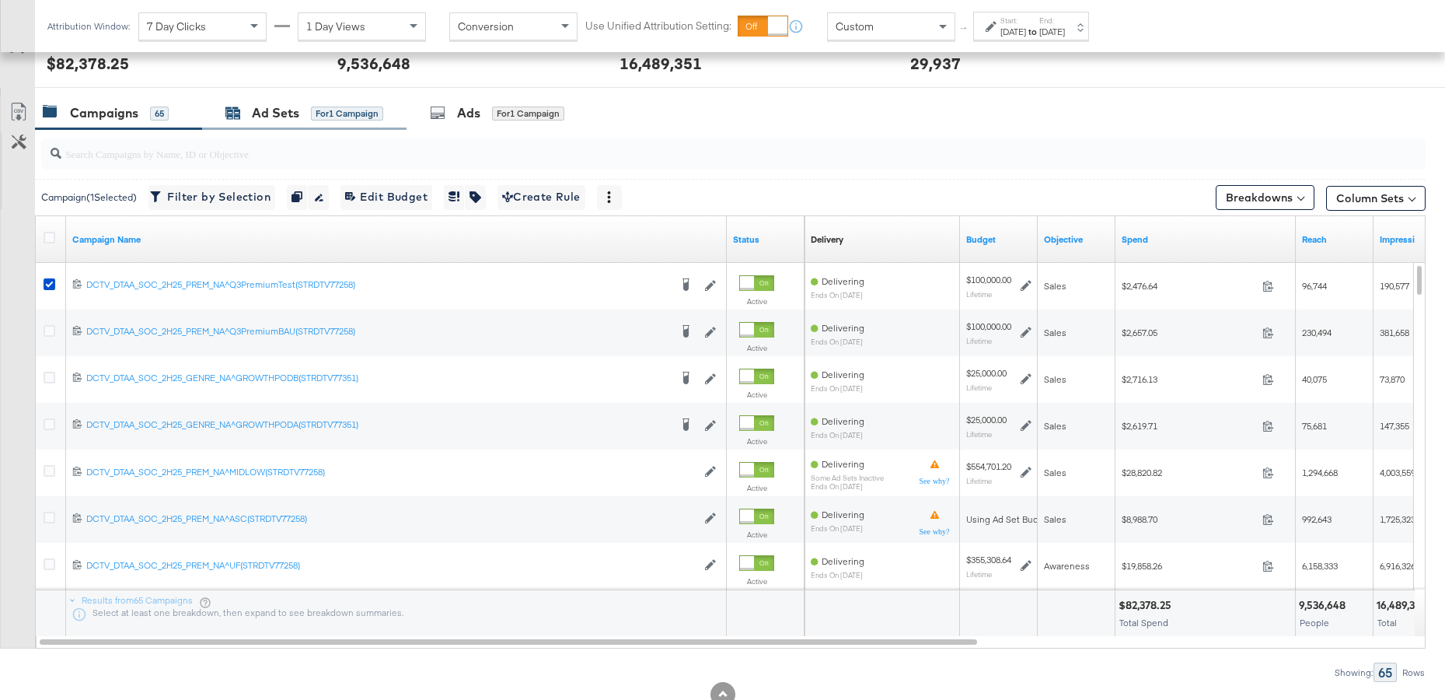
click at [261, 113] on div "Ad Sets" at bounding box center [275, 113] width 47 height 18
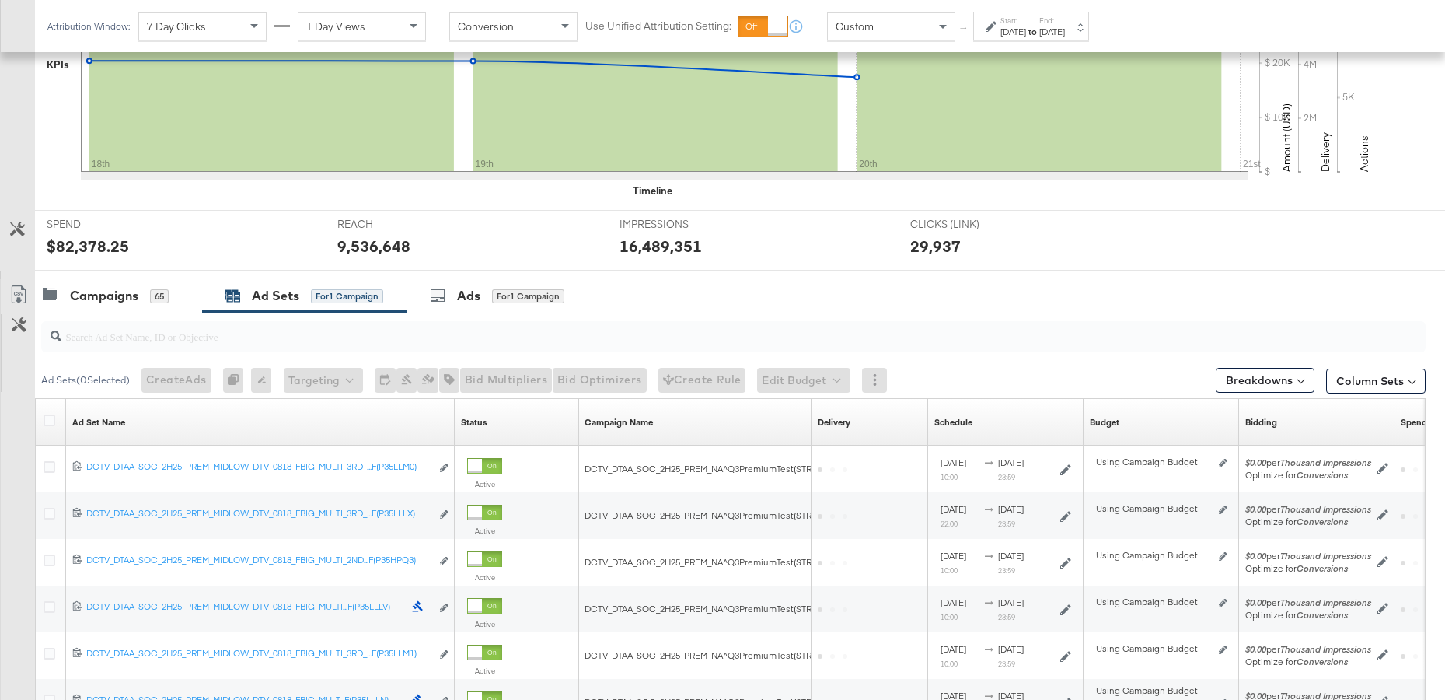
scroll to position [616, 0]
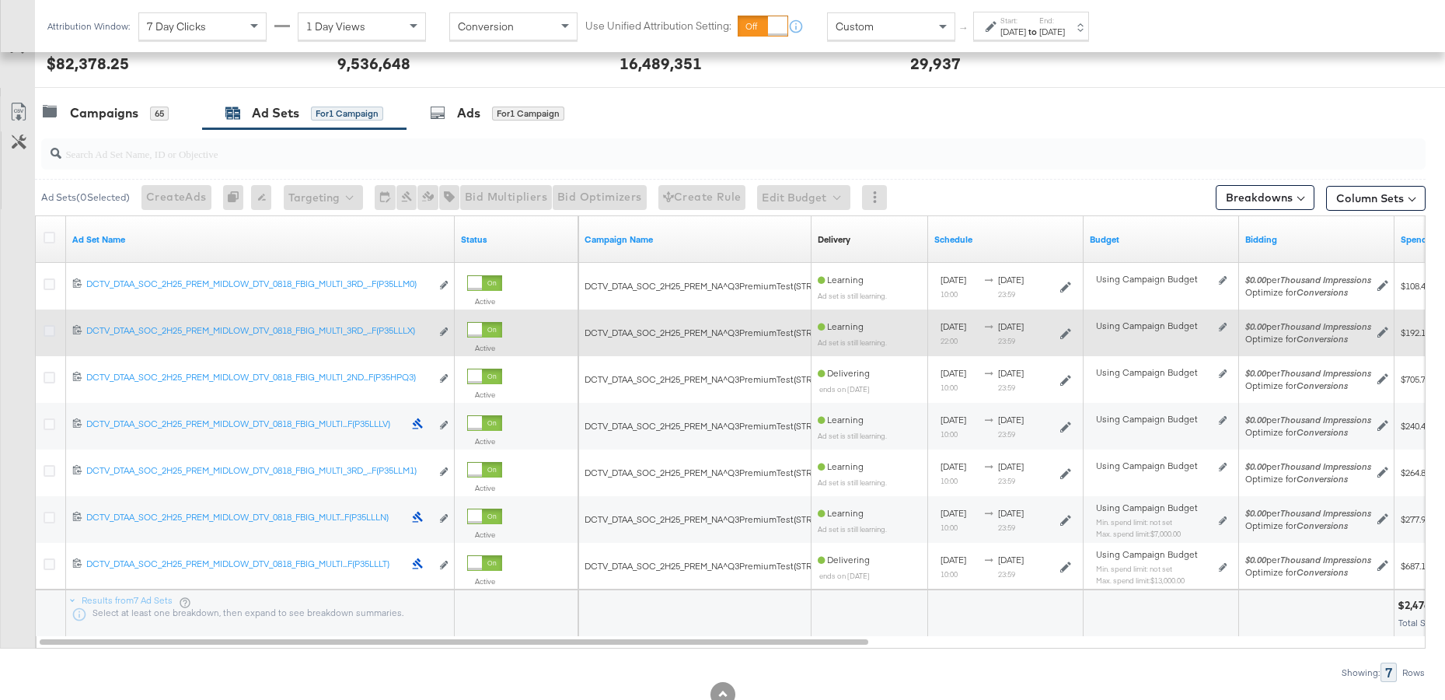
click at [45, 333] on icon at bounding box center [50, 331] width 12 height 12
click at [0, 0] on input "checkbox" at bounding box center [0, 0] width 0 height 0
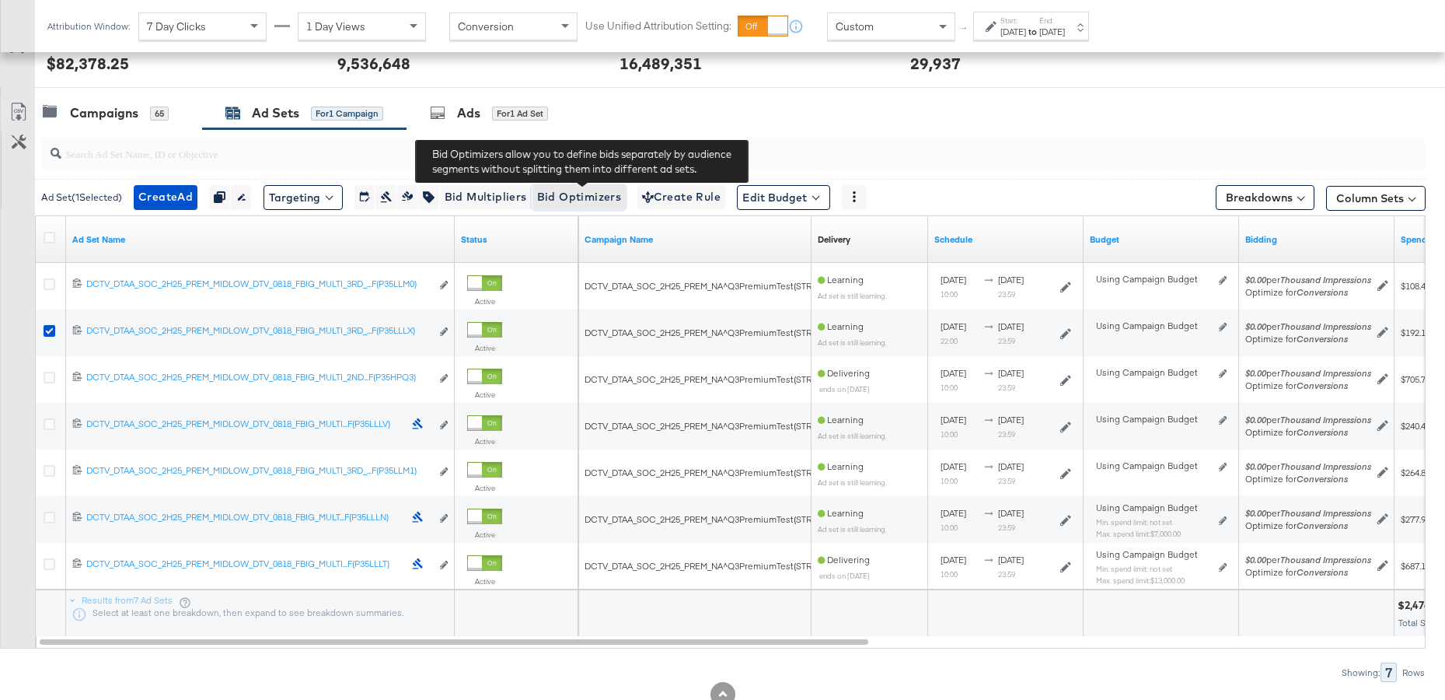
click at [591, 197] on span "Bid Optimizers" at bounding box center [579, 196] width 85 height 19
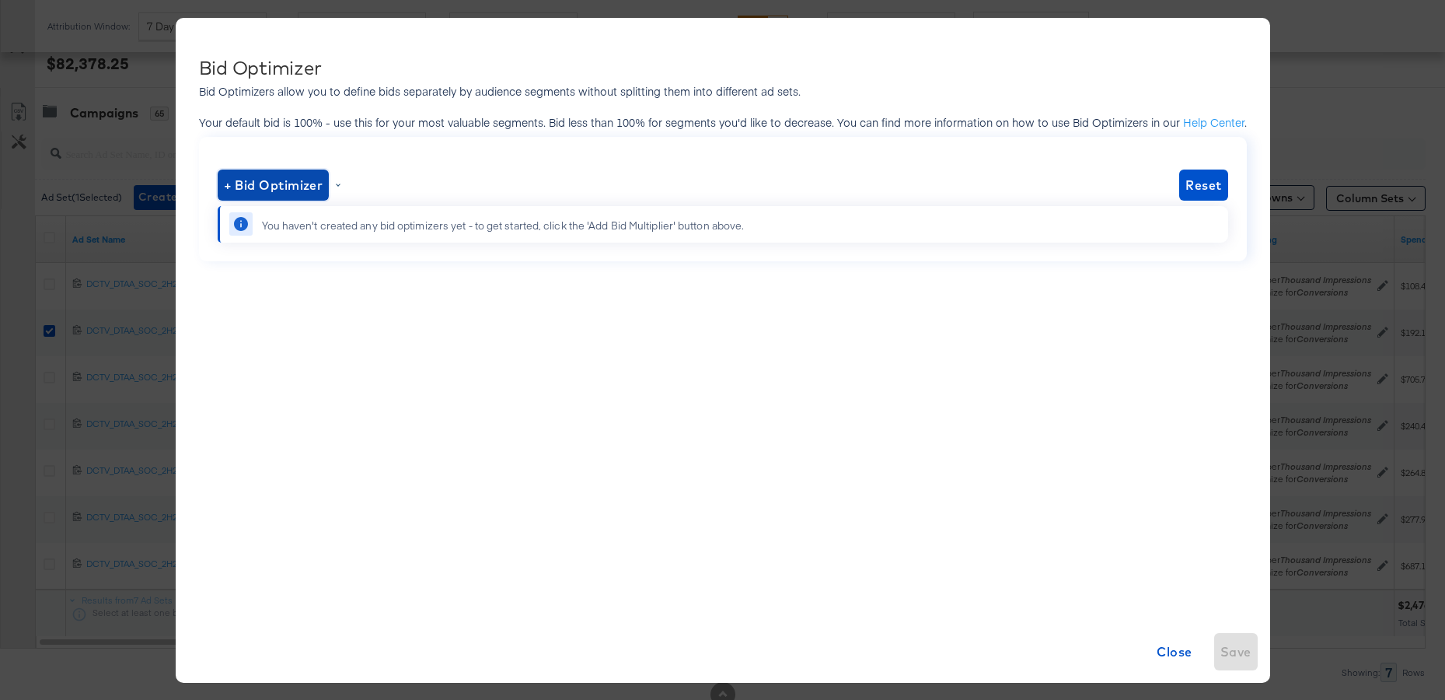
click at [285, 189] on span "+ Bid Optimizer" at bounding box center [274, 185] width 100 height 22
click at [272, 267] on li "Gender" at bounding box center [275, 271] width 101 height 23
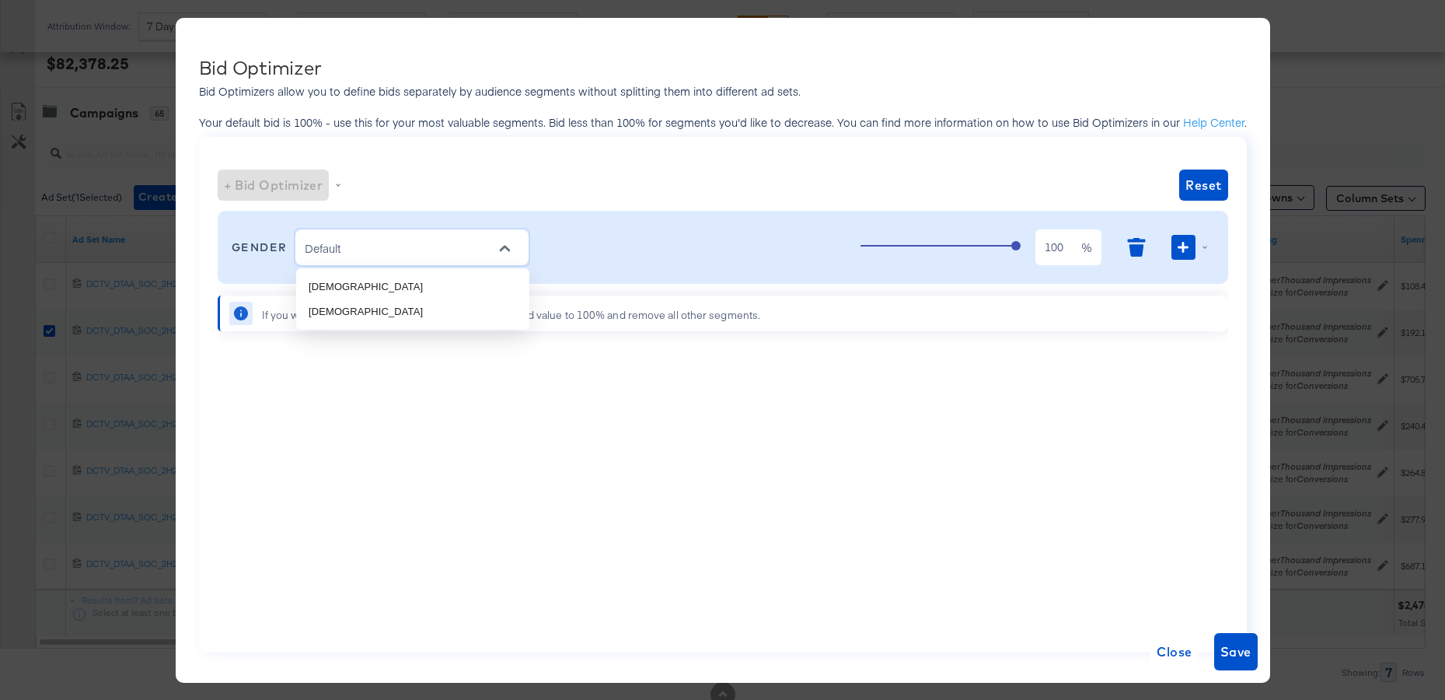
click at [371, 246] on input "Default" at bounding box center [400, 248] width 197 height 20
click at [371, 288] on li "[DEMOGRAPHIC_DATA]" at bounding box center [412, 286] width 233 height 25
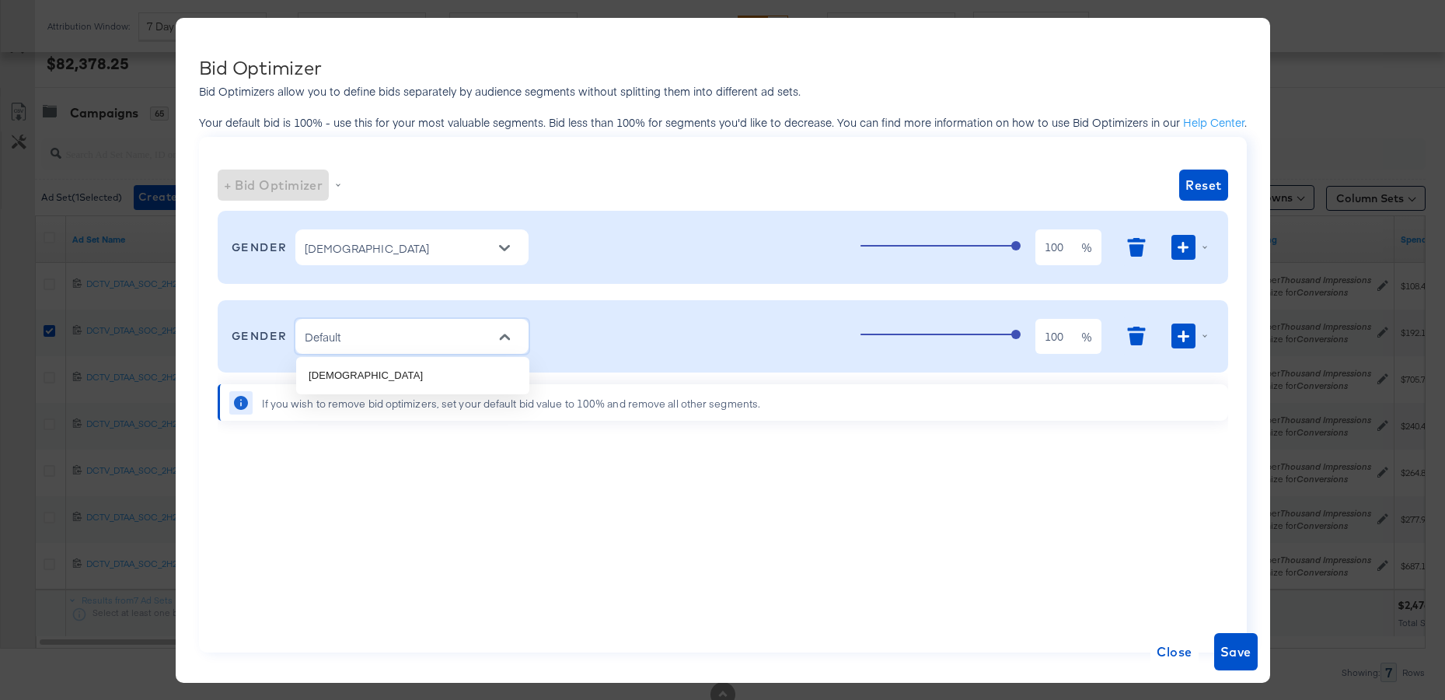
click at [364, 341] on input "Default" at bounding box center [400, 337] width 197 height 20
click at [366, 379] on li "[DEMOGRAPHIC_DATA]" at bounding box center [412, 375] width 233 height 25
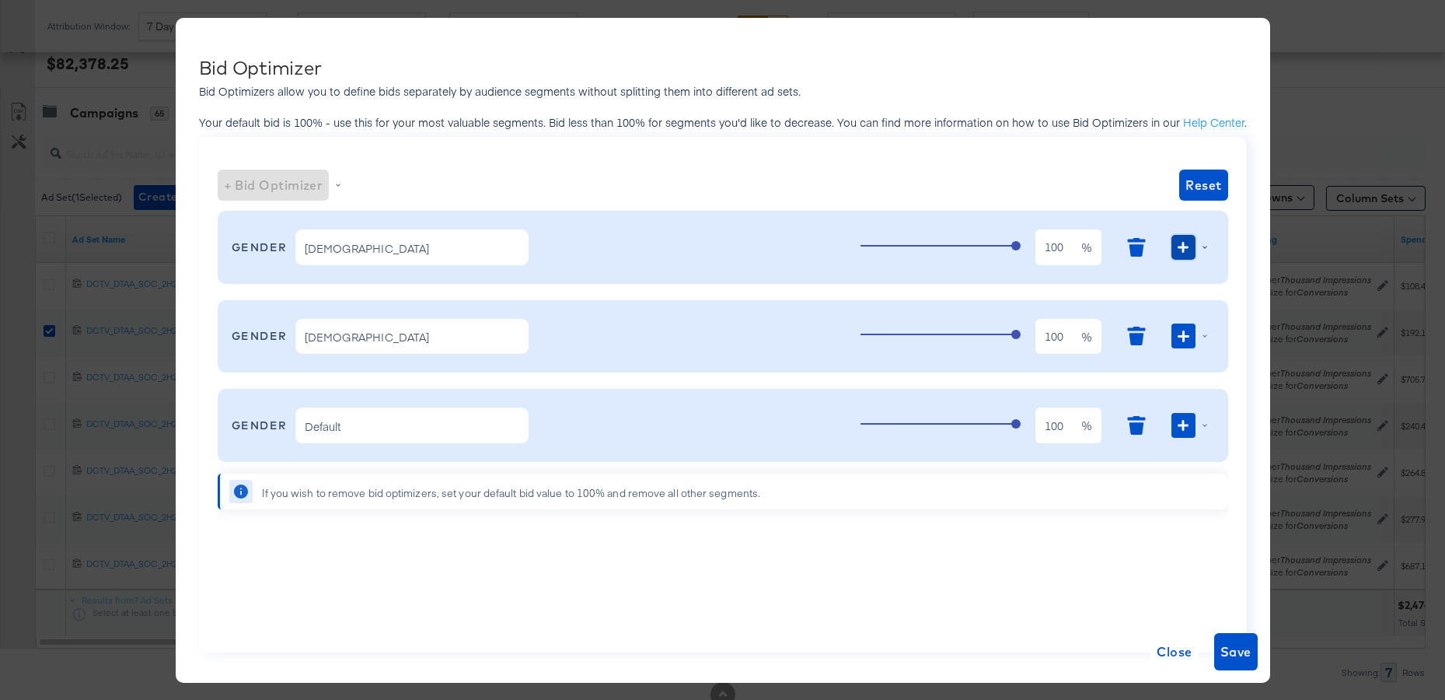
click at [1182, 250] on icon "button" at bounding box center [1183, 247] width 11 height 11
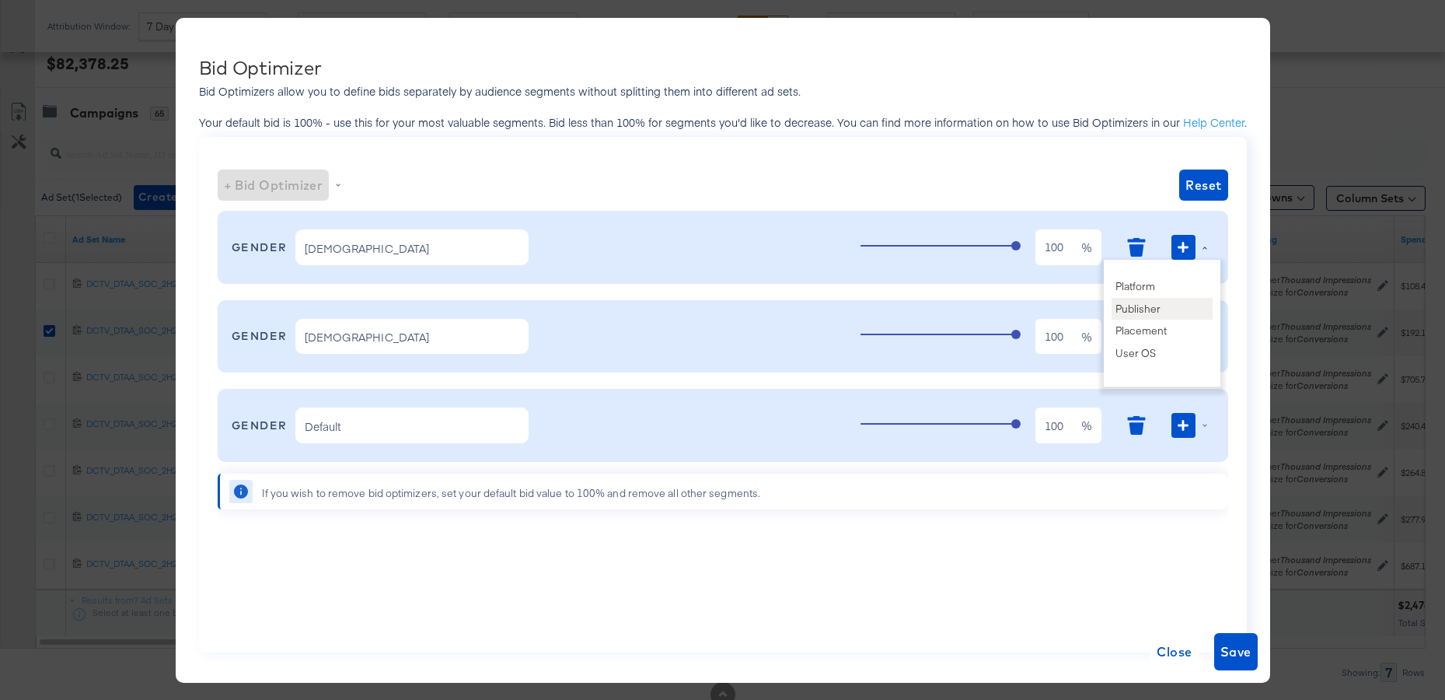
click at [1124, 314] on li "Publisher" at bounding box center [1162, 309] width 101 height 23
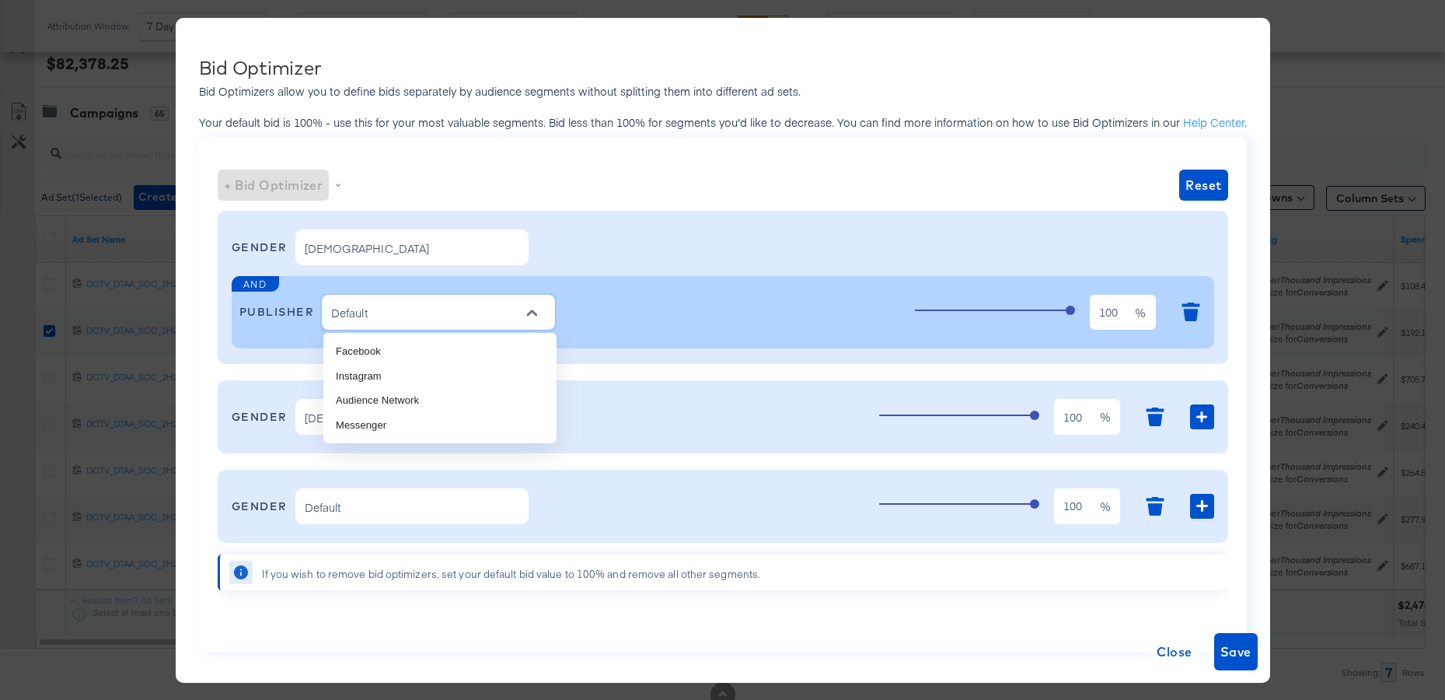
click at [480, 315] on input "Default" at bounding box center [426, 313] width 197 height 20
click at [445, 350] on li "Facebook" at bounding box center [439, 351] width 233 height 25
type input "Facebook"
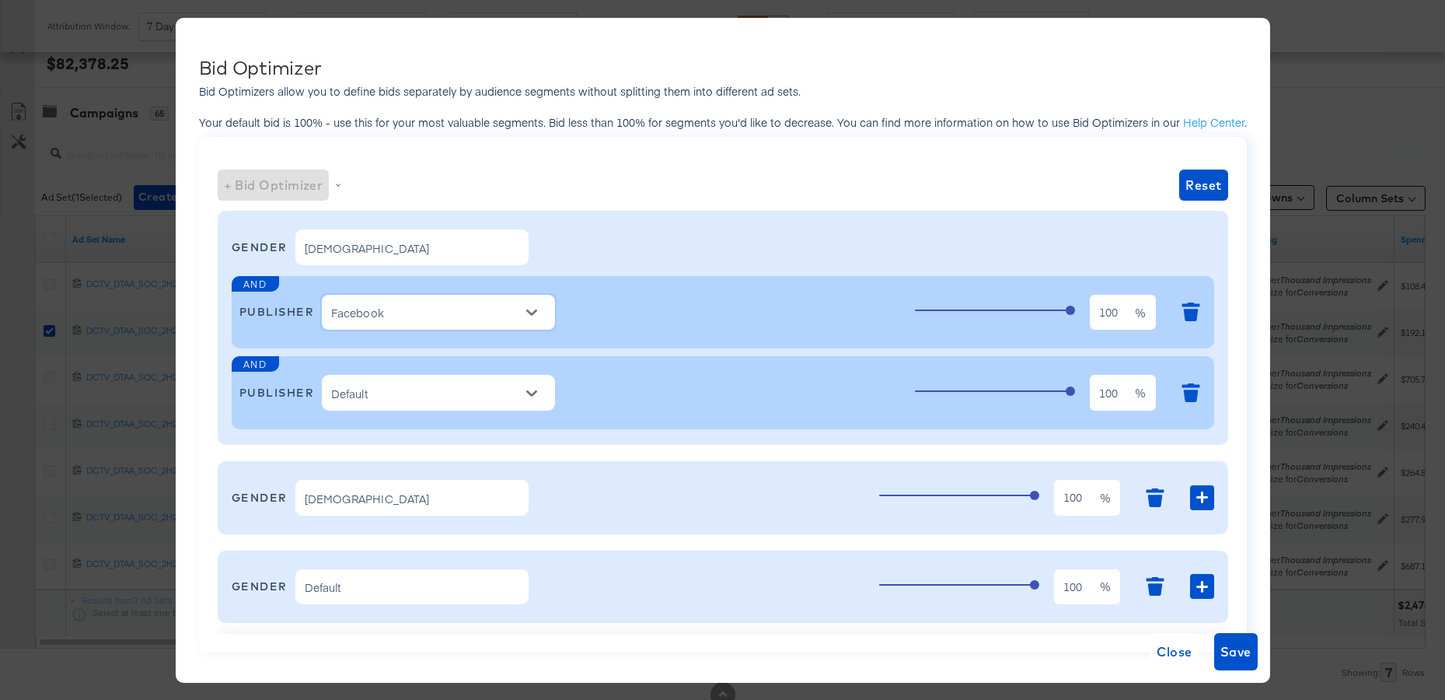
click at [451, 496] on input "[DEMOGRAPHIC_DATA]" at bounding box center [400, 498] width 197 height 20
click at [1202, 505] on button "button" at bounding box center [1201, 497] width 23 height 25
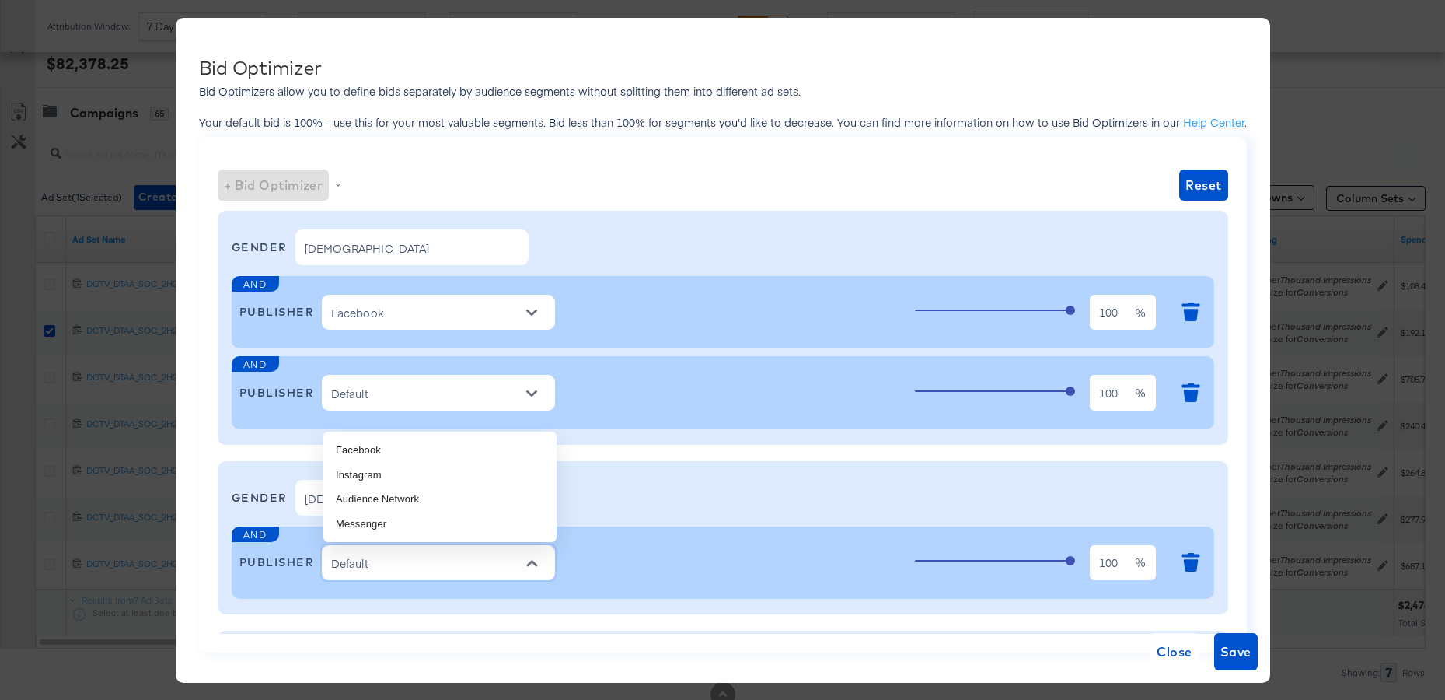
click at [452, 564] on input "Default" at bounding box center [426, 564] width 197 height 20
click at [400, 446] on li "Facebook" at bounding box center [439, 450] width 233 height 25
type input "Facebook"
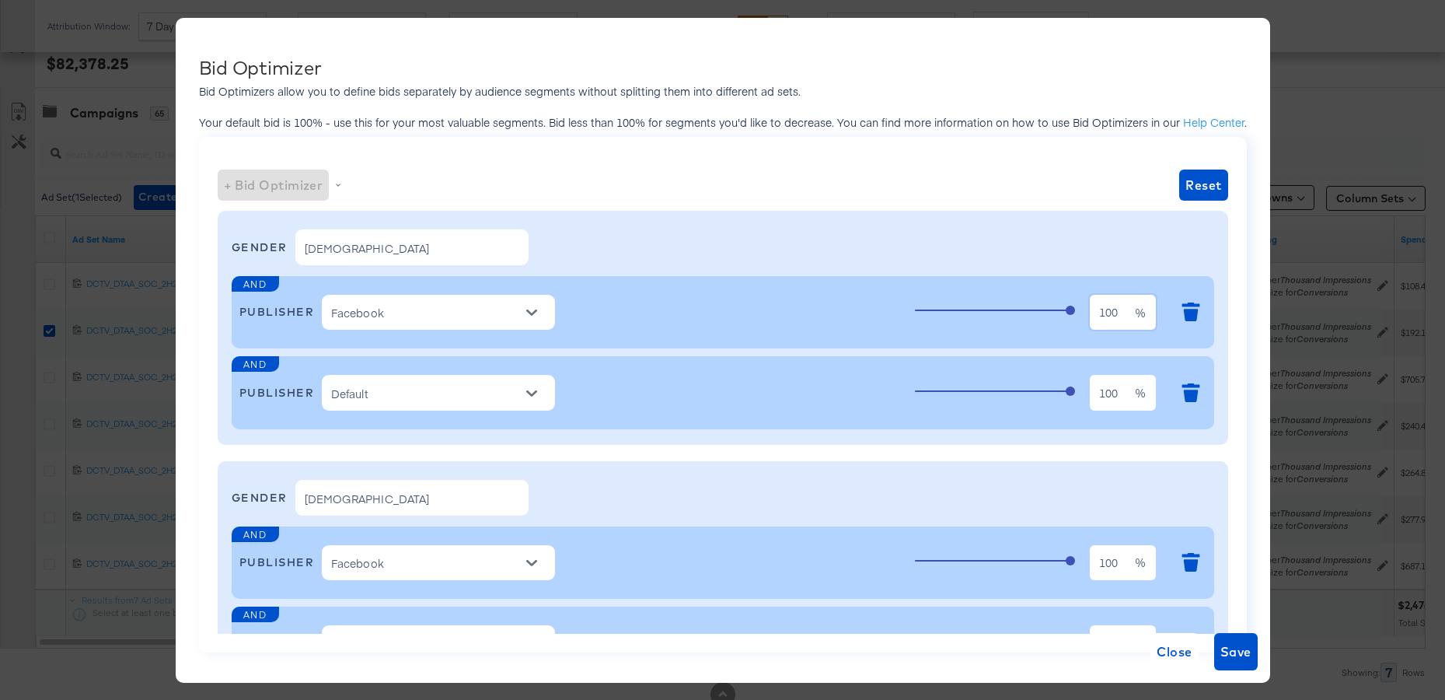
drag, startPoint x: 1121, startPoint y: 309, endPoint x: 1012, endPoint y: 308, distance: 108.8
click at [1013, 308] on div "100 100 %" at bounding box center [1061, 313] width 292 height 42
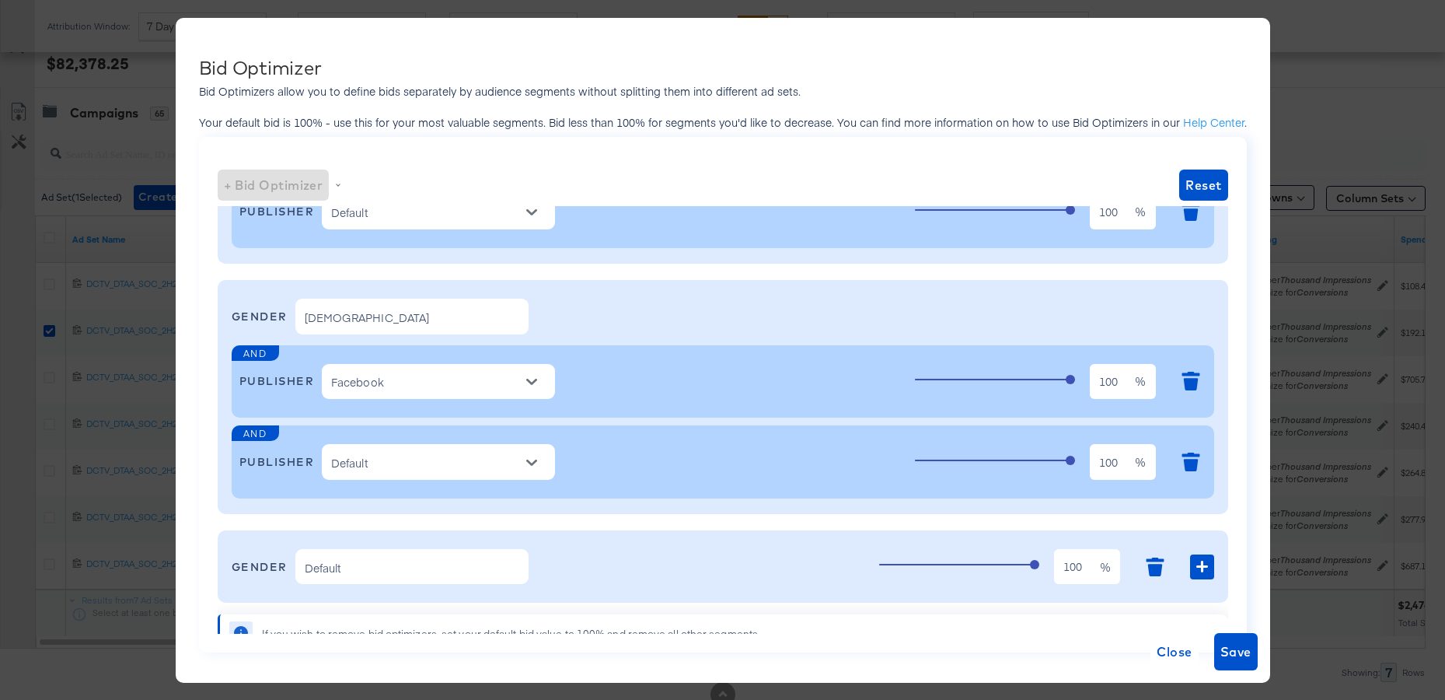
scroll to position [190, 0]
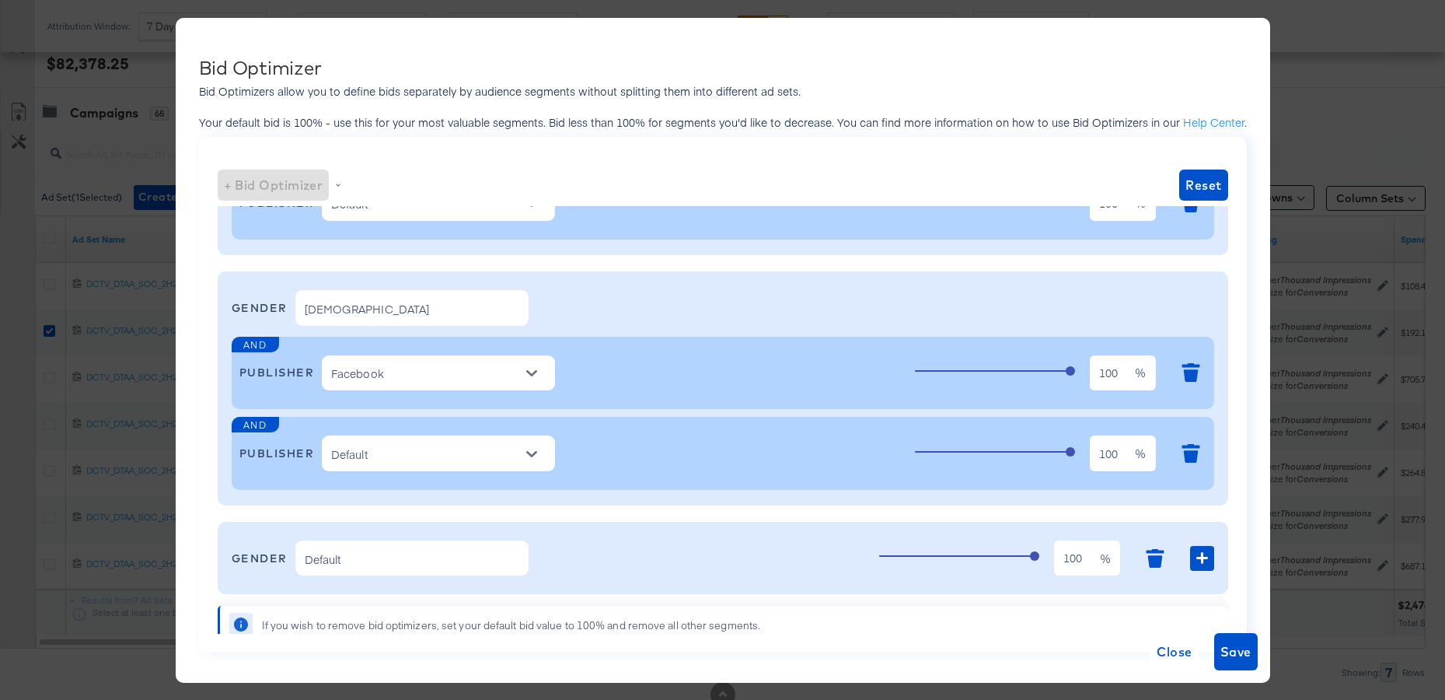
type input "80"
drag, startPoint x: 1126, startPoint y: 376, endPoint x: 962, endPoint y: 373, distance: 164.8
click at [987, 372] on div "100 100 %" at bounding box center [1061, 373] width 292 height 42
type input "80"
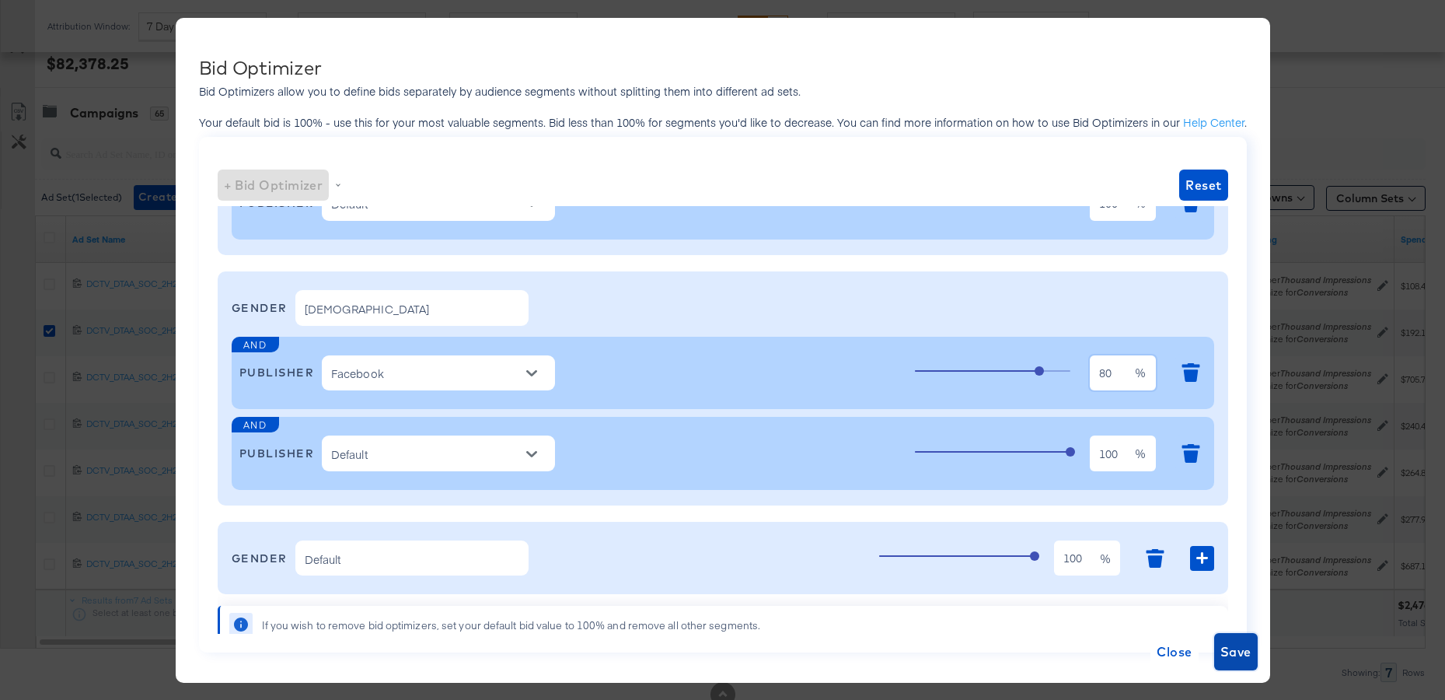
click at [1236, 656] on span "Save" at bounding box center [1236, 652] width 31 height 22
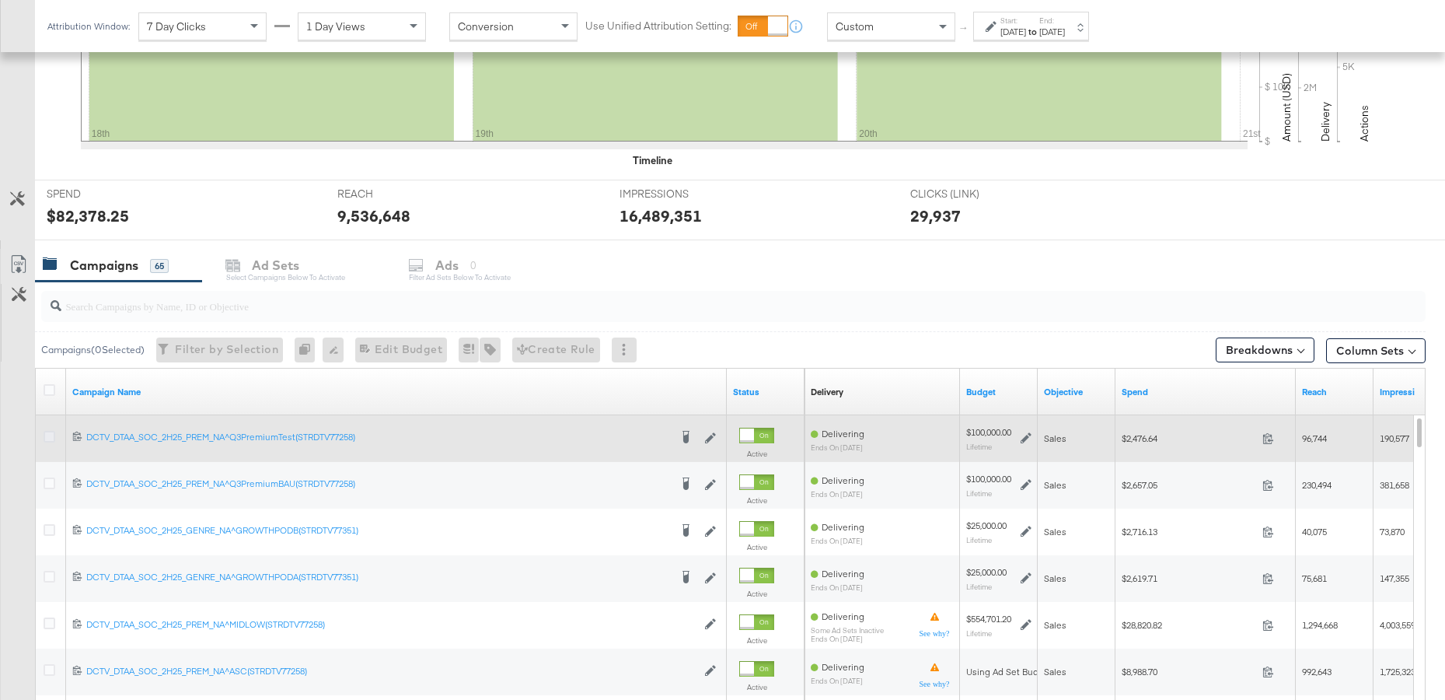
scroll to position [463, 0]
click at [51, 435] on icon at bounding box center [50, 437] width 12 height 12
click at [0, 0] on input "checkbox" at bounding box center [0, 0] width 0 height 0
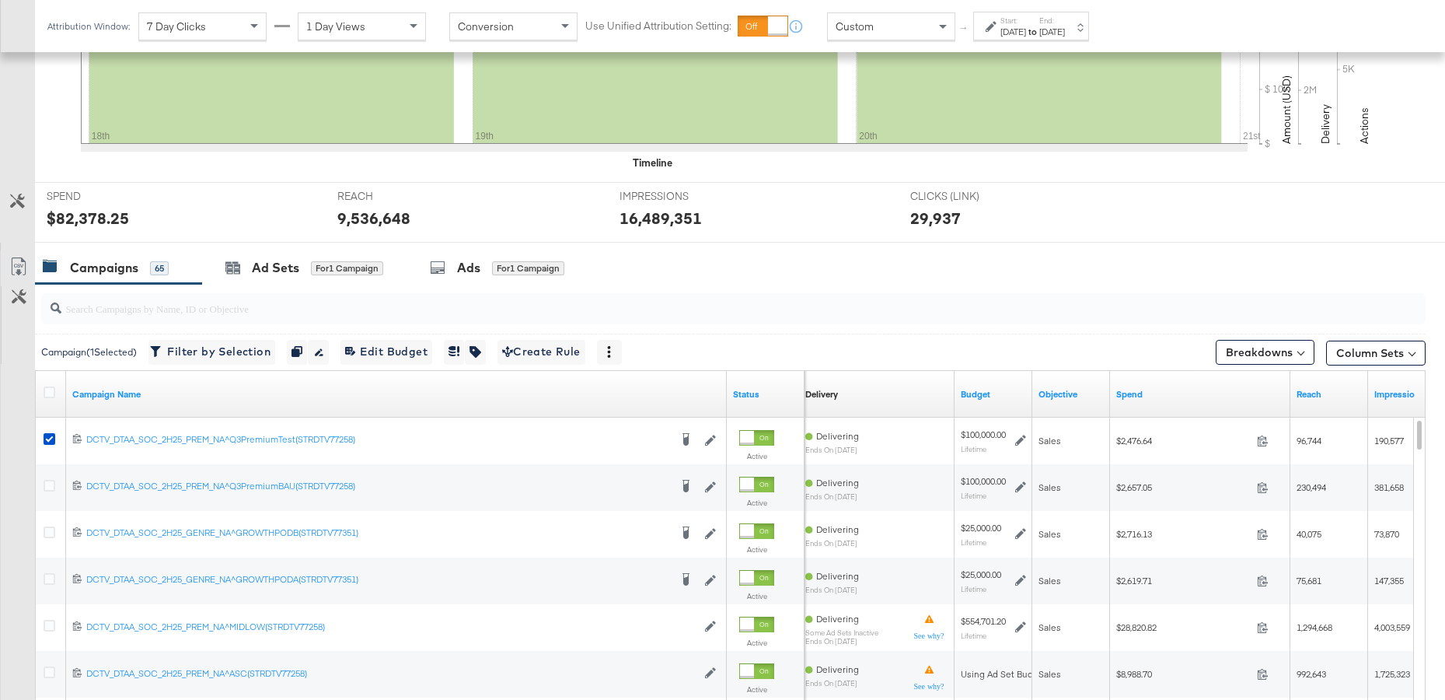
scroll to position [460, 0]
click at [276, 271] on div "Ad Sets" at bounding box center [275, 269] width 47 height 18
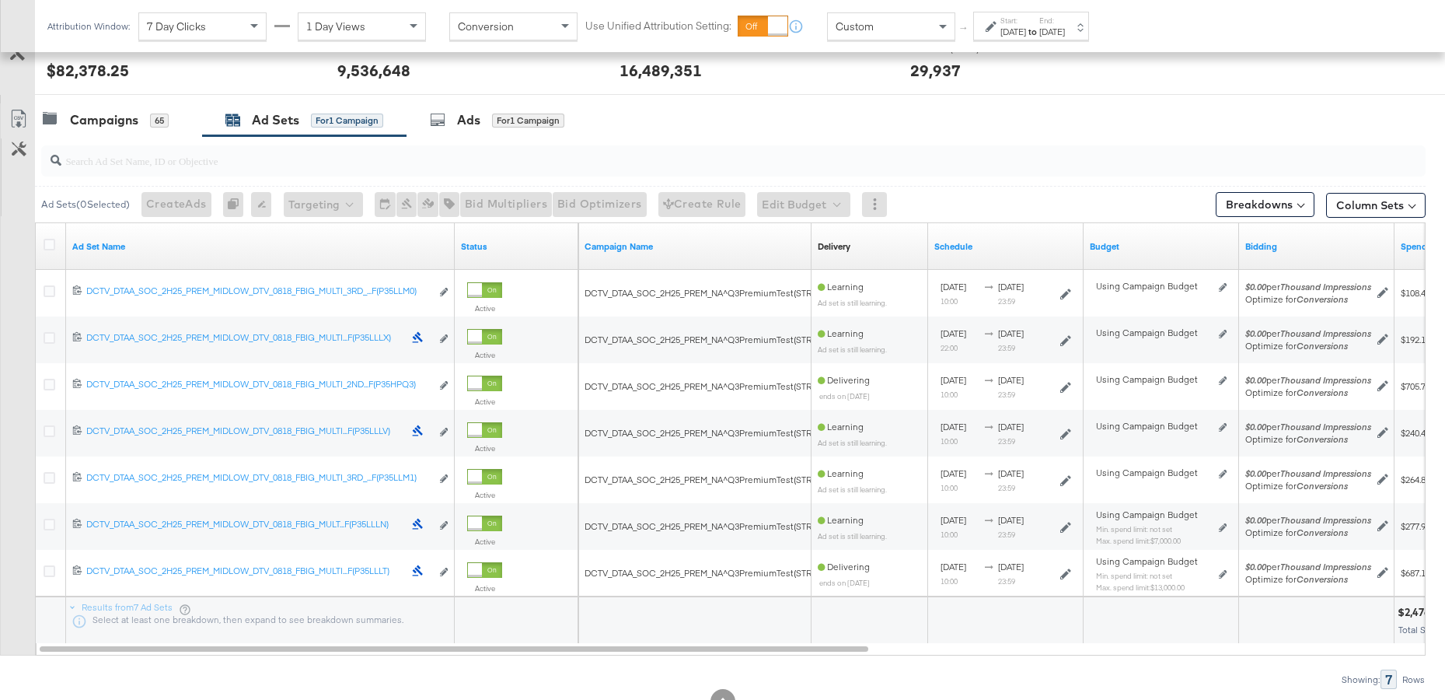
scroll to position [615, 0]
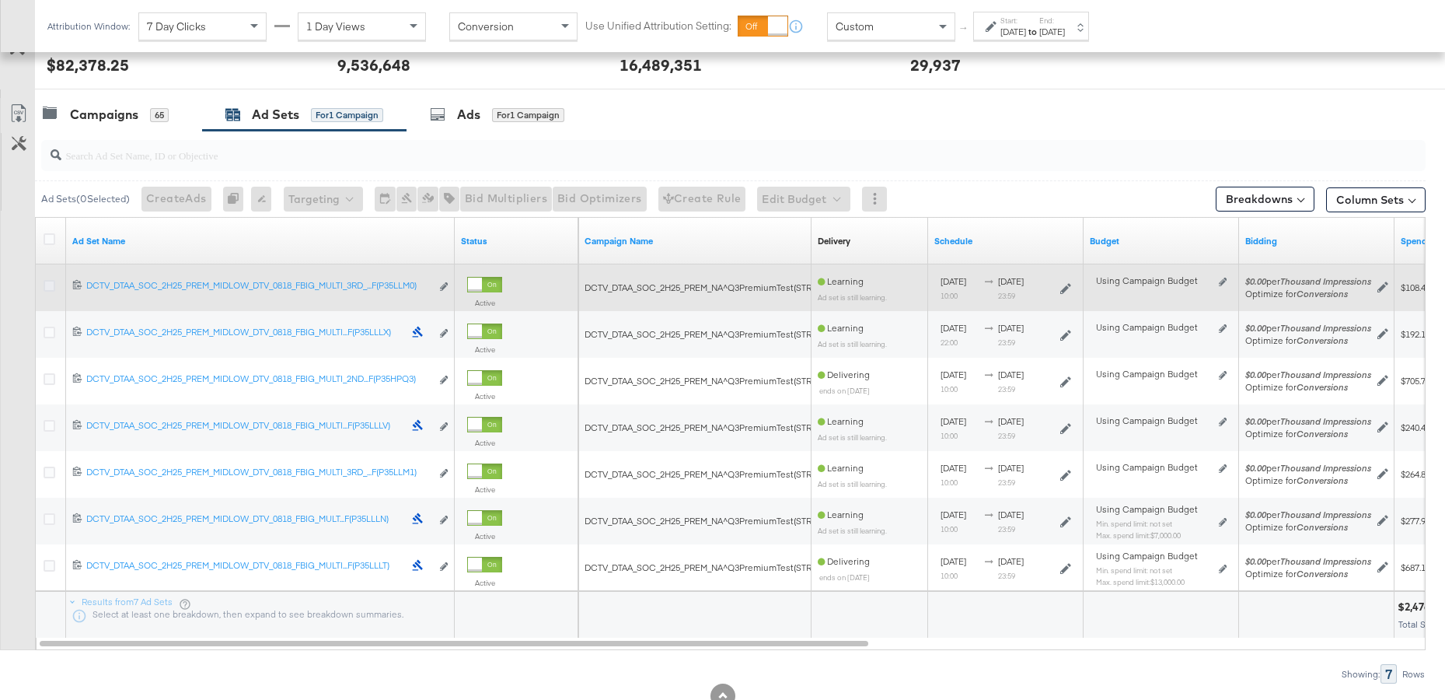
click at [47, 285] on icon at bounding box center [50, 286] width 12 height 12
click at [0, 0] on input "checkbox" at bounding box center [0, 0] width 0 height 0
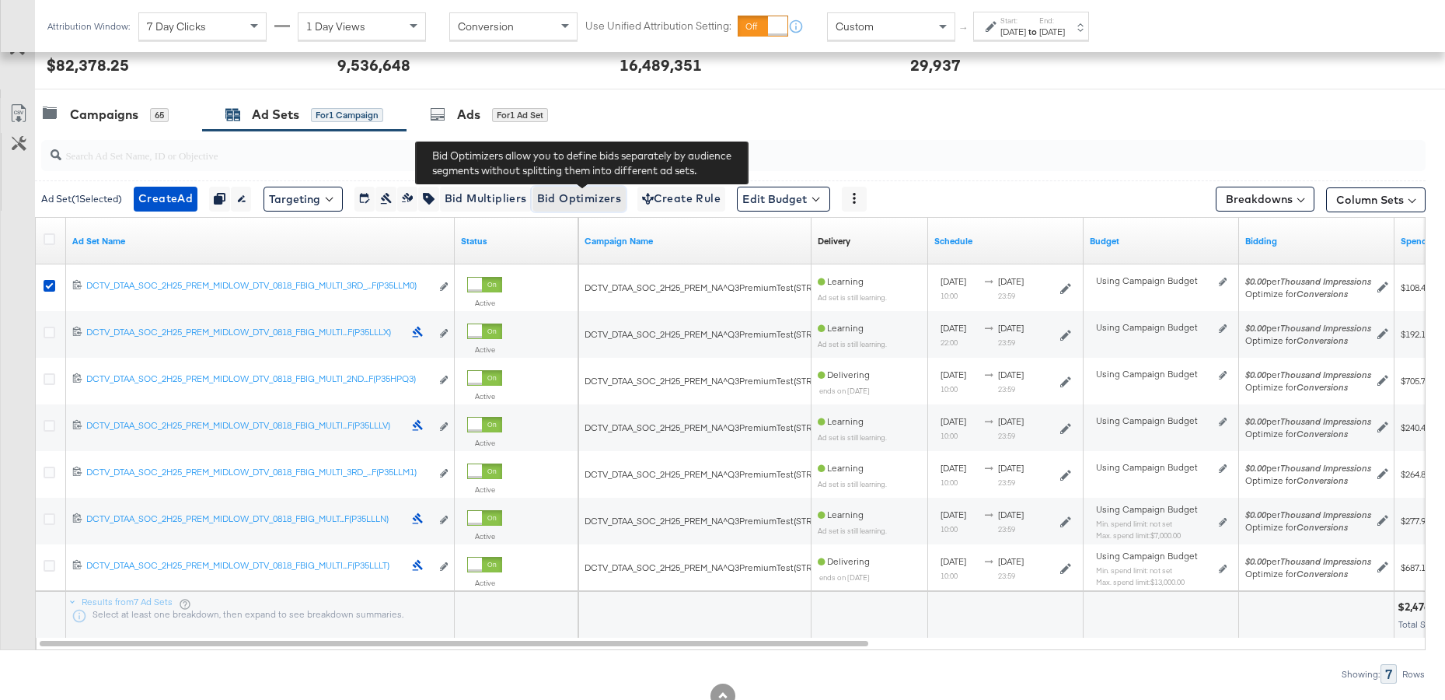
click at [578, 198] on span "Bid Optimizers" at bounding box center [579, 198] width 85 height 19
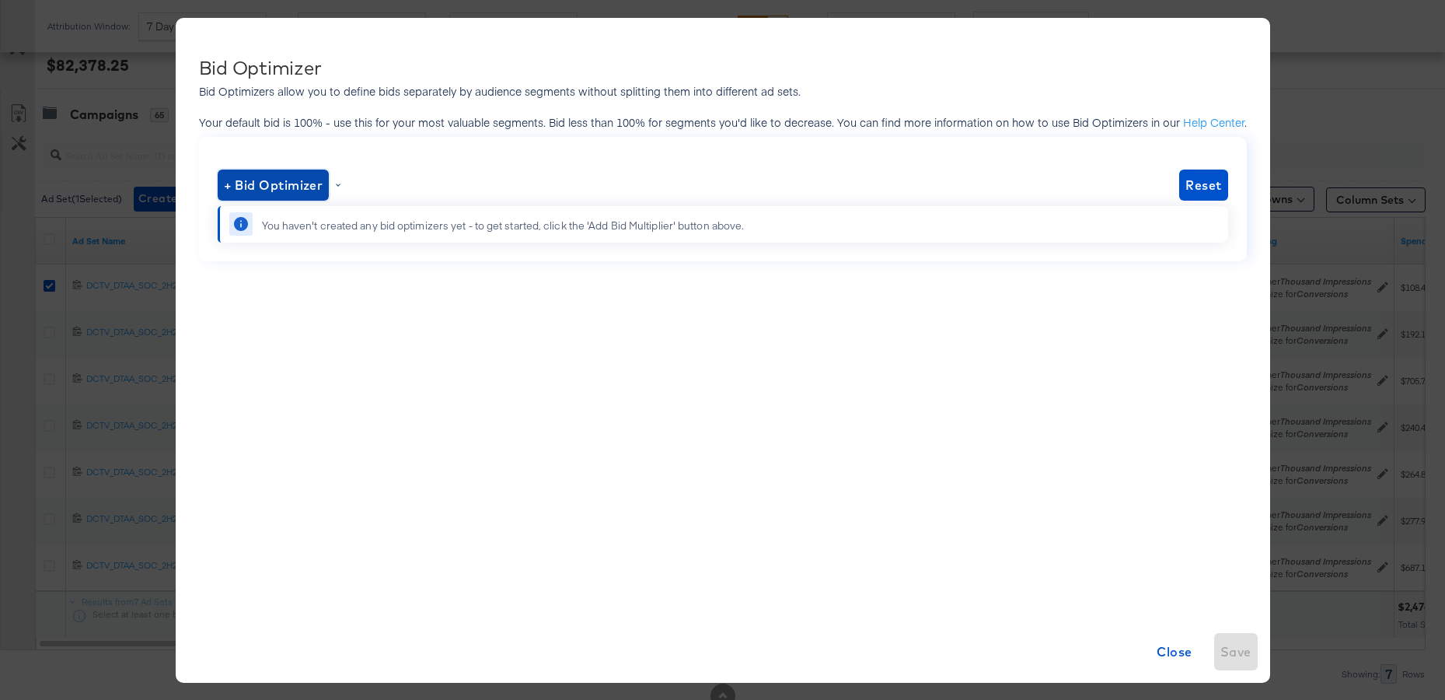
click at [272, 194] on span "+ Bid Optimizer" at bounding box center [274, 185] width 100 height 22
click at [278, 269] on li "Gender" at bounding box center [275, 271] width 101 height 23
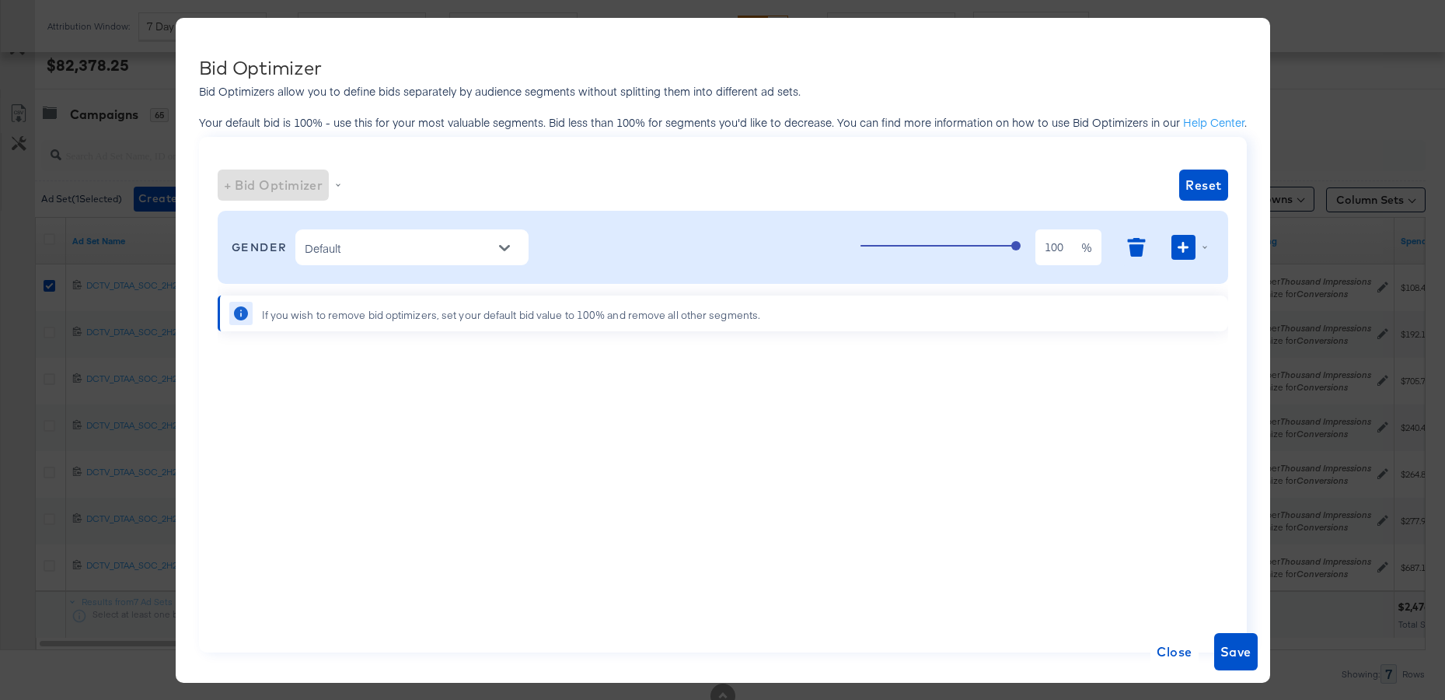
click at [360, 253] on input "Default" at bounding box center [400, 248] width 197 height 20
click at [358, 281] on li "[DEMOGRAPHIC_DATA]" at bounding box center [412, 286] width 233 height 25
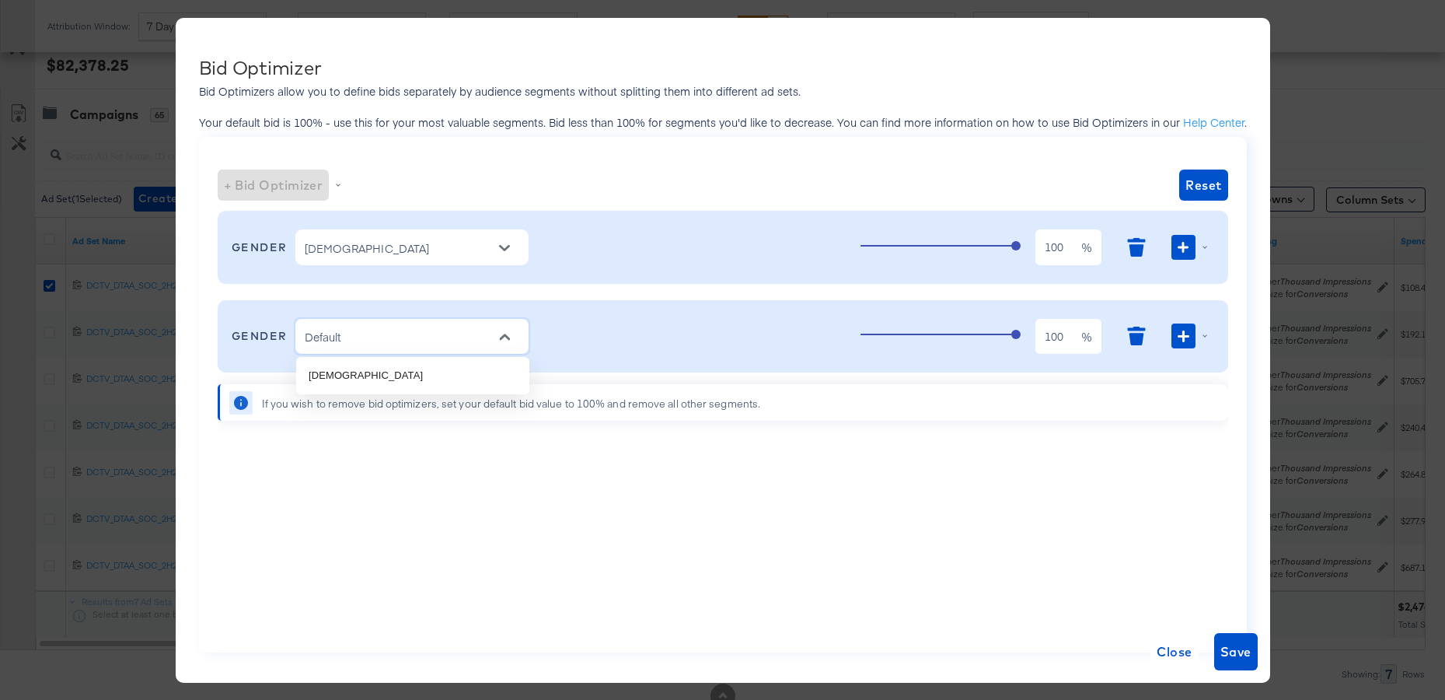
click at [364, 344] on input "Default" at bounding box center [400, 337] width 197 height 20
click at [359, 379] on li "[DEMOGRAPHIC_DATA]" at bounding box center [412, 375] width 233 height 25
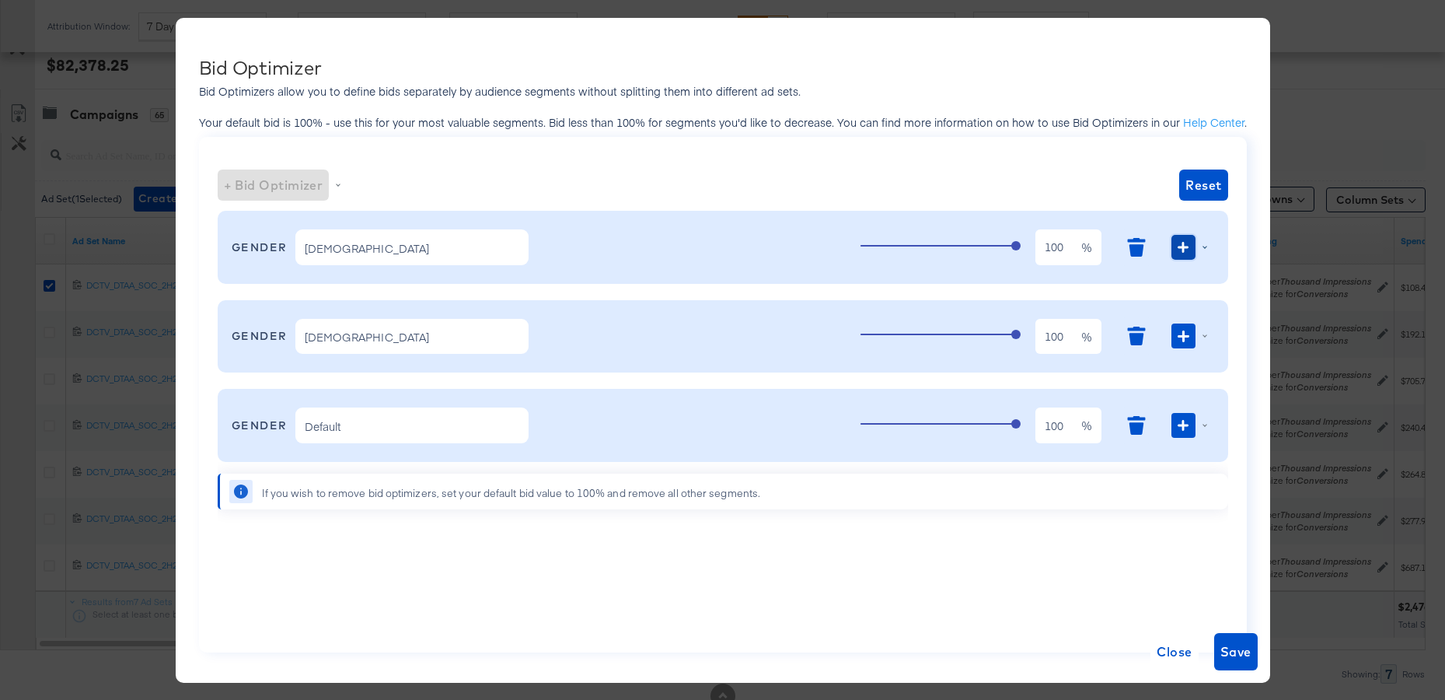
click at [1175, 250] on button "button" at bounding box center [1183, 247] width 23 height 25
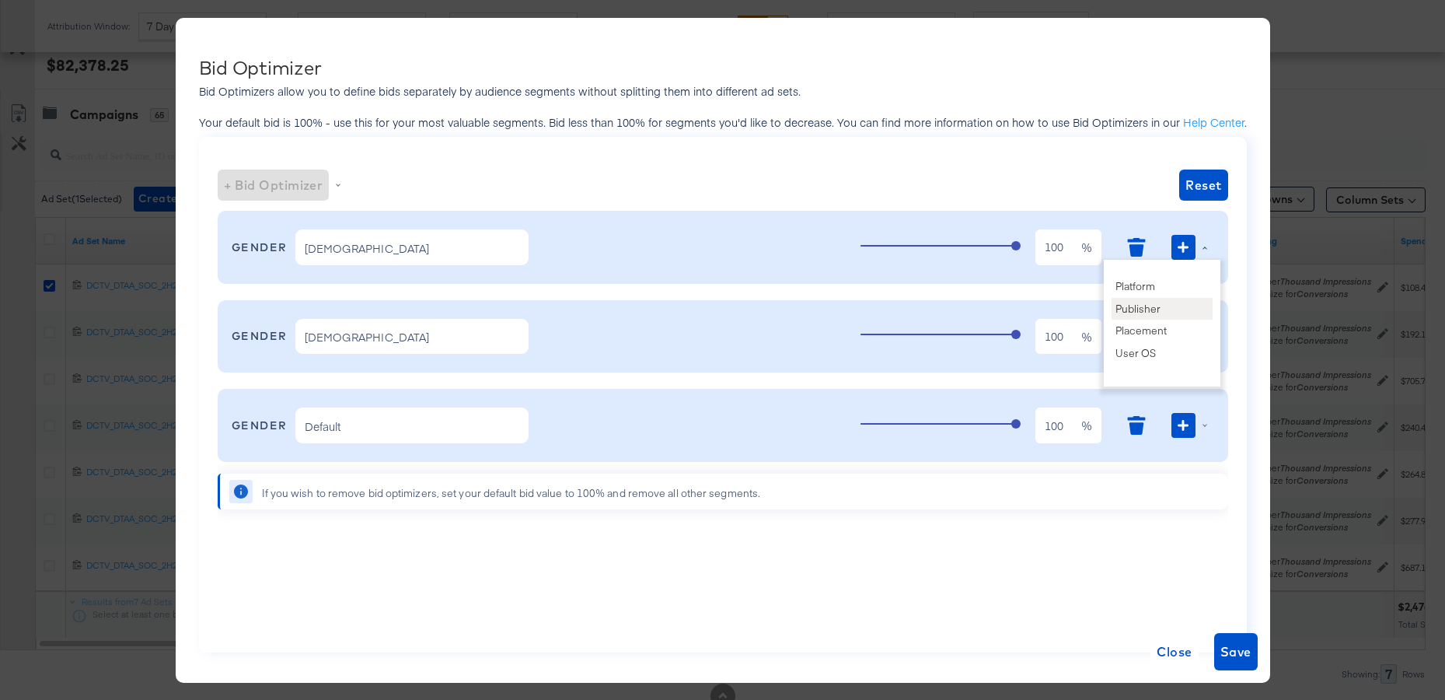
click at [1130, 308] on li "Publisher" at bounding box center [1162, 309] width 101 height 23
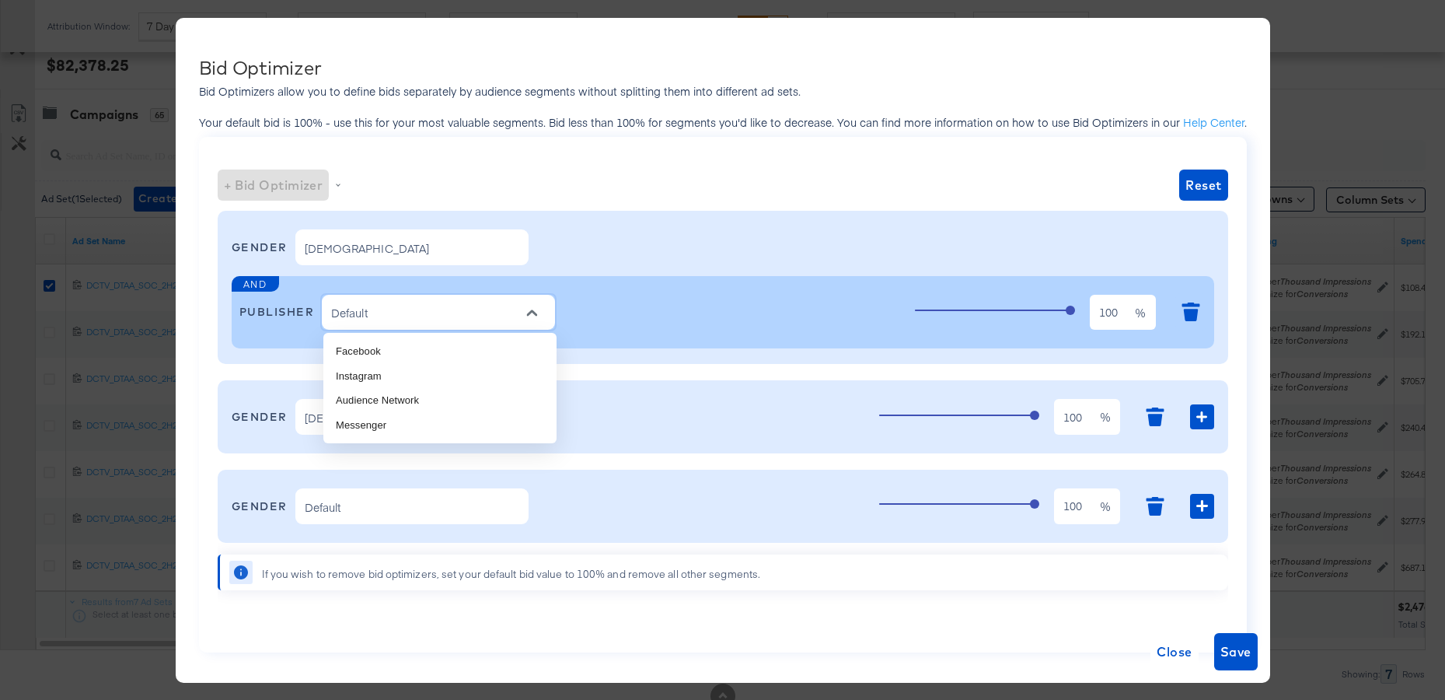
click at [482, 318] on input "Default" at bounding box center [426, 313] width 197 height 20
click at [428, 356] on li "Facebook" at bounding box center [439, 351] width 233 height 25
type input "Facebook"
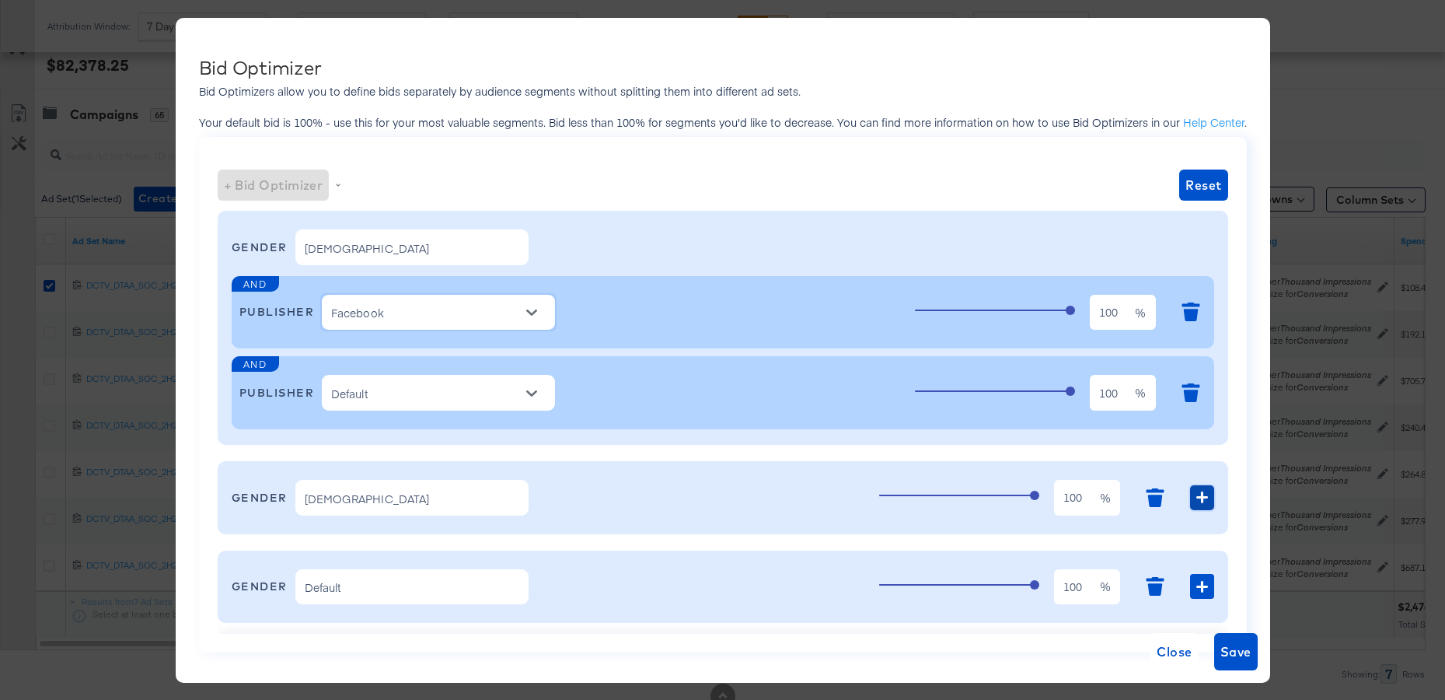
click at [1192, 498] on button "button" at bounding box center [1201, 497] width 23 height 25
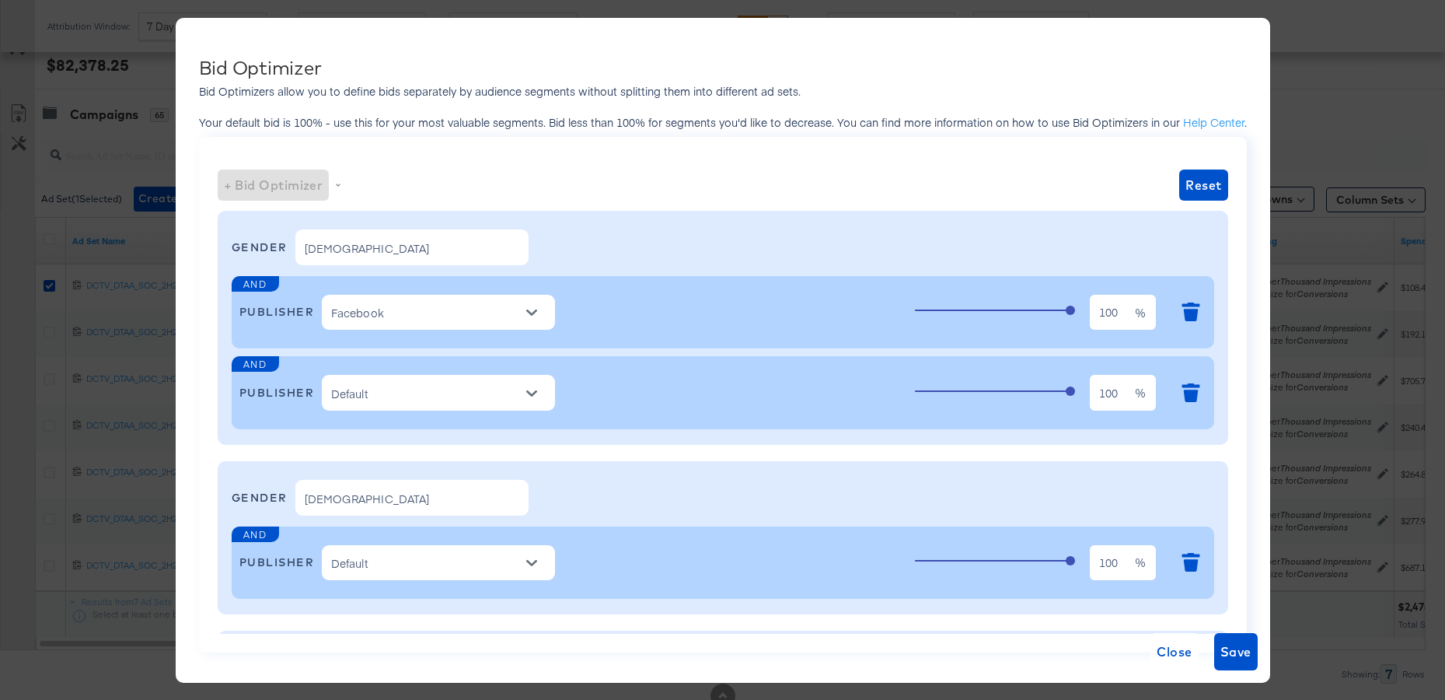
scroll to position [106, 0]
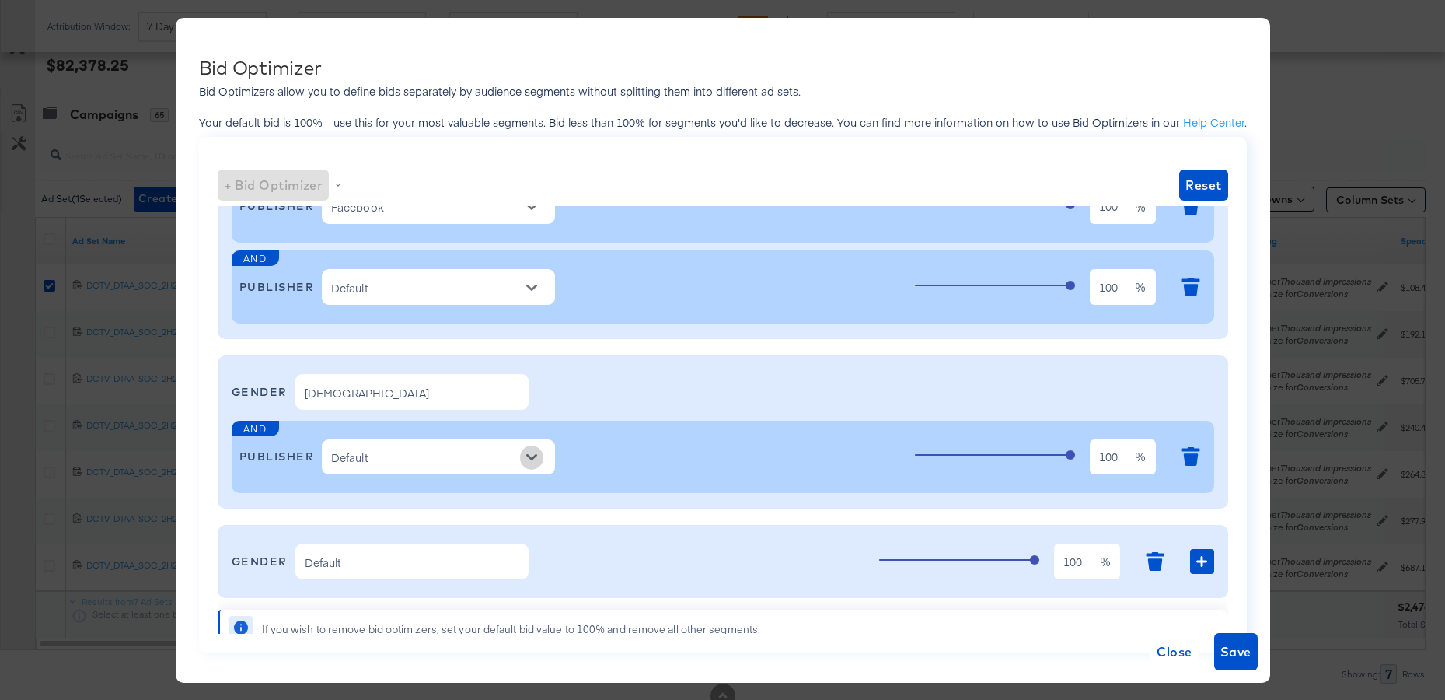
click at [533, 461] on icon "Open" at bounding box center [531, 457] width 11 height 11
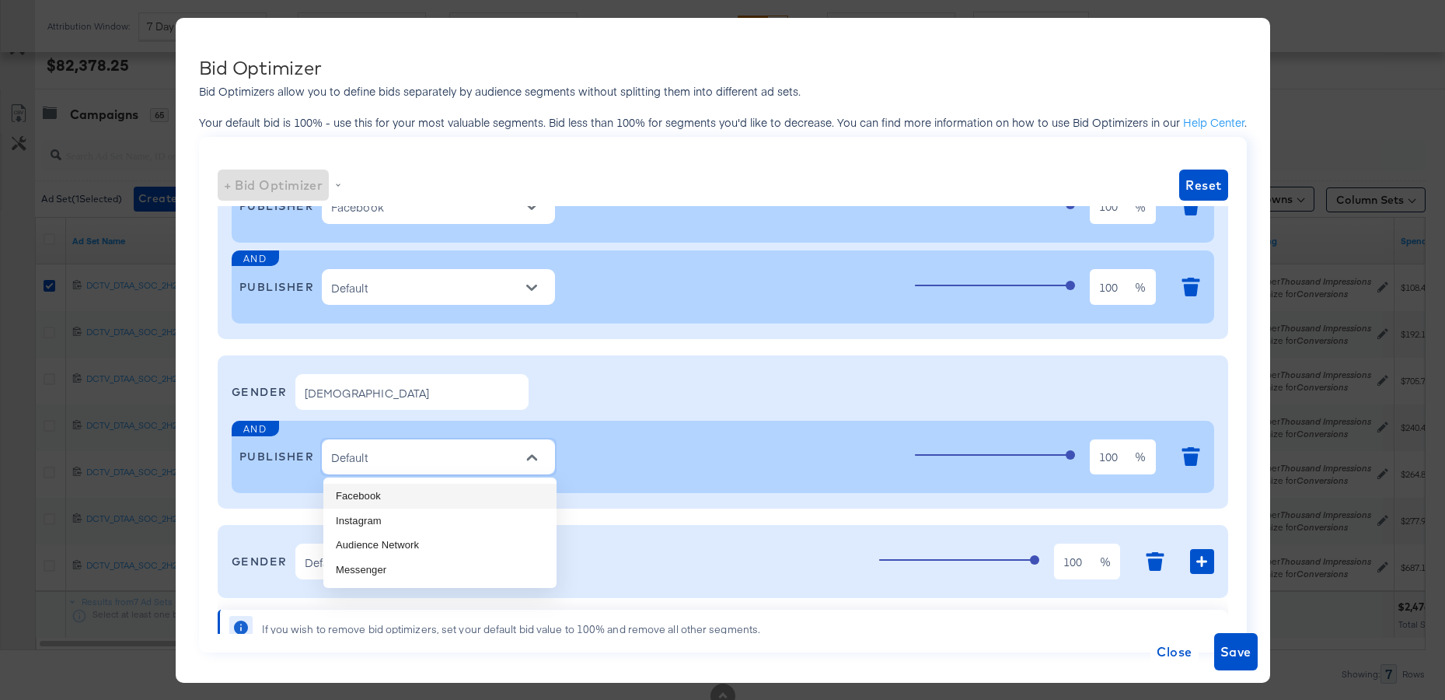
click at [435, 499] on li "Facebook" at bounding box center [439, 496] width 233 height 25
type input "Facebook"
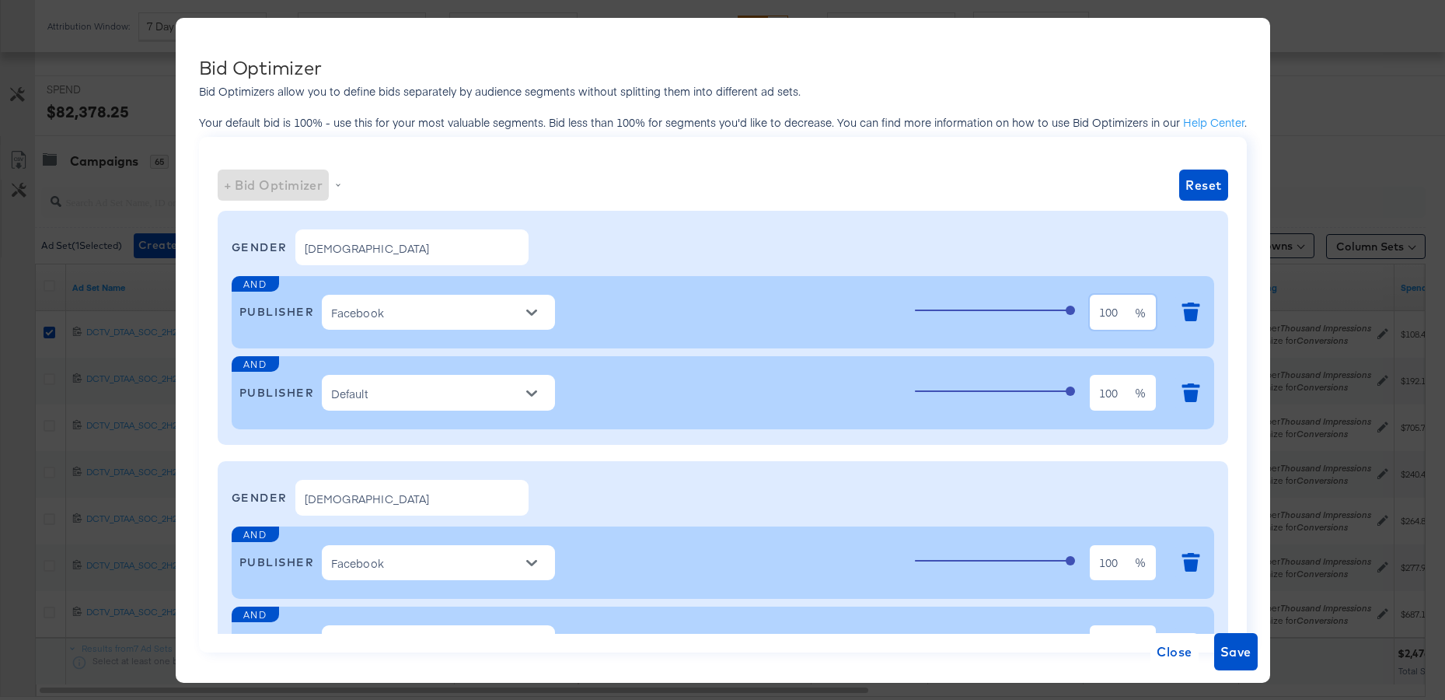
scroll to position [0, 0]
drag, startPoint x: 1123, startPoint y: 315, endPoint x: 962, endPoint y: 316, distance: 160.9
click at [962, 316] on div "100 100 %" at bounding box center [1061, 313] width 292 height 42
type input "90"
drag, startPoint x: 1123, startPoint y: 561, endPoint x: 940, endPoint y: 557, distance: 182.7
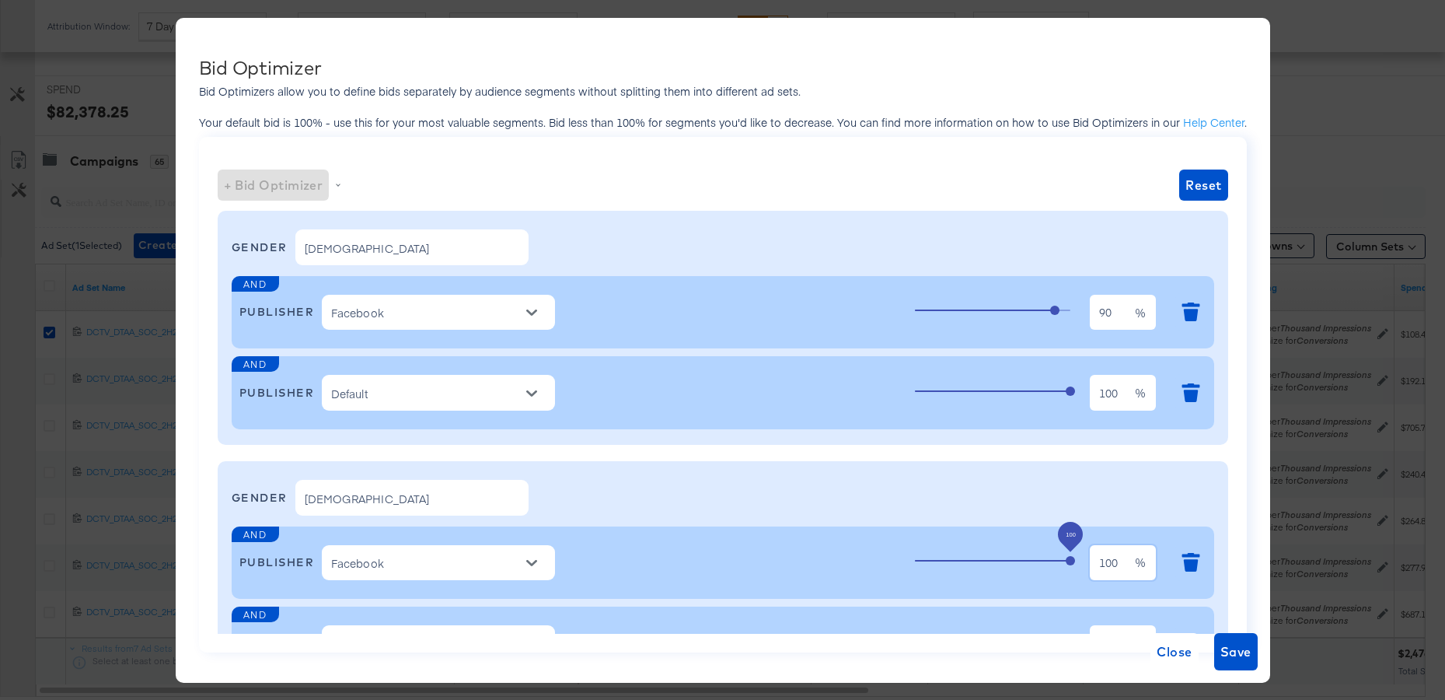
click at [944, 557] on div "100 100 %" at bounding box center [1061, 563] width 292 height 42
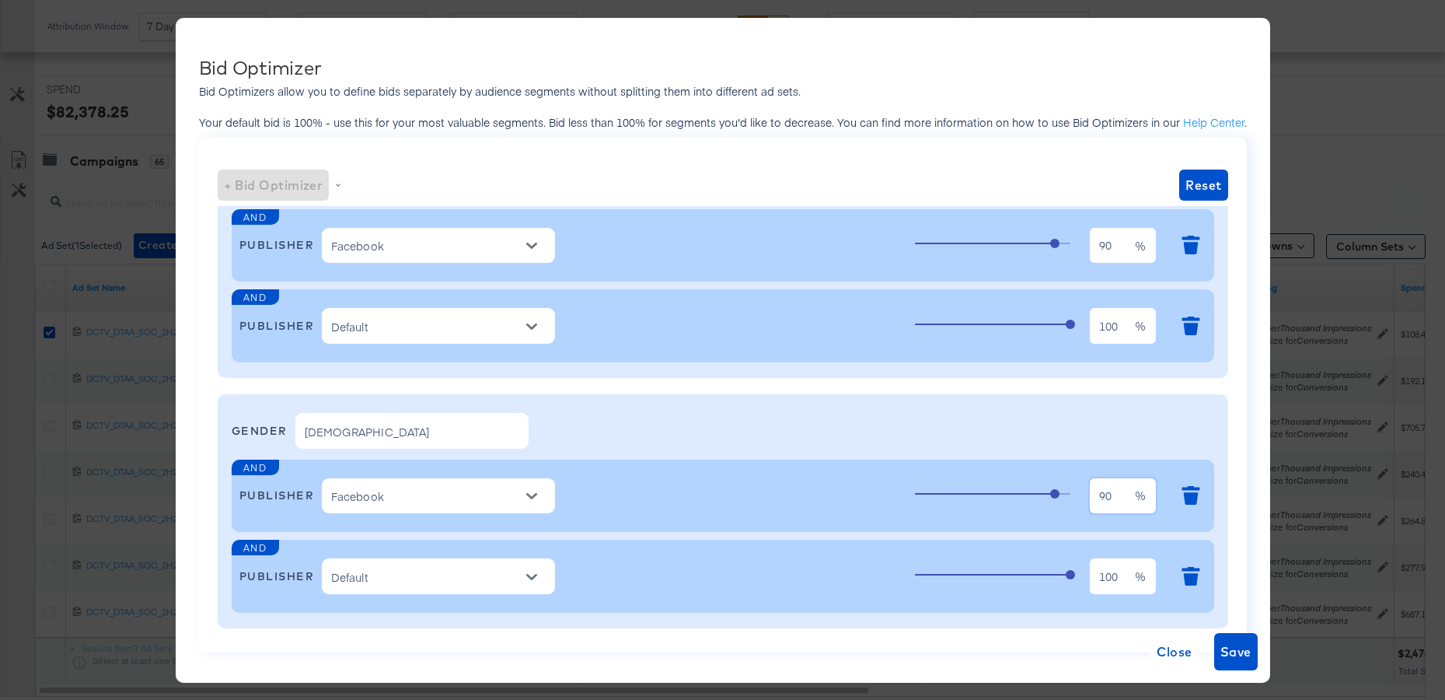
scroll to position [82, 0]
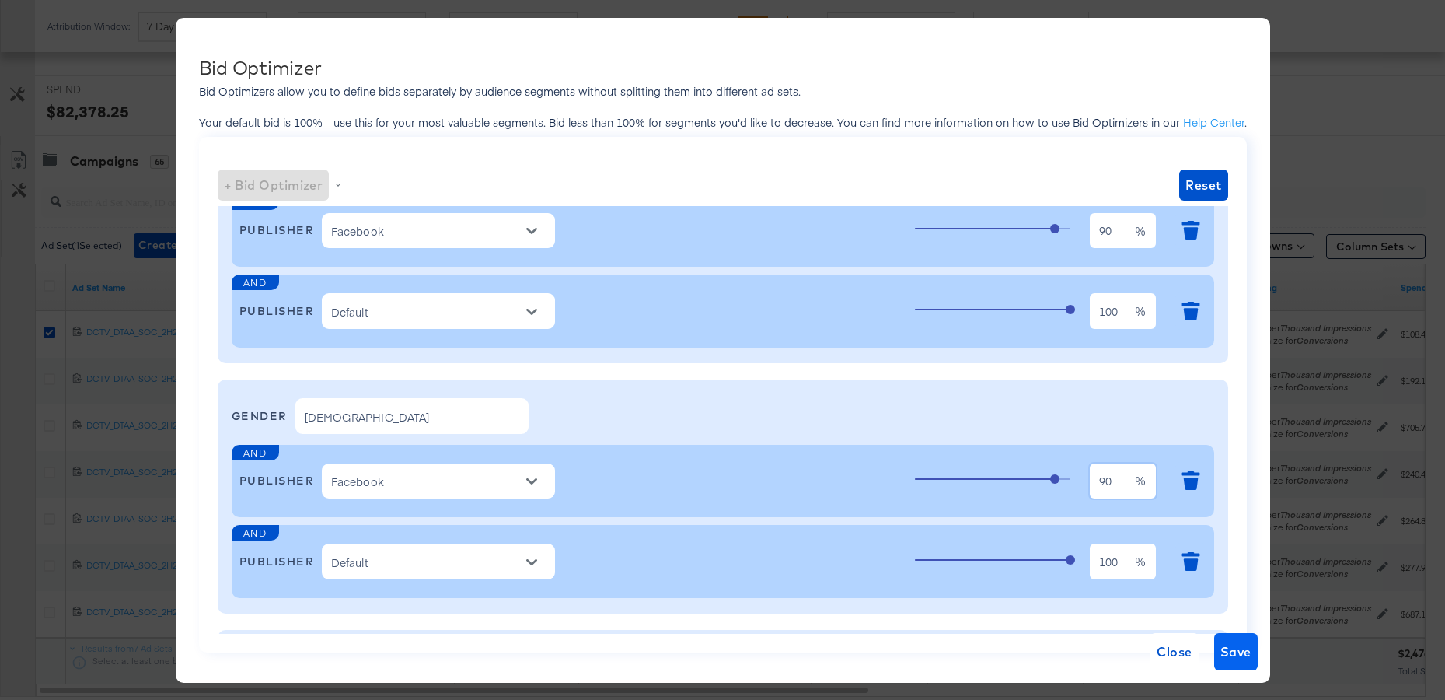
type input "90"
click at [1236, 655] on span "Save" at bounding box center [1236, 652] width 31 height 22
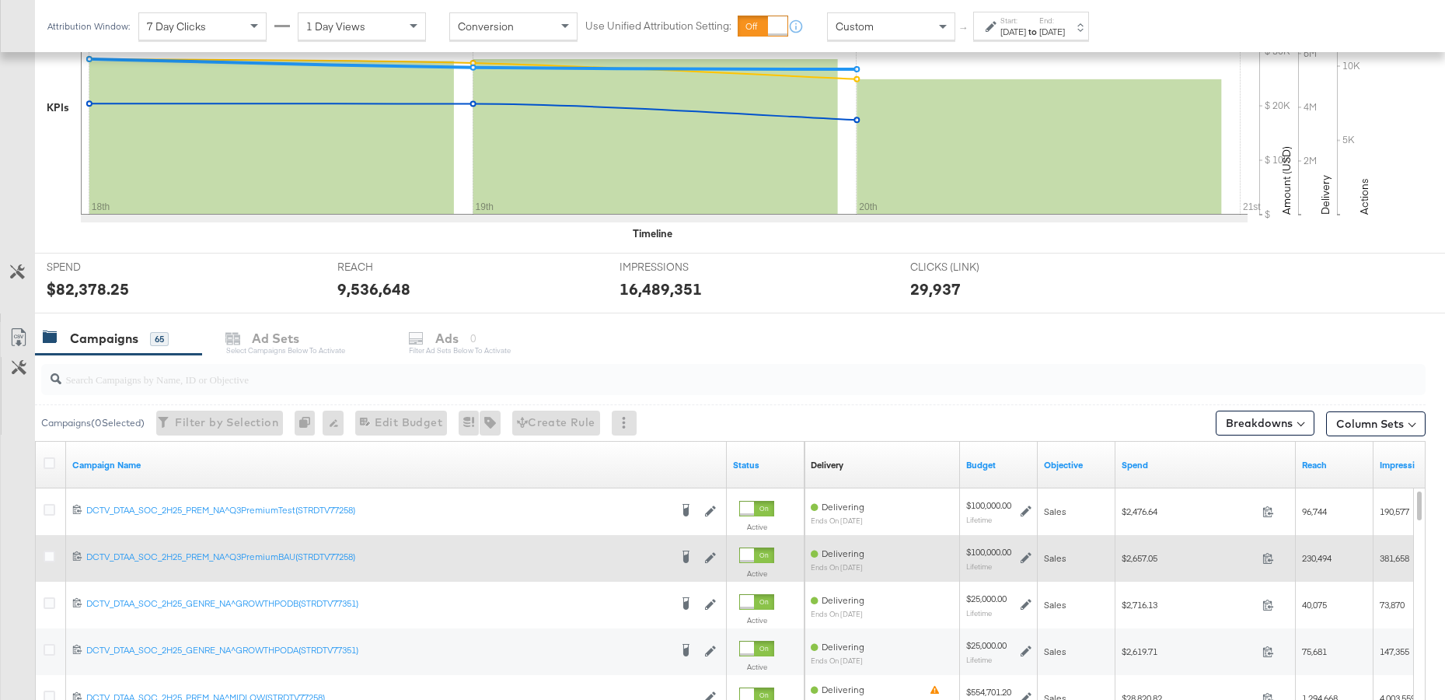
scroll to position [395, 0]
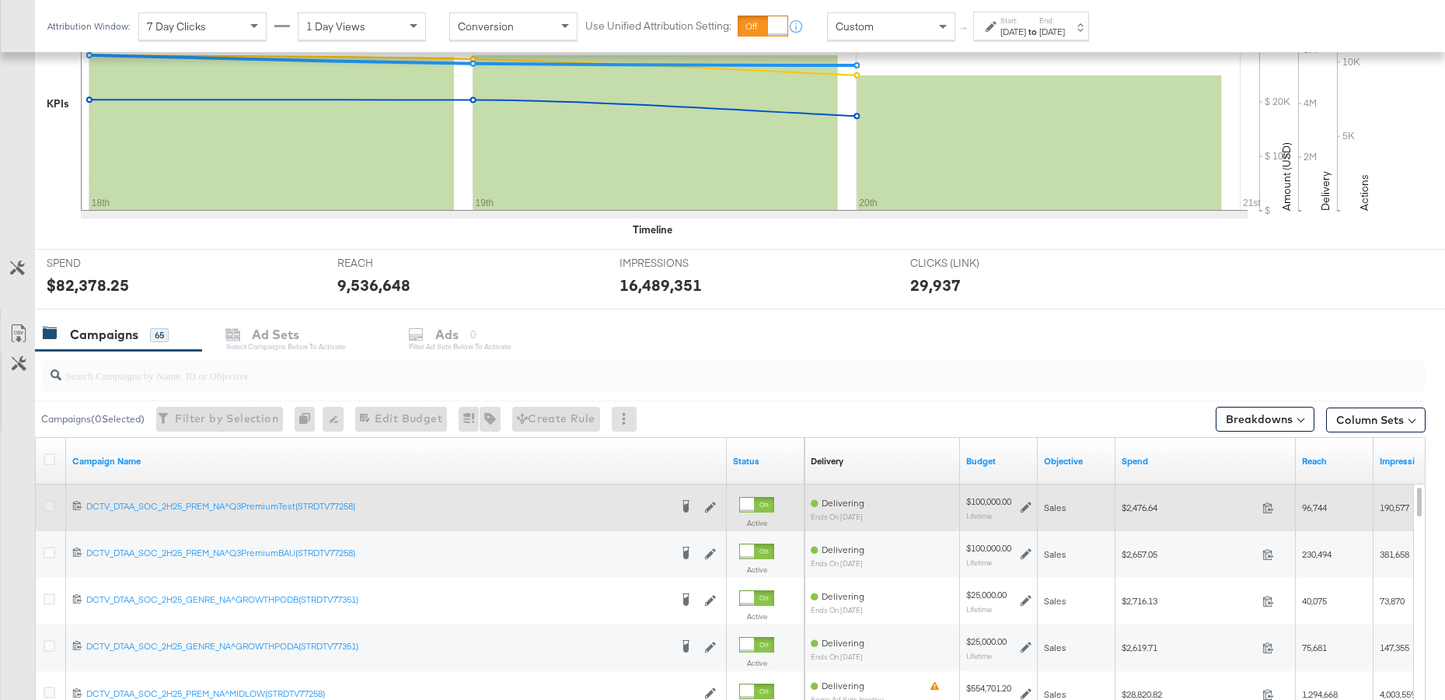
click at [50, 506] on icon at bounding box center [50, 506] width 12 height 12
click at [0, 0] on input "checkbox" at bounding box center [0, 0] width 0 height 0
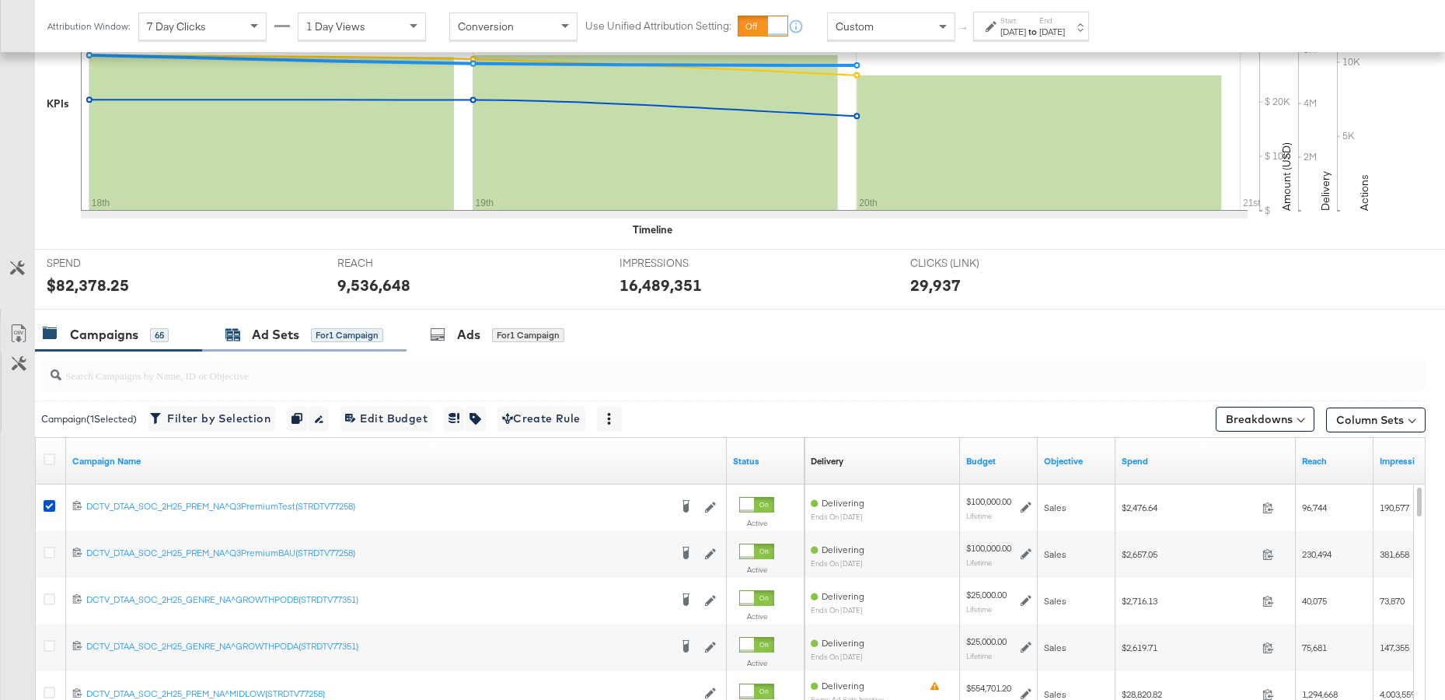
click at [279, 338] on div "Ad Sets" at bounding box center [275, 335] width 47 height 18
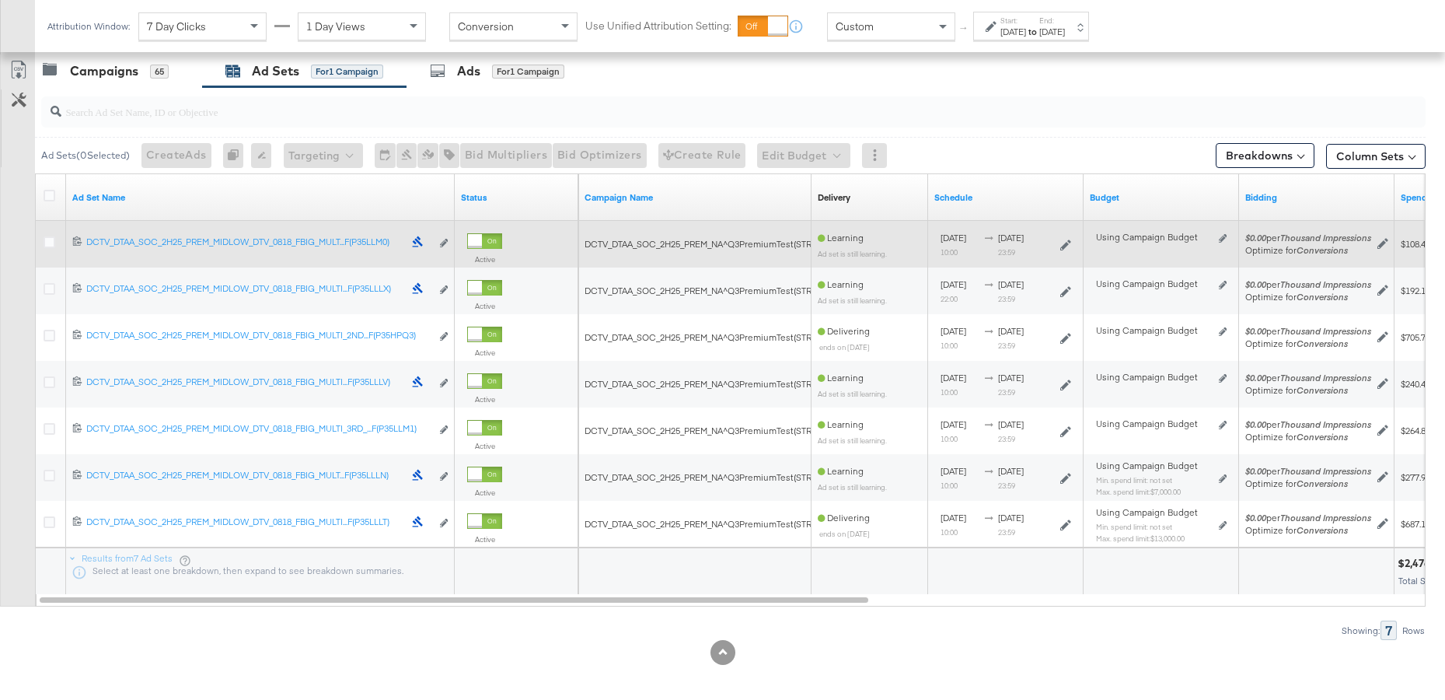
scroll to position [667, 0]
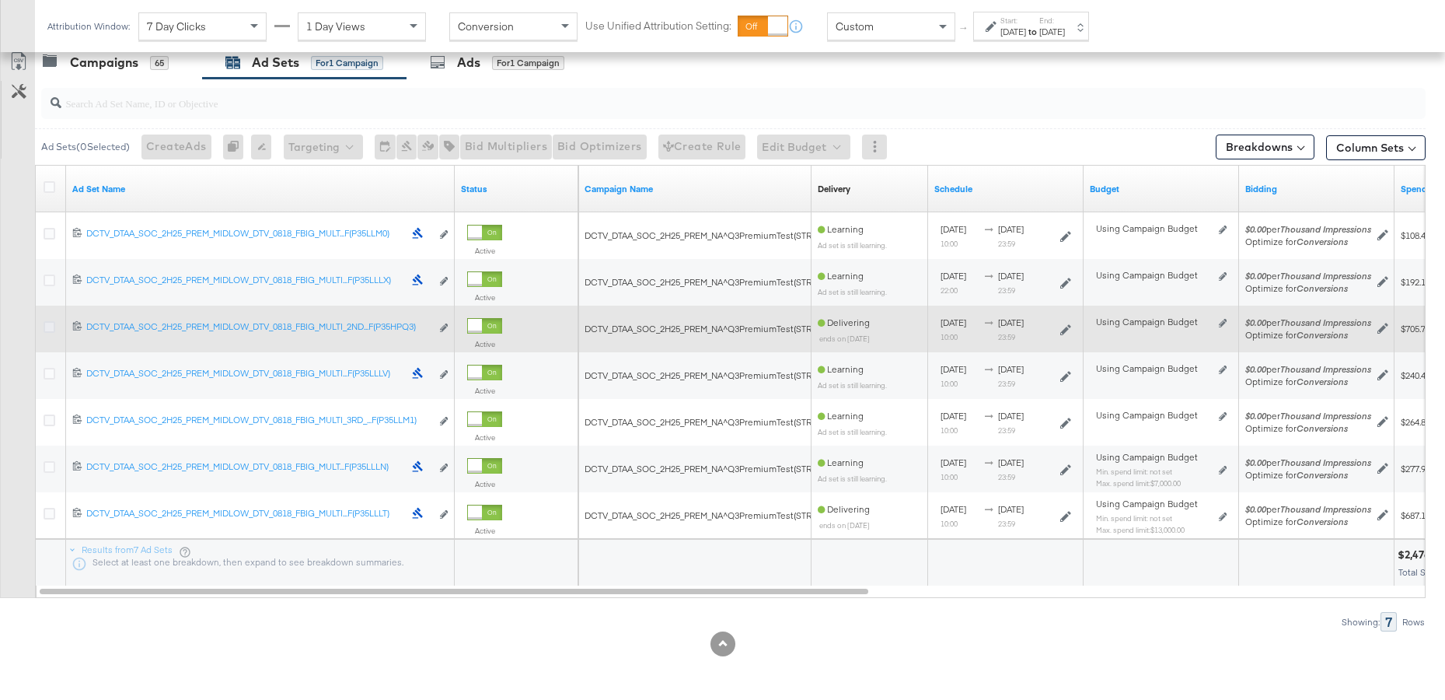
click at [48, 326] on icon at bounding box center [50, 327] width 12 height 12
click at [0, 0] on input "checkbox" at bounding box center [0, 0] width 0 height 0
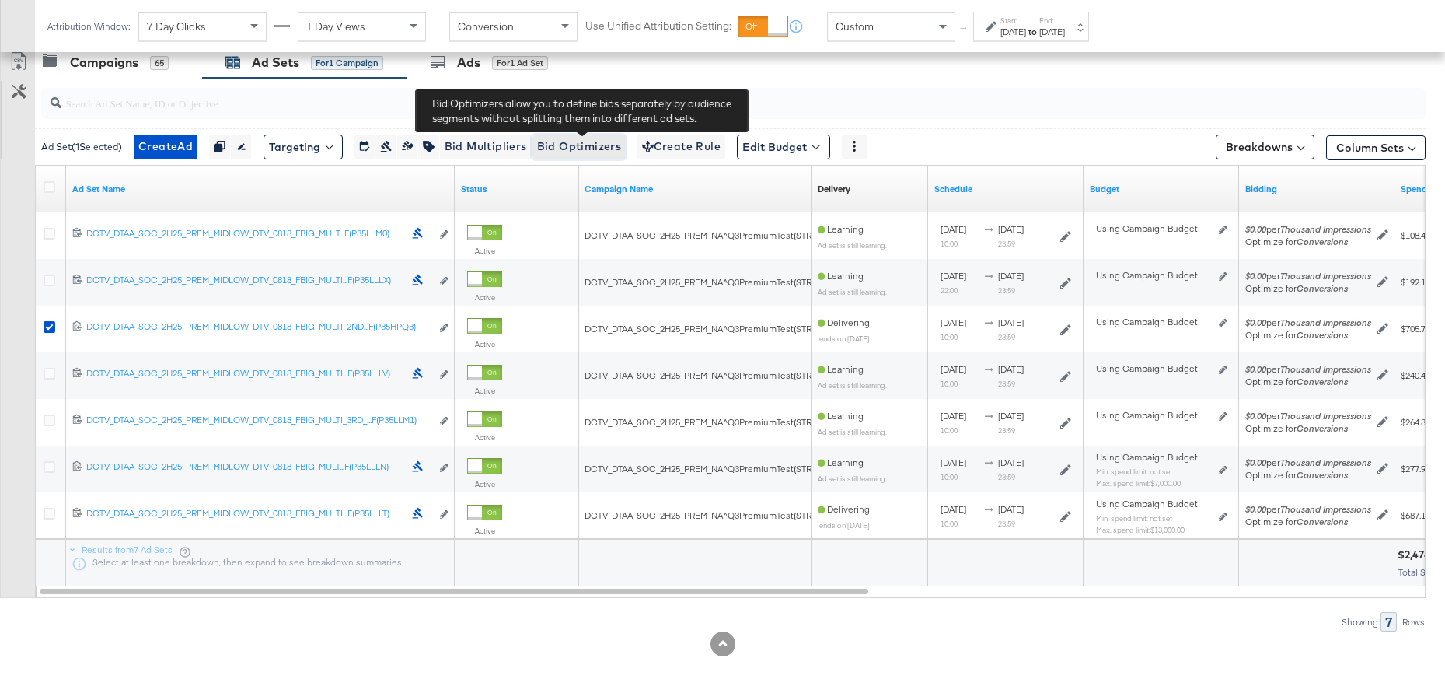
click at [568, 143] on span "Bid Optimizers" at bounding box center [579, 146] width 85 height 19
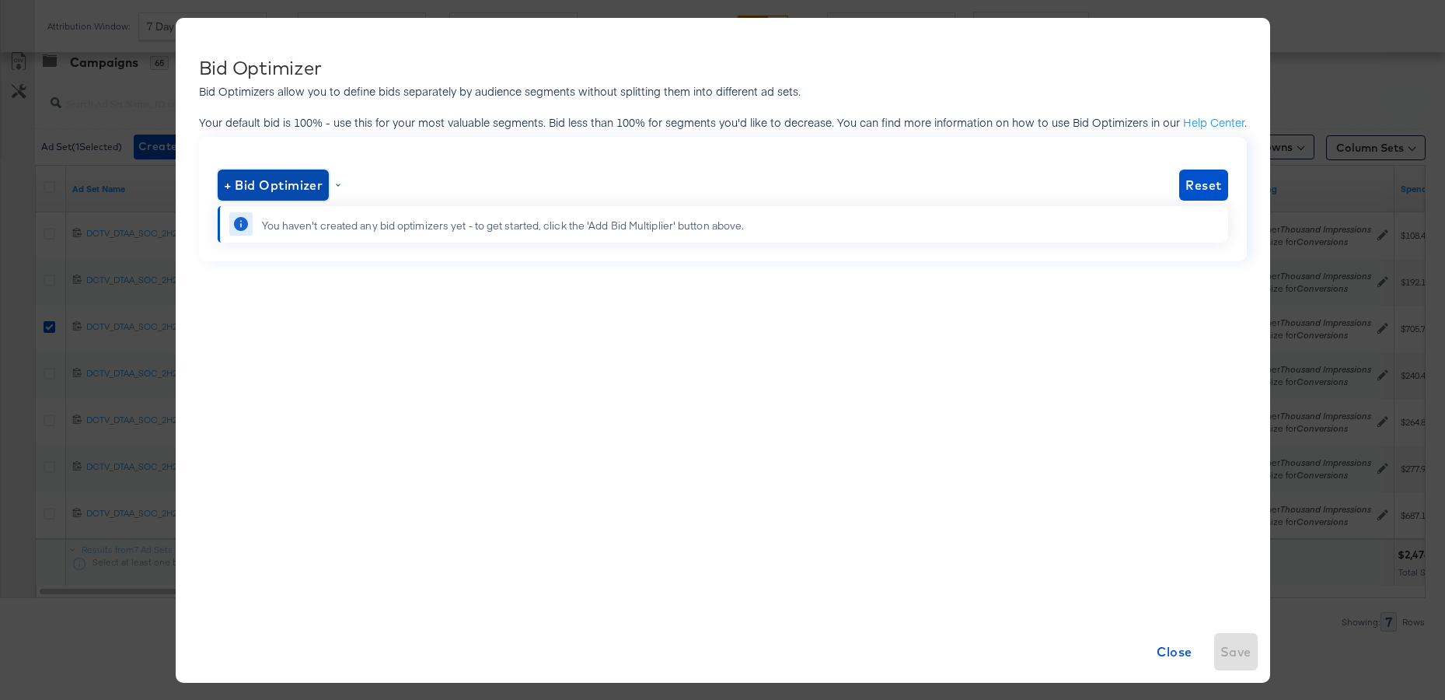
click at [309, 183] on span "+ Bid Optimizer" at bounding box center [274, 185] width 100 height 22
click at [289, 272] on li "Gender" at bounding box center [275, 271] width 101 height 23
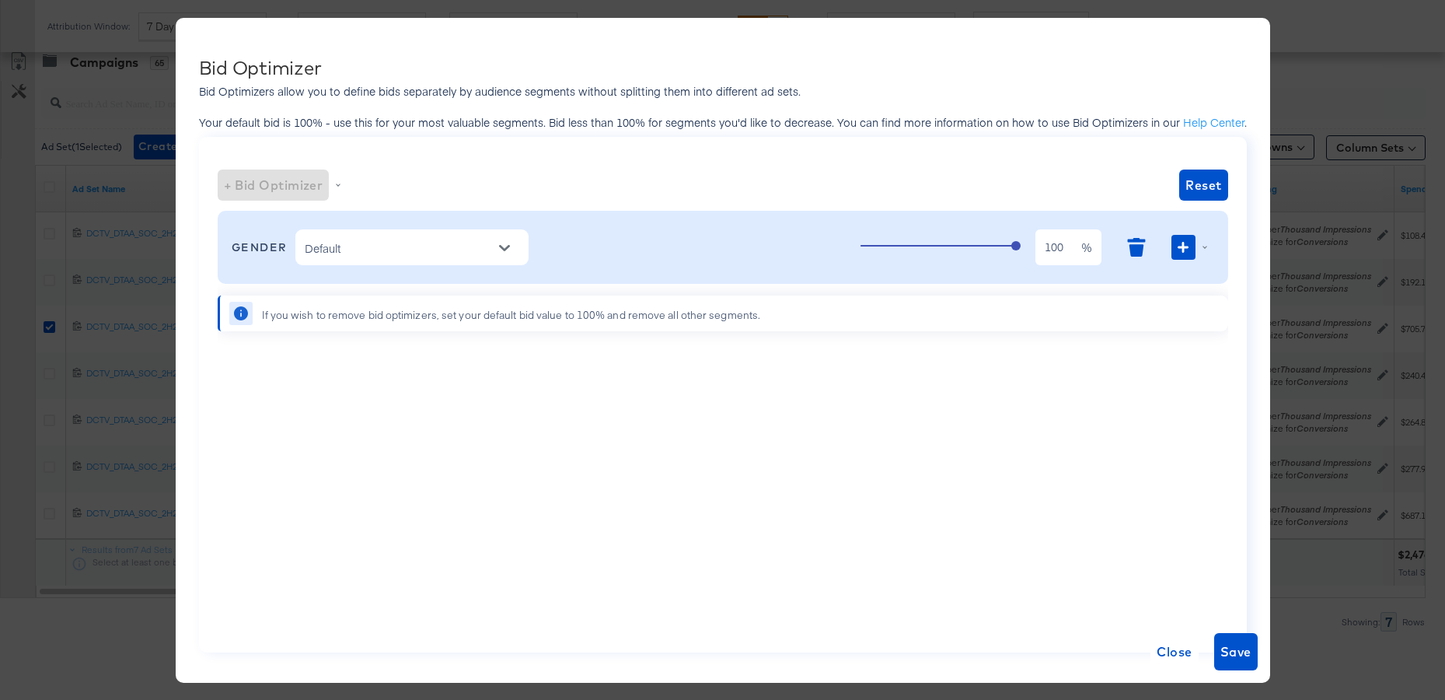
click at [495, 251] on button "Open" at bounding box center [504, 247] width 23 height 23
click at [416, 281] on li "[DEMOGRAPHIC_DATA]" at bounding box center [412, 286] width 233 height 25
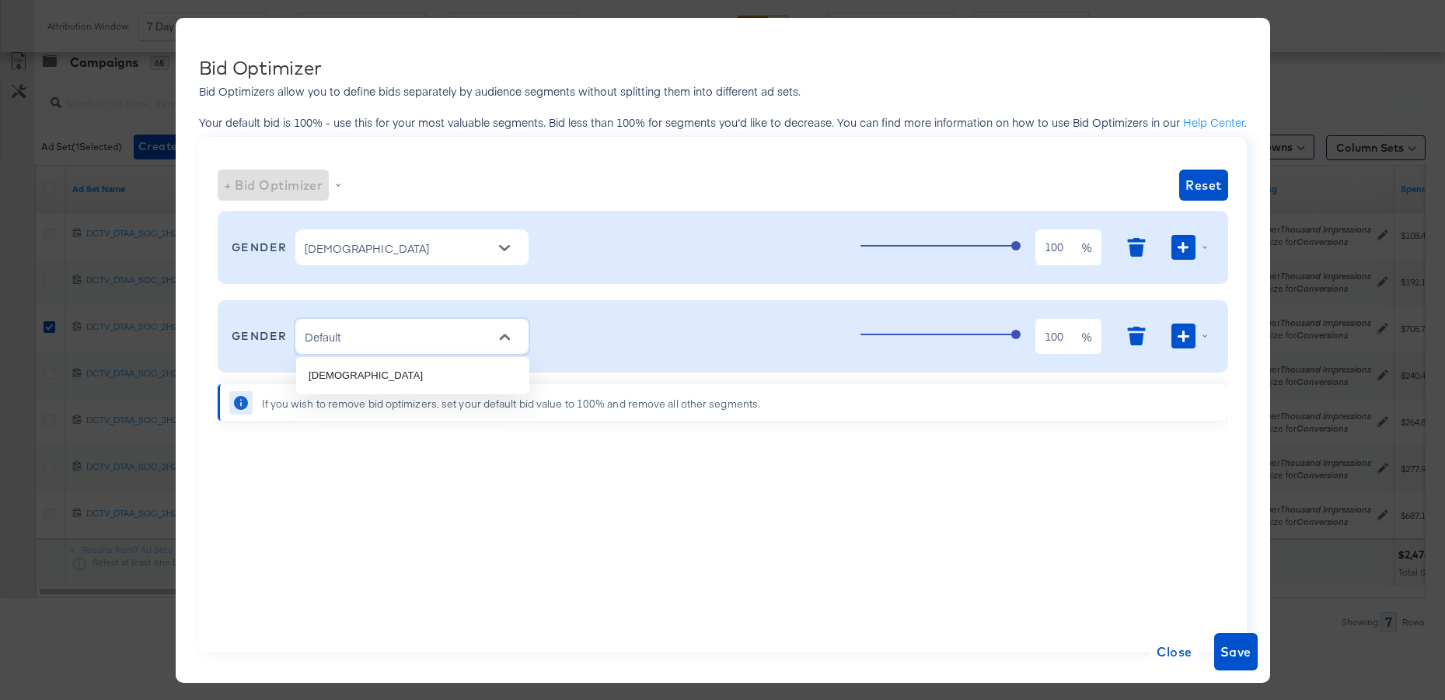
click at [430, 337] on input "Default" at bounding box center [400, 337] width 197 height 20
click at [398, 370] on li "[DEMOGRAPHIC_DATA]" at bounding box center [412, 375] width 233 height 25
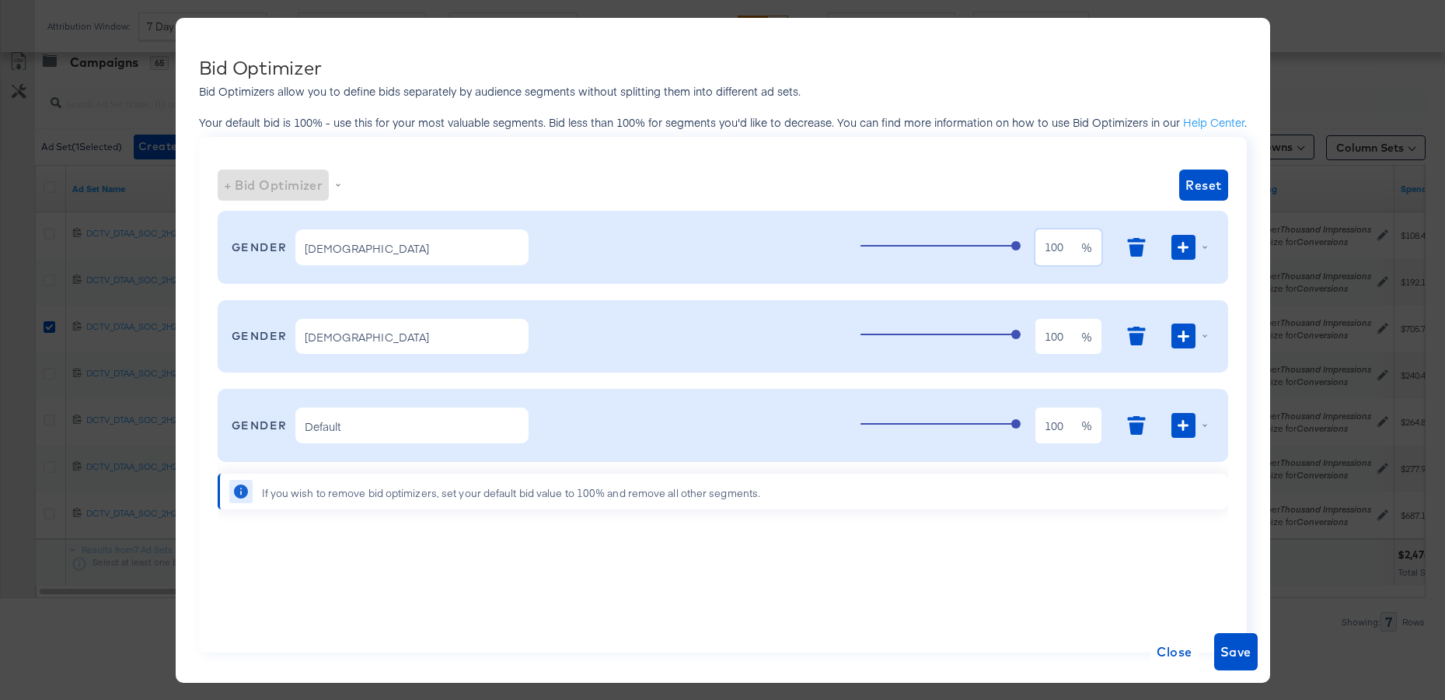
scroll to position [0, 0]
drag, startPoint x: 1069, startPoint y: 250, endPoint x: 959, endPoint y: 253, distance: 109.6
click at [959, 253] on div "100 100 %" at bounding box center [1037, 247] width 353 height 42
type input "95"
click at [1238, 653] on span "Save" at bounding box center [1236, 652] width 31 height 22
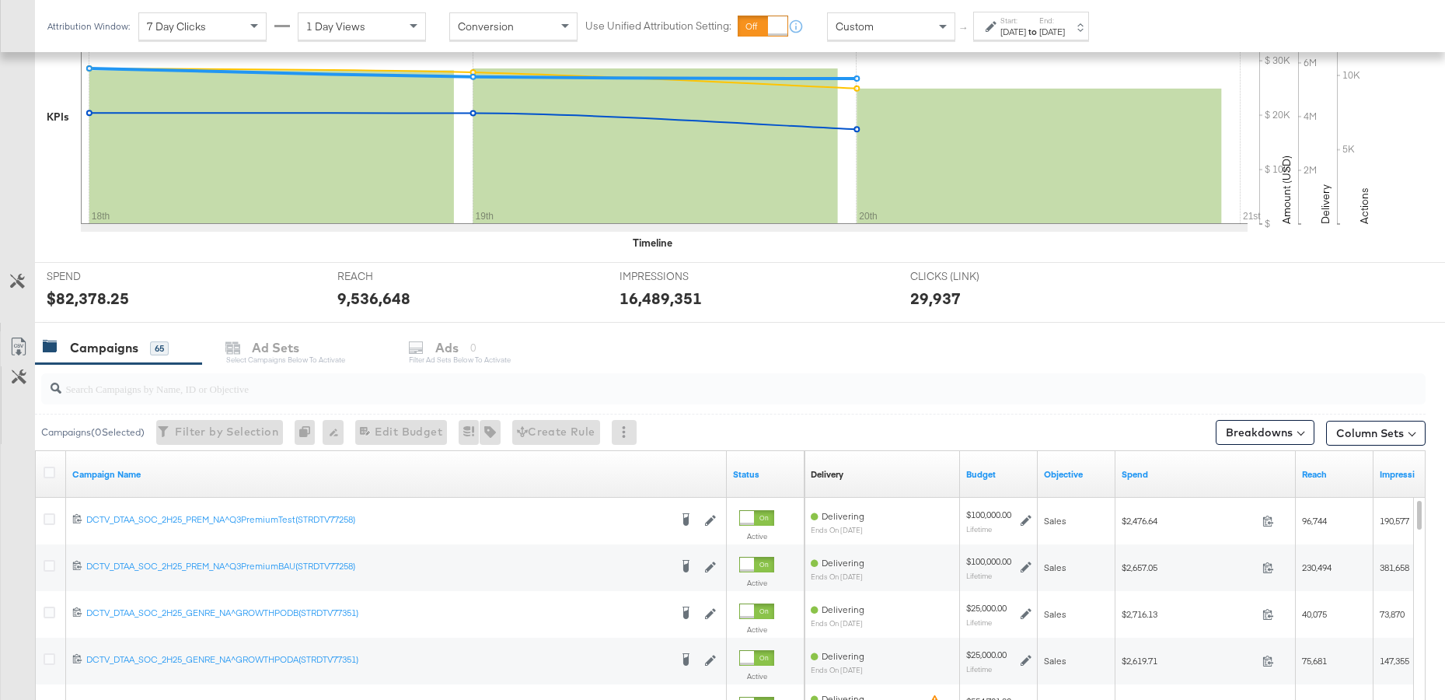
scroll to position [412, 0]
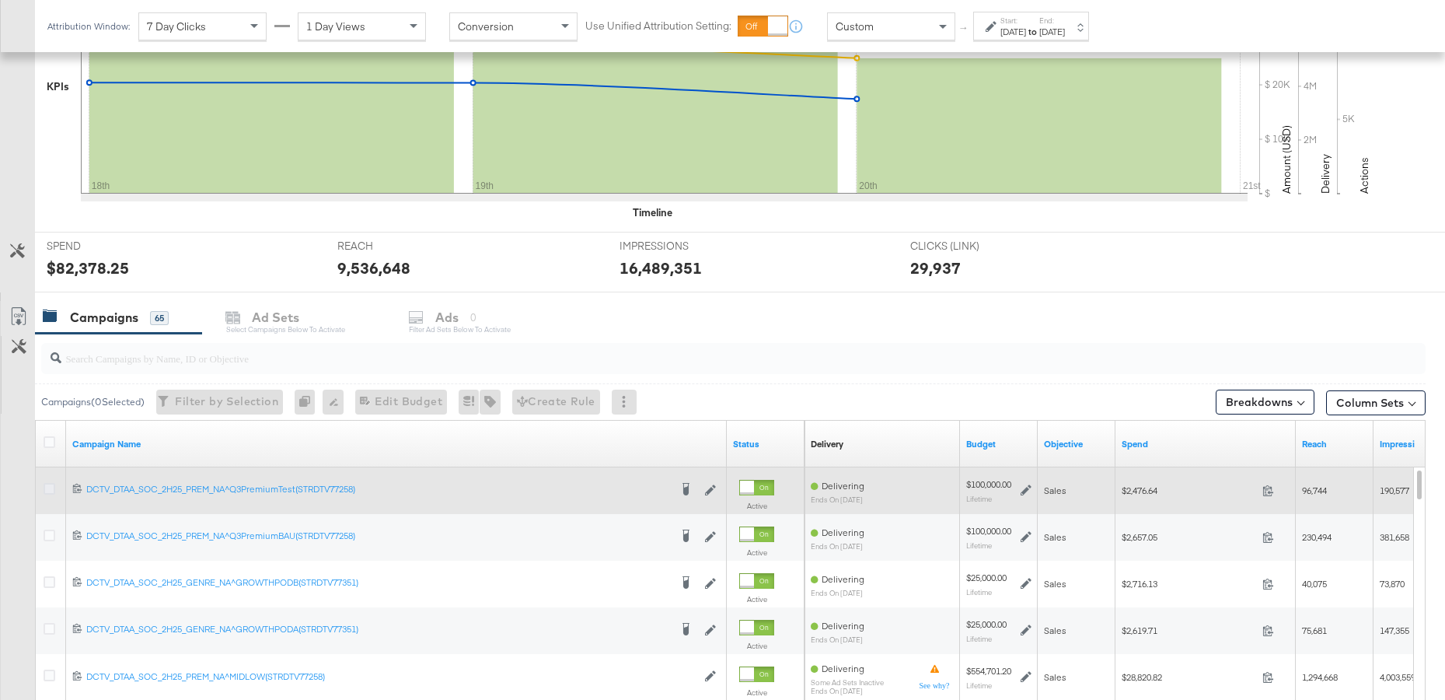
click at [47, 488] on icon at bounding box center [50, 489] width 12 height 12
click at [0, 0] on input "checkbox" at bounding box center [0, 0] width 0 height 0
click at [47, 488] on icon at bounding box center [50, 489] width 12 height 12
click at [0, 0] on input "checkbox" at bounding box center [0, 0] width 0 height 0
click at [47, 488] on icon at bounding box center [50, 487] width 12 height 12
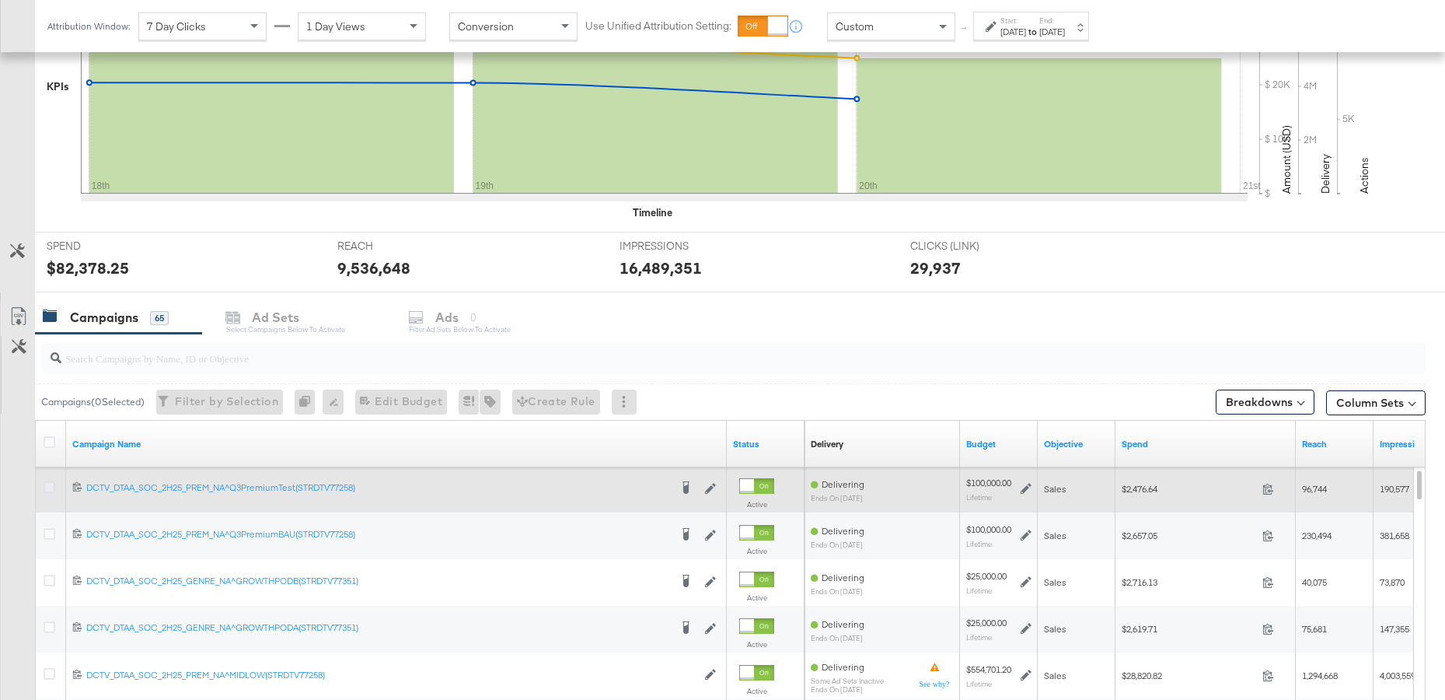
click at [0, 0] on input "checkbox" at bounding box center [0, 0] width 0 height 0
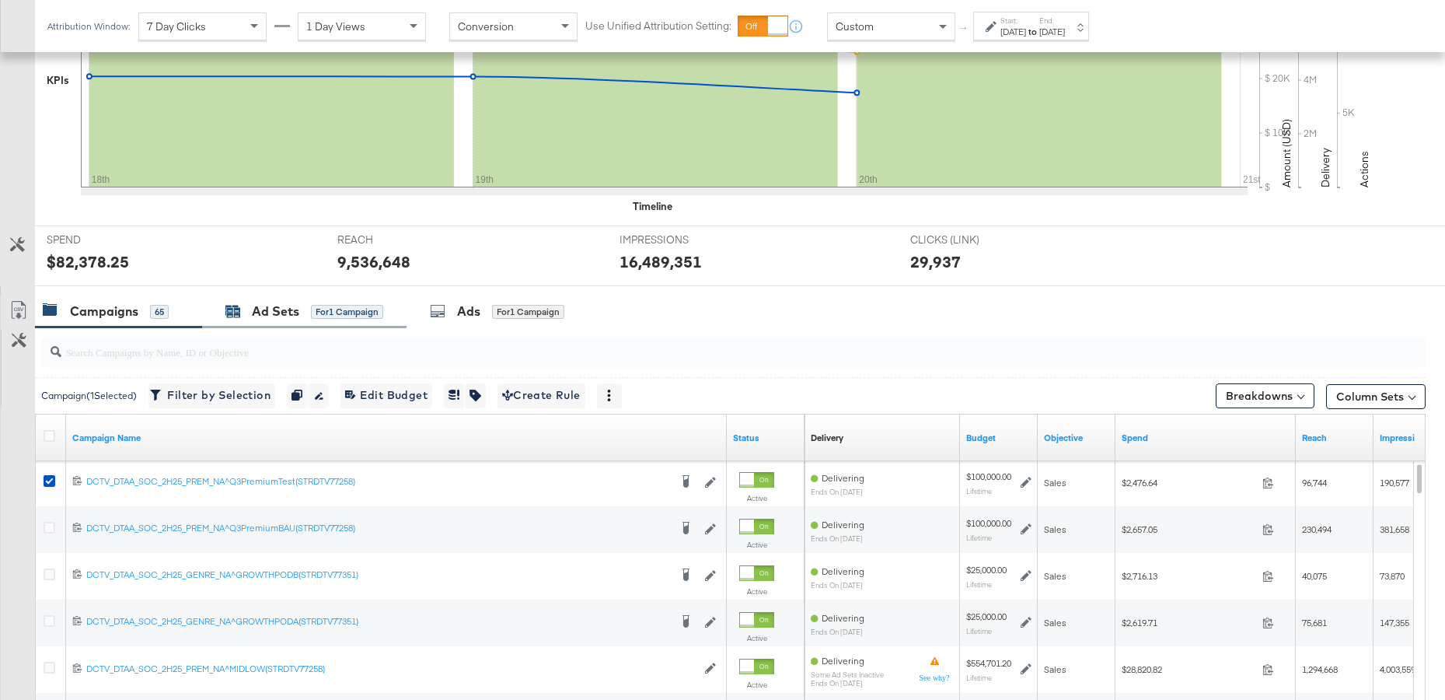
scroll to position [420, 0]
click at [285, 316] on div "Ad Sets" at bounding box center [275, 310] width 47 height 18
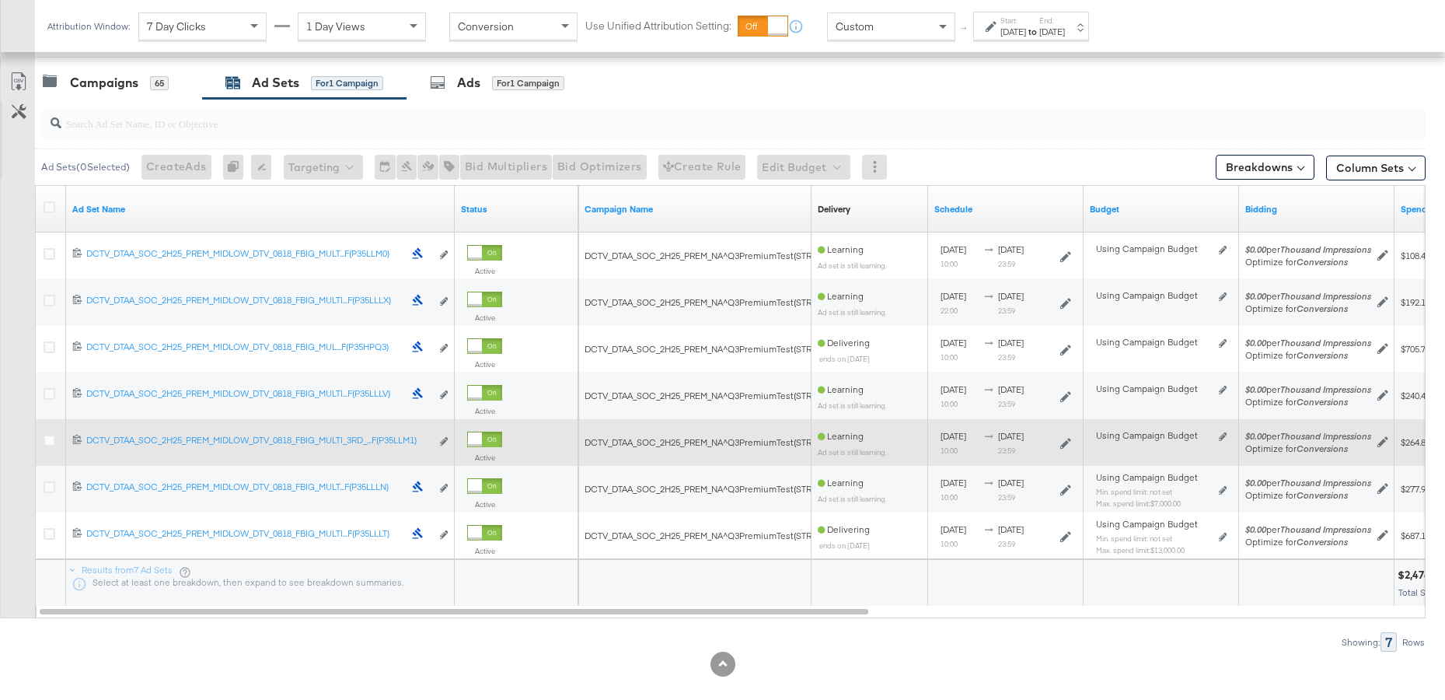
scroll to position [650, 0]
click at [49, 440] on icon at bounding box center [50, 437] width 12 height 12
click at [0, 0] on input "checkbox" at bounding box center [0, 0] width 0 height 0
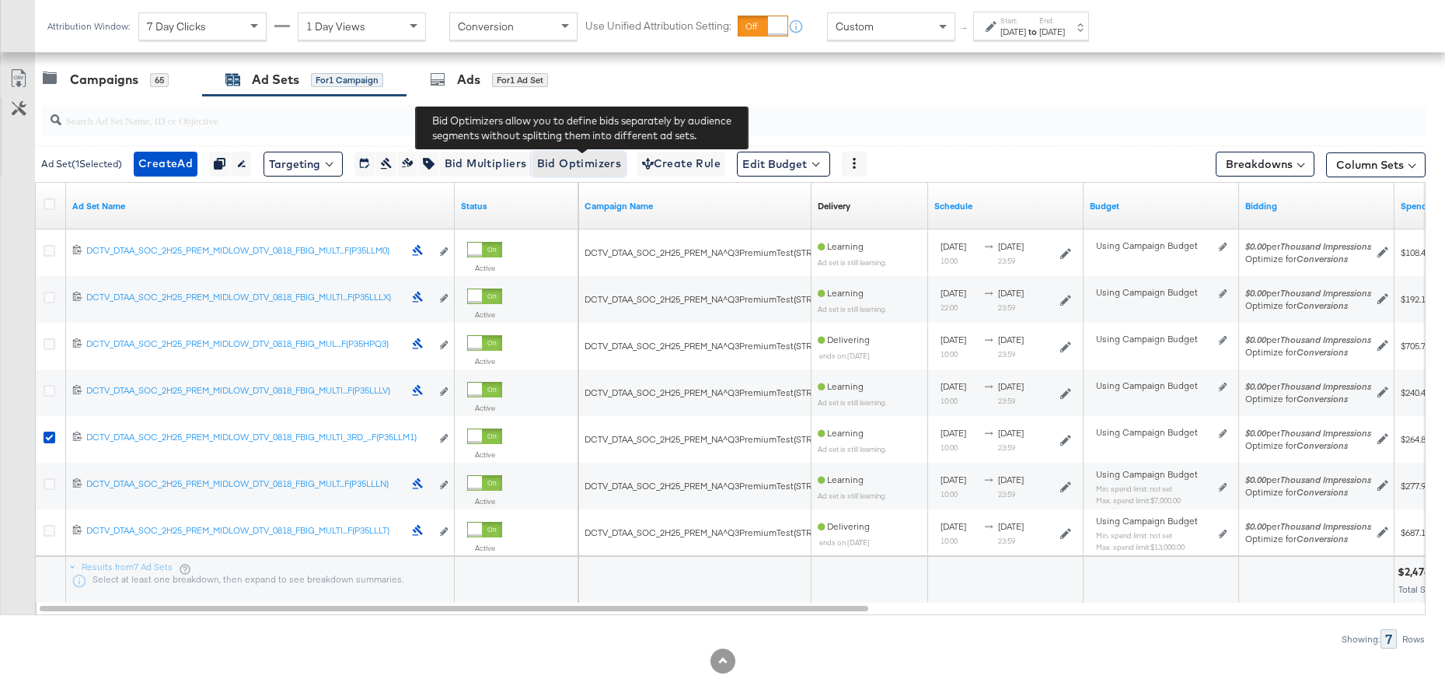
click at [575, 164] on span "Bid Optimizers" at bounding box center [579, 163] width 85 height 19
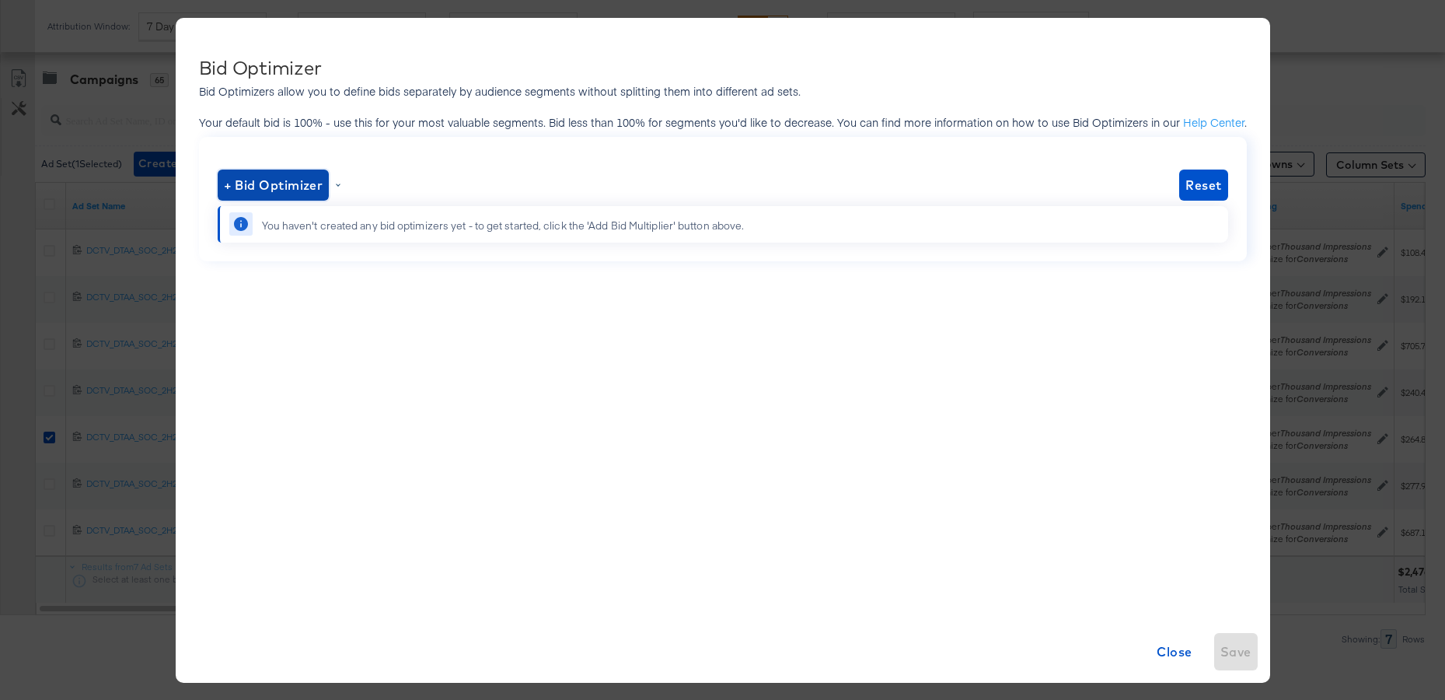
click at [257, 174] on span "+ Bid Optimizer" at bounding box center [274, 185] width 100 height 22
click at [257, 269] on li "Gender" at bounding box center [275, 271] width 101 height 23
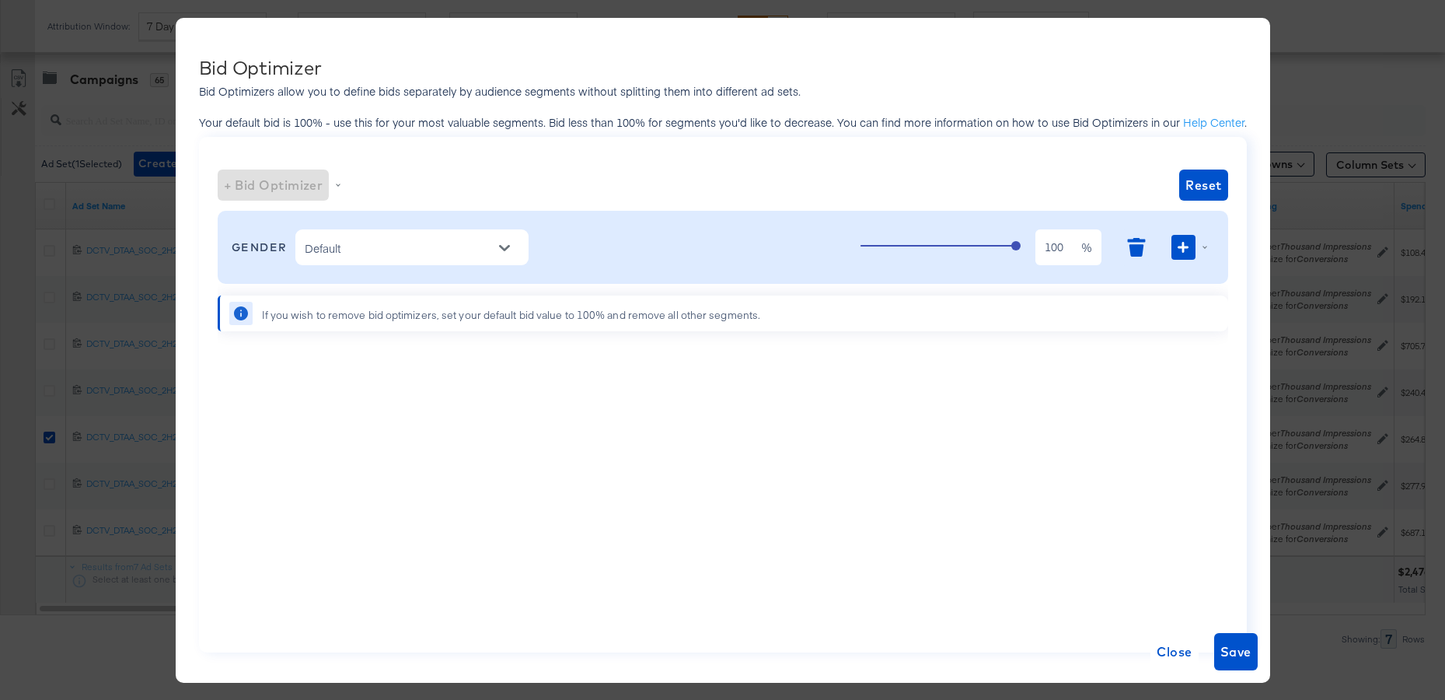
click at [470, 249] on input "Default" at bounding box center [400, 248] width 197 height 20
click at [419, 285] on li "Male" at bounding box center [412, 286] width 233 height 25
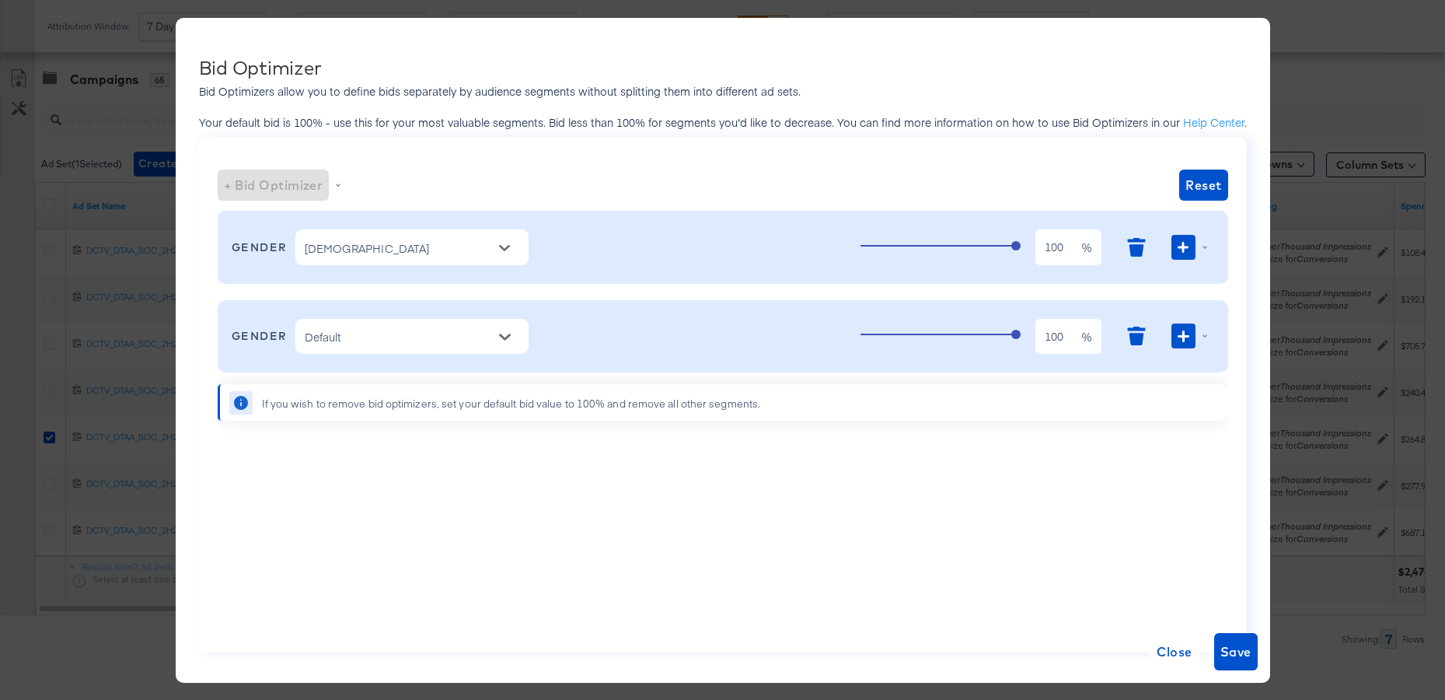
click at [381, 322] on div "Default" at bounding box center [411, 337] width 233 height 36
click at [457, 335] on input "Default" at bounding box center [400, 337] width 197 height 20
click at [385, 363] on li "Female" at bounding box center [412, 375] width 233 height 25
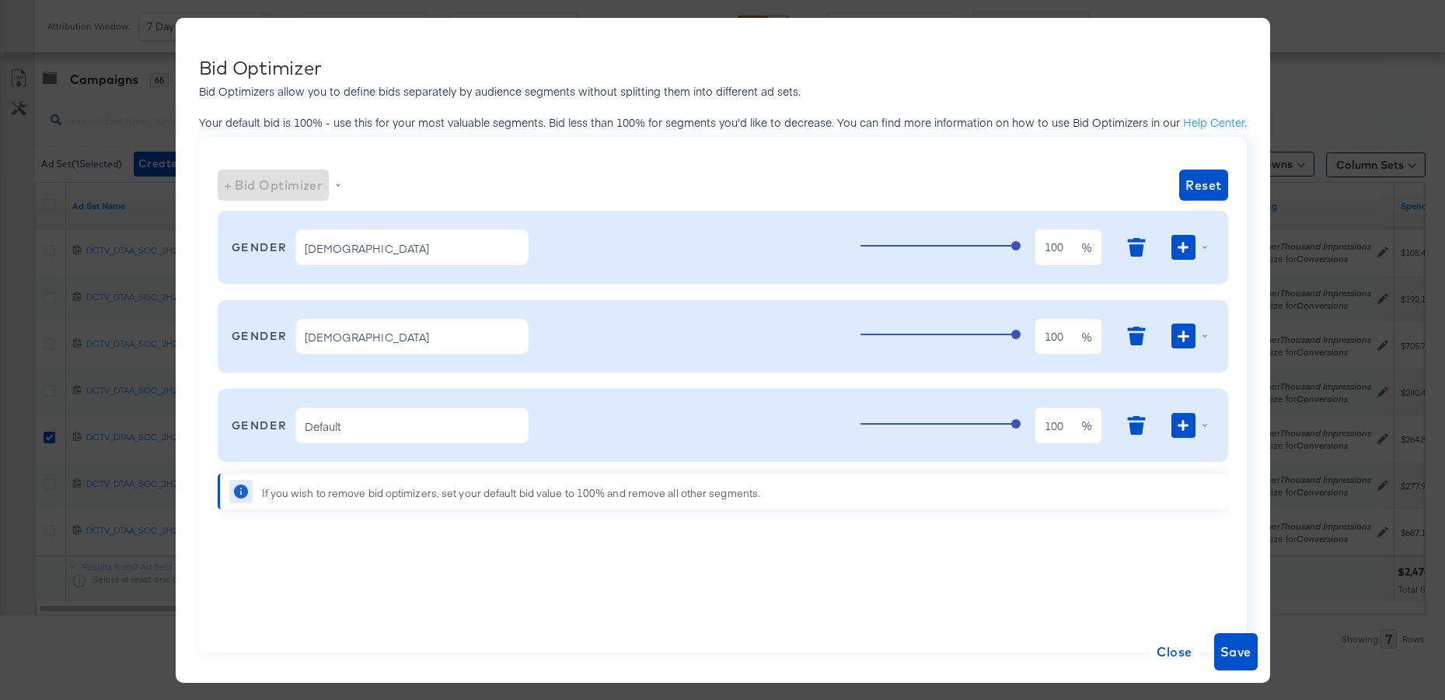
scroll to position [649, 0]
click at [1178, 251] on icon "button" at bounding box center [1183, 247] width 11 height 11
click at [1147, 305] on li "Publisher" at bounding box center [1162, 309] width 101 height 23
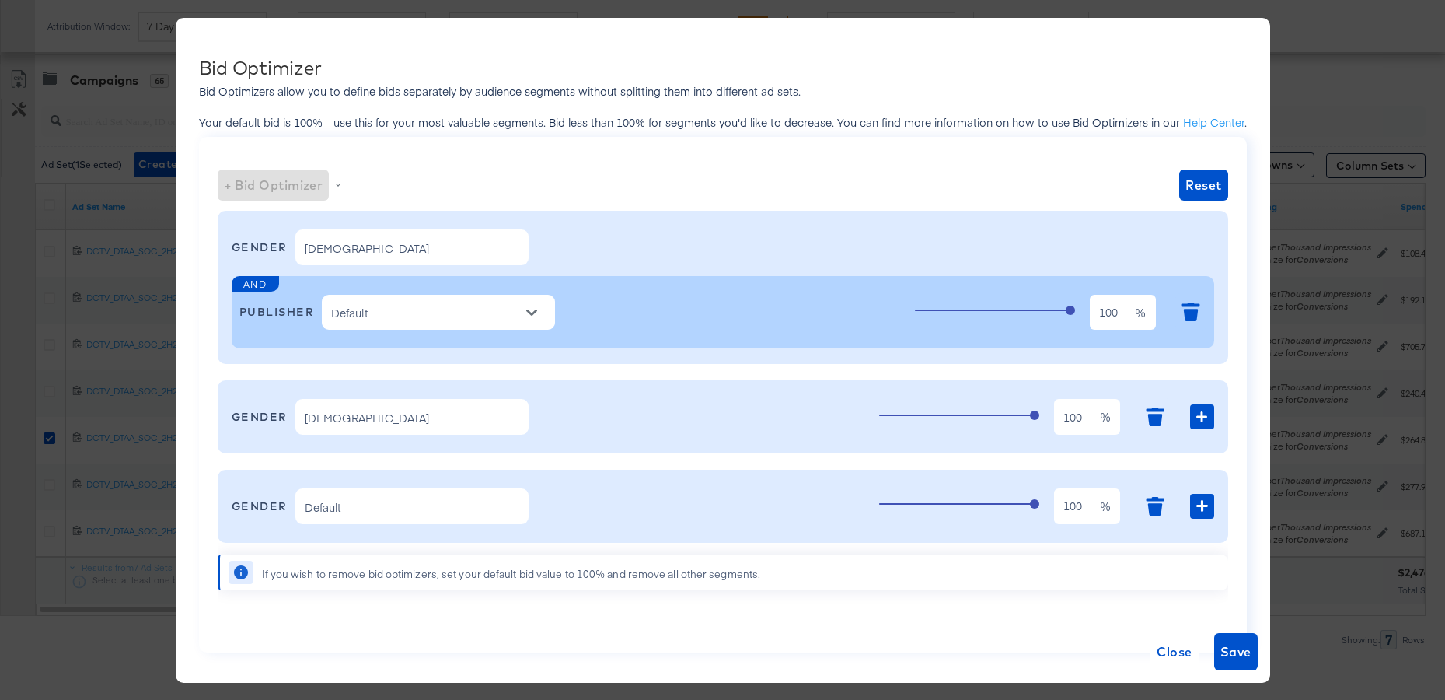
click at [356, 322] on input "Default" at bounding box center [426, 313] width 197 height 20
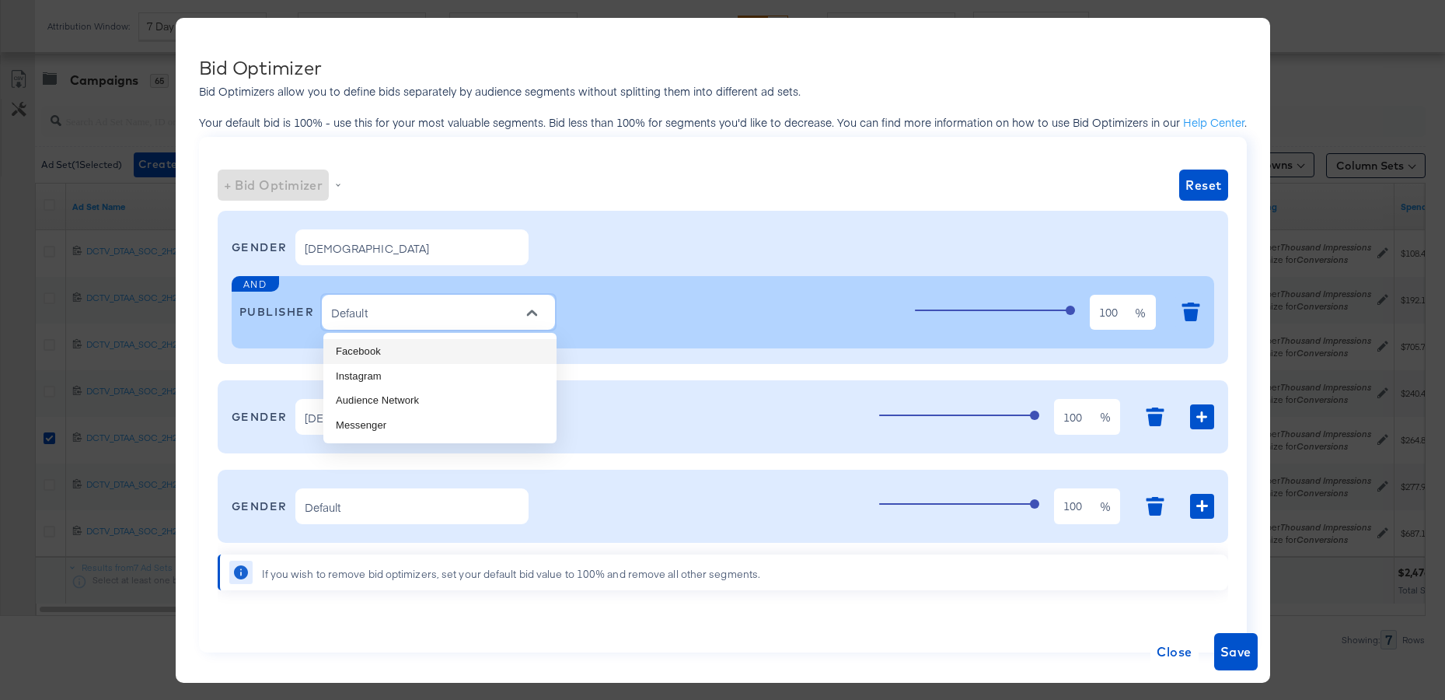
click at [360, 349] on li "Facebook" at bounding box center [439, 351] width 233 height 25
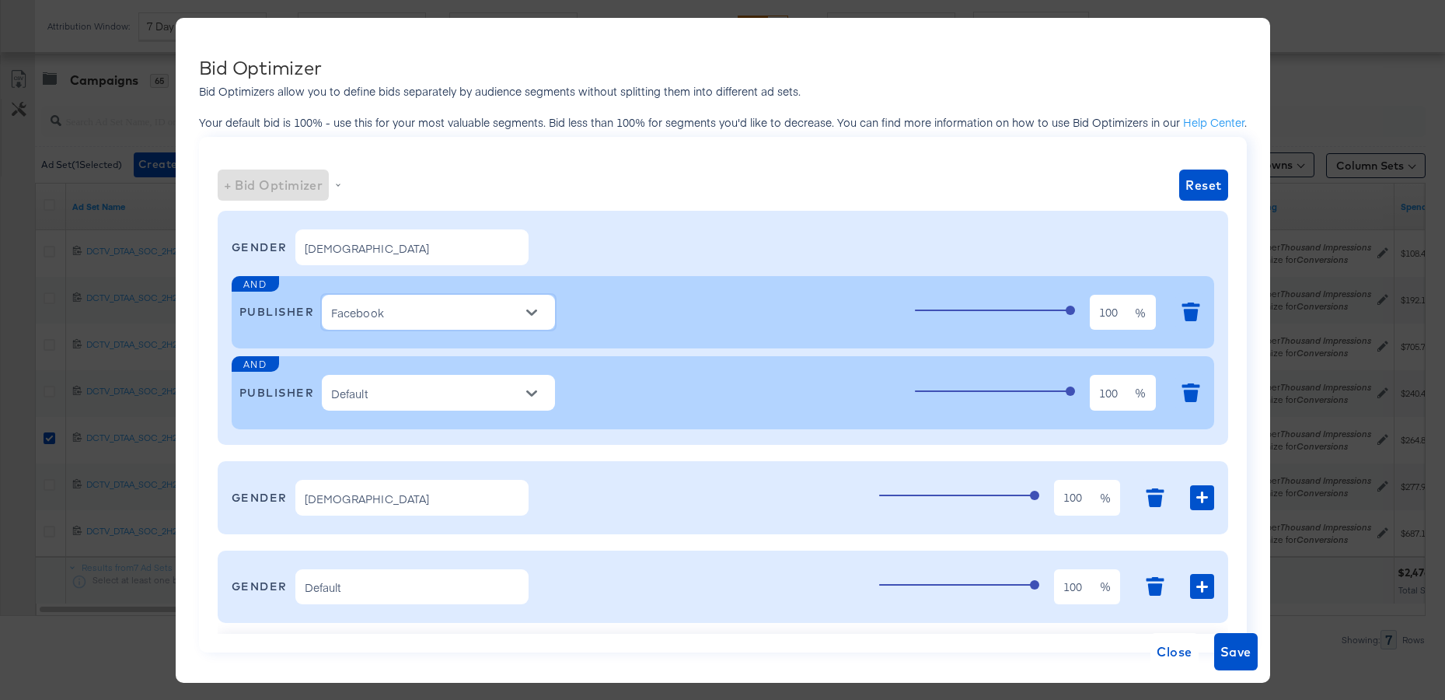
click at [375, 385] on input "Default" at bounding box center [426, 393] width 197 height 20
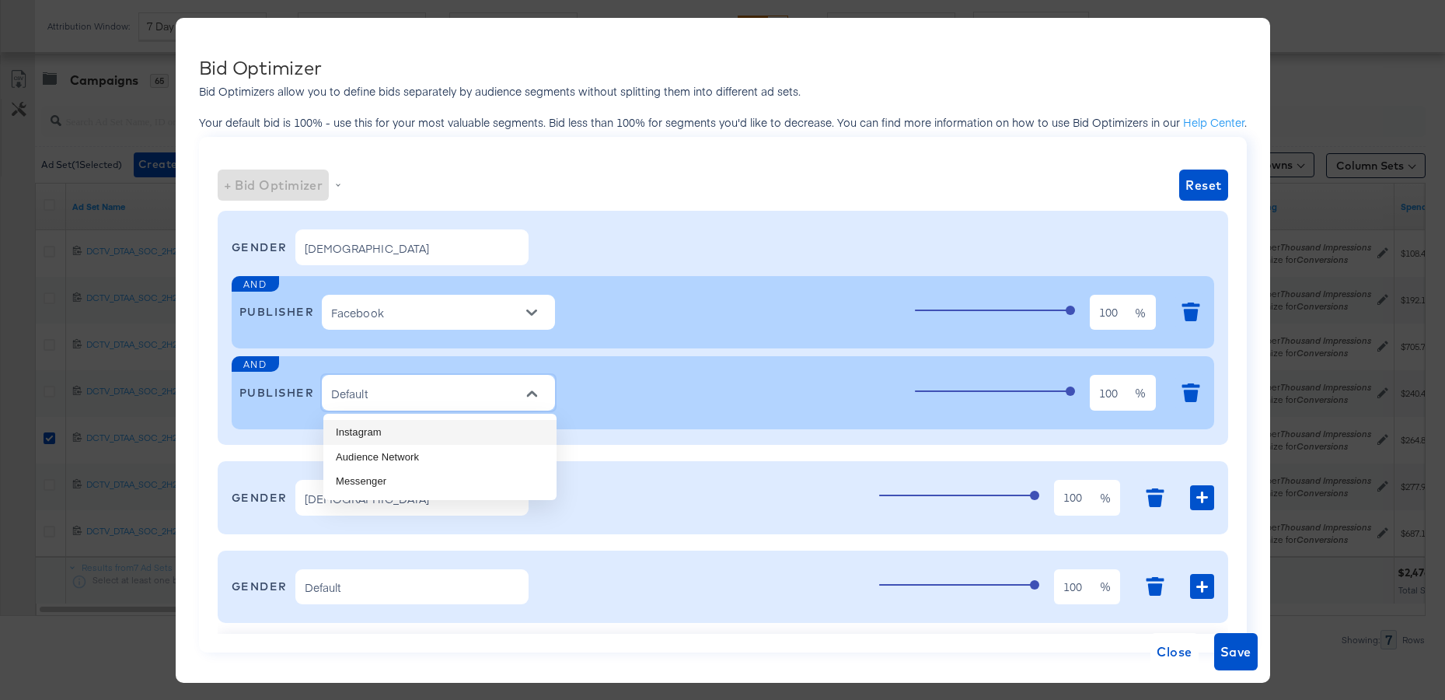
click at [376, 429] on li "Instagram" at bounding box center [439, 432] width 233 height 25
type input "Instagram"
type input "Facebook"
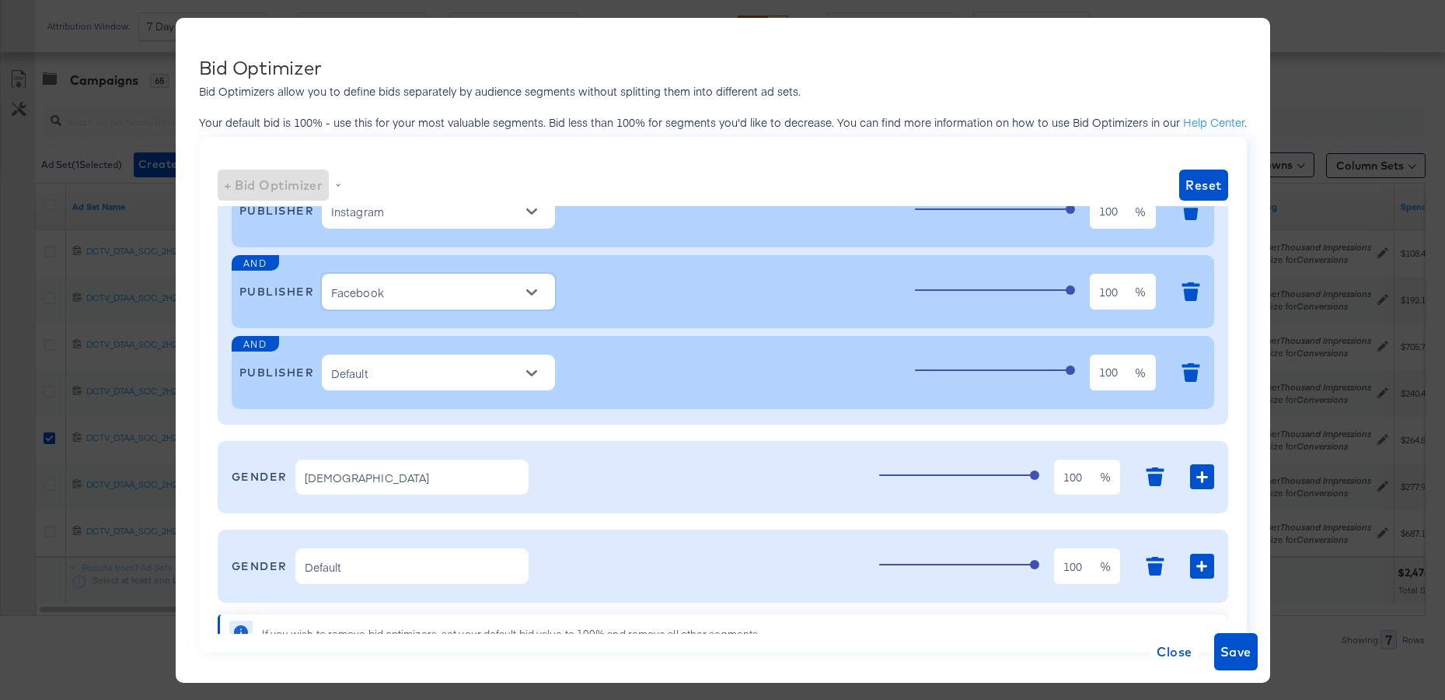
scroll to position [117, 0]
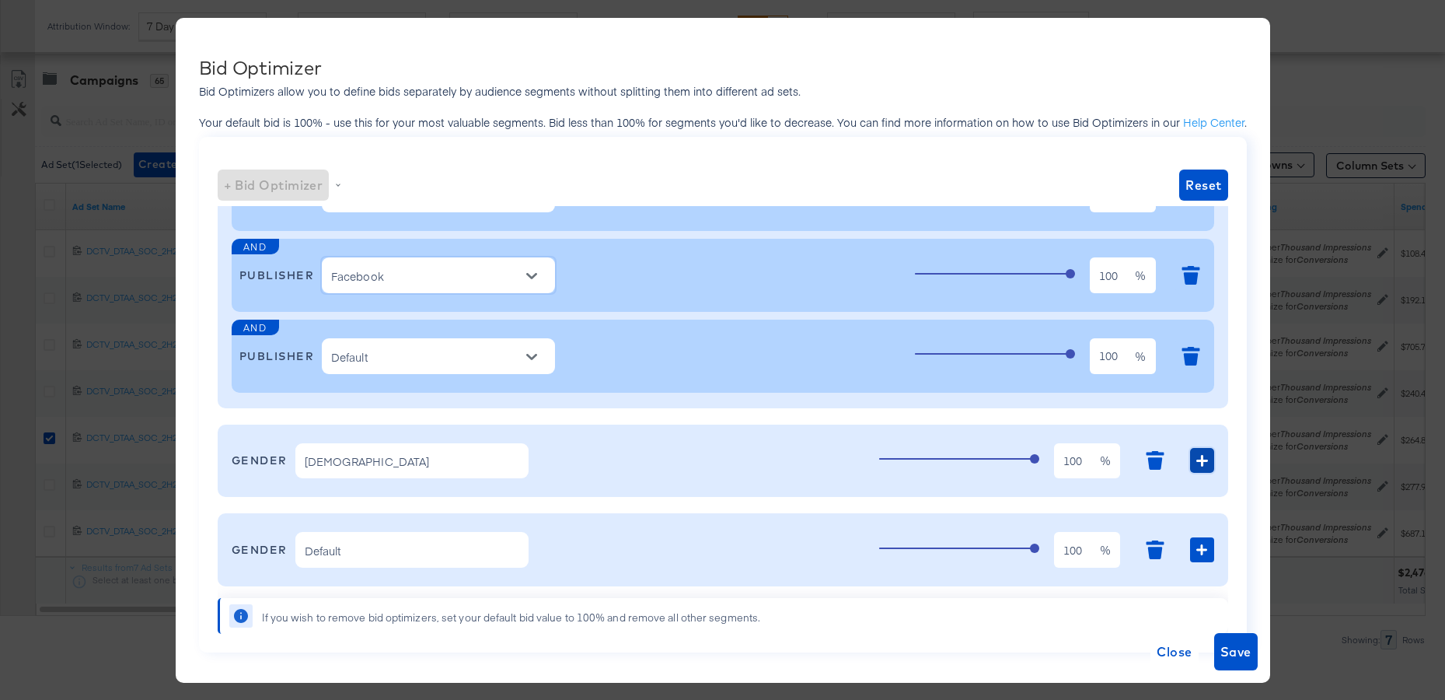
click at [1206, 459] on button "button" at bounding box center [1201, 460] width 23 height 25
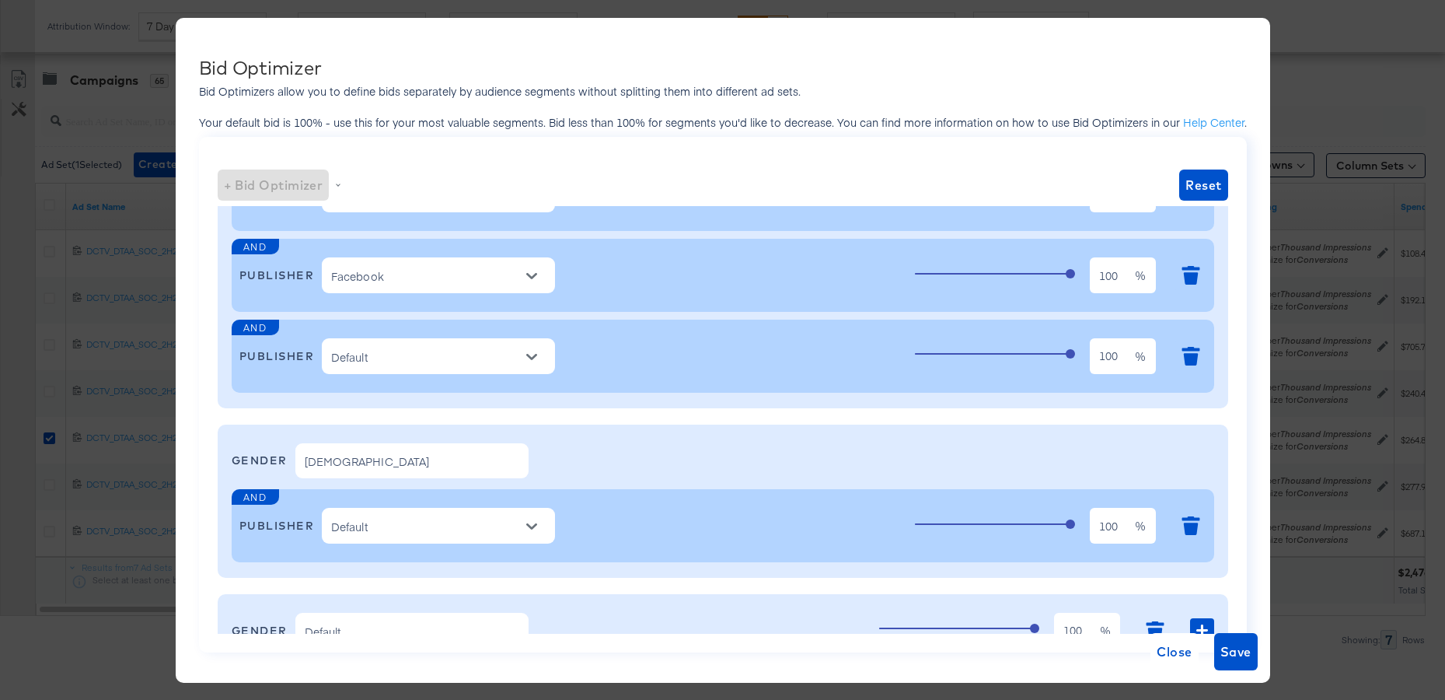
scroll to position [198, 0]
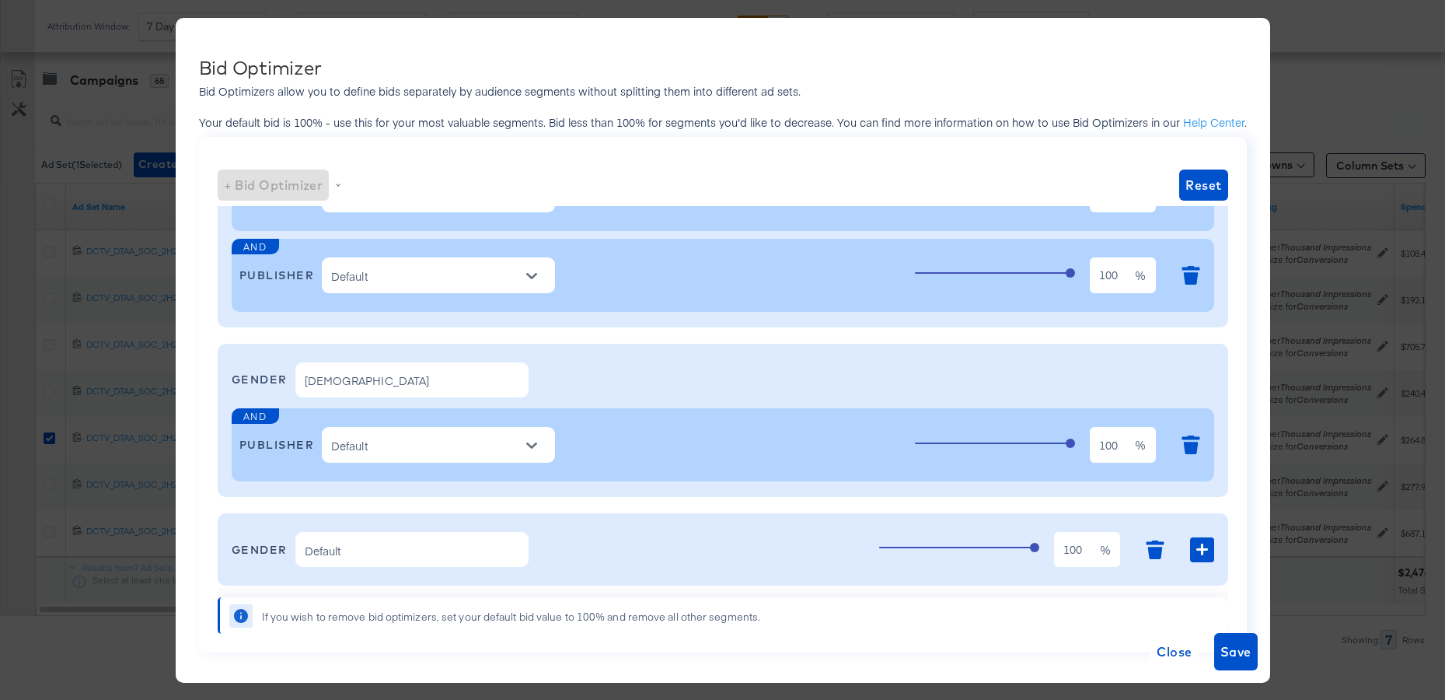
click at [519, 449] on div at bounding box center [531, 445] width 33 height 23
click at [533, 442] on icon "Open" at bounding box center [531, 445] width 11 height 11
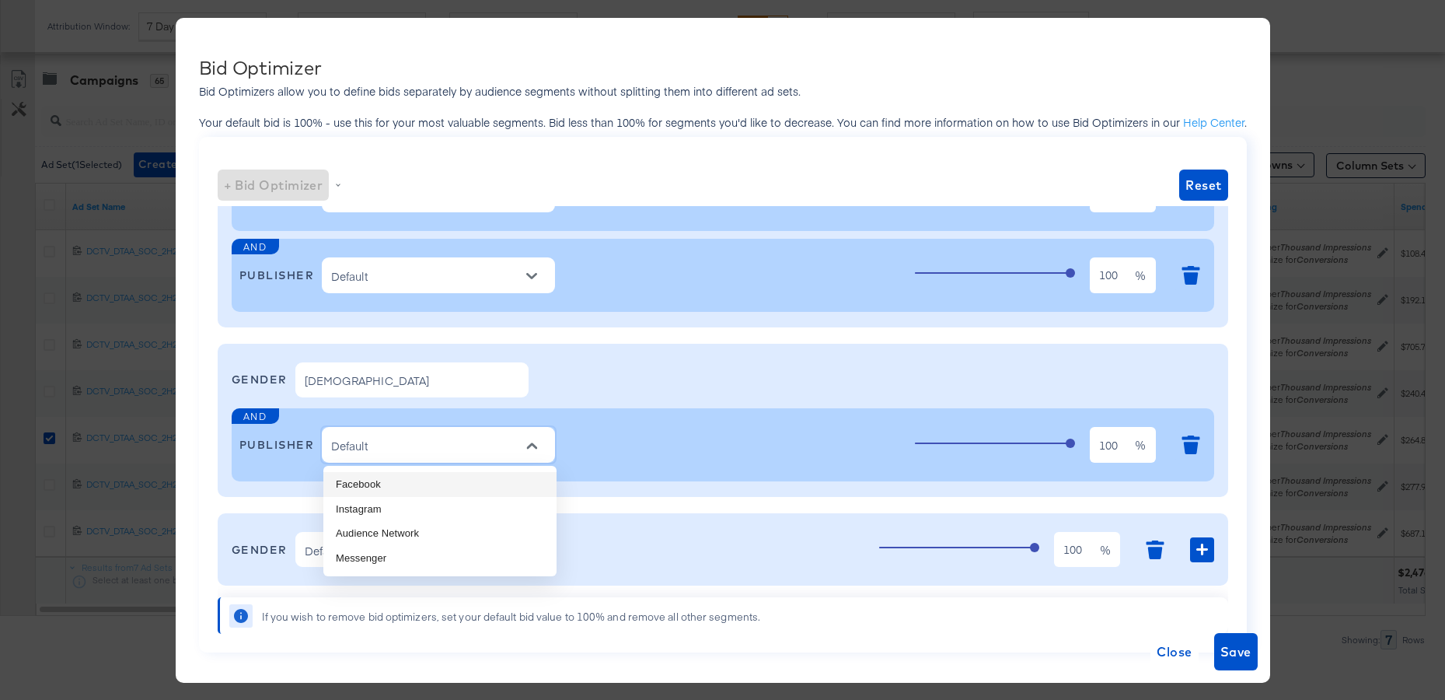
click at [459, 482] on li "Facebook" at bounding box center [439, 484] width 233 height 25
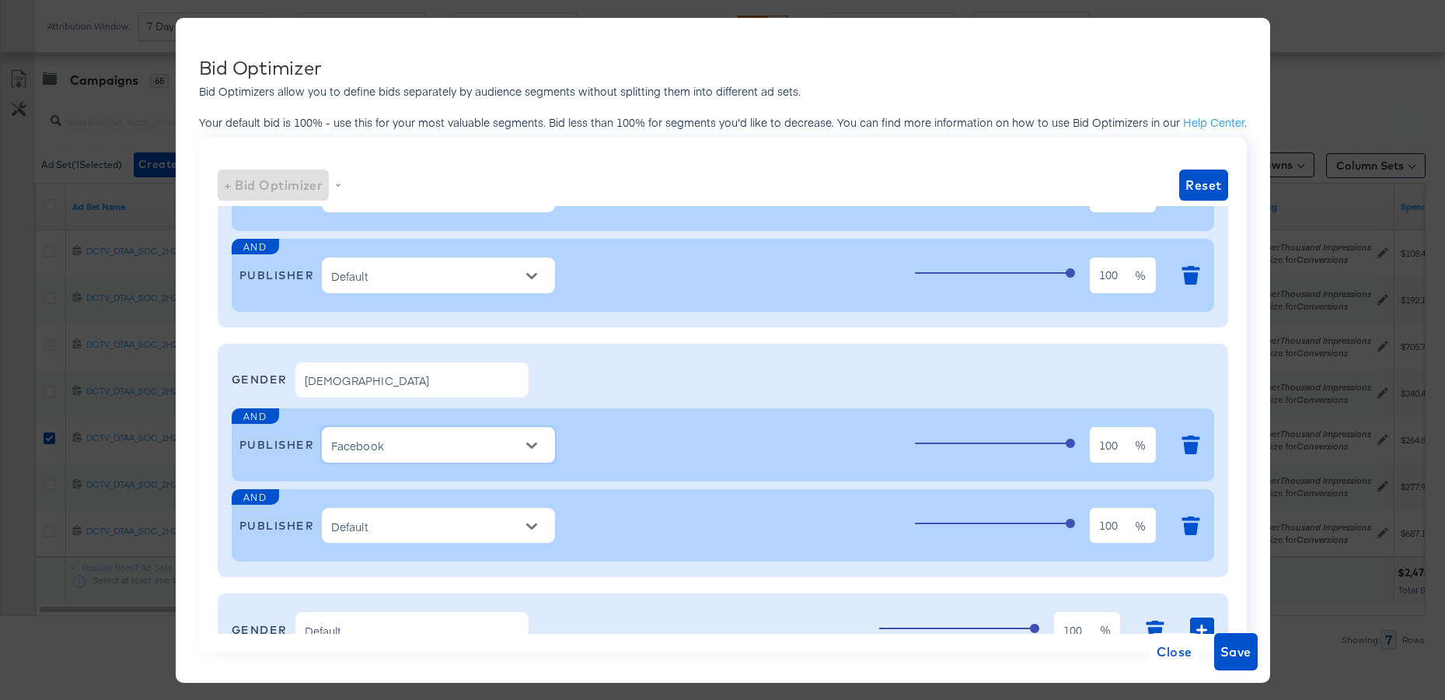
click at [463, 517] on input "Default" at bounding box center [426, 526] width 197 height 20
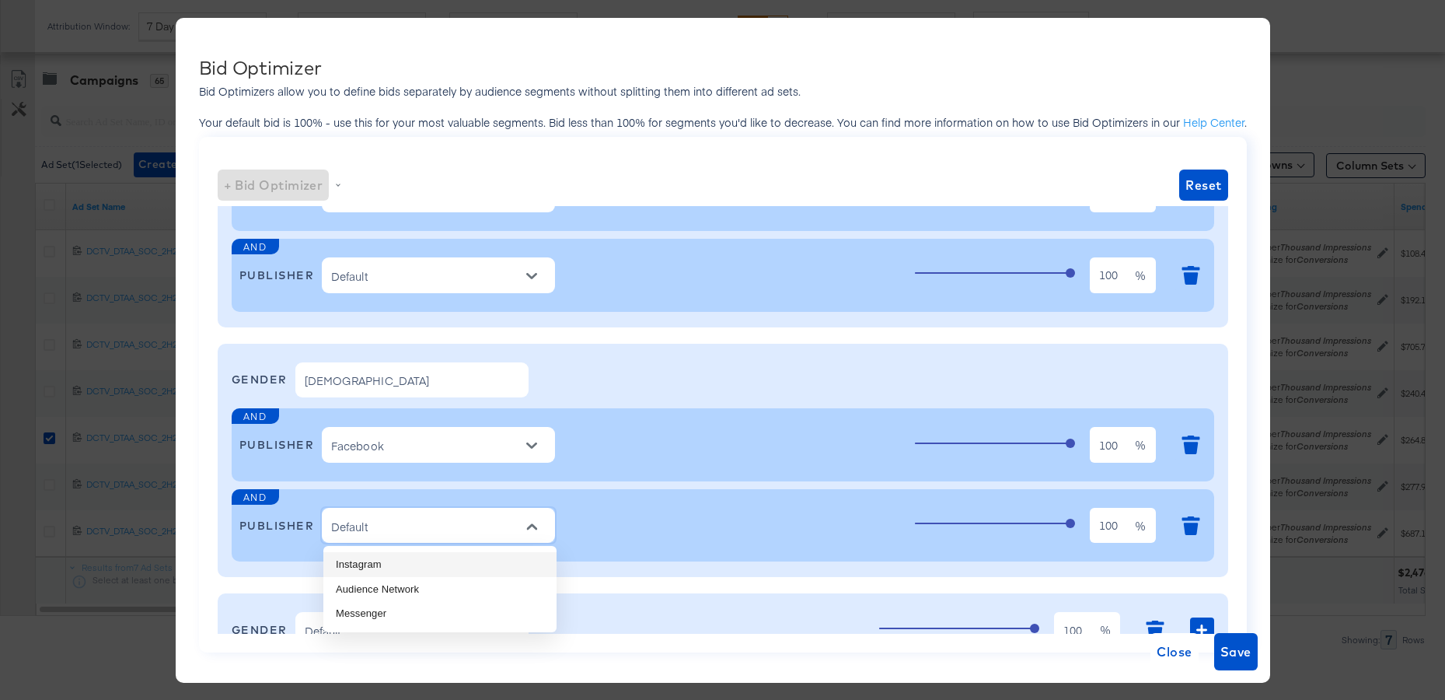
click at [432, 564] on li "Instagram" at bounding box center [439, 564] width 233 height 25
type input "Instagram"
type input "Facebook"
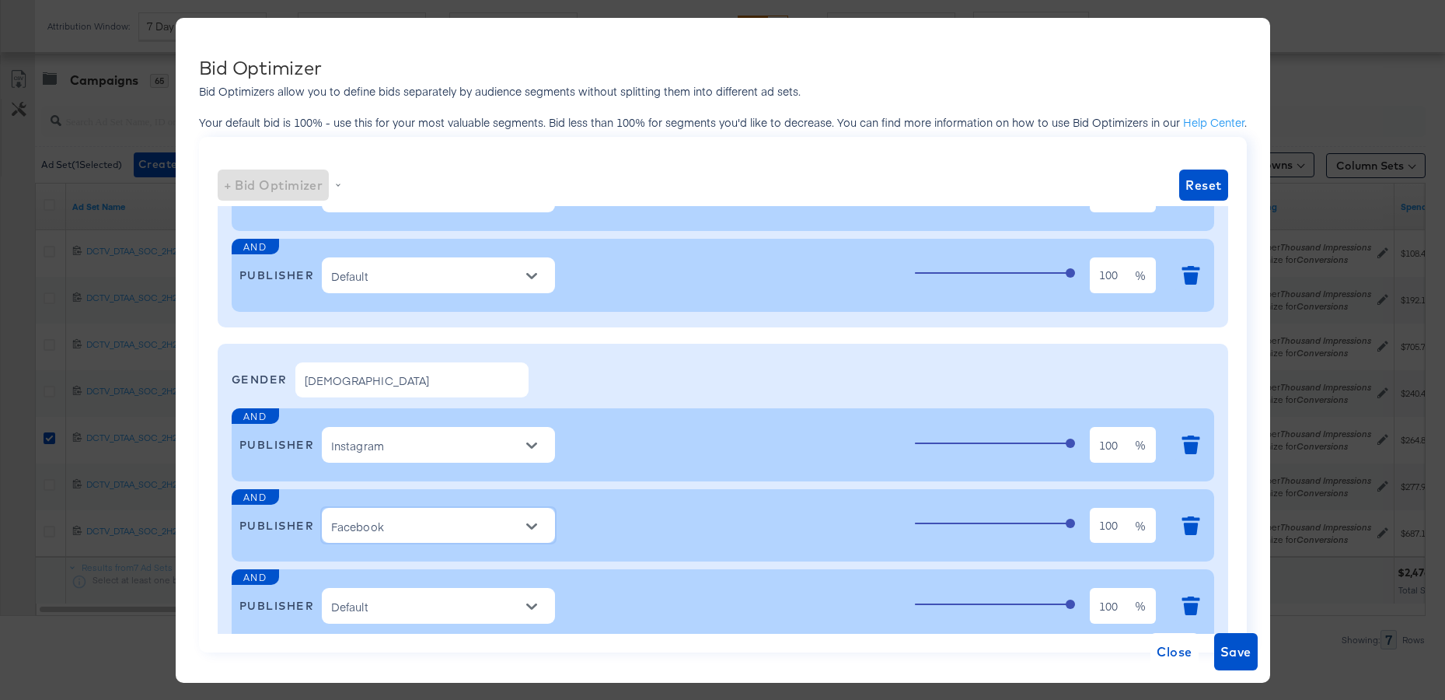
scroll to position [0, 0]
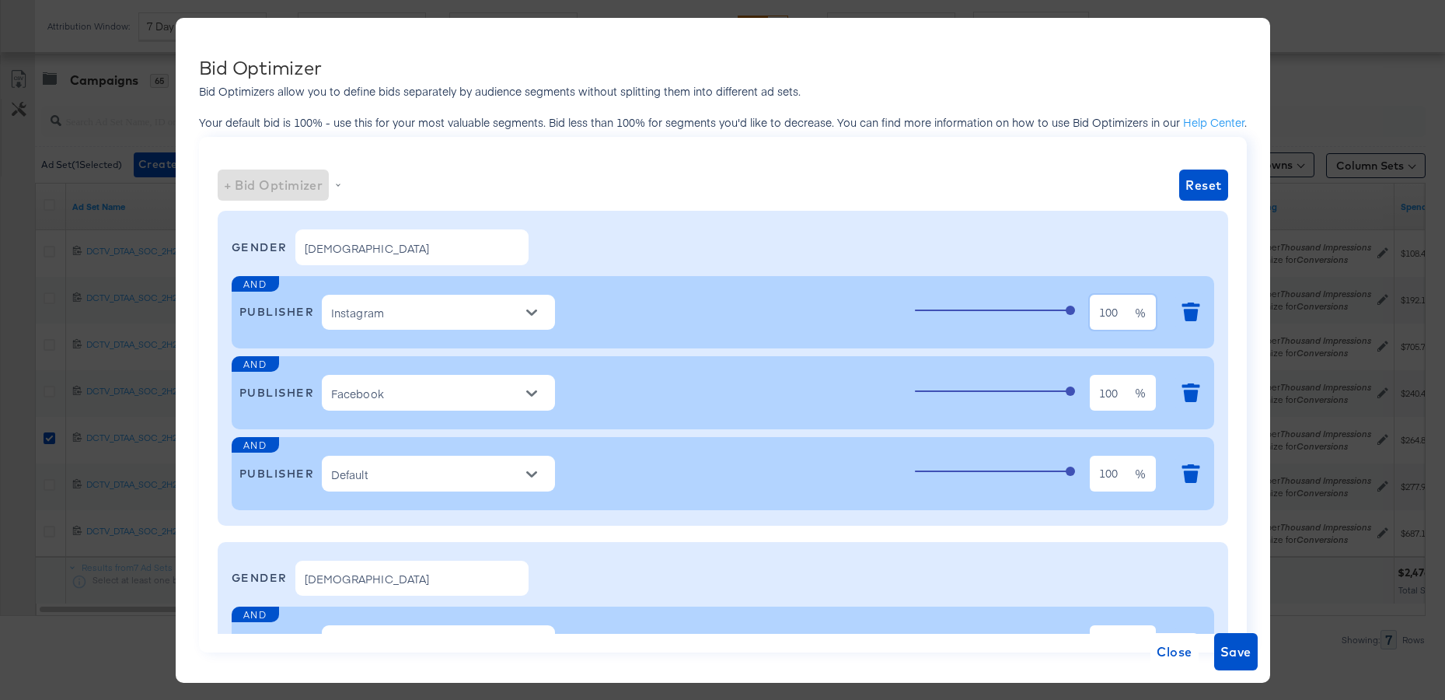
drag, startPoint x: 1040, startPoint y: 313, endPoint x: 938, endPoint y: 309, distance: 102.7
click at [942, 310] on div "100 100 %" at bounding box center [1061, 313] width 292 height 42
type input "95"
drag, startPoint x: 1124, startPoint y: 394, endPoint x: 977, endPoint y: 387, distance: 147.1
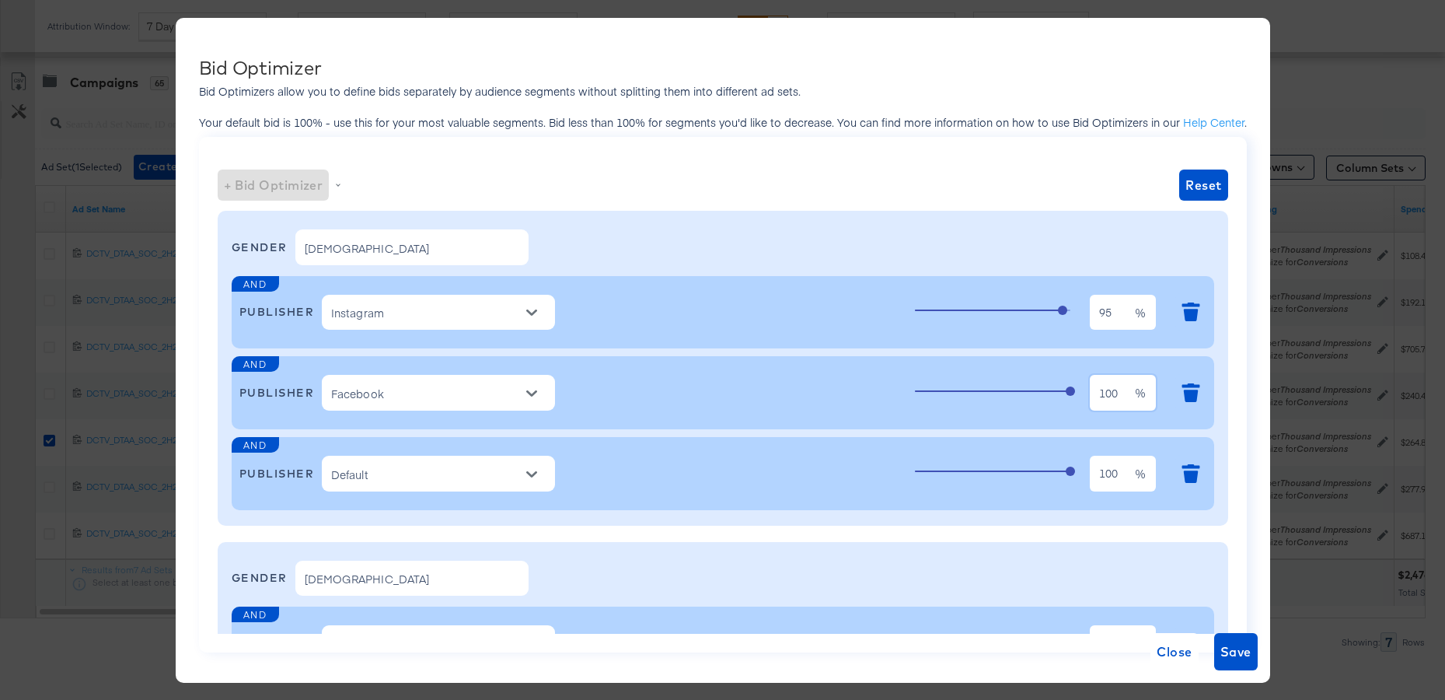
click at [981, 388] on div "100 100 %" at bounding box center [1061, 393] width 292 height 42
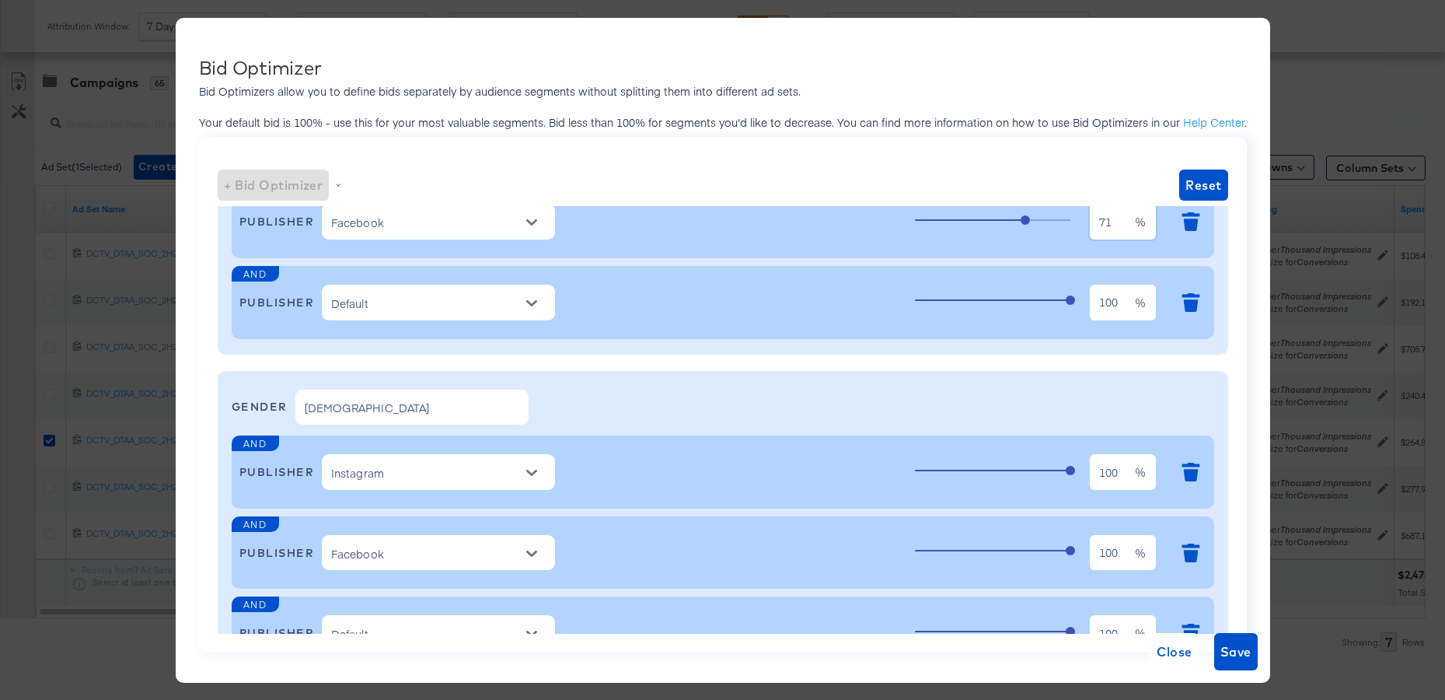
scroll to position [176, 0]
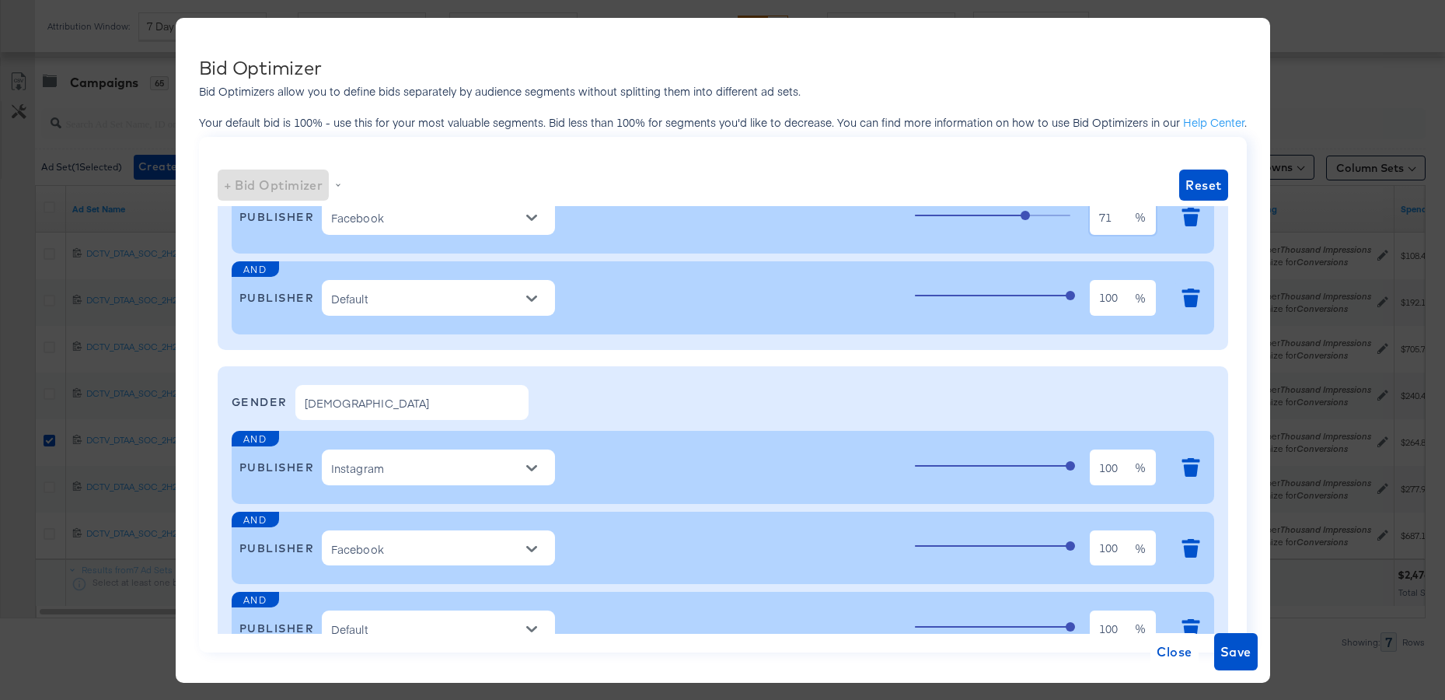
type input "71"
drag, startPoint x: 1117, startPoint y: 470, endPoint x: 982, endPoint y: 459, distance: 135.7
click at [1002, 459] on div "100 100 %" at bounding box center [1061, 467] width 292 height 42
type input "80"
drag, startPoint x: 1116, startPoint y: 545, endPoint x: 948, endPoint y: 540, distance: 167.2
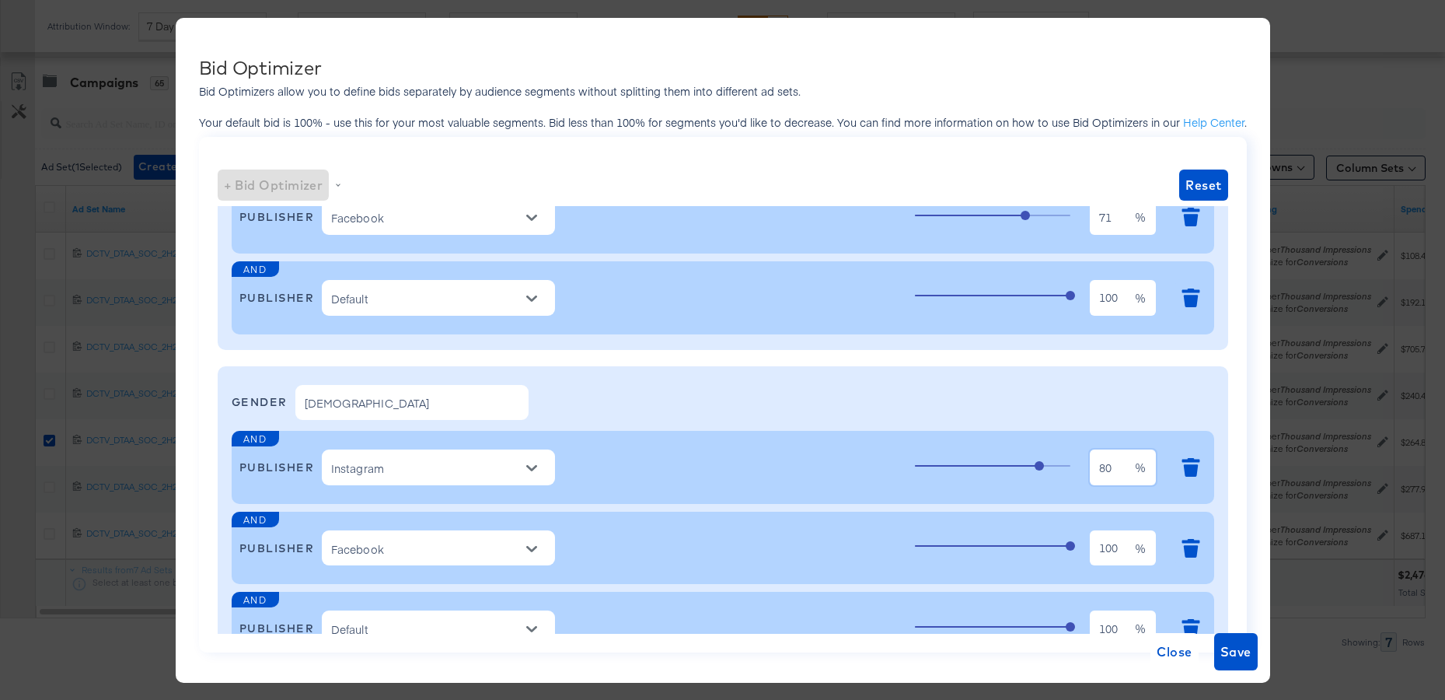
click at [953, 540] on div "100 100 %" at bounding box center [1061, 548] width 292 height 42
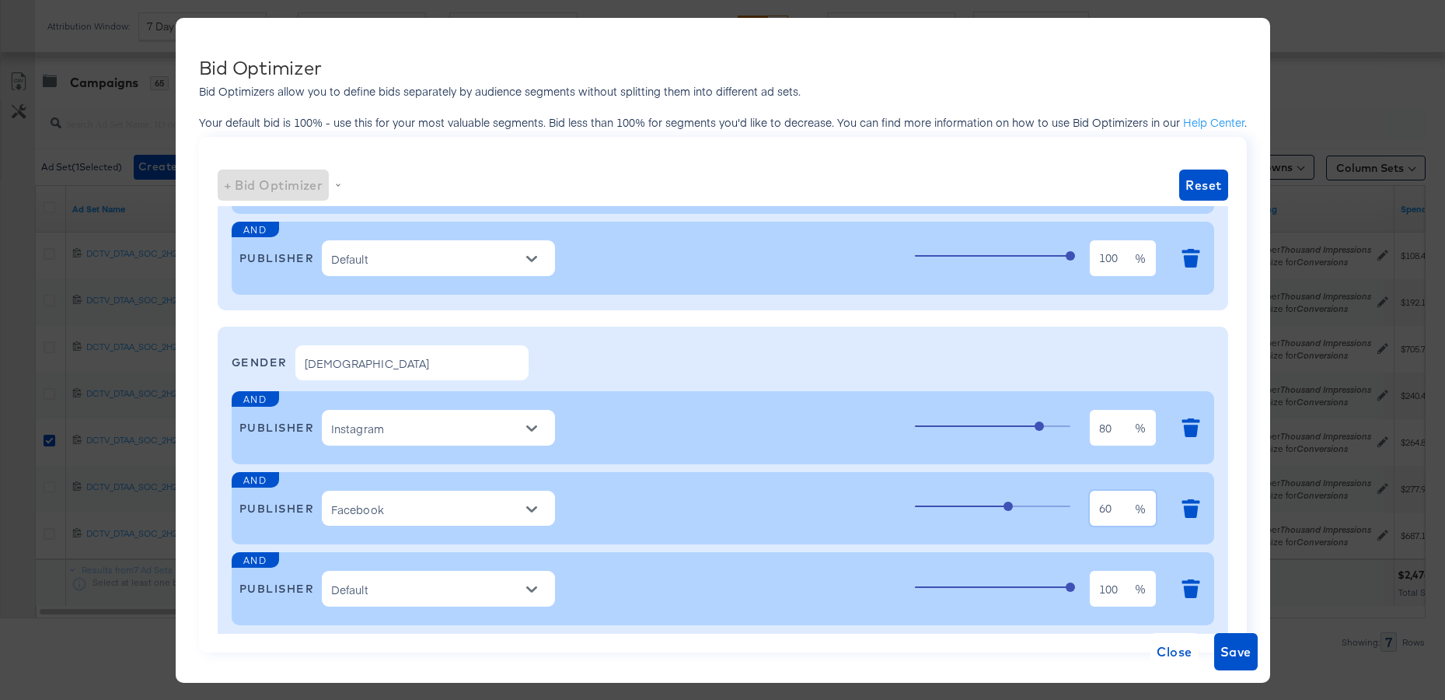
scroll to position [236, 0]
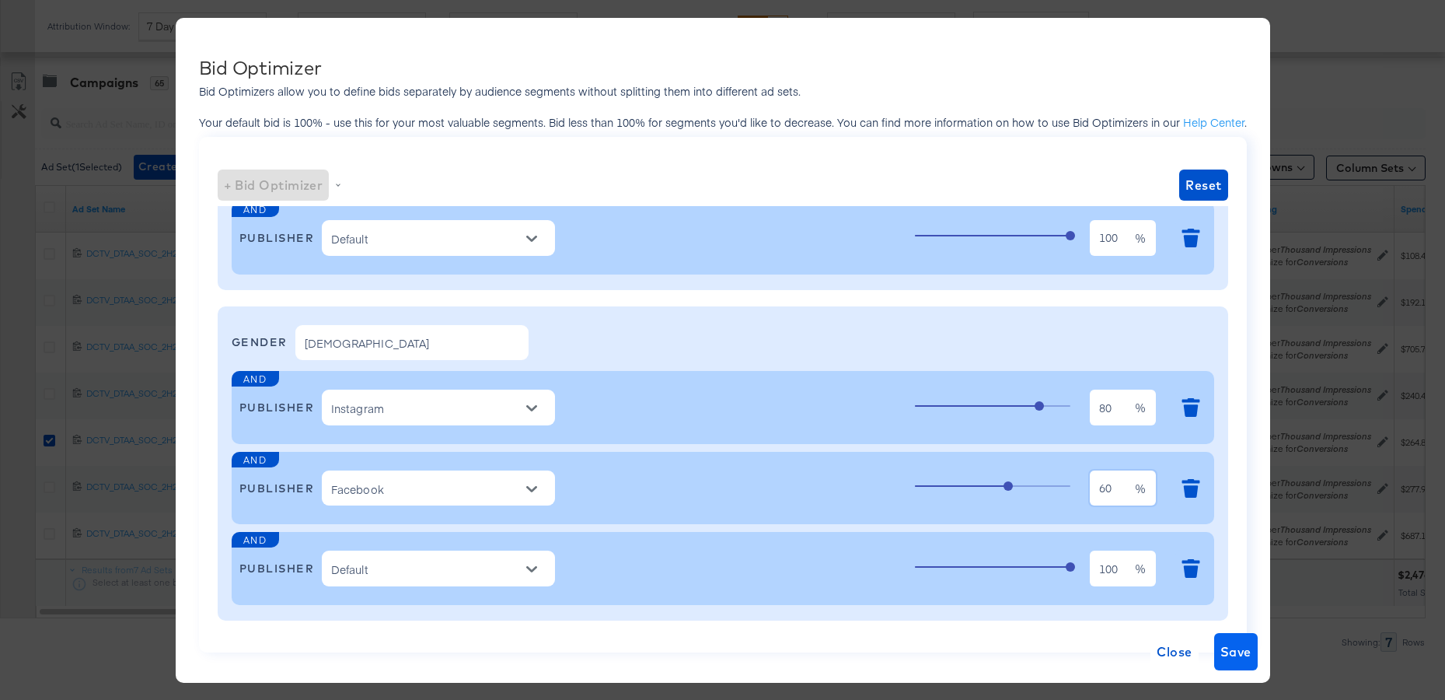
type input "60"
click at [1239, 654] on span "Save" at bounding box center [1236, 652] width 31 height 22
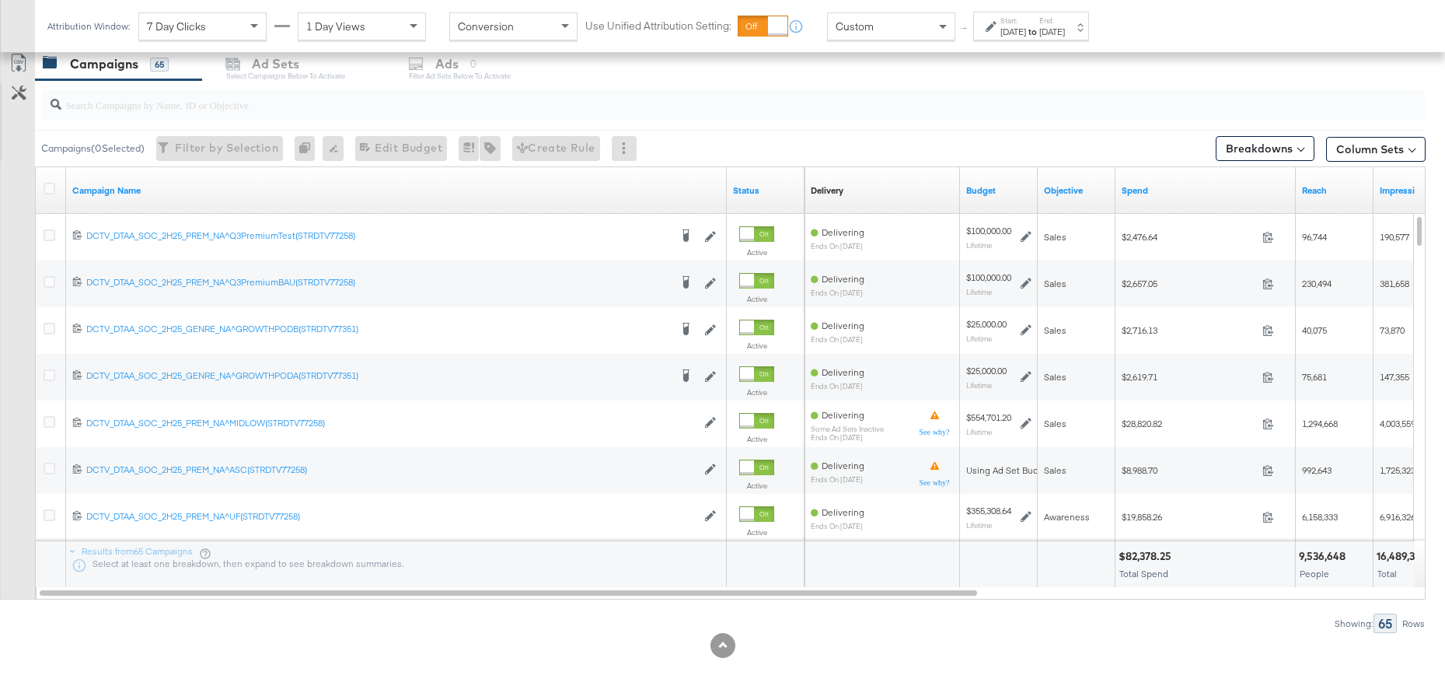
scroll to position [667, 0]
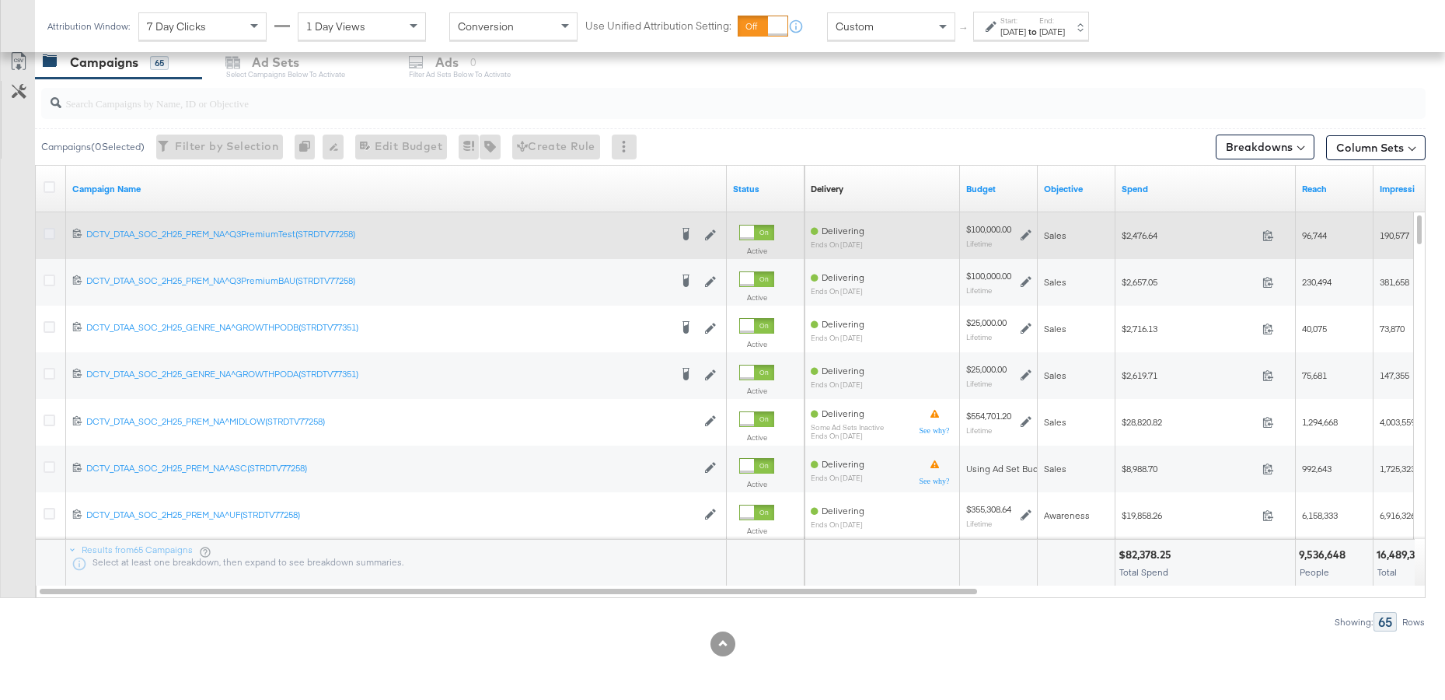
click at [49, 232] on icon at bounding box center [50, 234] width 12 height 12
click at [0, 0] on input "checkbox" at bounding box center [0, 0] width 0 height 0
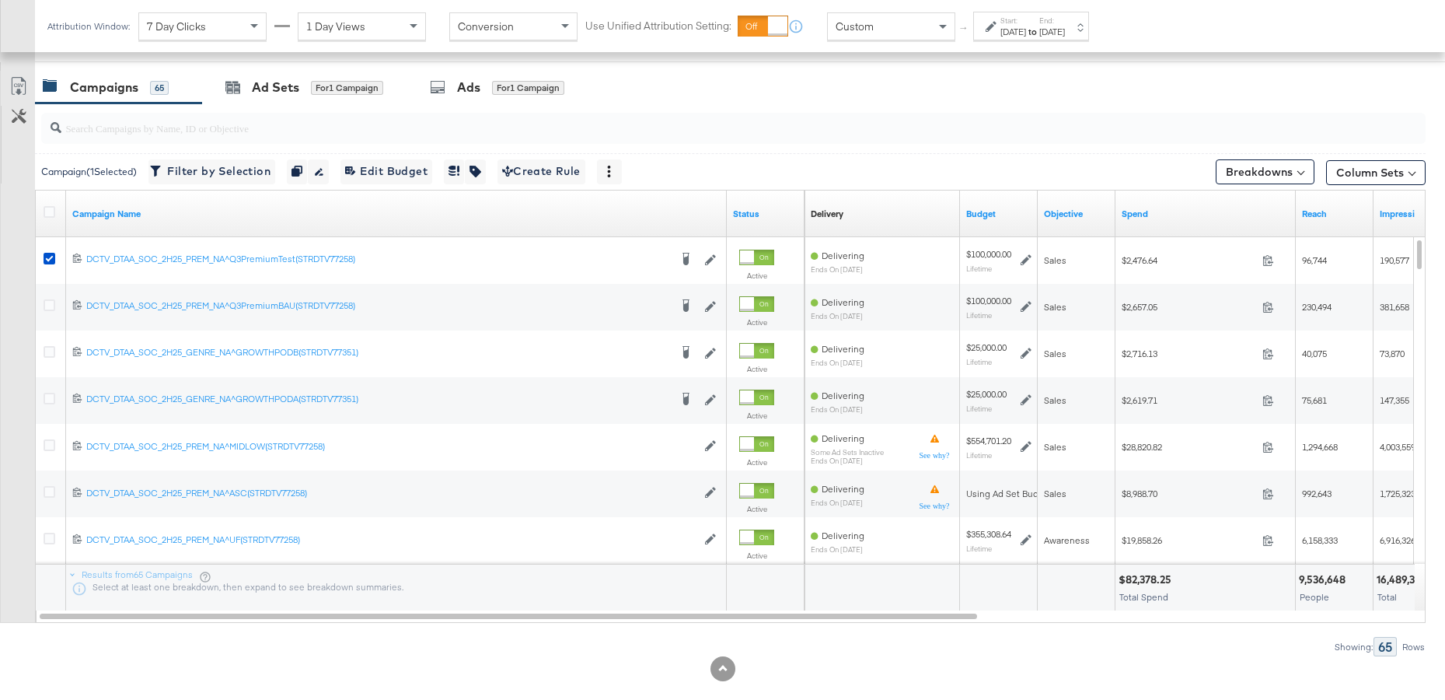
scroll to position [612, 0]
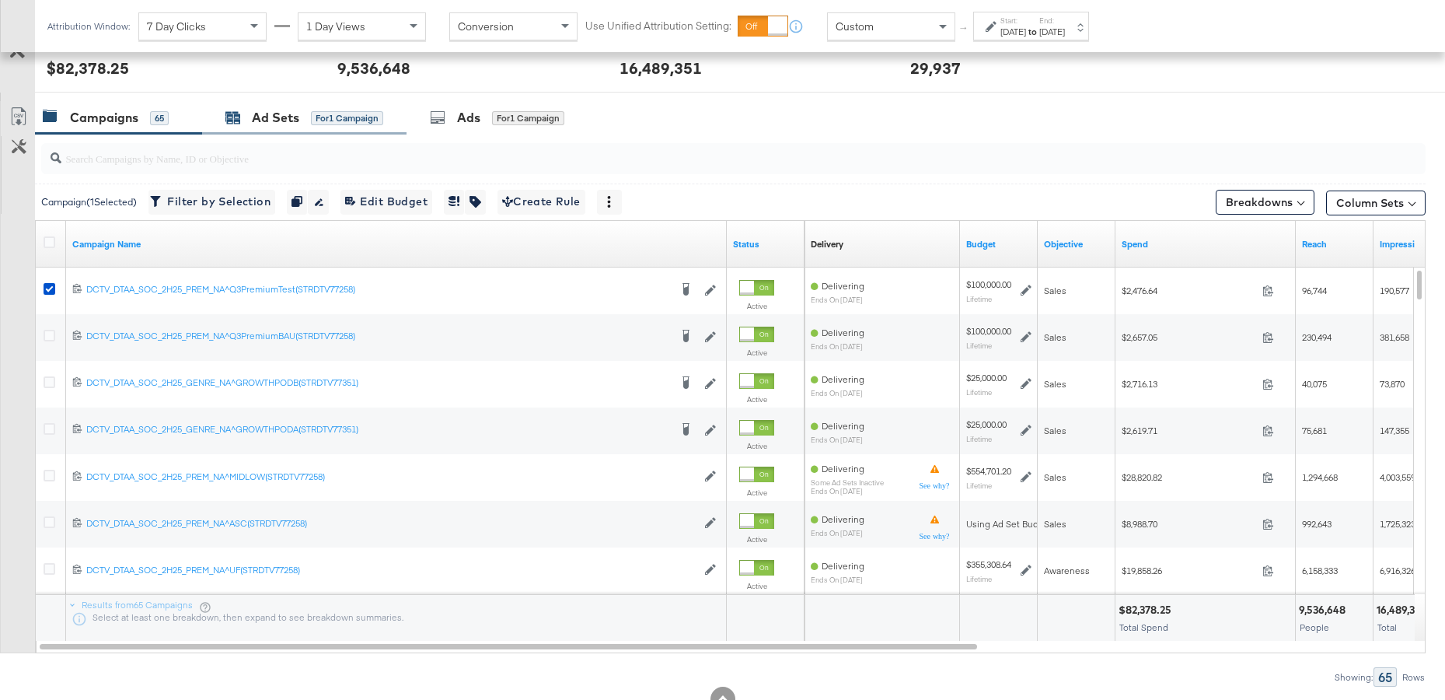
click at [269, 112] on div "Ad Sets" at bounding box center [275, 118] width 47 height 18
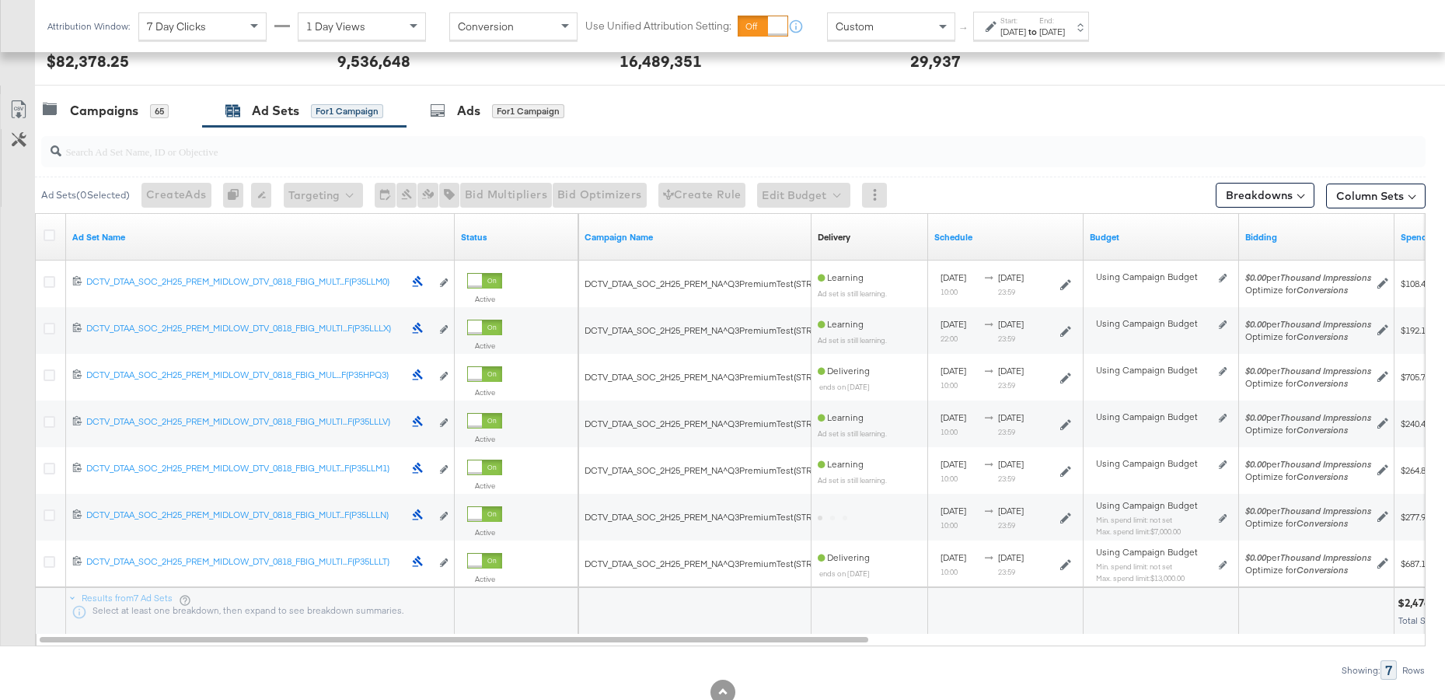
scroll to position [623, 0]
